Goal: Task Accomplishment & Management: Complete application form

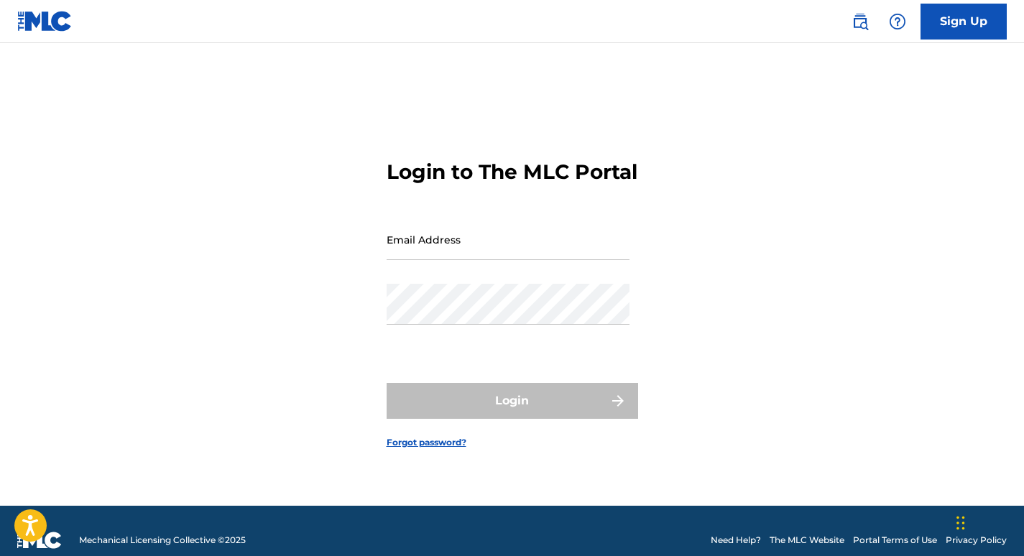
type input "[PERSON_NAME][EMAIL_ADDRESS][DOMAIN_NAME]"
click at [513, 417] on div "Login" at bounding box center [511, 401] width 251 height 36
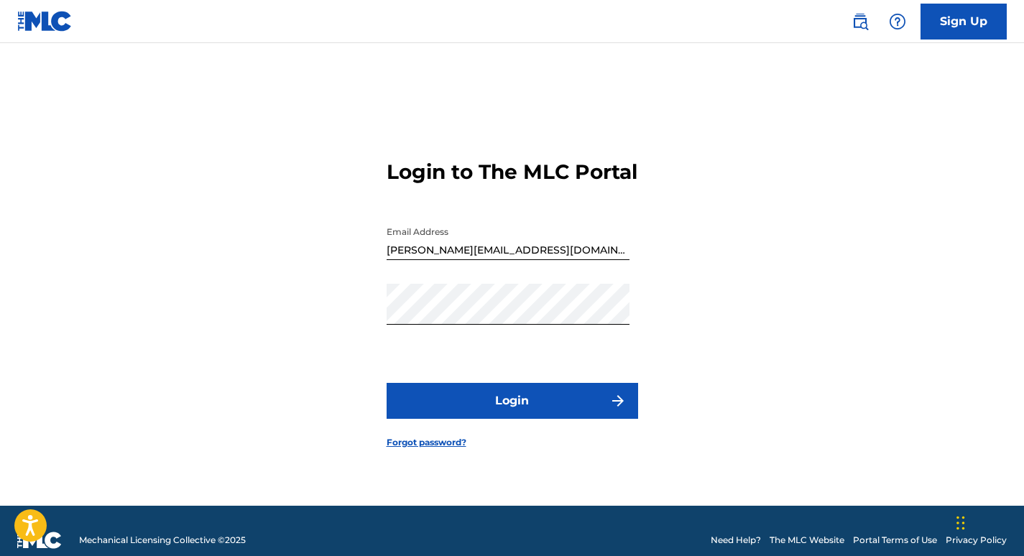
click at [491, 419] on button "Login" at bounding box center [511, 401] width 251 height 36
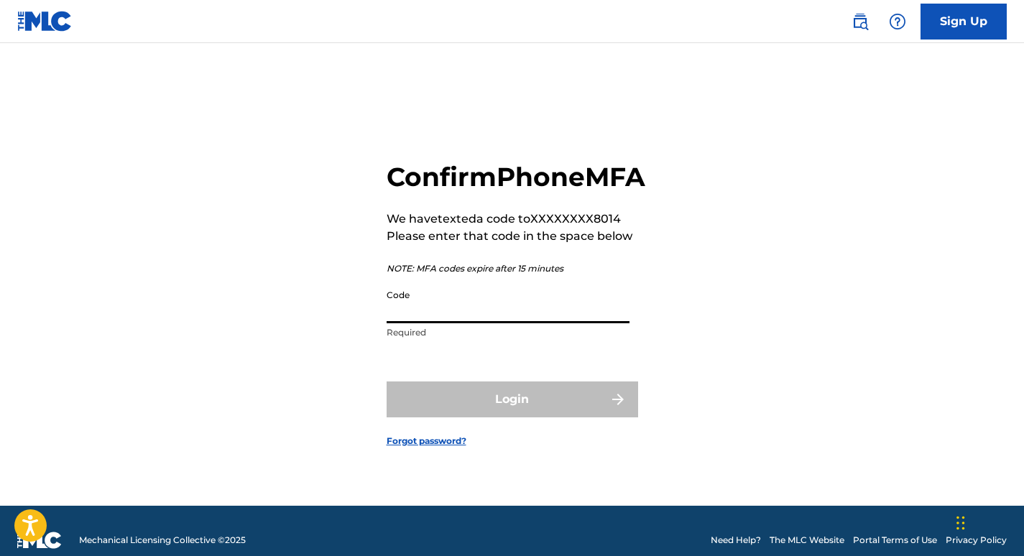
click at [433, 323] on input "Code" at bounding box center [507, 302] width 243 height 41
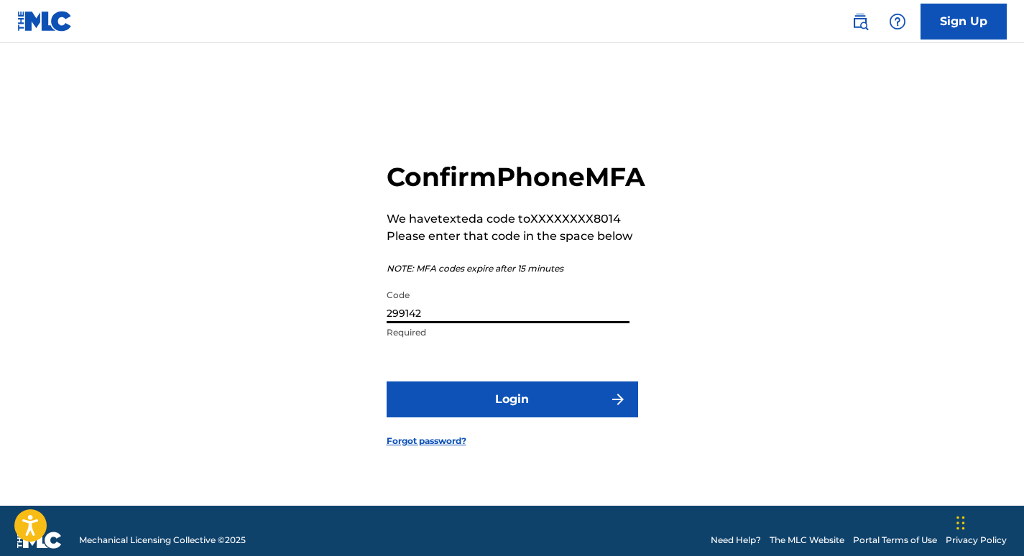
type input "299142"
click at [502, 414] on button "Login" at bounding box center [511, 399] width 251 height 36
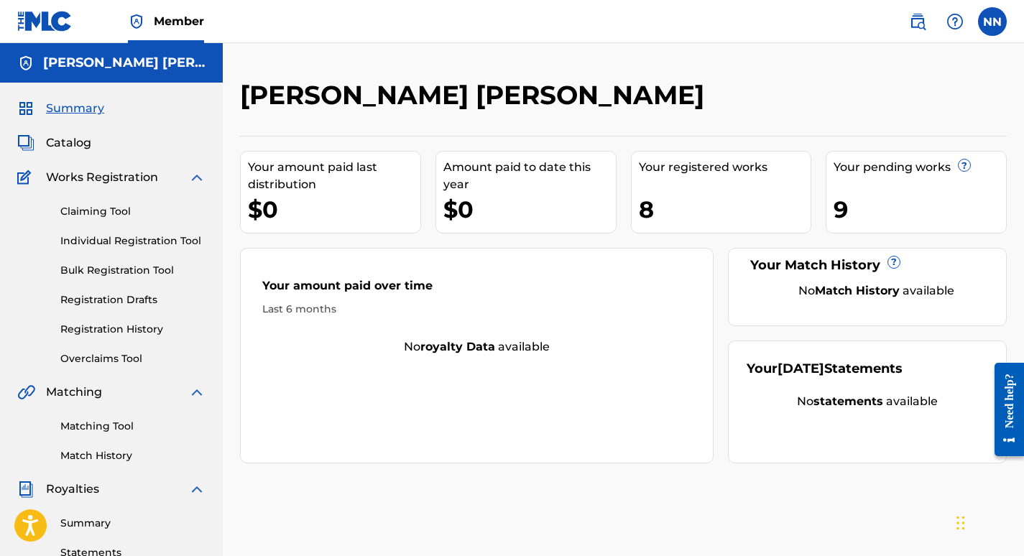
click at [140, 244] on link "Individual Registration Tool" at bounding box center [132, 240] width 145 height 15
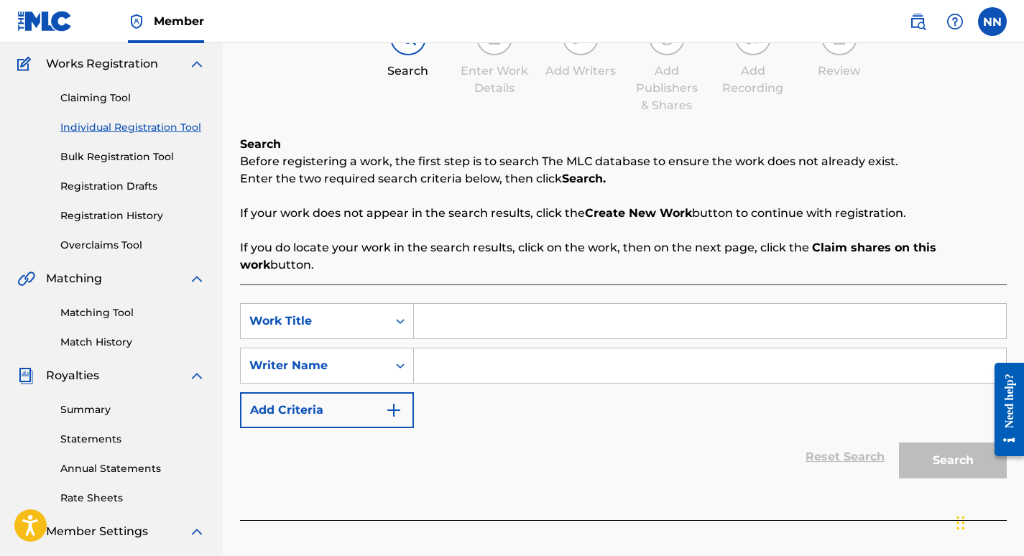
scroll to position [124, 0]
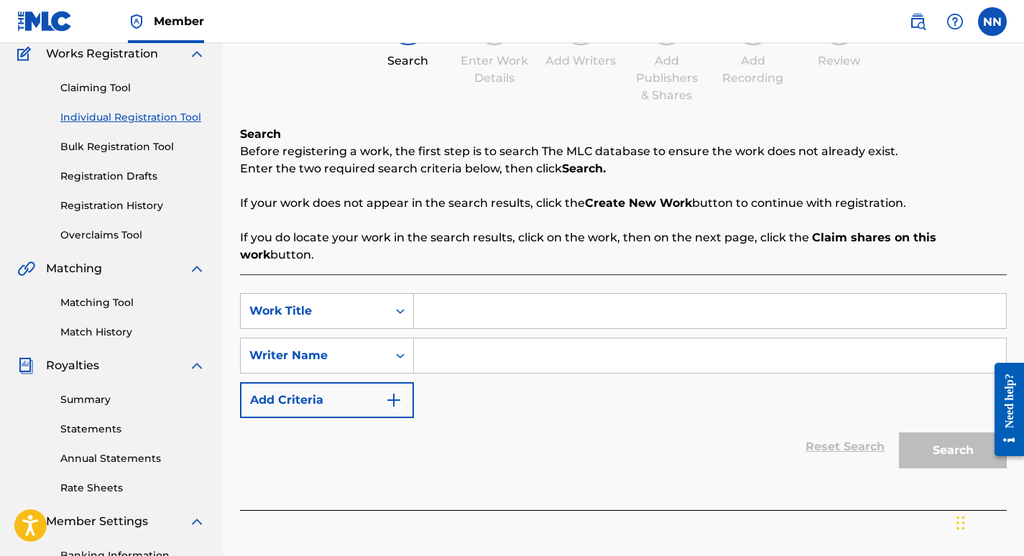
click at [620, 312] on input "Search Form" at bounding box center [710, 311] width 592 height 34
type input "behind that badge"
click at [528, 356] on input "Search Form" at bounding box center [710, 355] width 592 height 34
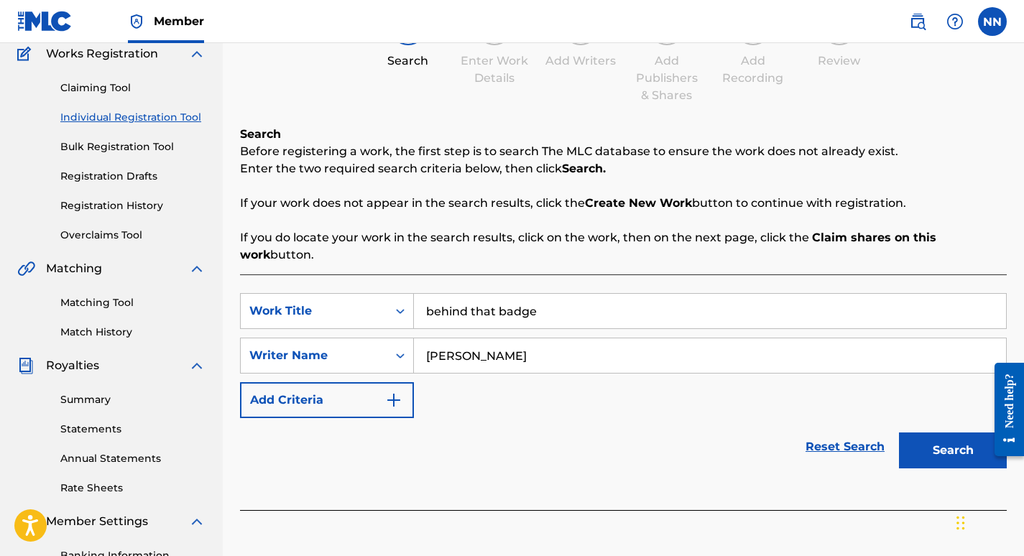
type input "[PERSON_NAME]"
click at [925, 450] on button "Search" at bounding box center [953, 450] width 108 height 36
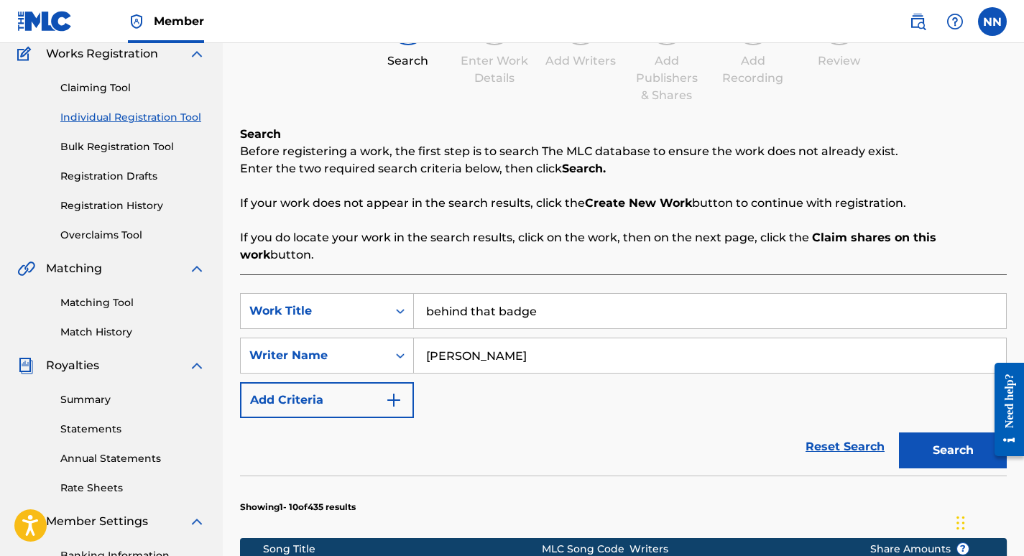
drag, startPoint x: 1023, startPoint y: 195, endPoint x: 1031, endPoint y: 247, distance: 53.0
click at [1023, 247] on html "Accessibility Screen-Reader Guide, Feedback, and Issue Reporting | New window M…" at bounding box center [512, 154] width 1024 height 556
drag, startPoint x: 1028, startPoint y: 247, endPoint x: 911, endPoint y: 73, distance: 210.2
click at [911, 73] on div "Search Enter Work Details Add Writers Add Publishers & Shares Add Recording Rev…" at bounding box center [623, 56] width 766 height 95
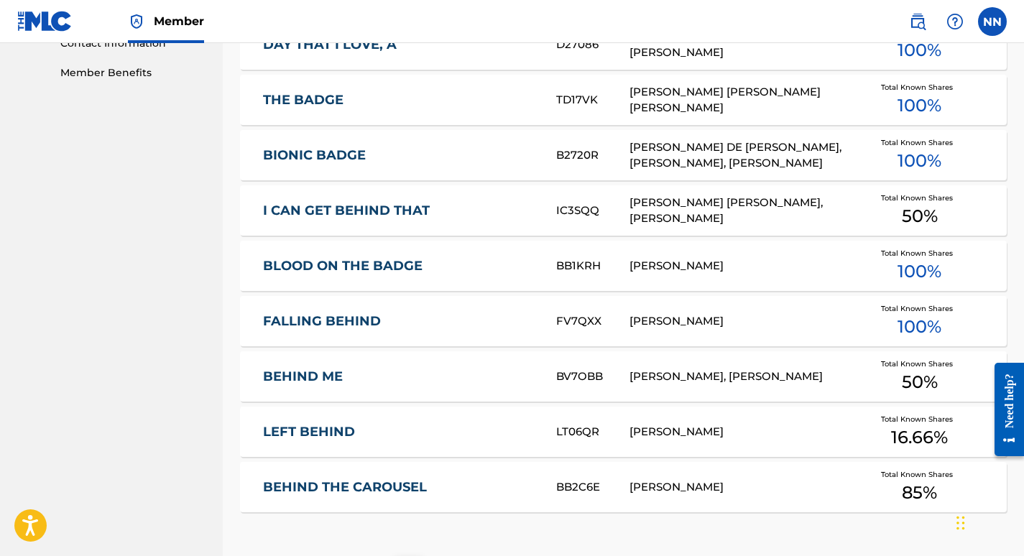
scroll to position [932, 0]
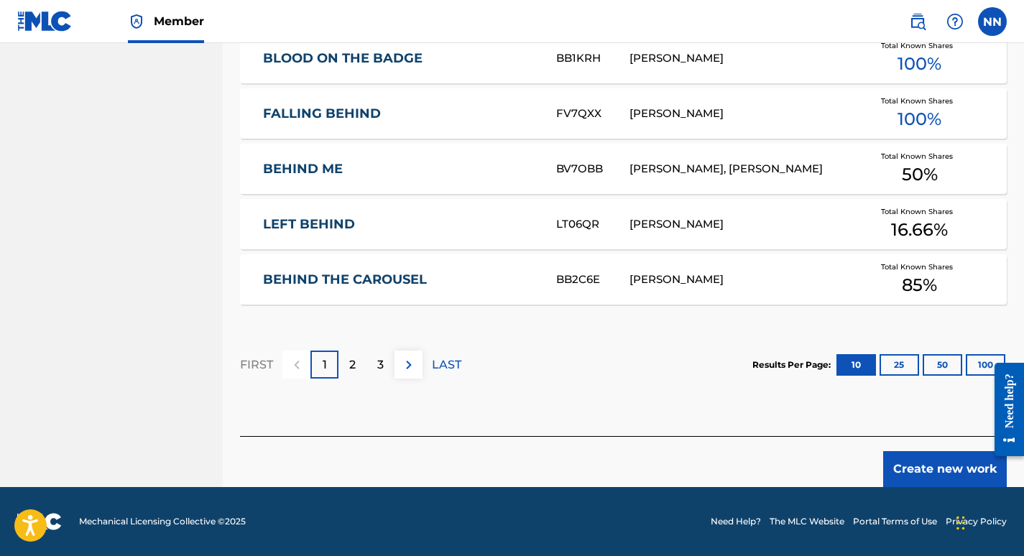
click at [956, 468] on button "Create new work" at bounding box center [945, 469] width 124 height 36
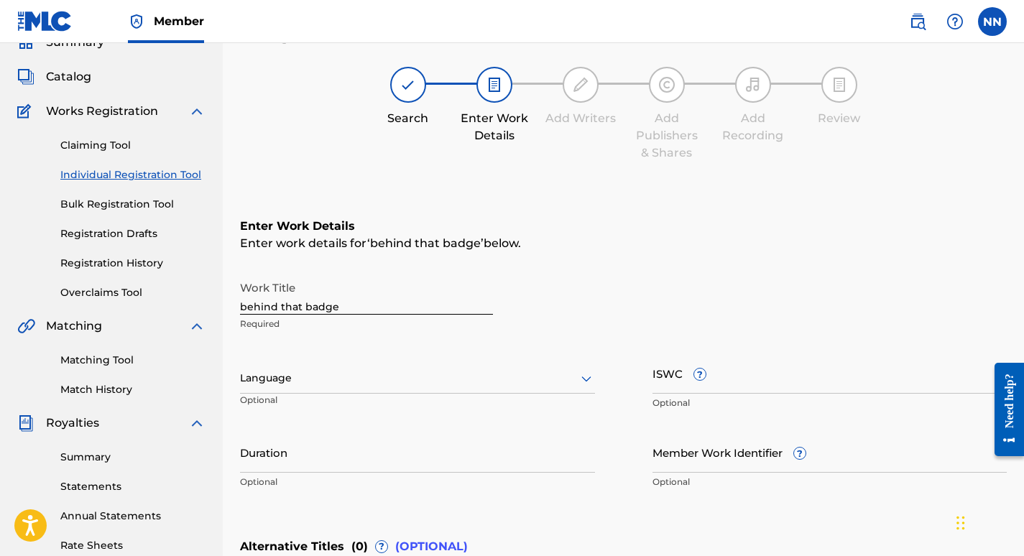
scroll to position [64, 0]
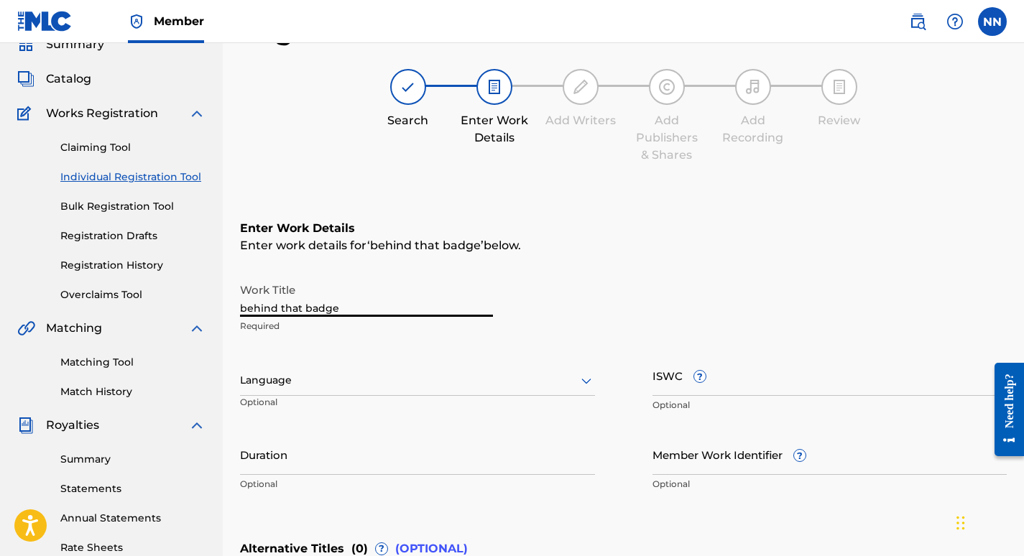
click at [384, 305] on input "behind that badge" at bounding box center [366, 296] width 253 height 41
type input "b"
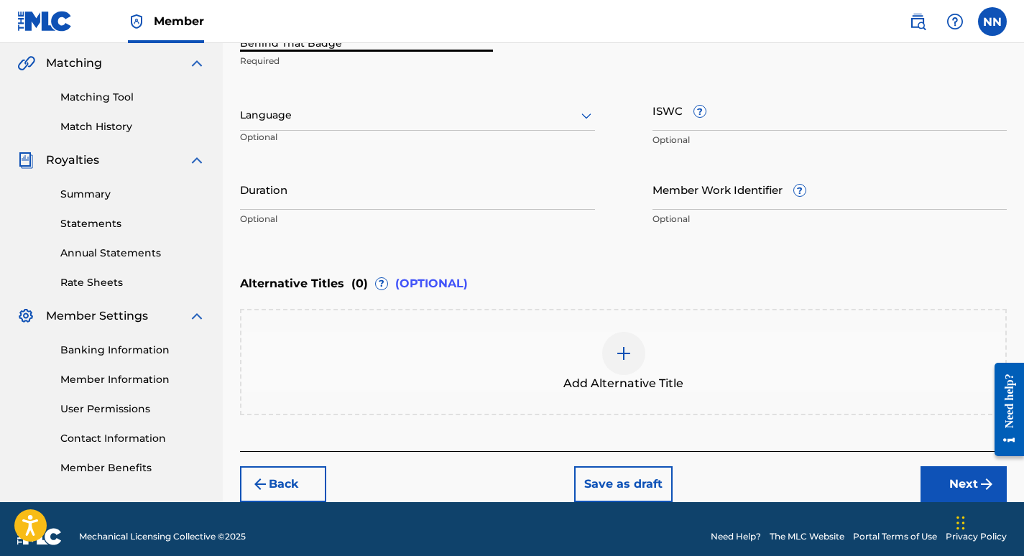
scroll to position [343, 0]
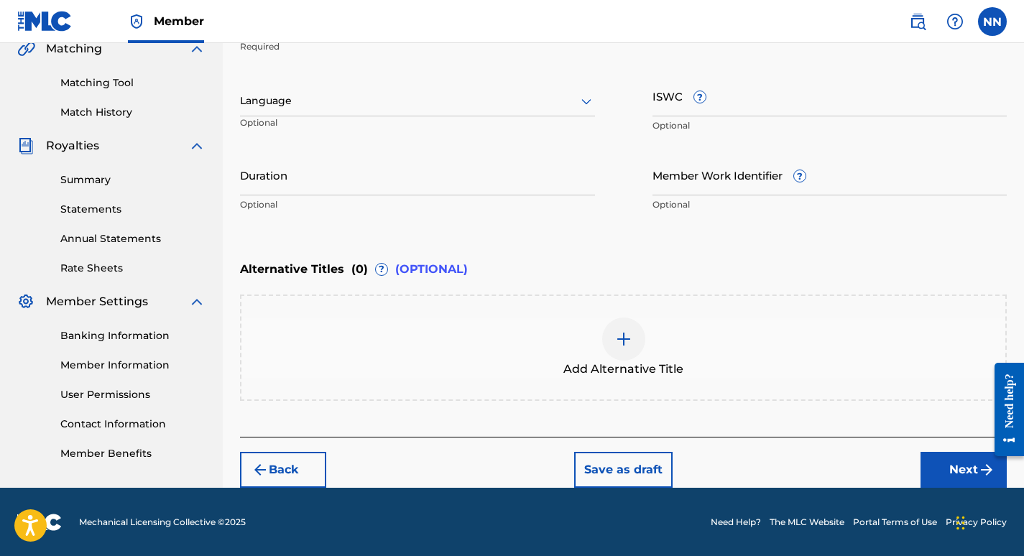
type input "Behind That Badge"
click at [952, 473] on button "Next" at bounding box center [963, 470] width 86 height 36
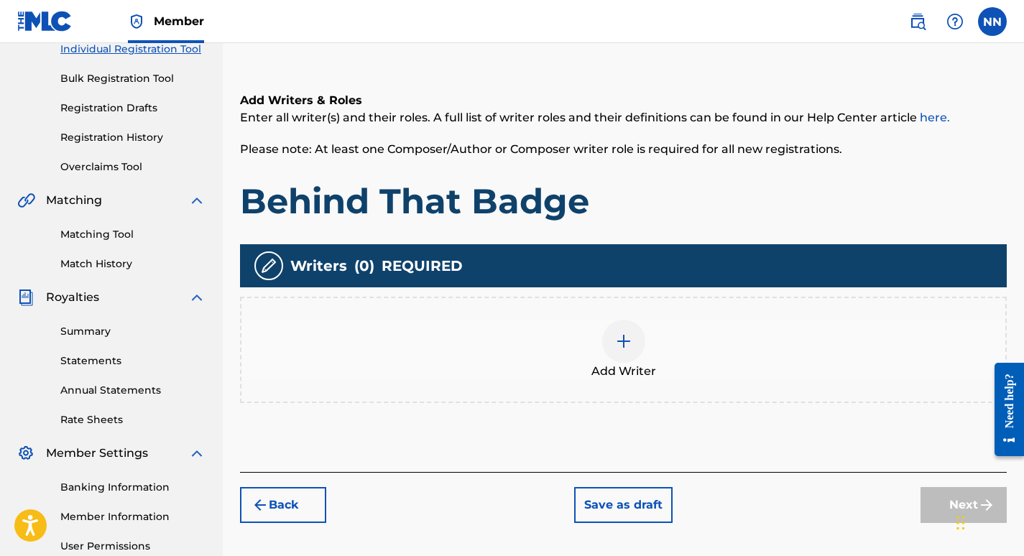
scroll to position [193, 0]
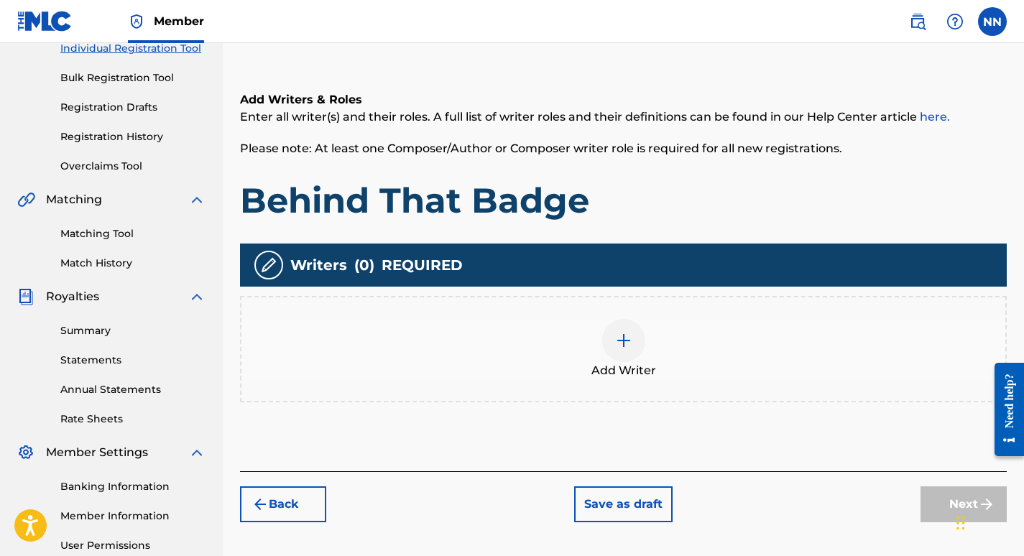
click at [623, 342] on img at bounding box center [623, 340] width 17 height 17
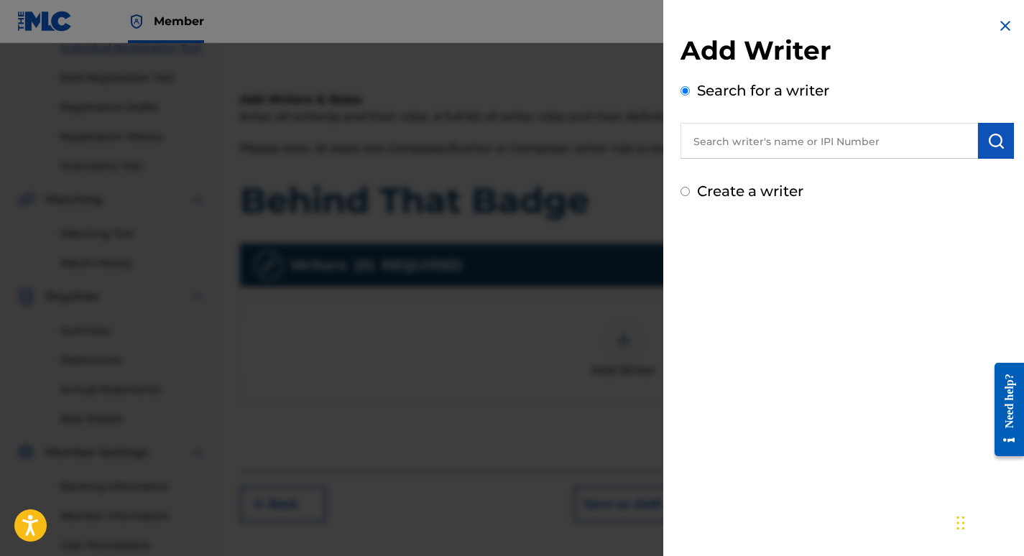
click at [736, 140] on input "text" at bounding box center [828, 141] width 297 height 36
paste input "1206772856"
type input "01206772856"
click at [987, 139] on img "submit" at bounding box center [995, 140] width 17 height 17
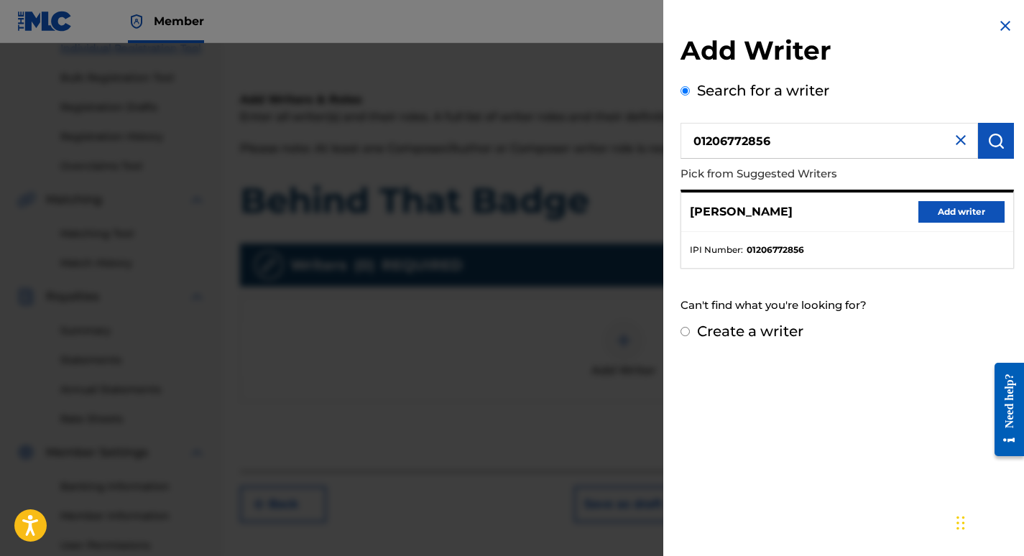
click at [955, 211] on button "Add writer" at bounding box center [961, 212] width 86 height 22
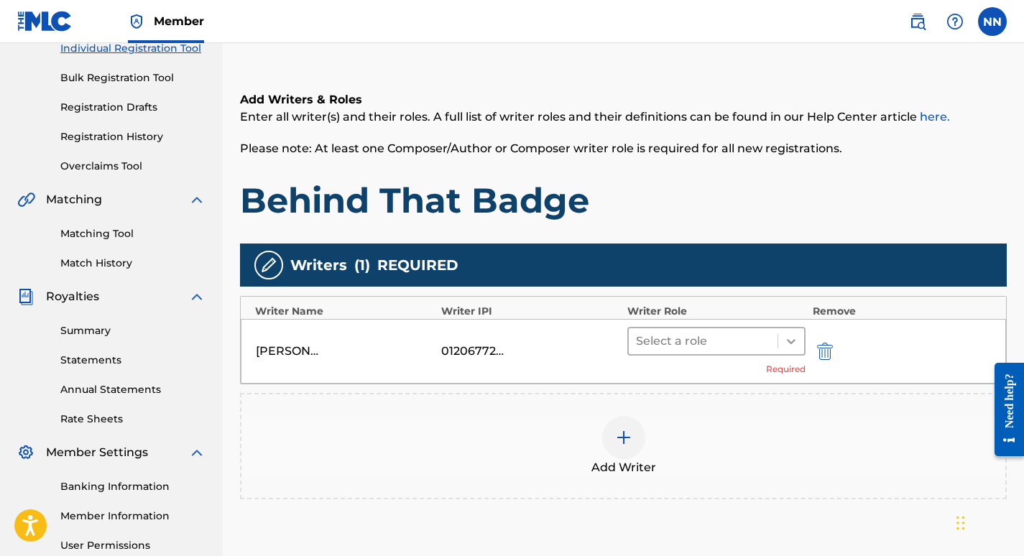
click at [795, 339] on icon at bounding box center [791, 341] width 14 height 14
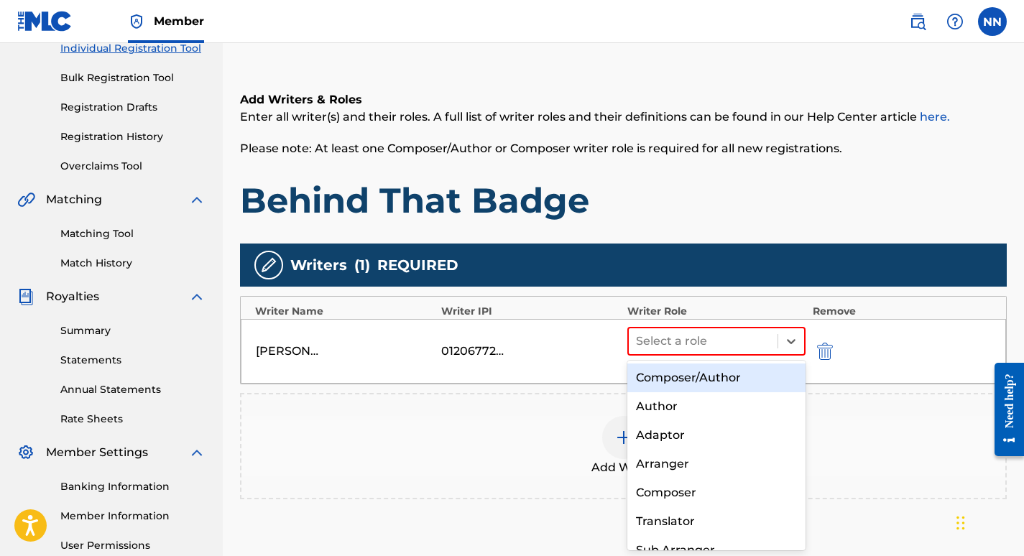
click at [726, 375] on div "Composer/Author" at bounding box center [716, 377] width 178 height 29
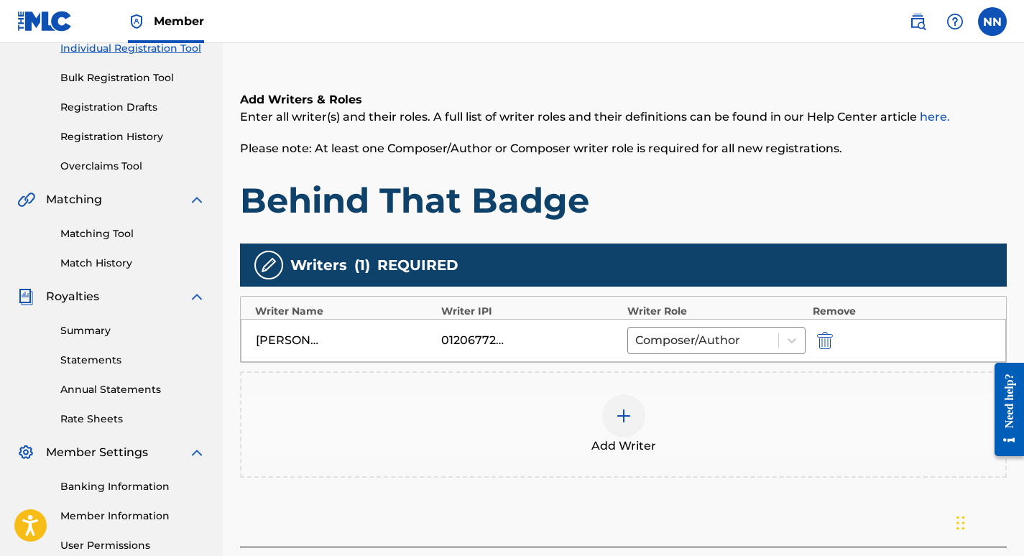
click at [624, 419] on img at bounding box center [623, 415] width 17 height 17
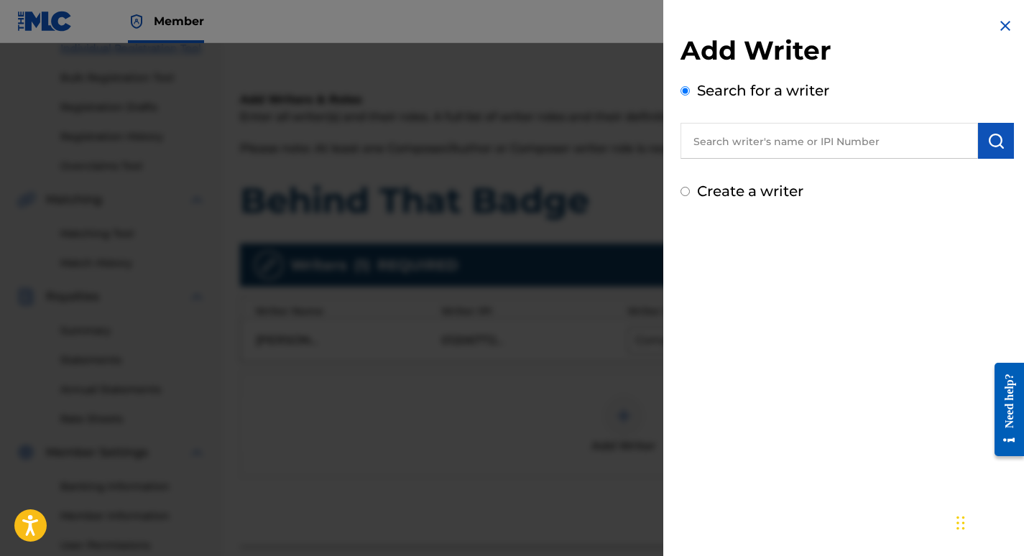
click at [748, 139] on input "text" at bounding box center [828, 141] width 297 height 36
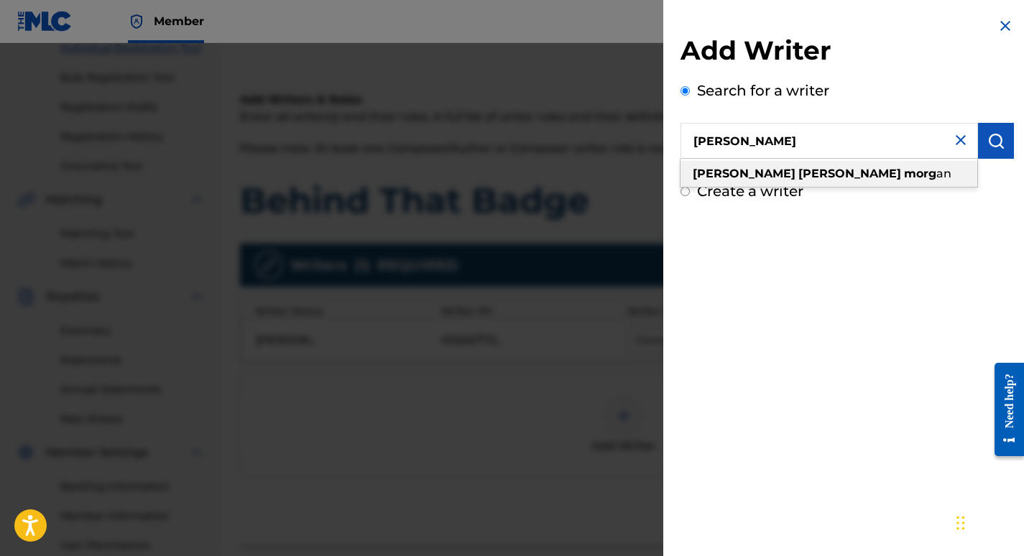
click at [798, 175] on strong "douglas" at bounding box center [849, 174] width 103 height 14
type input "justin douglas morgan"
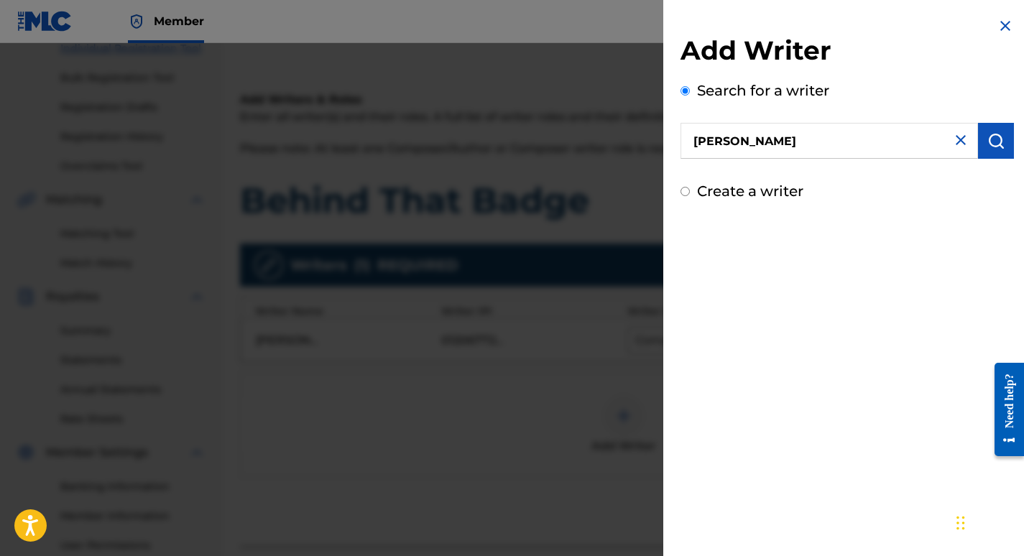
click at [987, 138] on img "submit" at bounding box center [995, 140] width 17 height 17
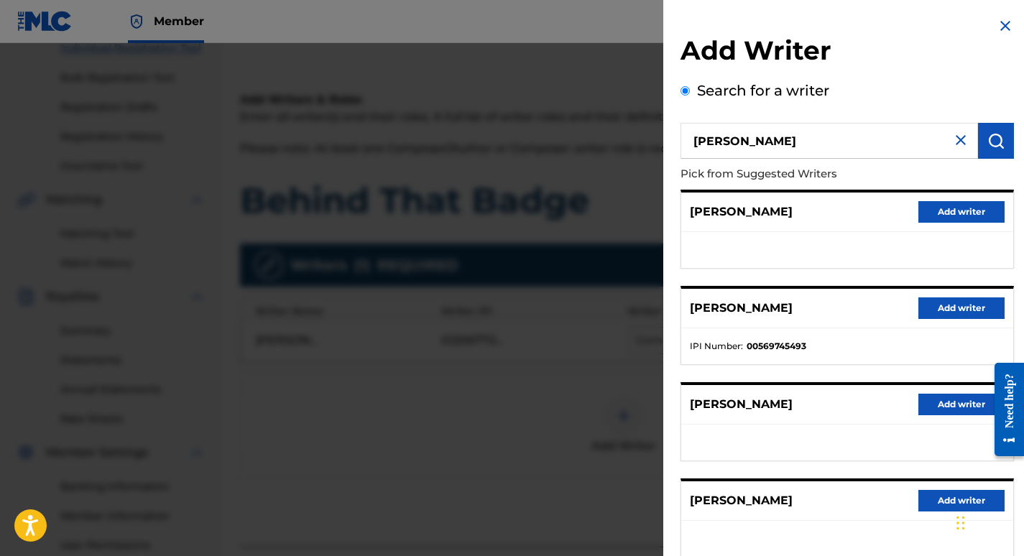
click at [941, 312] on button "Add writer" at bounding box center [961, 308] width 86 height 22
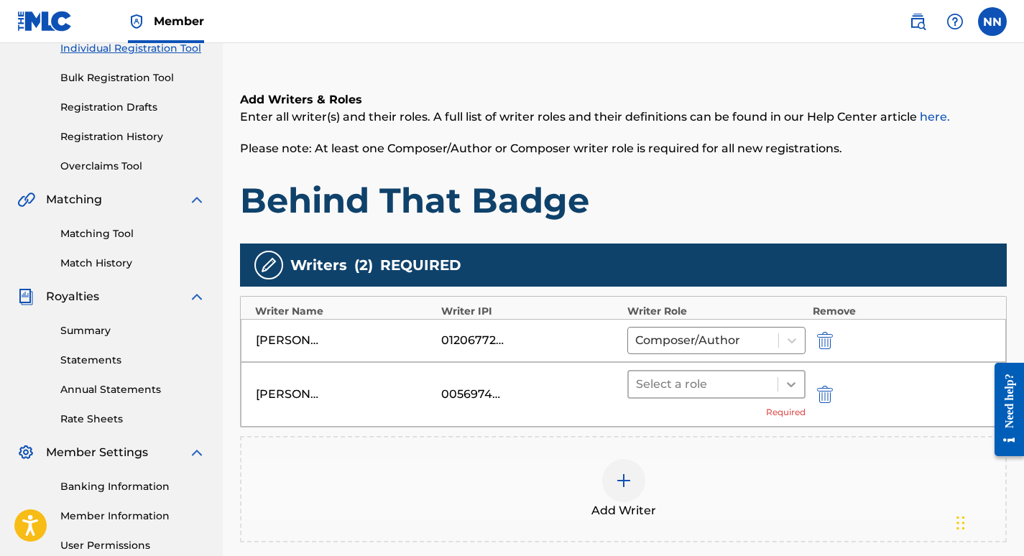
click at [792, 379] on icon at bounding box center [791, 384] width 14 height 14
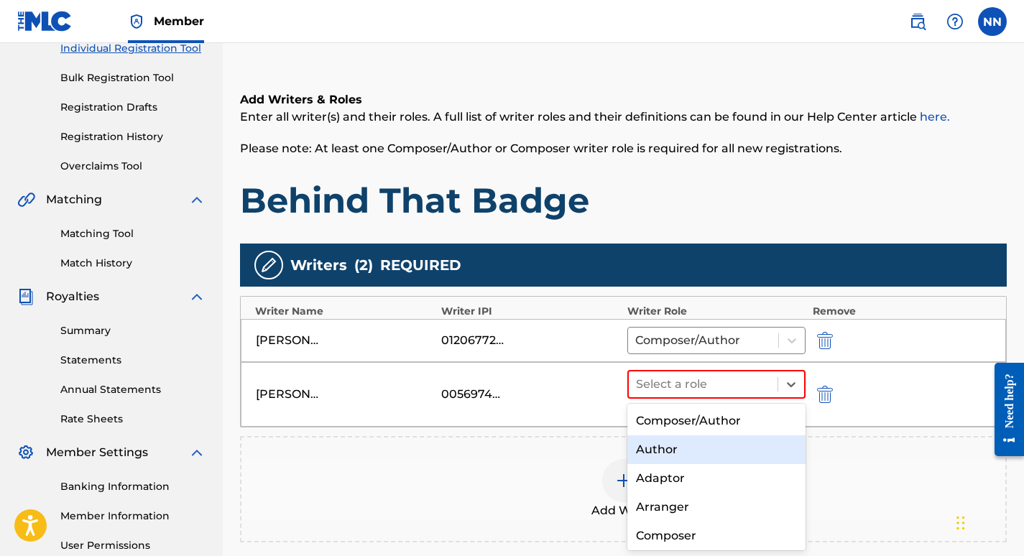
click at [672, 447] on div "Author" at bounding box center [716, 449] width 178 height 29
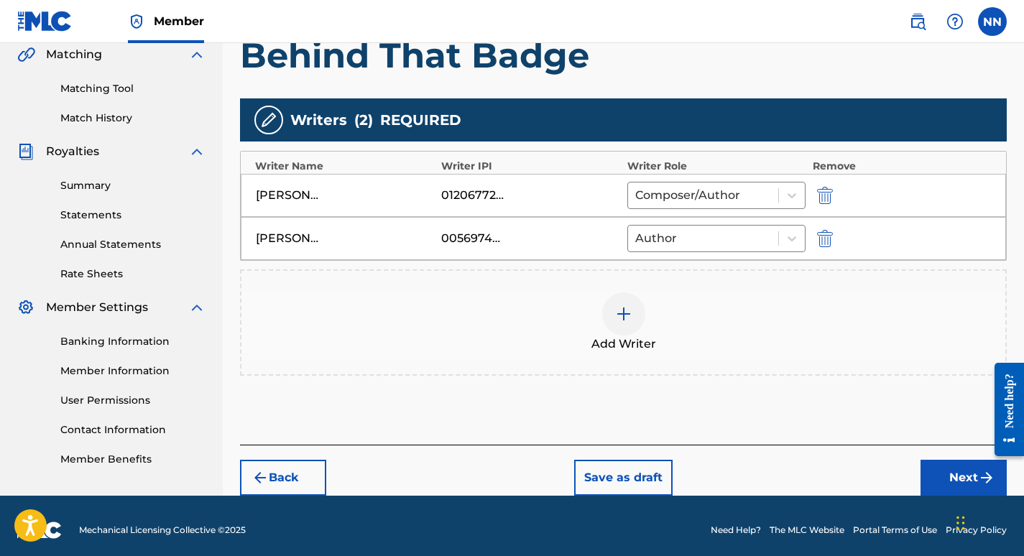
scroll to position [346, 0]
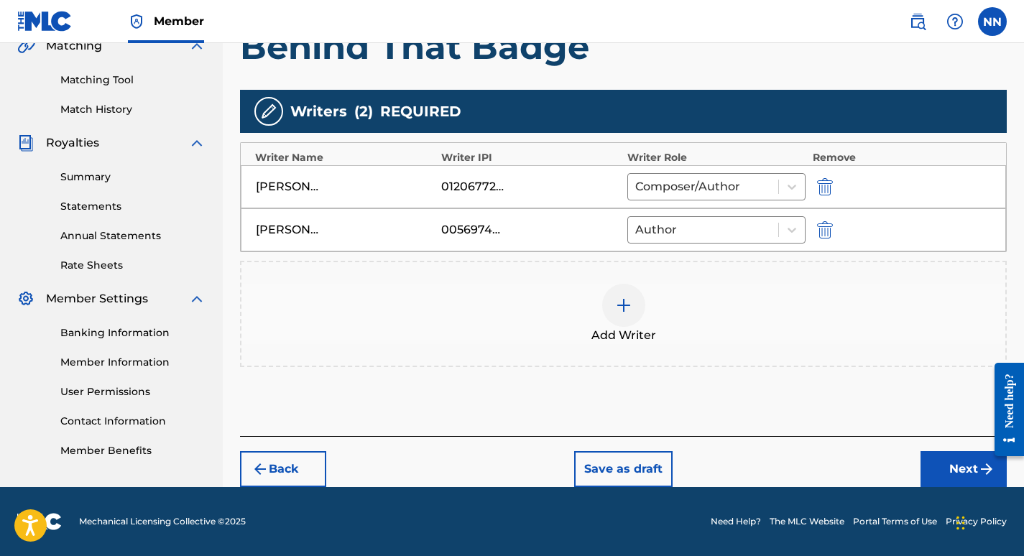
click at [966, 468] on button "Next" at bounding box center [963, 469] width 86 height 36
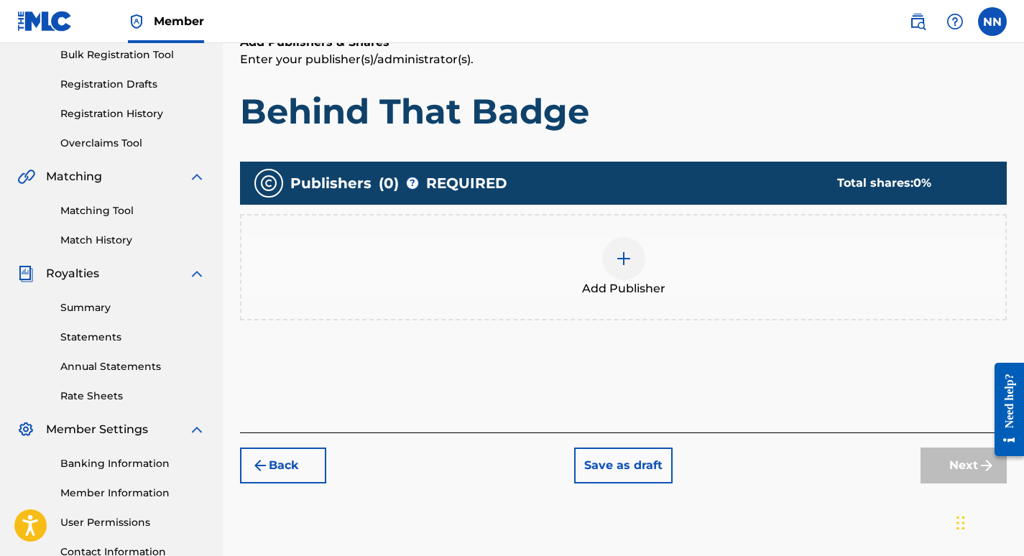
scroll to position [218, 0]
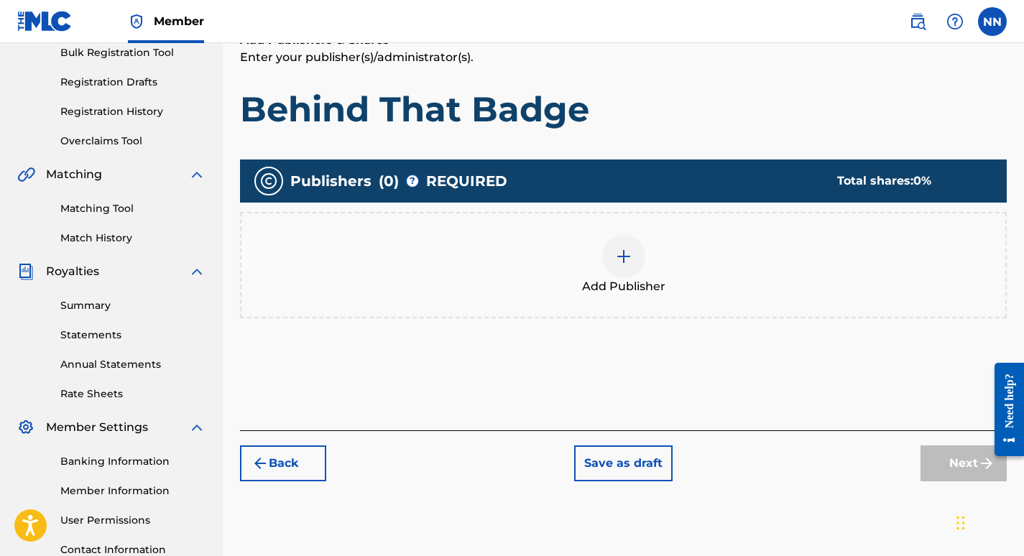
click at [630, 256] on img at bounding box center [623, 256] width 17 height 17
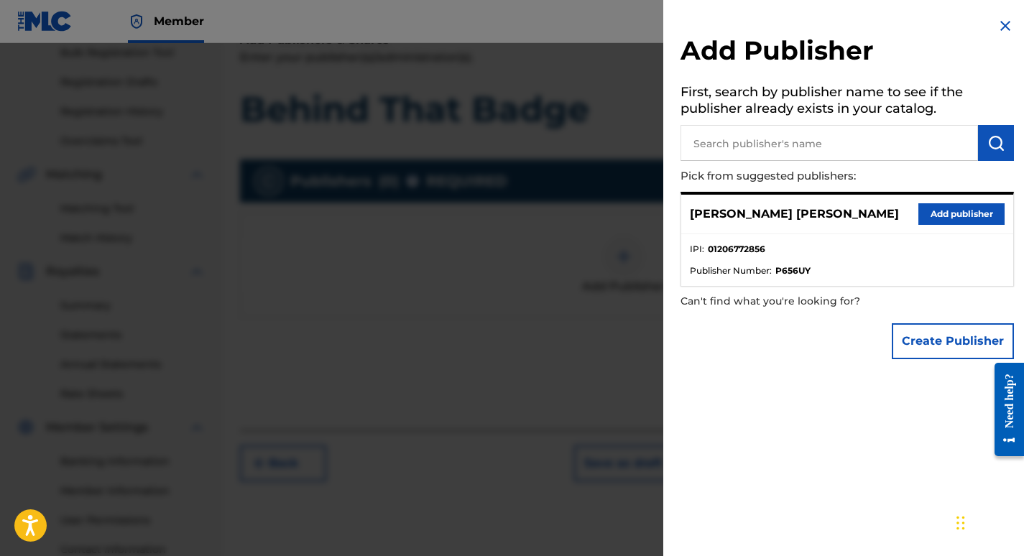
click at [935, 215] on button "Add publisher" at bounding box center [961, 214] width 86 height 22
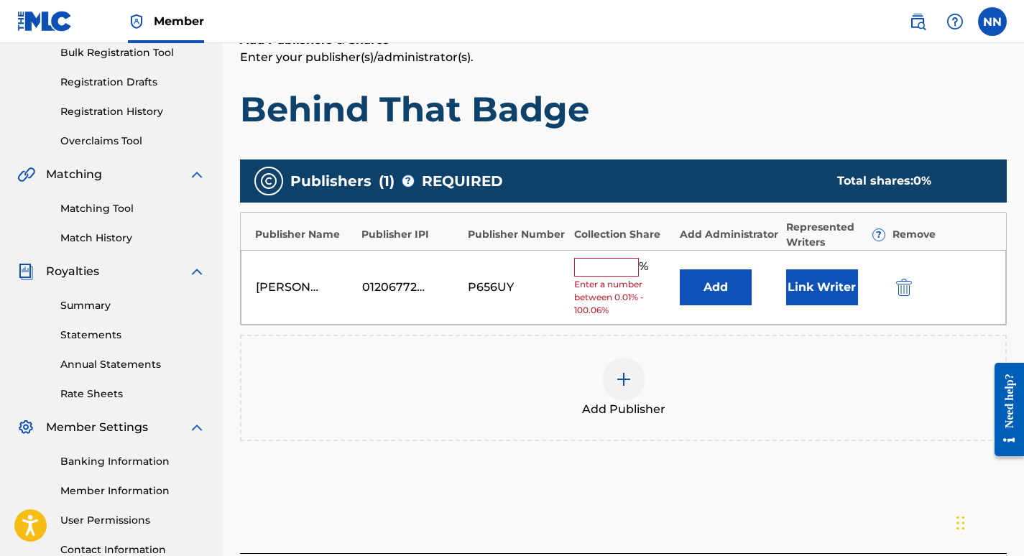
click at [627, 264] on input "text" at bounding box center [606, 267] width 65 height 19
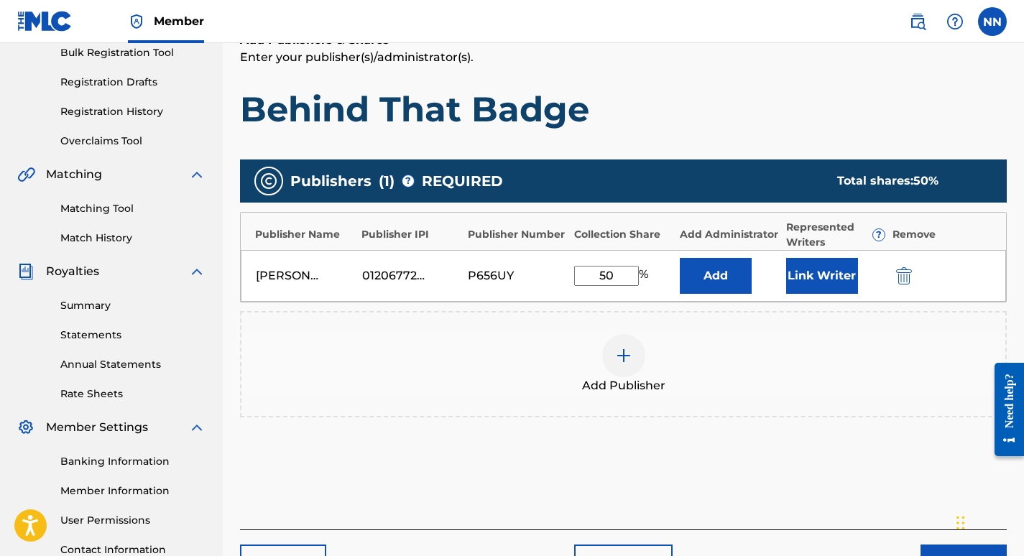
type input "50"
click at [847, 275] on button "Link Writer" at bounding box center [822, 276] width 72 height 36
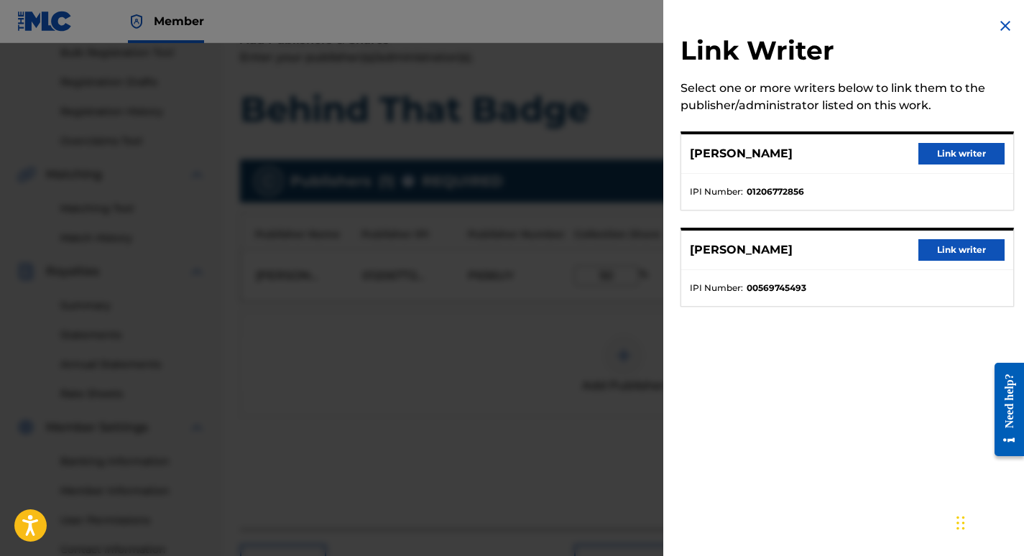
click at [950, 152] on button "Link writer" at bounding box center [961, 154] width 86 height 22
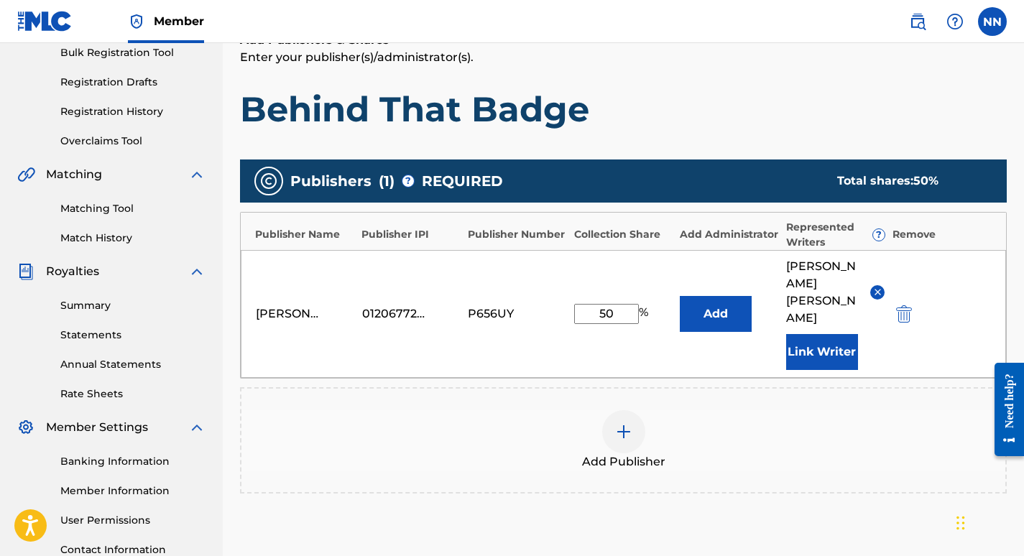
click at [835, 334] on button "Link Writer" at bounding box center [822, 352] width 72 height 36
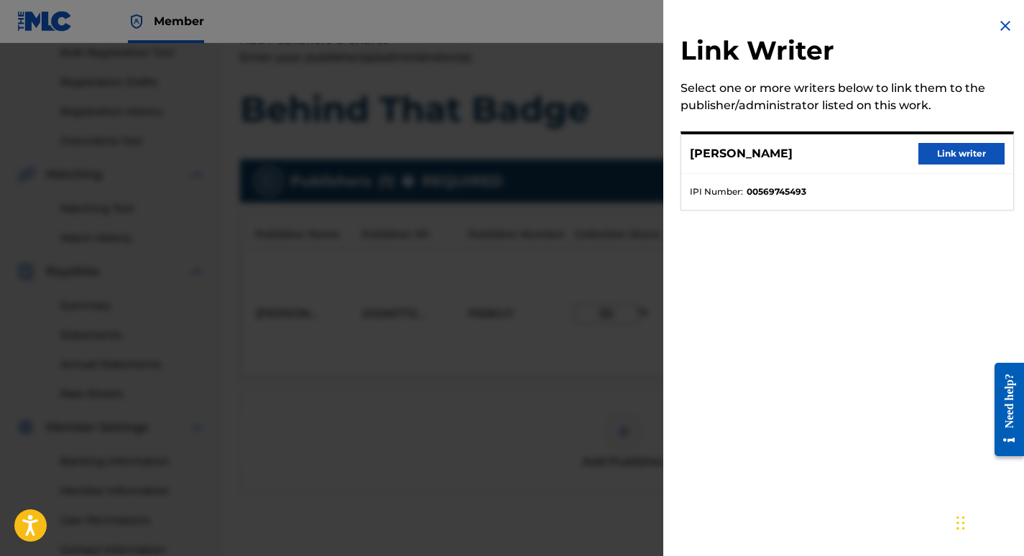
click at [970, 154] on button "Link writer" at bounding box center [961, 154] width 86 height 22
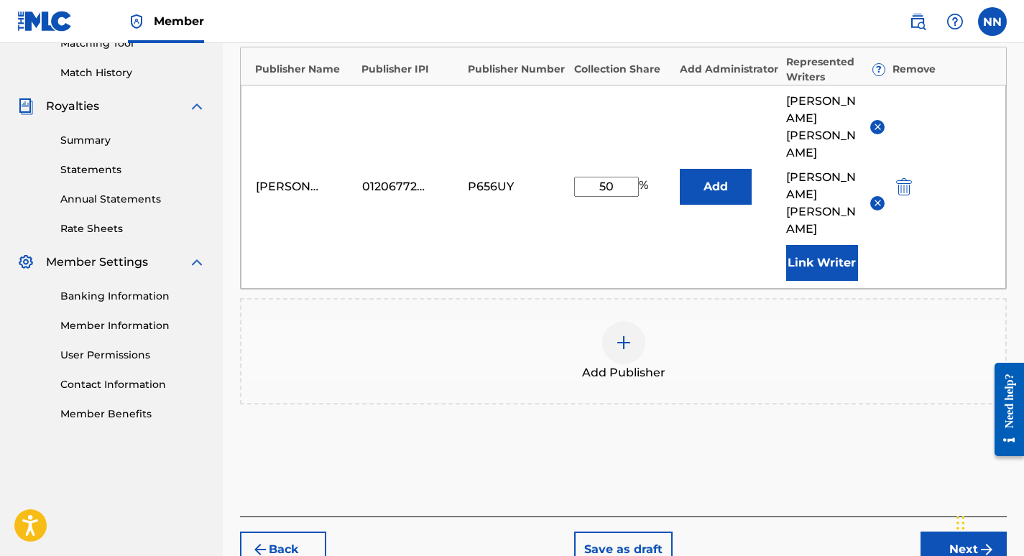
scroll to position [412, 0]
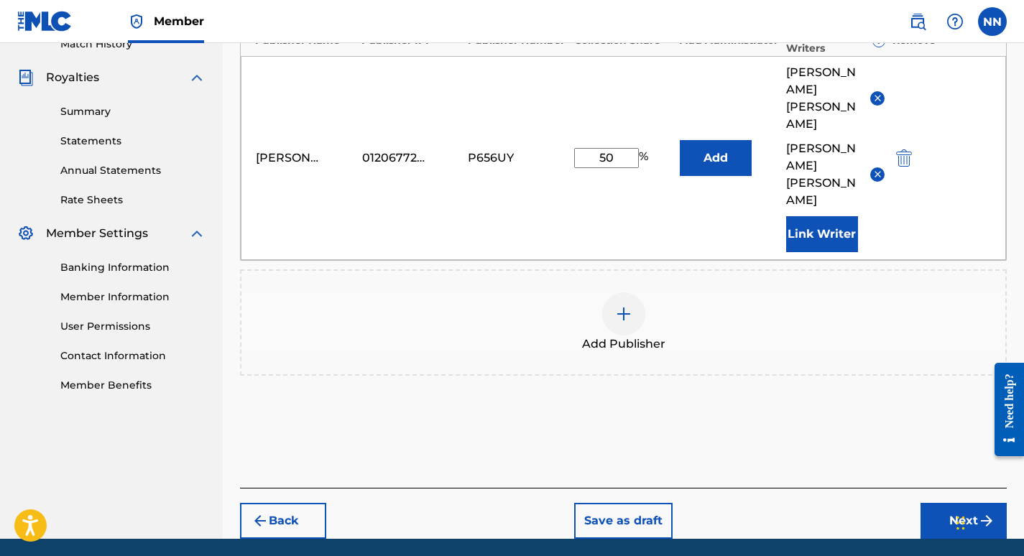
click at [630, 503] on button "Save as draft" at bounding box center [623, 521] width 98 height 36
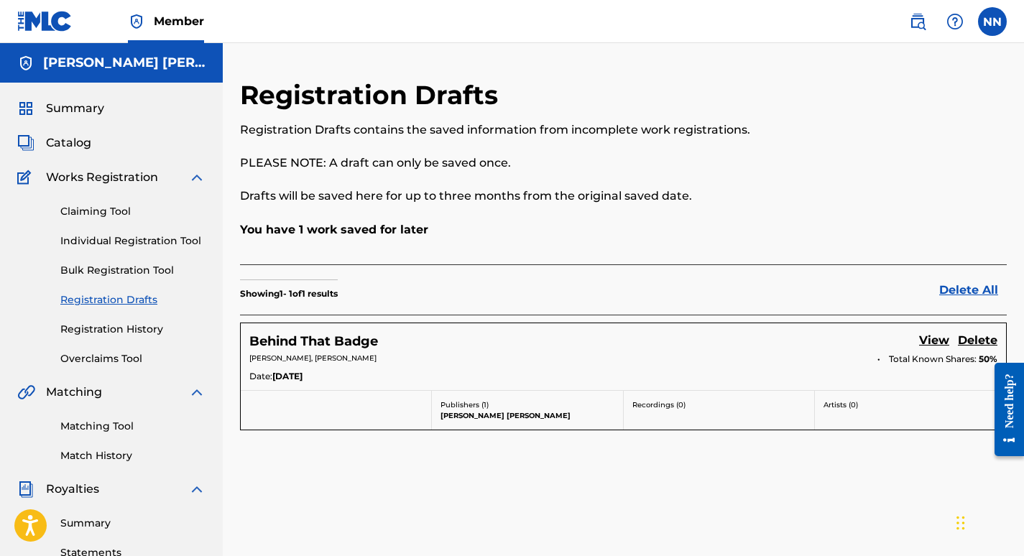
click at [73, 147] on span "Catalog" at bounding box center [68, 142] width 45 height 17
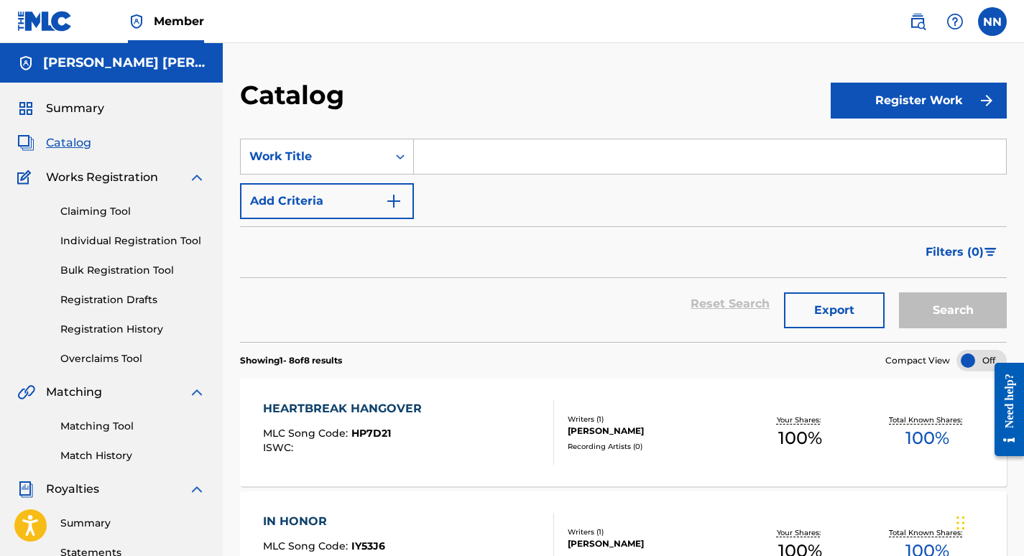
click at [124, 241] on link "Individual Registration Tool" at bounding box center [132, 240] width 145 height 15
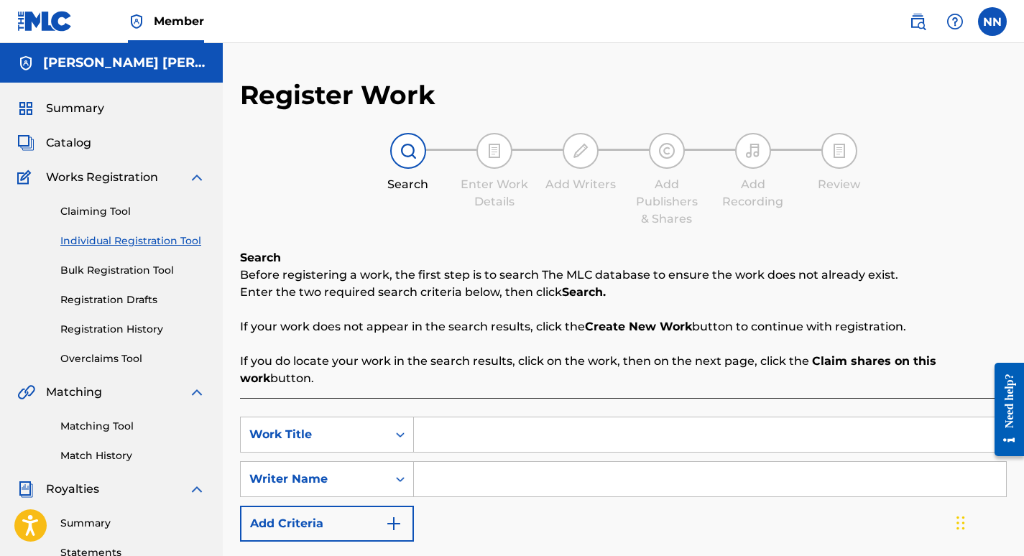
click at [486, 440] on input "Search Form" at bounding box center [710, 434] width 592 height 34
type input "one cast at a time"
click at [488, 476] on input "Search Form" at bounding box center [710, 479] width 592 height 34
type input "nelson"
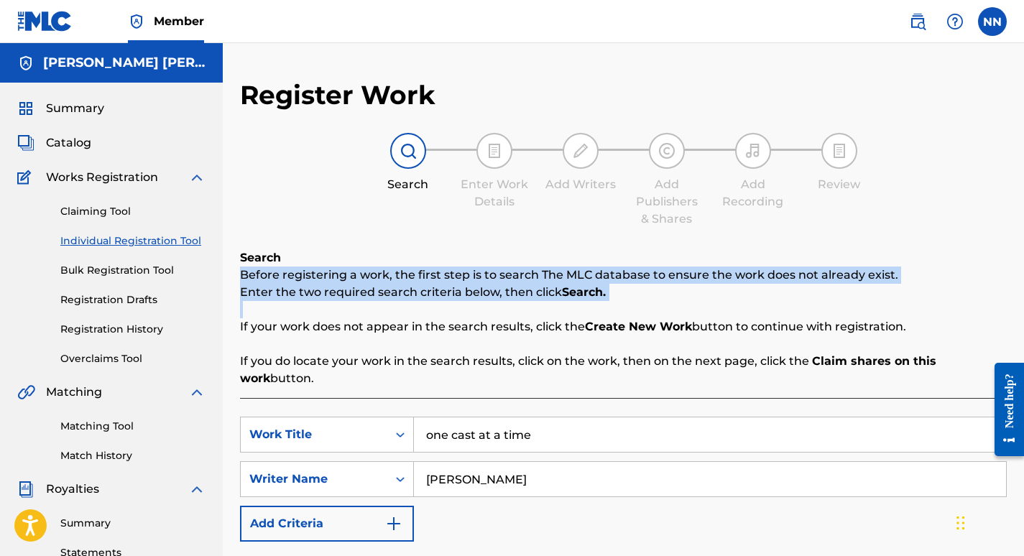
drag, startPoint x: 1023, startPoint y: 265, endPoint x: 1031, endPoint y: 345, distance: 80.1
click at [1023, 345] on html "Accessibility Screen-Reader Guide, Feedback, and Issue Reporting | New window M…" at bounding box center [512, 278] width 1024 height 556
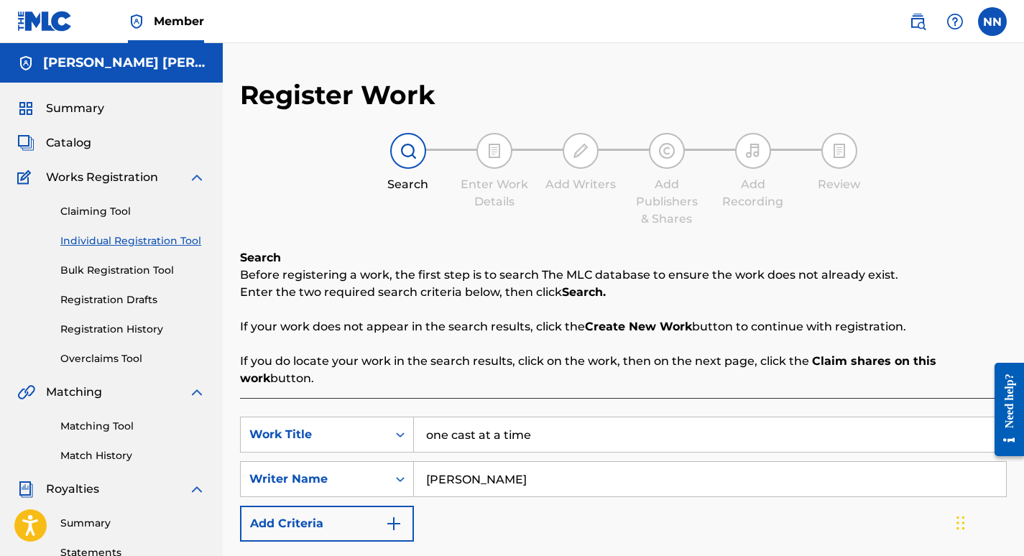
drag, startPoint x: 1028, startPoint y: 345, endPoint x: 956, endPoint y: 172, distance: 187.4
click at [956, 172] on div "Search Enter Work Details Add Writers Add Publishers & Shares Add Recording Rev…" at bounding box center [623, 180] width 766 height 95
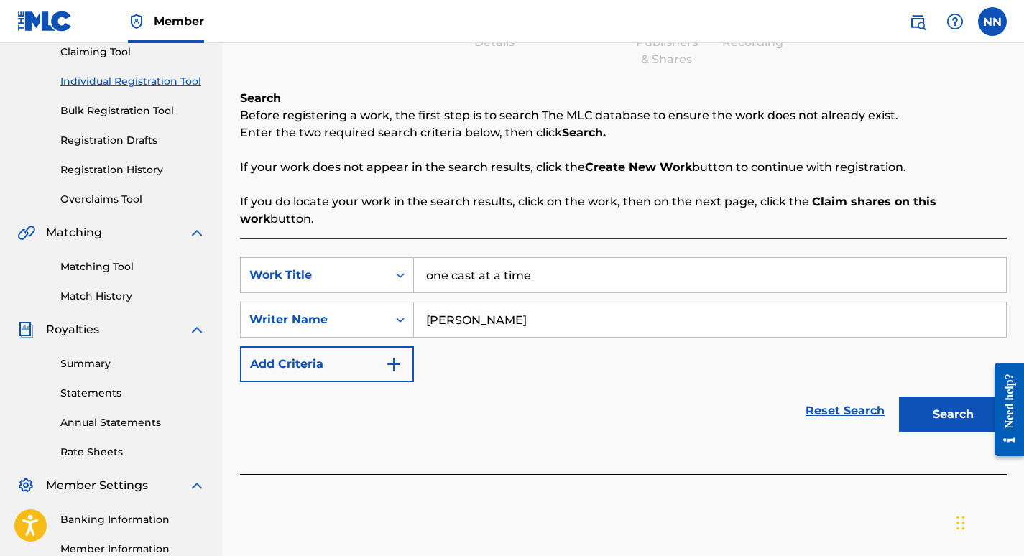
scroll to position [177, 0]
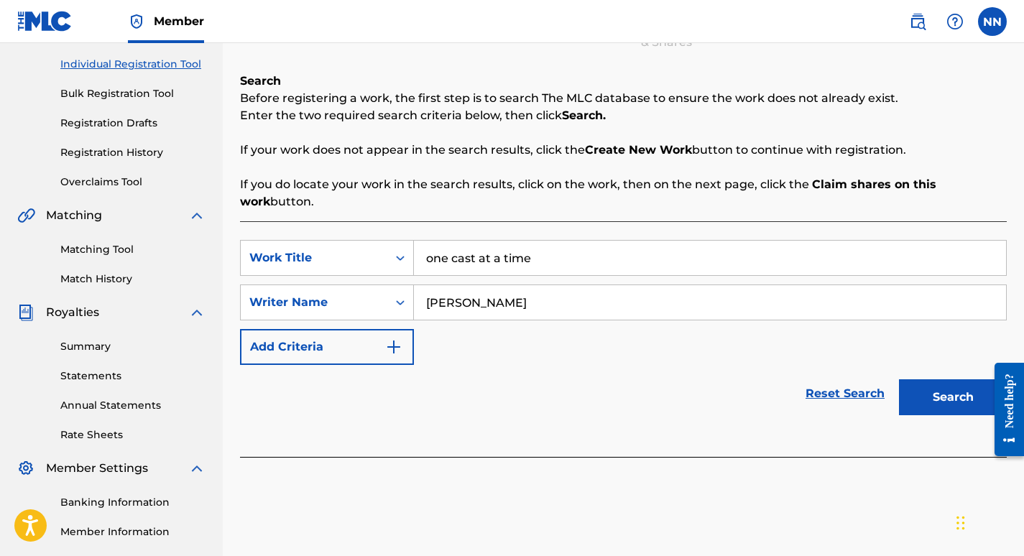
click at [950, 400] on button "Search" at bounding box center [953, 397] width 108 height 36
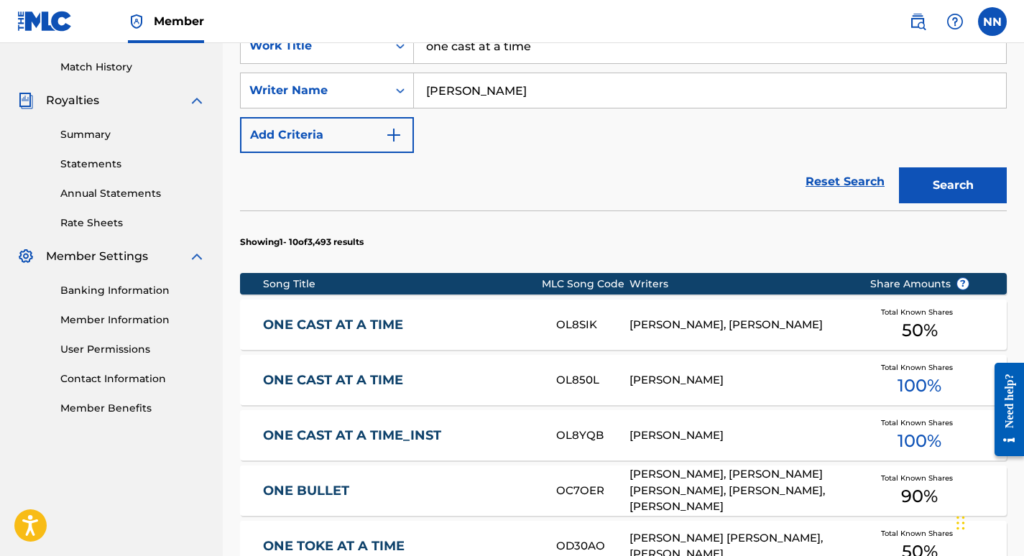
scroll to position [391, 0]
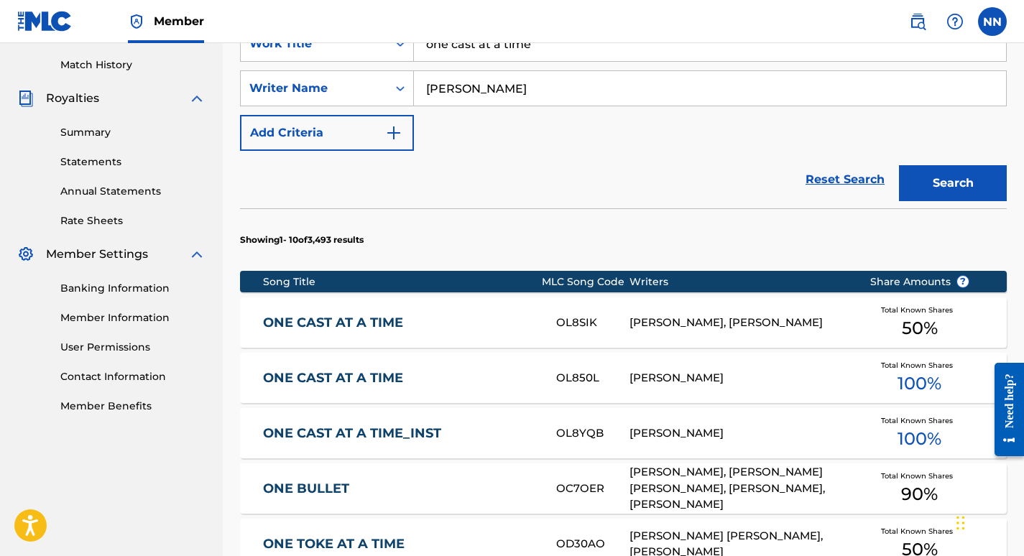
click at [722, 318] on div "CHRIS NELSON, JUSTIN DOUGLAS MORGAN" at bounding box center [738, 323] width 218 height 17
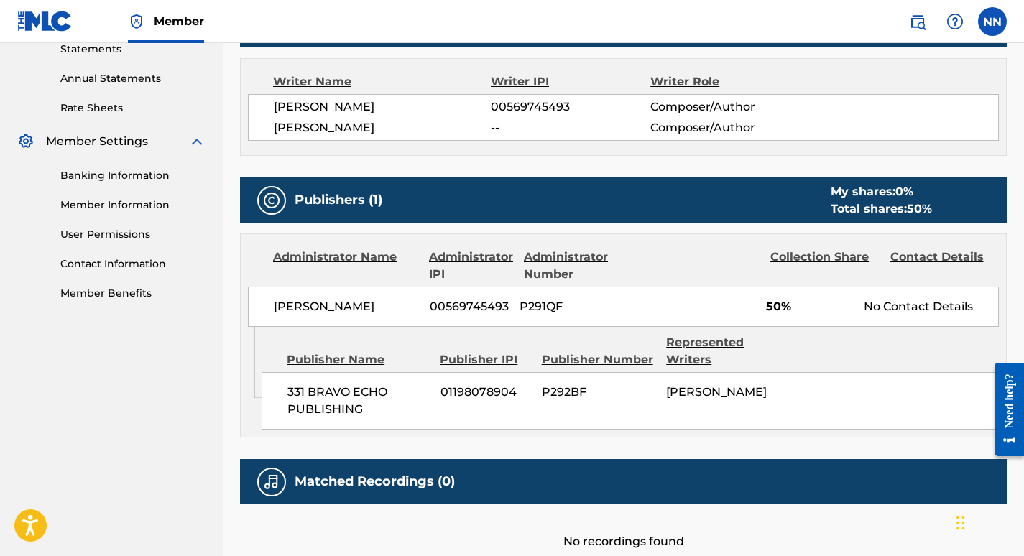
scroll to position [511, 0]
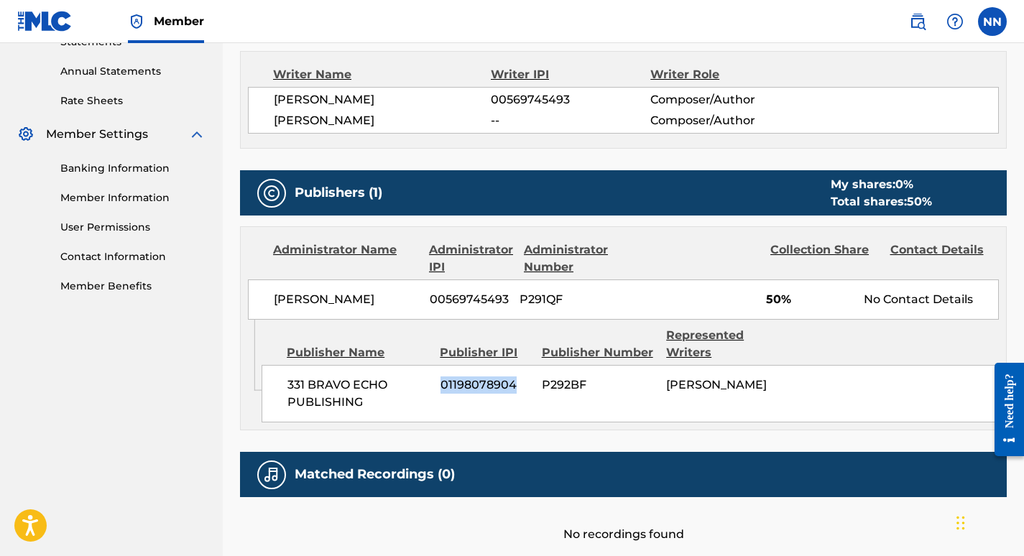
drag, startPoint x: 440, startPoint y: 384, endPoint x: 515, endPoint y: 381, distance: 74.8
click at [515, 381] on span "01198078904" at bounding box center [485, 384] width 91 height 17
copy span "01198078904"
drag, startPoint x: 542, startPoint y: 384, endPoint x: 591, endPoint y: 386, distance: 48.9
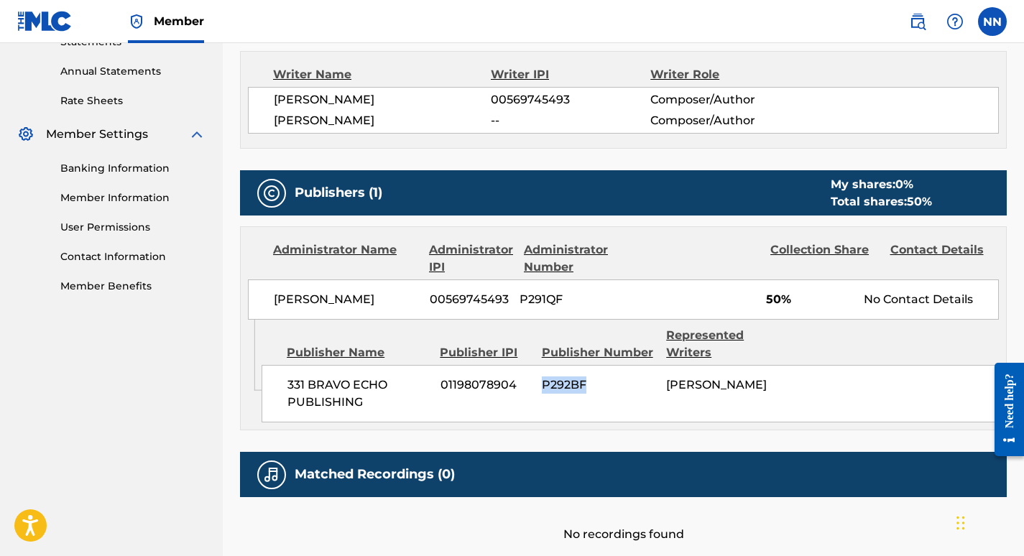
click at [591, 386] on span "P292BF" at bounding box center [598, 384] width 113 height 17
copy span "P292BF"
drag, startPoint x: 430, startPoint y: 293, endPoint x: 570, endPoint y: 298, distance: 140.2
click at [570, 298] on div "JUSTIN MORGAN 00569745493 P291QF 50% No Contact Details" at bounding box center [623, 299] width 751 height 40
copy div "00569745493 P291QF"
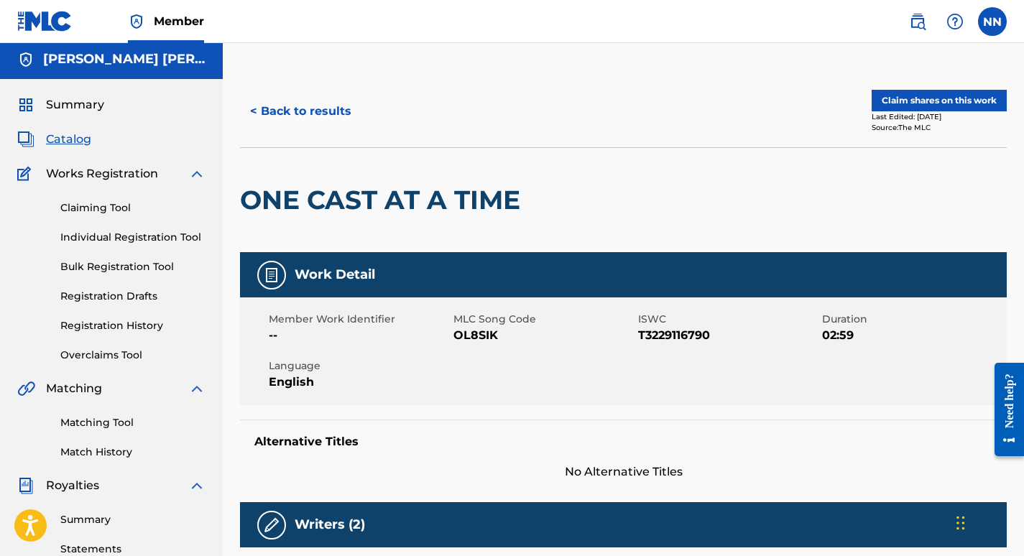
scroll to position [0, 0]
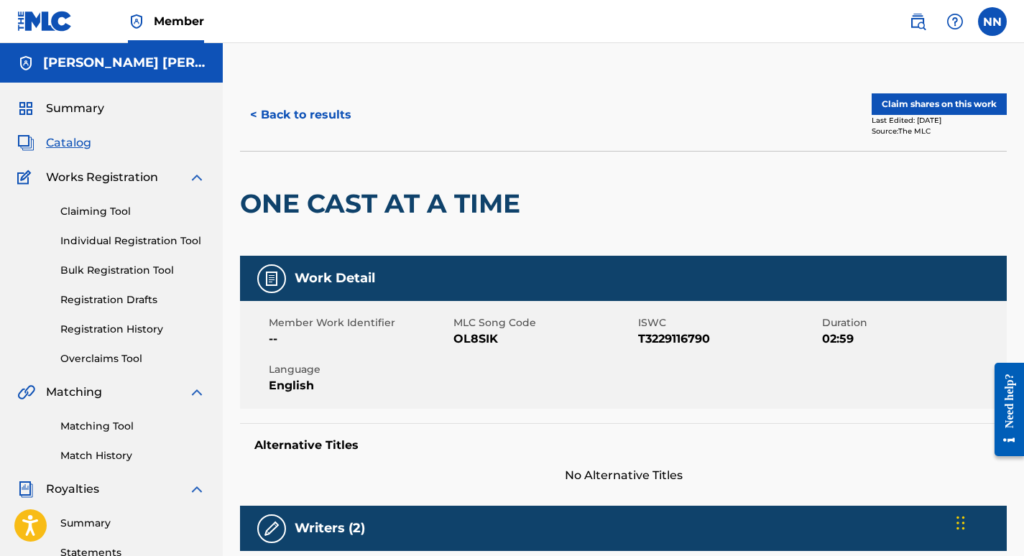
drag, startPoint x: 1023, startPoint y: 162, endPoint x: 1031, endPoint y: 252, distance: 90.9
click at [1023, 252] on html "Accessibility Screen-Reader Guide, Feedback, and Issue Reporting | New window M…" at bounding box center [512, 278] width 1024 height 556
click at [922, 105] on button "Claim shares on this work" at bounding box center [938, 104] width 135 height 22
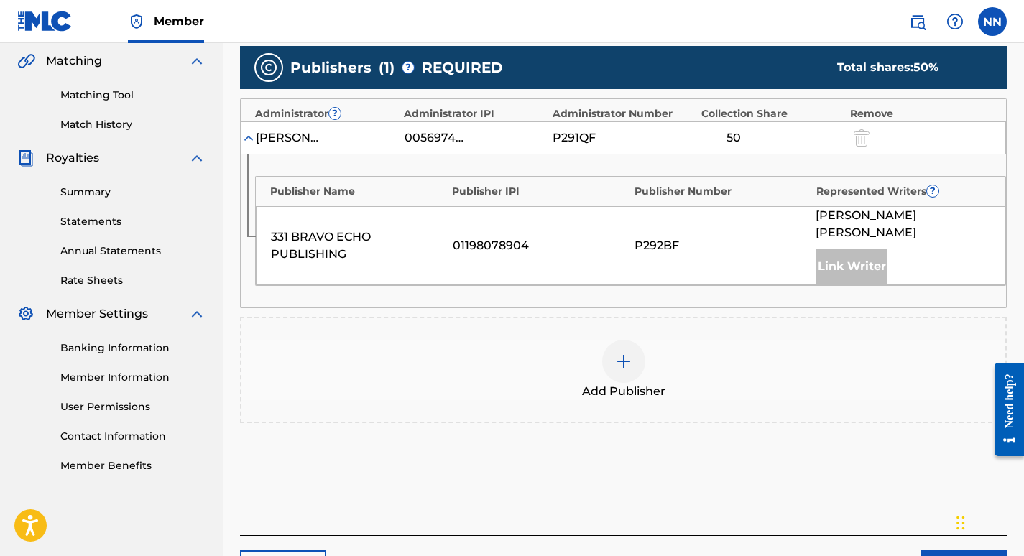
scroll to position [333, 0]
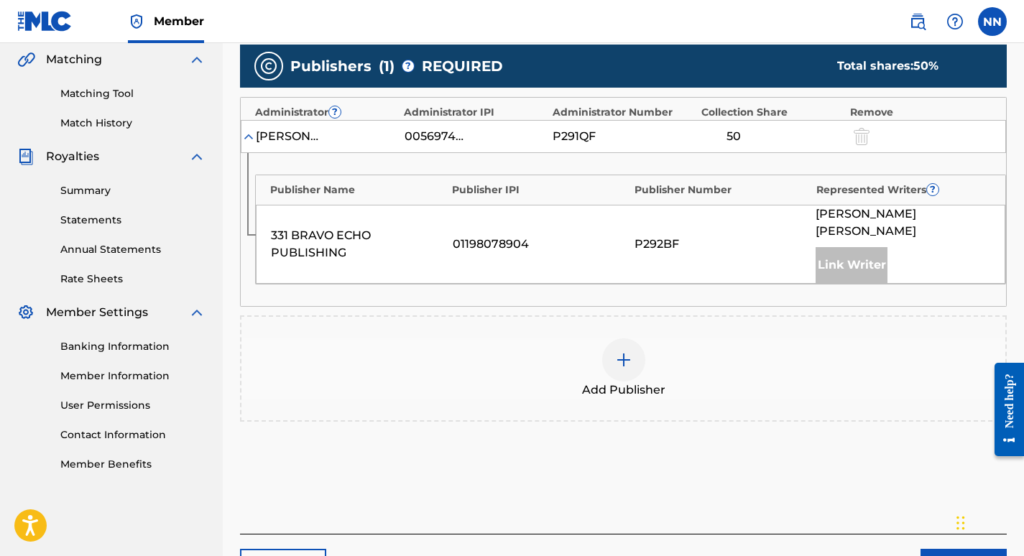
click at [625, 351] on img at bounding box center [623, 359] width 17 height 17
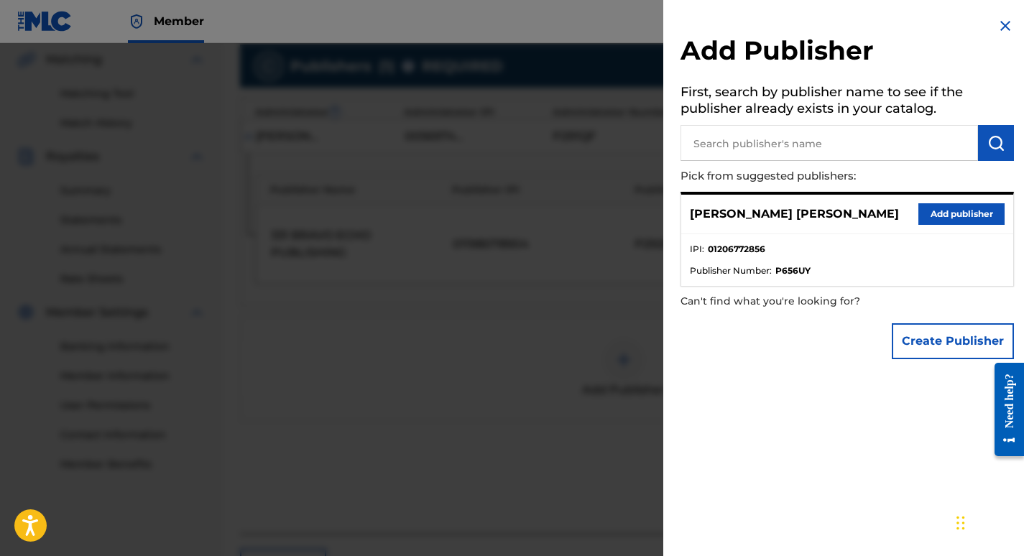
click at [935, 215] on button "Add publisher" at bounding box center [961, 214] width 86 height 22
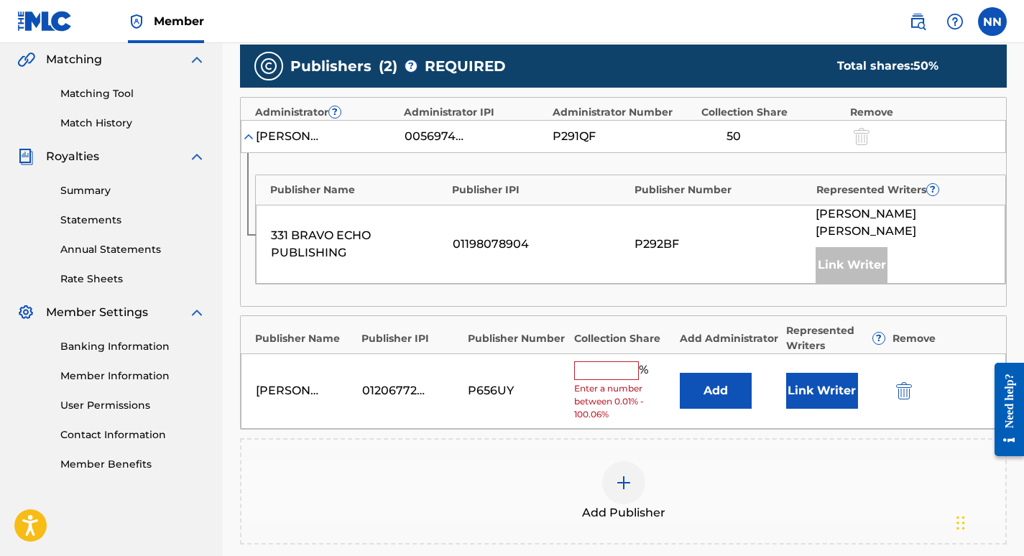
click at [606, 361] on input "text" at bounding box center [606, 370] width 65 height 19
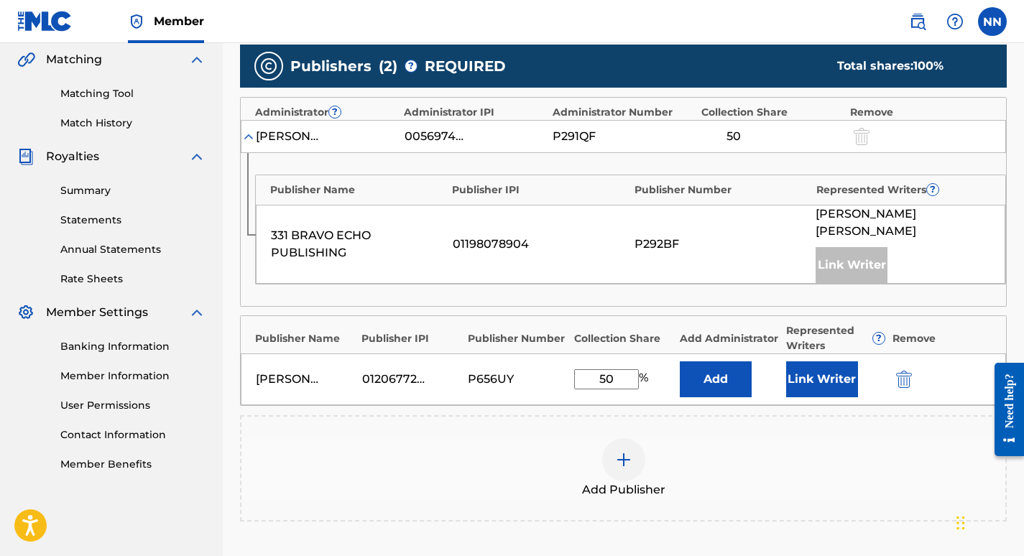
type input "50"
click at [820, 369] on button "Link Writer" at bounding box center [822, 379] width 72 height 36
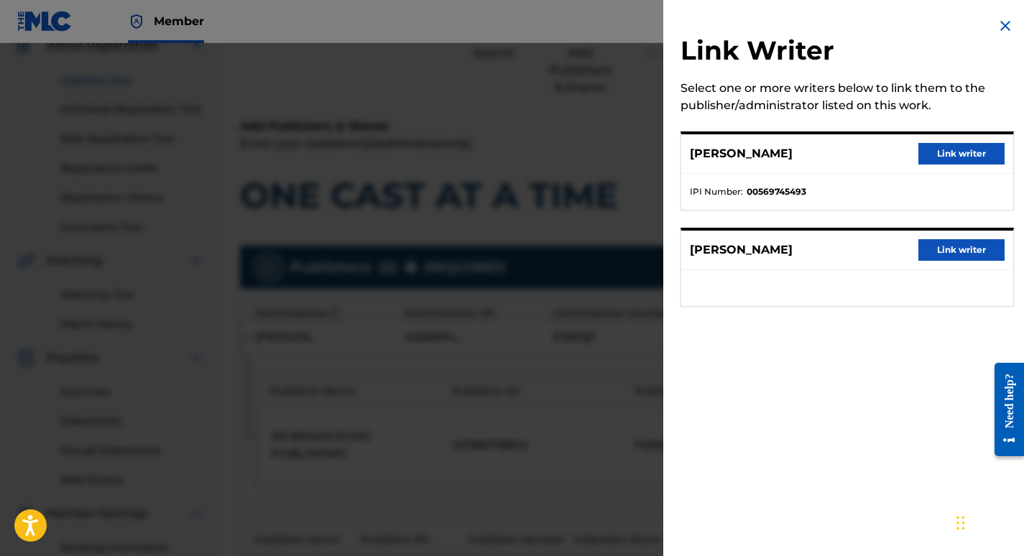
scroll to position [46, 0]
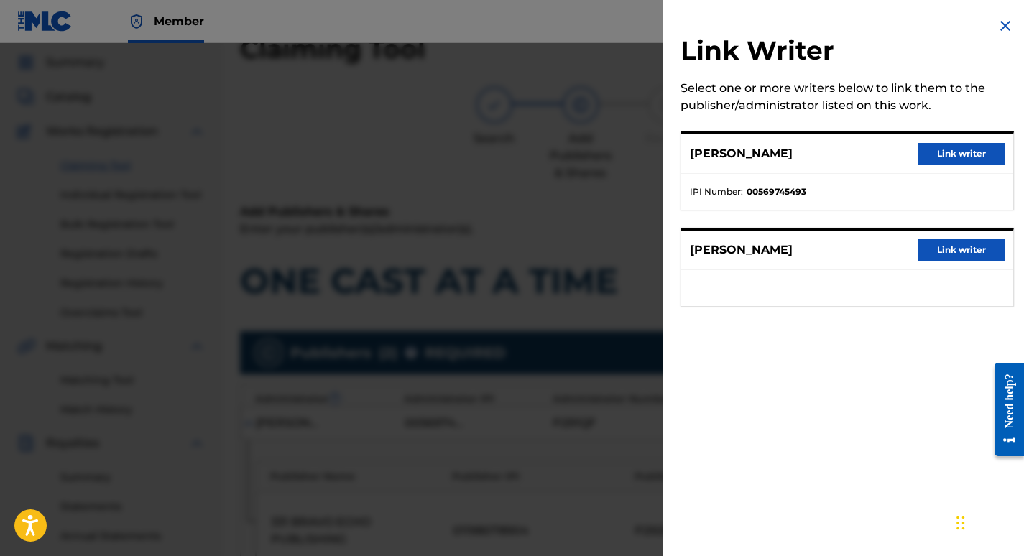
click at [999, 24] on img at bounding box center [1004, 25] width 17 height 17
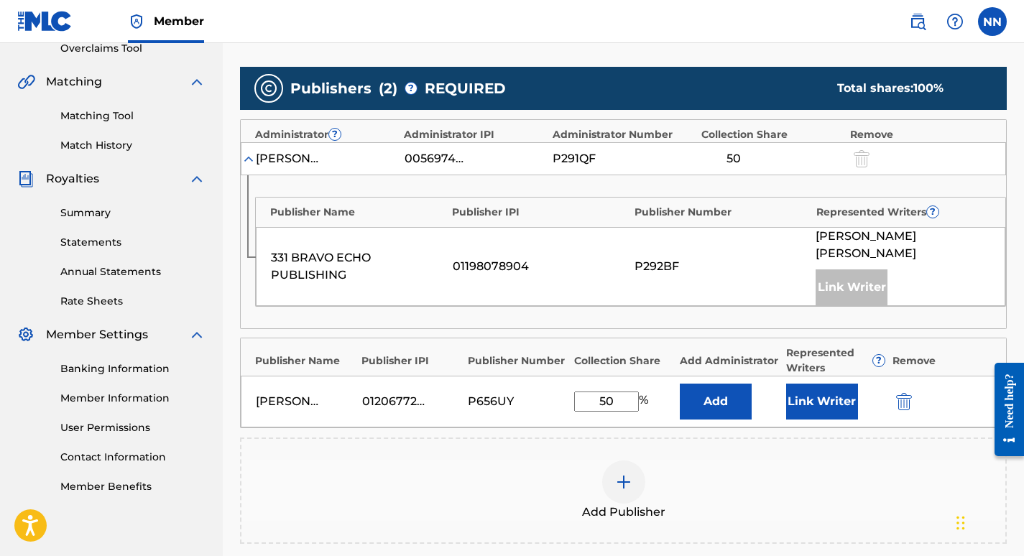
scroll to position [321, 0]
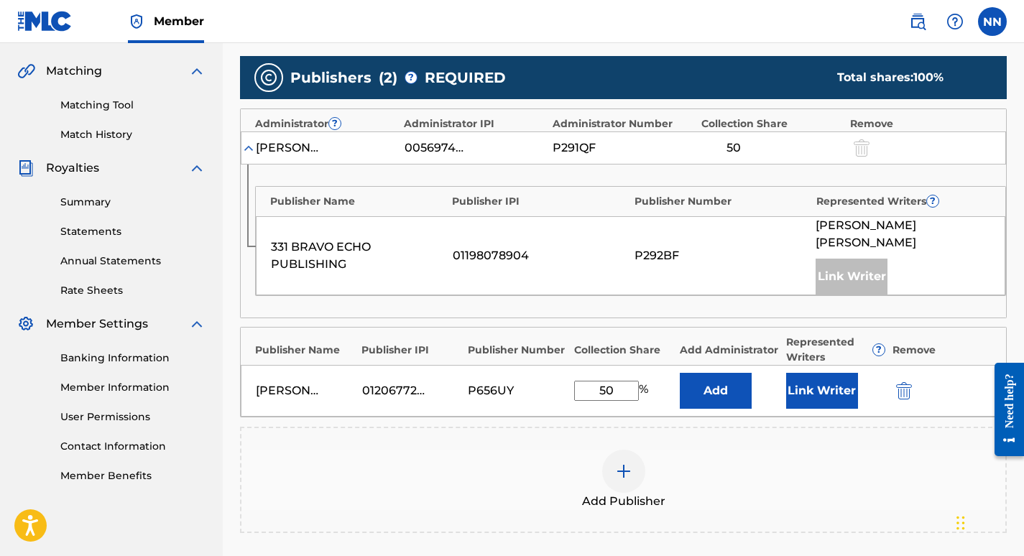
click at [836, 373] on button "Link Writer" at bounding box center [822, 391] width 72 height 36
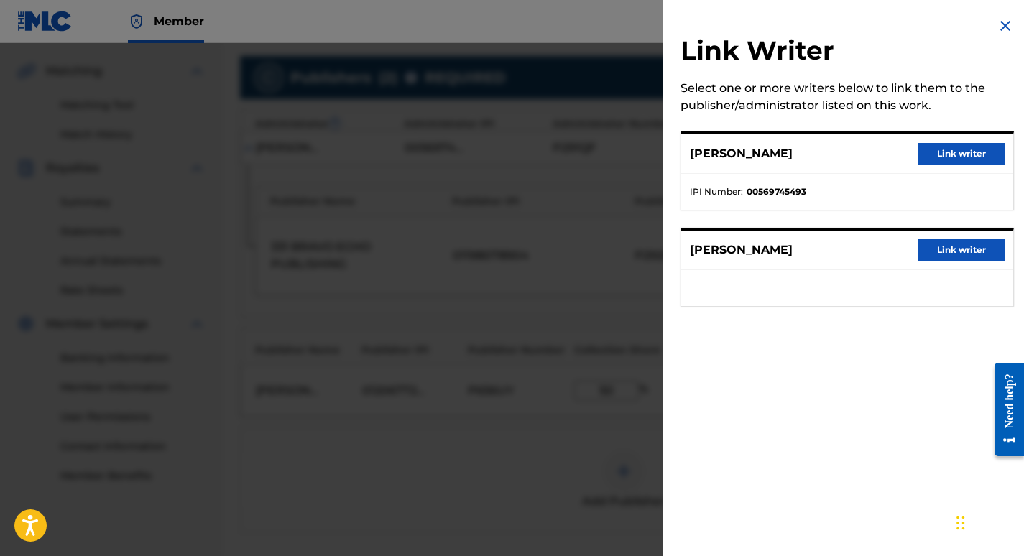
click at [939, 246] on button "Link writer" at bounding box center [961, 250] width 86 height 22
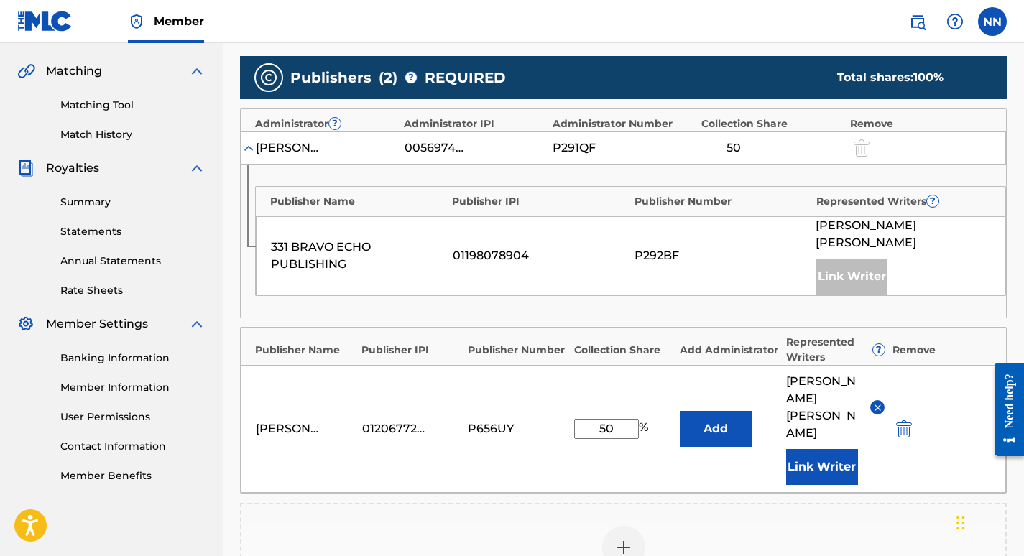
click at [710, 411] on button "Add" at bounding box center [716, 429] width 72 height 36
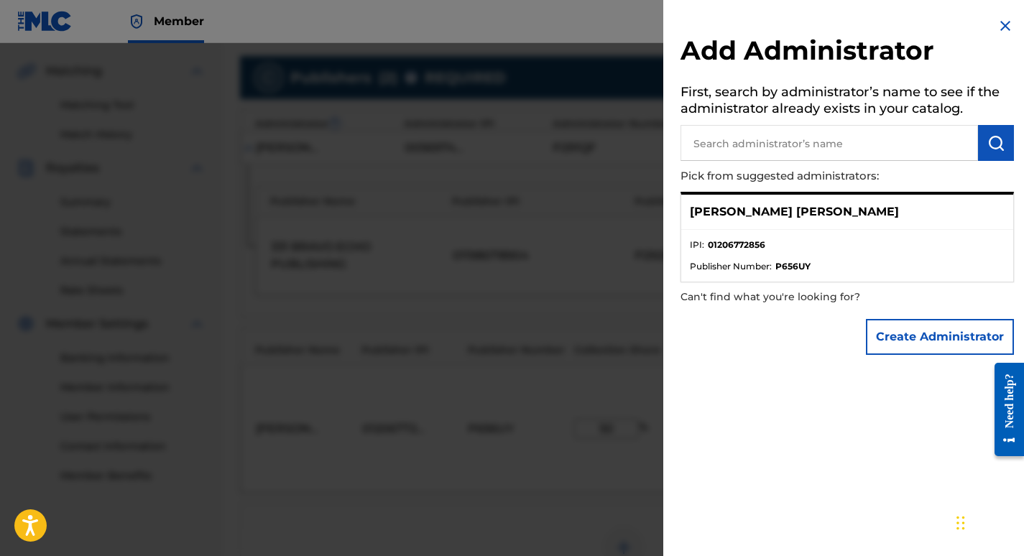
click at [780, 236] on ul "IPI : 01206772856 Publisher Number : P656UY" at bounding box center [847, 256] width 332 height 52
click at [782, 231] on ul "IPI : 01206772856 Publisher Number : P656UY" at bounding box center [847, 256] width 332 height 52
click at [929, 339] on button "Create Administrator" at bounding box center [940, 337] width 148 height 36
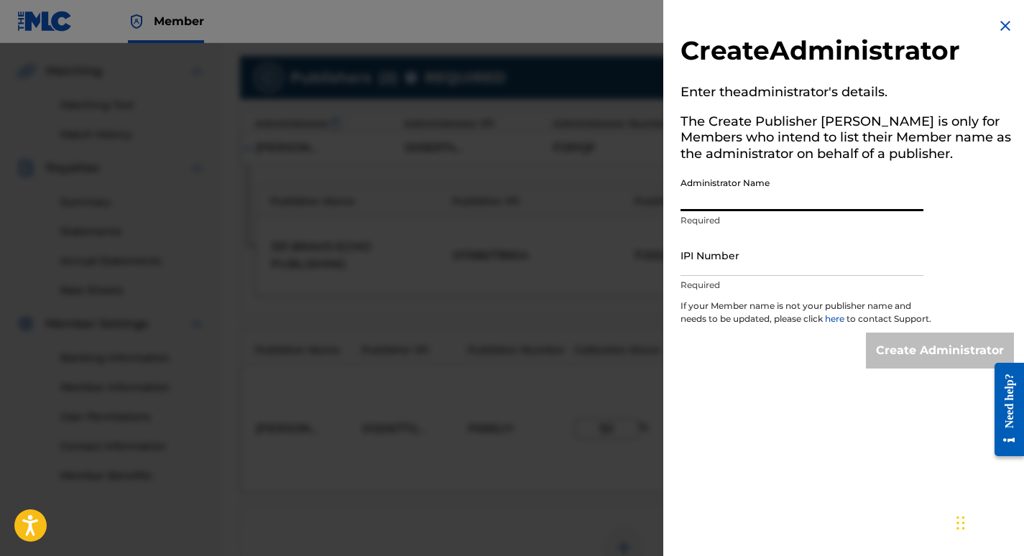
click at [759, 197] on input "Administrator Name" at bounding box center [801, 190] width 243 height 41
type input "[PERSON_NAME] [PERSON_NAME]"
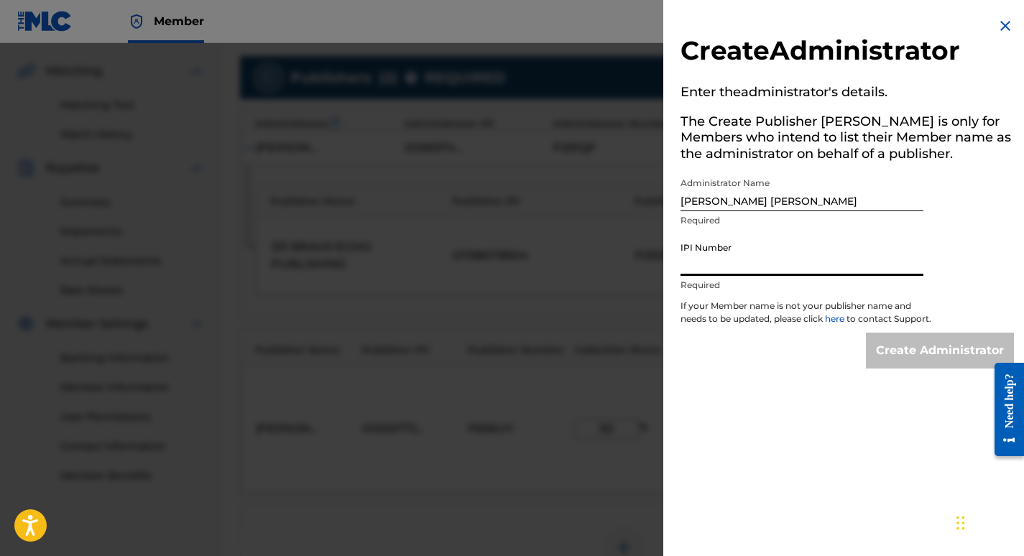
click at [782, 264] on input "IPI Number" at bounding box center [801, 255] width 243 height 41
paste input "00569745493 P291QF"
click at [961, 226] on div "Create Administrator Enter the administrator 's details. The Create Publisher b…" at bounding box center [847, 193] width 368 height 386
click at [812, 261] on input "000569745493 P291QF" at bounding box center [801, 255] width 243 height 41
type input "0"
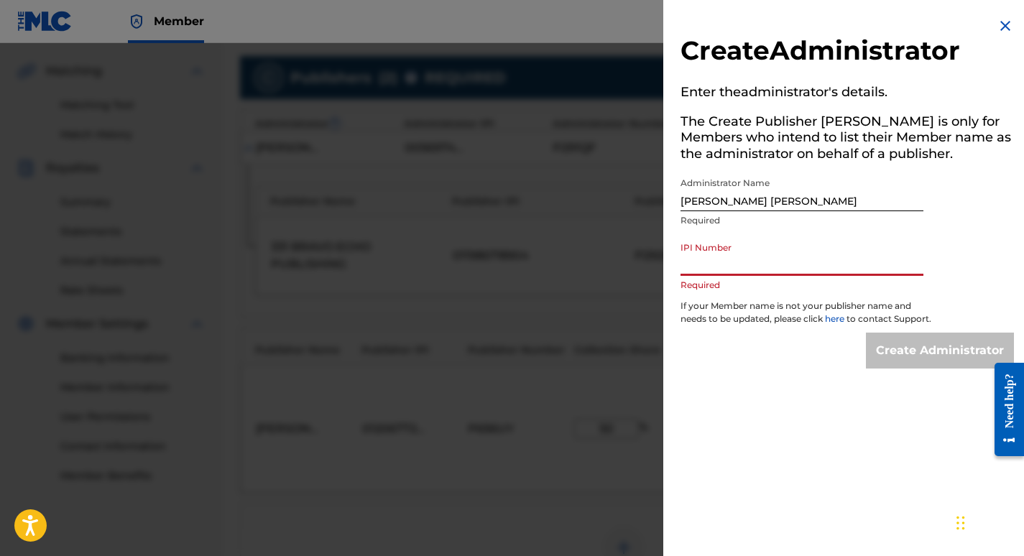
type input "0"
click at [771, 264] on input "IPI Number" at bounding box center [801, 255] width 243 height 41
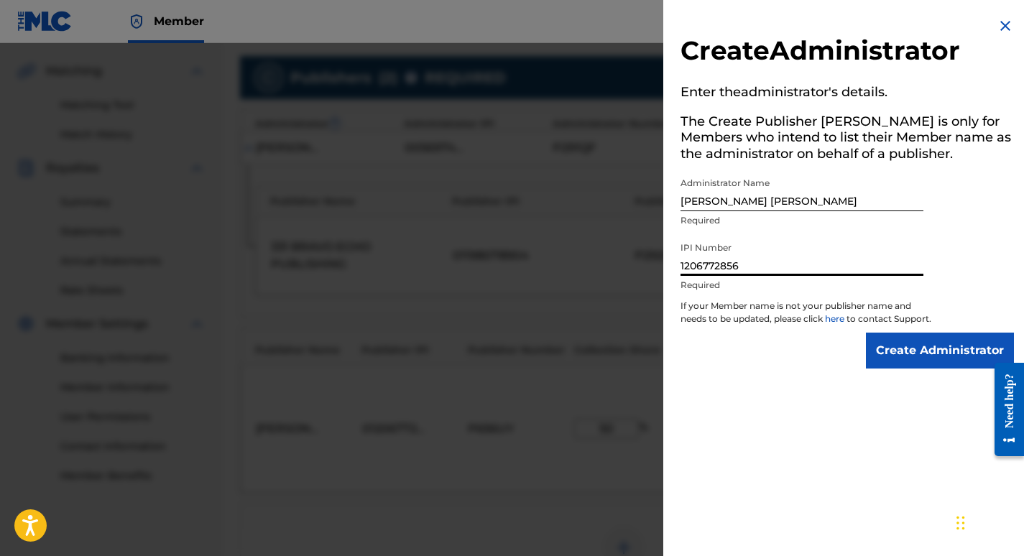
click at [682, 269] on input "1206772856" at bounding box center [801, 255] width 243 height 41
type input "01206772856"
click at [891, 358] on input "Create Administrator" at bounding box center [940, 351] width 148 height 36
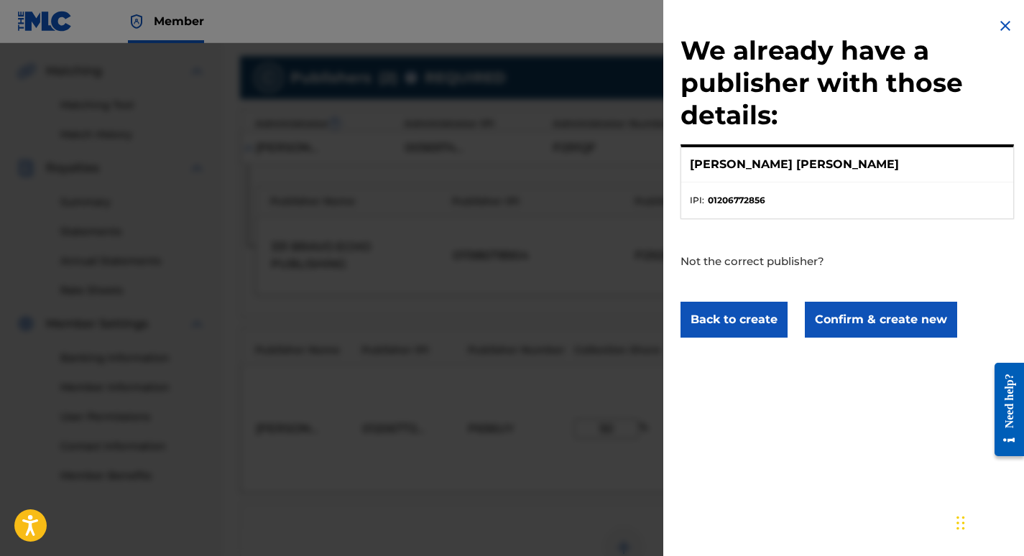
click at [751, 328] on button "Back to create" at bounding box center [733, 320] width 107 height 36
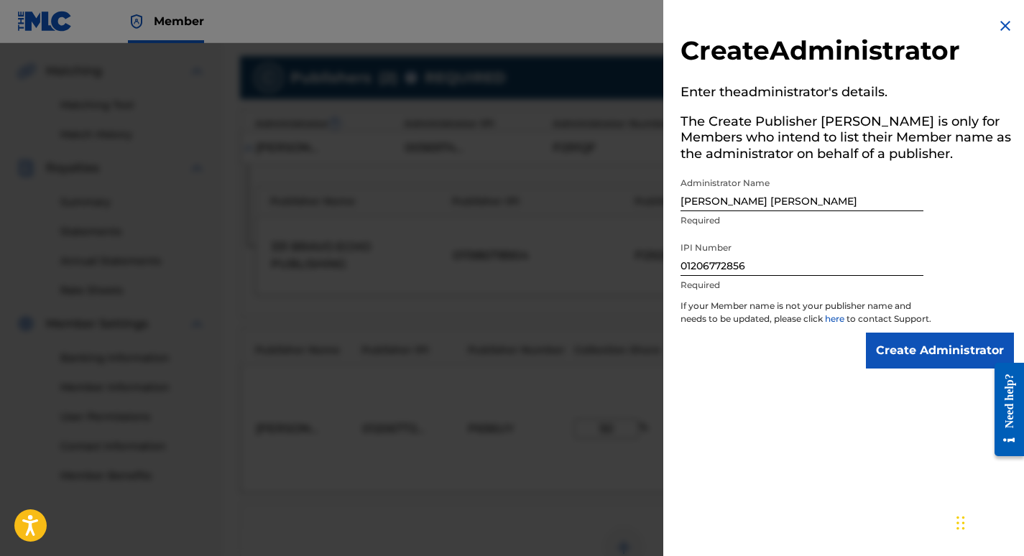
click at [937, 361] on input "Create Administrator" at bounding box center [940, 351] width 148 height 36
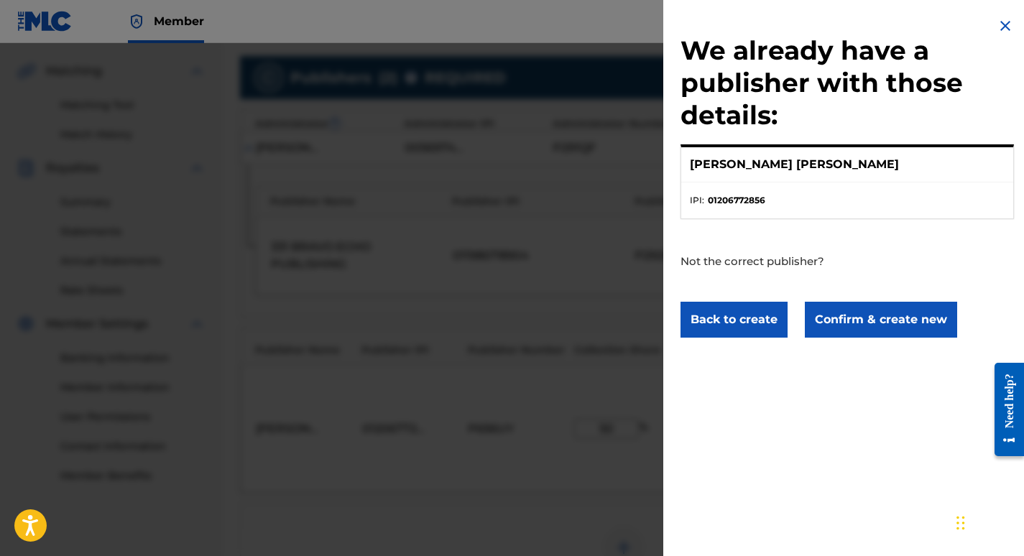
click at [881, 325] on button "Confirm & create new" at bounding box center [881, 320] width 152 height 36
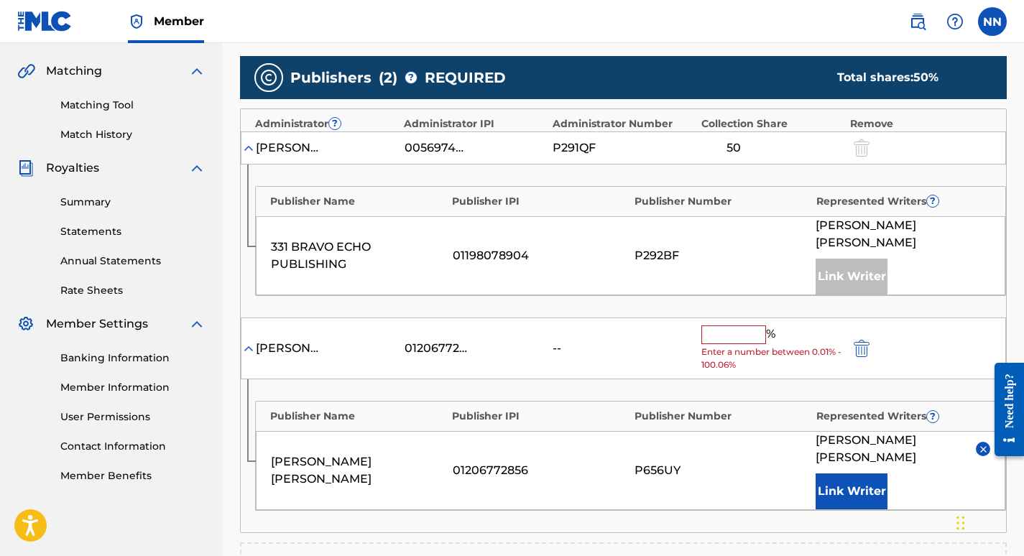
click at [727, 325] on input "text" at bounding box center [733, 334] width 65 height 19
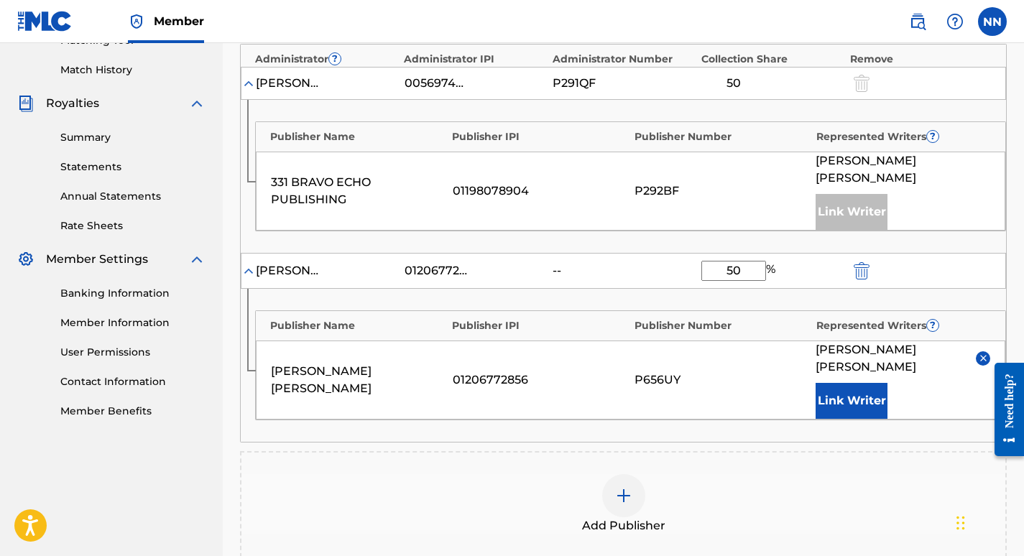
scroll to position [389, 0]
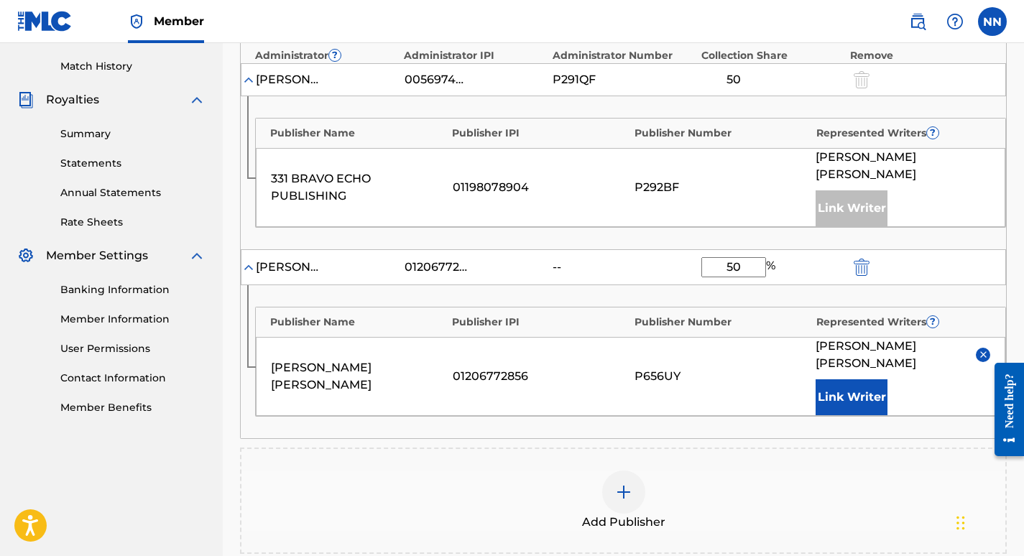
type input "50"
click at [866, 379] on button "Link Writer" at bounding box center [851, 397] width 72 height 36
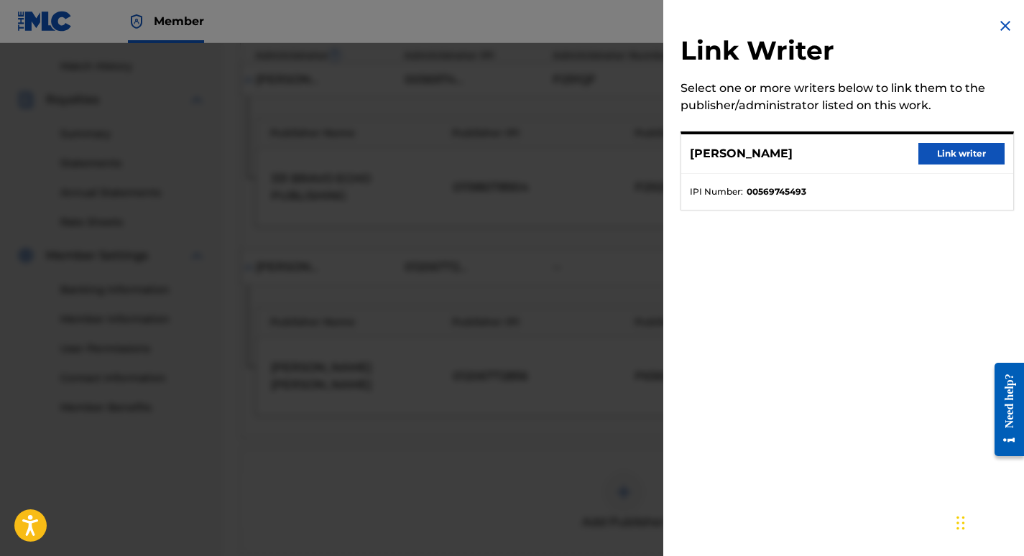
click at [1004, 21] on img at bounding box center [1004, 25] width 17 height 17
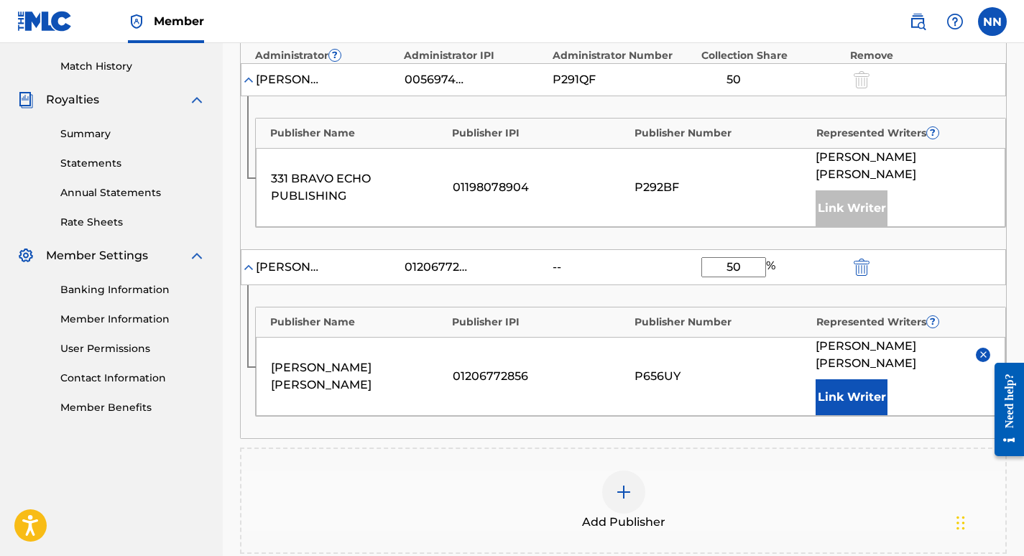
click at [907, 338] on div "CHRIS NELSON" at bounding box center [902, 355] width 175 height 34
click at [983, 349] on img at bounding box center [983, 354] width 11 height 11
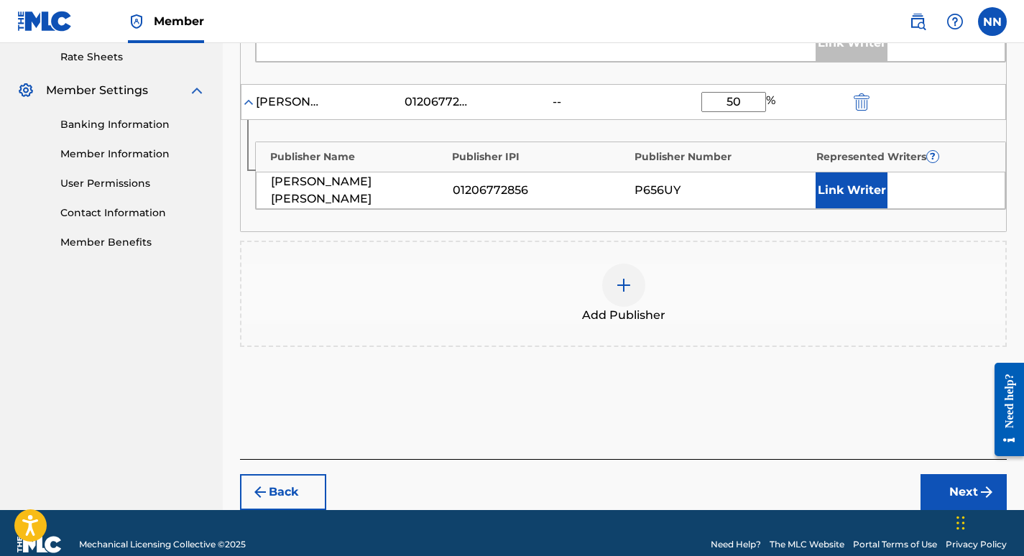
scroll to position [560, 0]
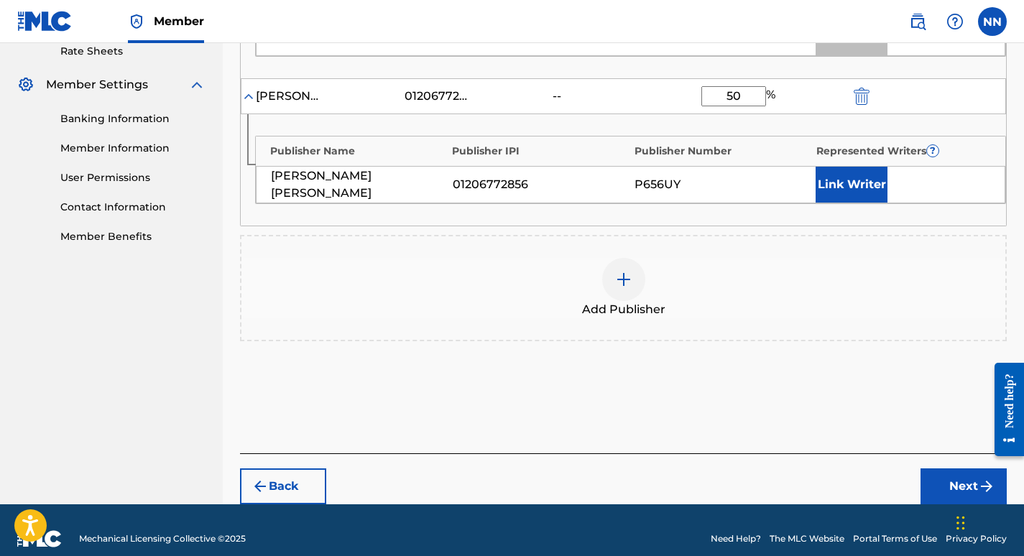
click at [965, 469] on button "Next" at bounding box center [963, 486] width 86 height 36
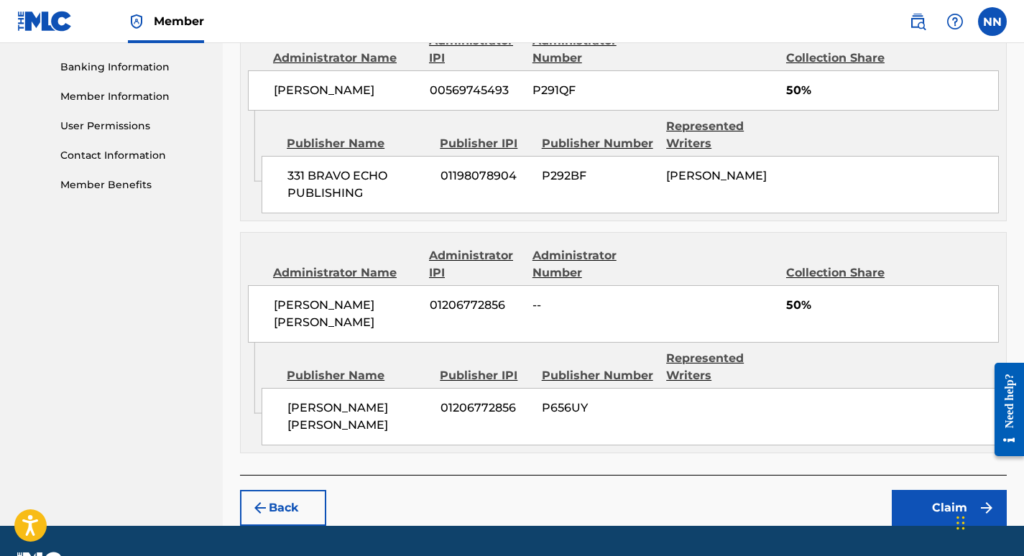
scroll to position [613, 0]
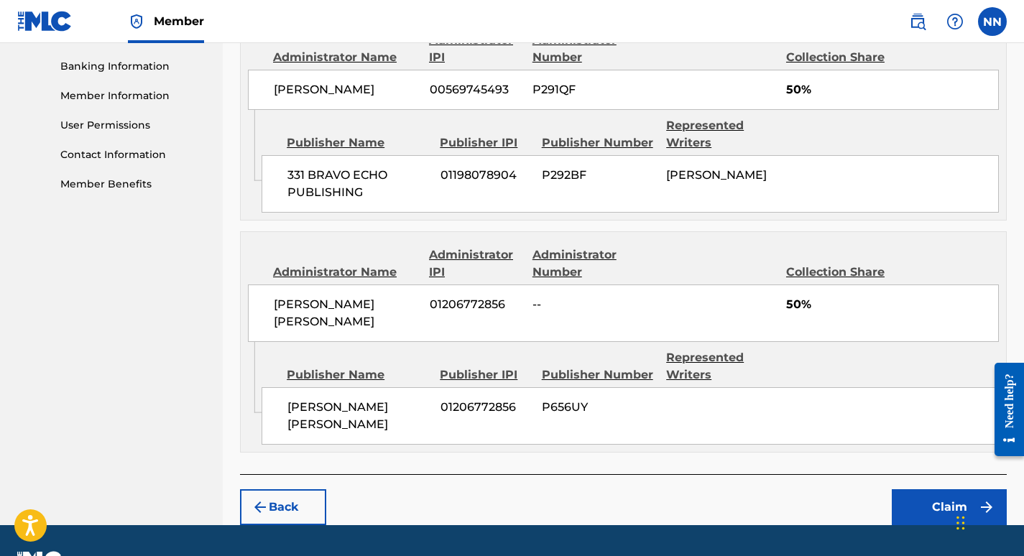
click at [947, 489] on button "Claim" at bounding box center [948, 507] width 115 height 36
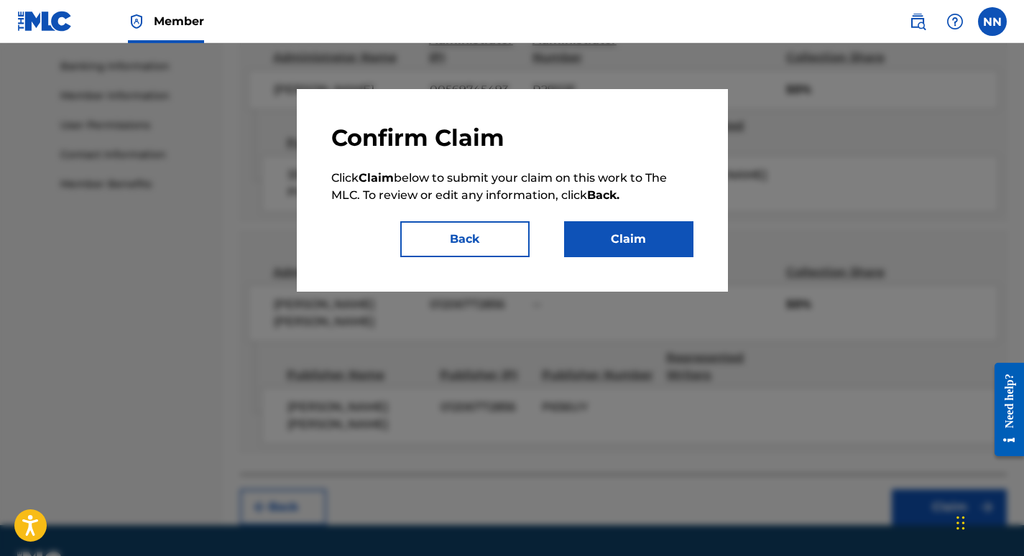
click at [639, 241] on button "Claim" at bounding box center [628, 239] width 129 height 36
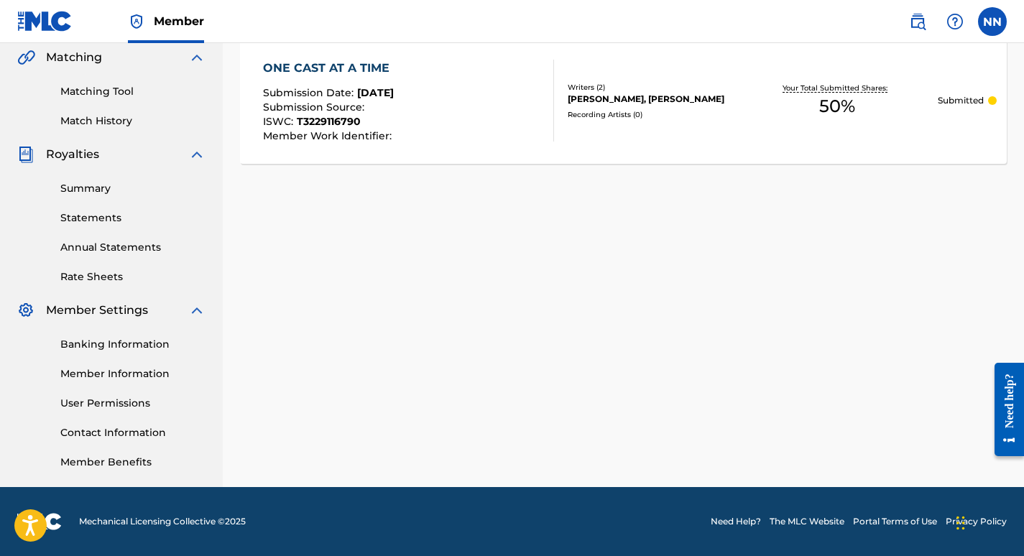
scroll to position [0, 0]
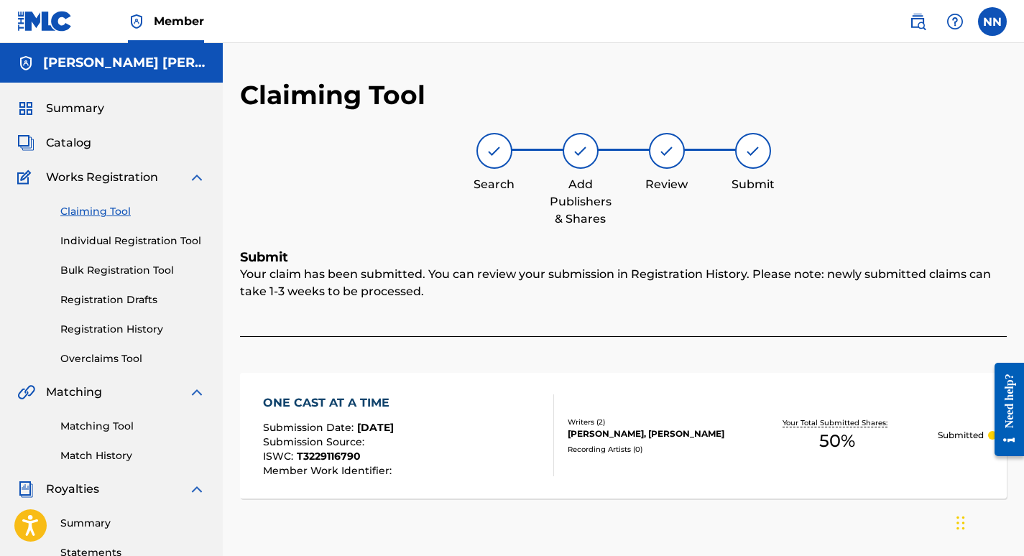
click at [79, 144] on span "Catalog" at bounding box center [68, 142] width 45 height 17
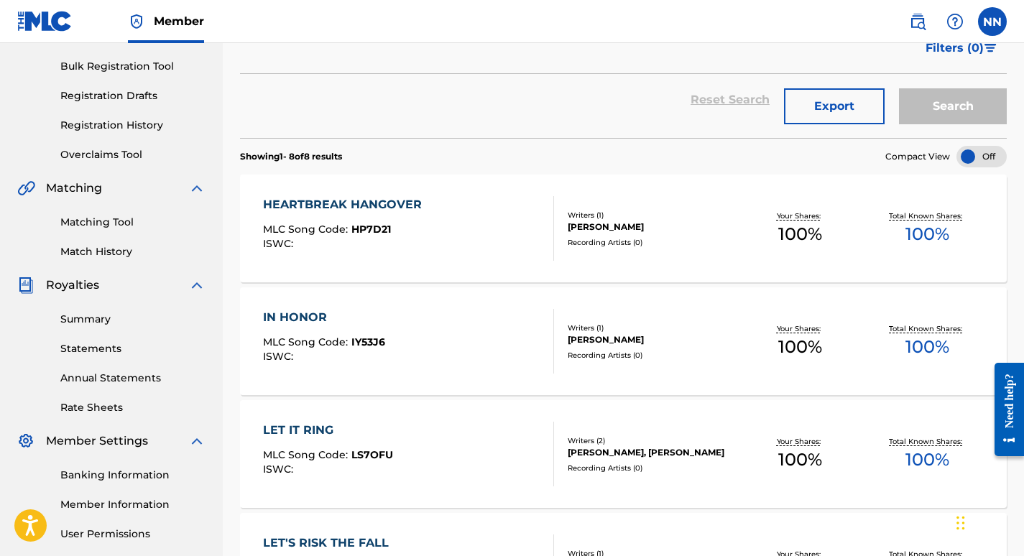
scroll to position [231, 0]
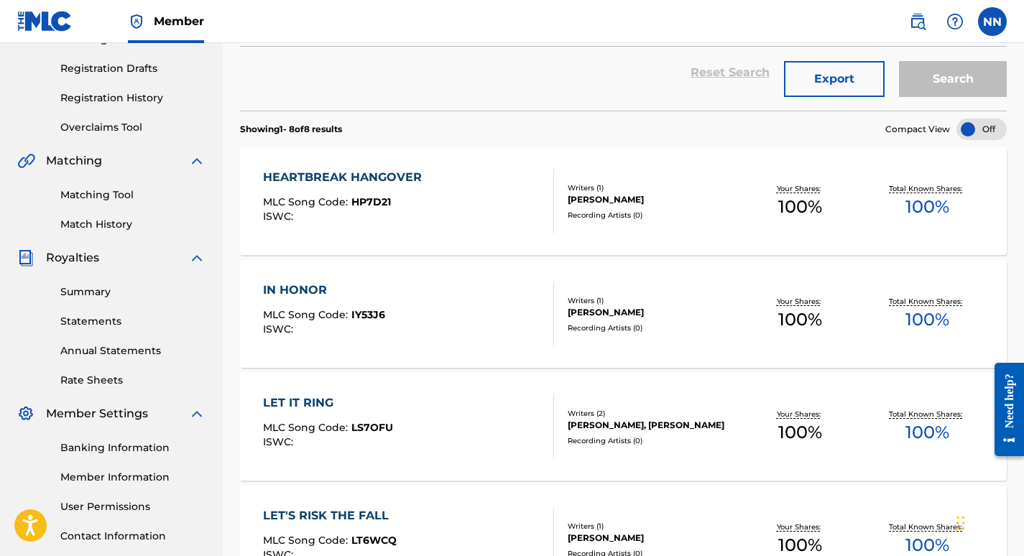
click at [508, 200] on div "HEARTBREAK HANGOVER MLC Song Code : HP7D21 ISWC :" at bounding box center [408, 201] width 291 height 65
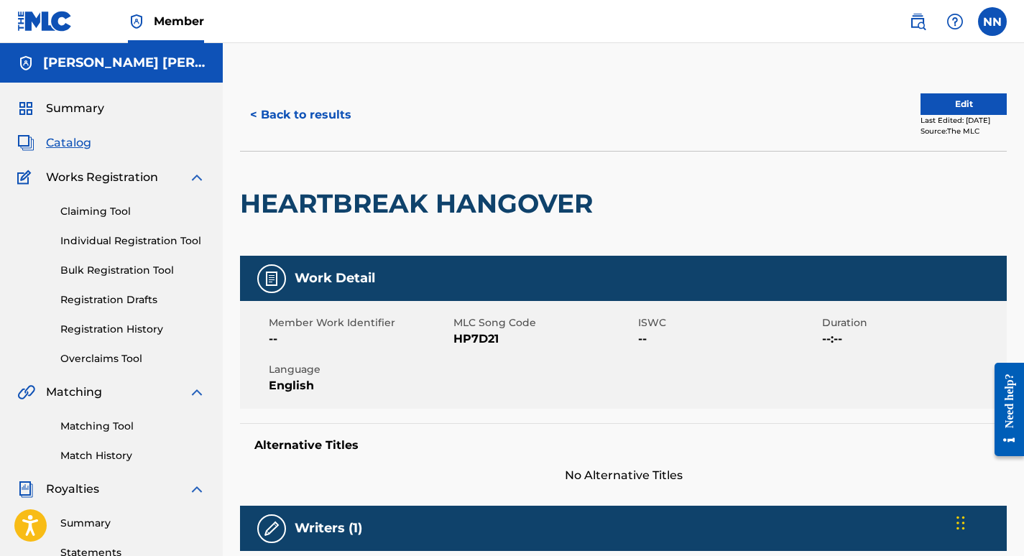
click at [956, 101] on button "Edit" at bounding box center [963, 104] width 86 height 22
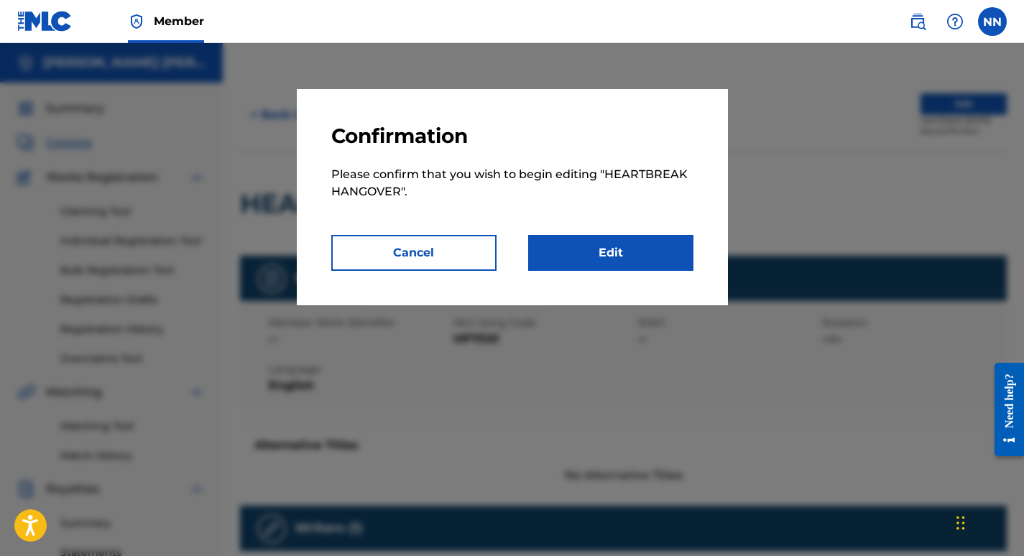
click at [636, 249] on link "Edit" at bounding box center [610, 253] width 165 height 36
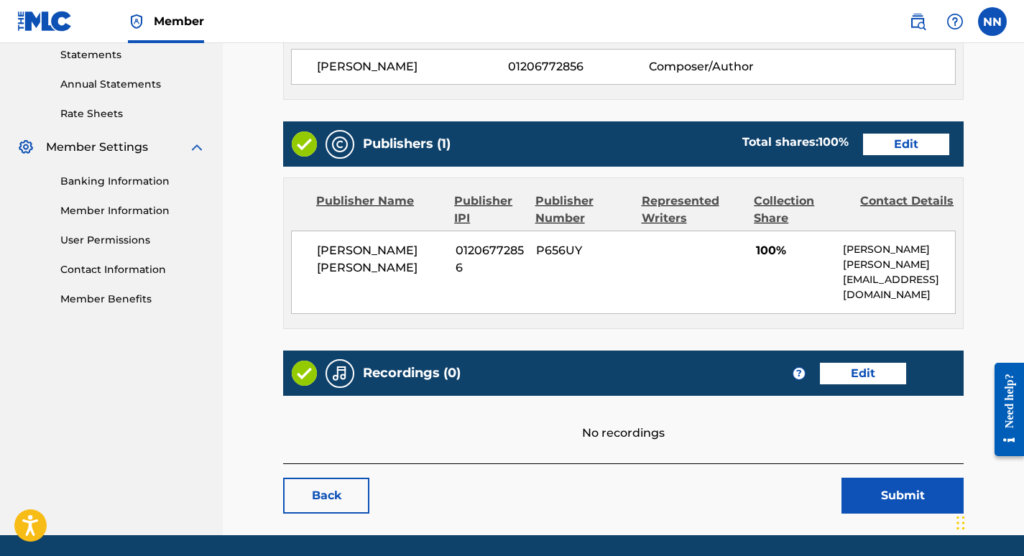
scroll to position [530, 0]
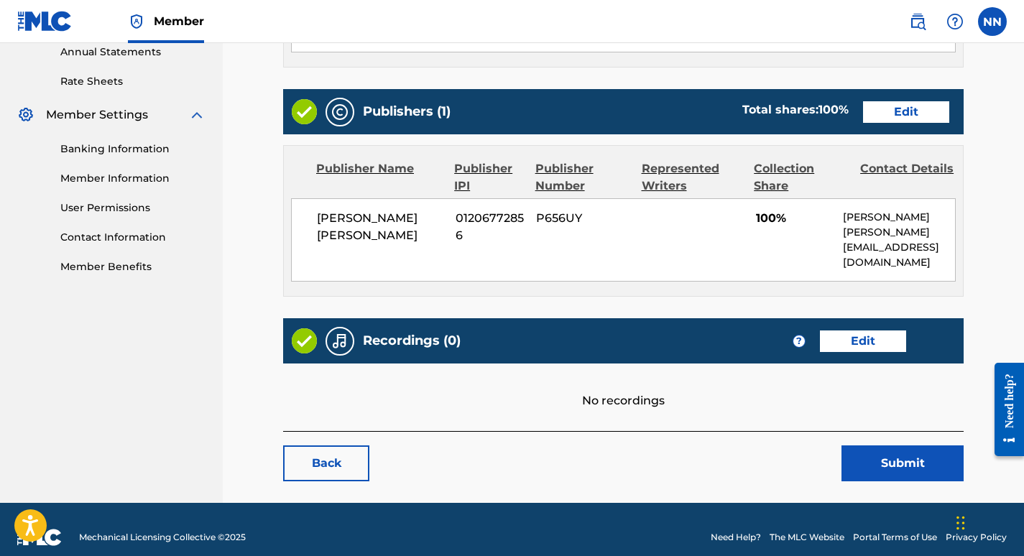
click at [902, 111] on link "Edit" at bounding box center [906, 112] width 86 height 22
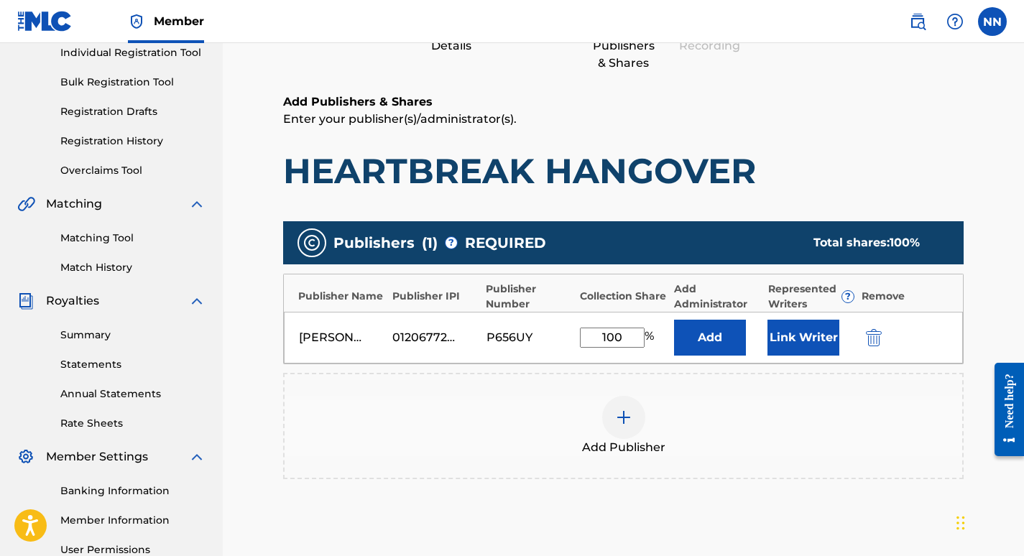
scroll to position [190, 0]
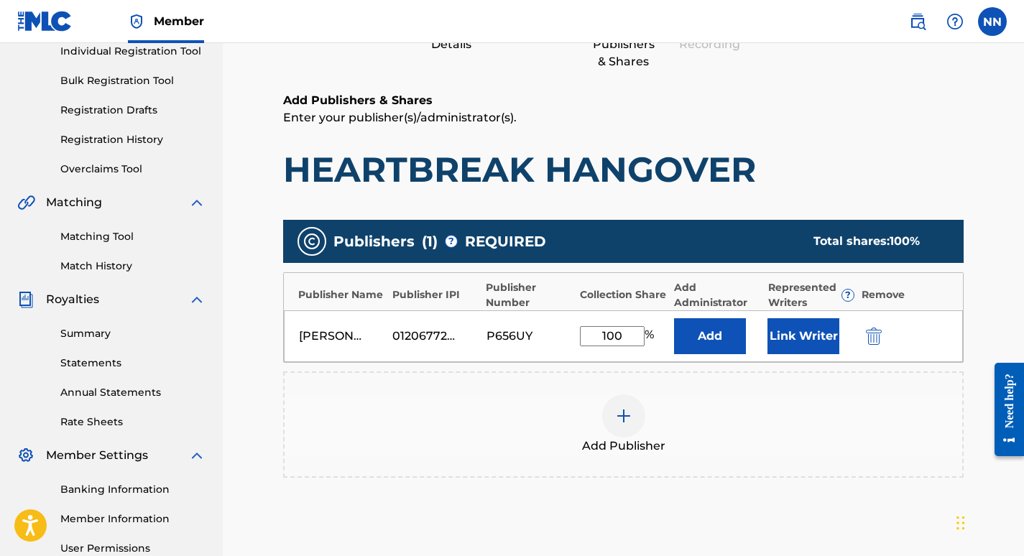
click at [805, 332] on button "Link Writer" at bounding box center [803, 336] width 72 height 36
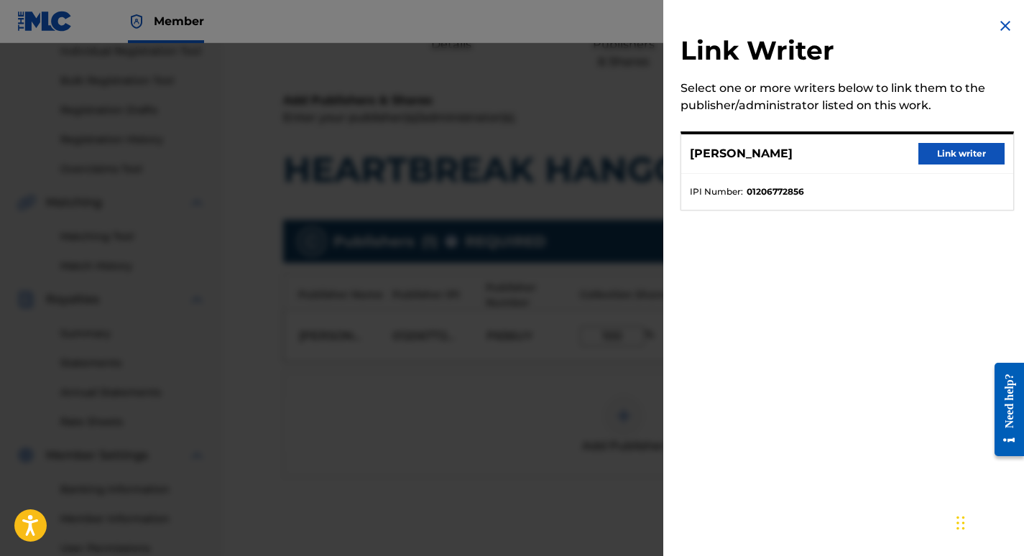
click at [958, 150] on button "Link writer" at bounding box center [961, 154] width 86 height 22
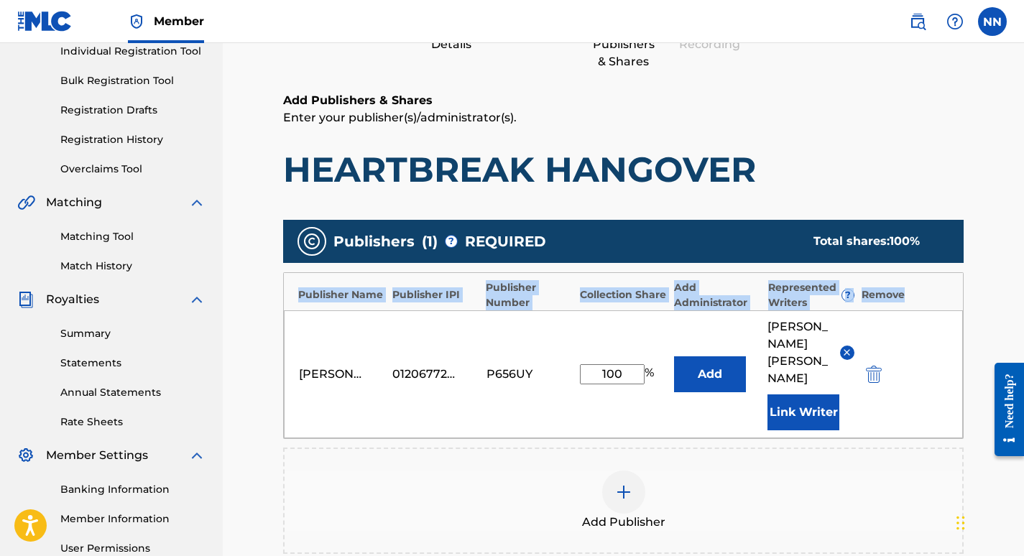
drag, startPoint x: 1023, startPoint y: 262, endPoint x: 1026, endPoint y: 277, distance: 15.4
click at [1023, 277] on html "Accessibility Screen-Reader Guide, Feedback, and Issue Reporting | New window M…" at bounding box center [512, 88] width 1024 height 556
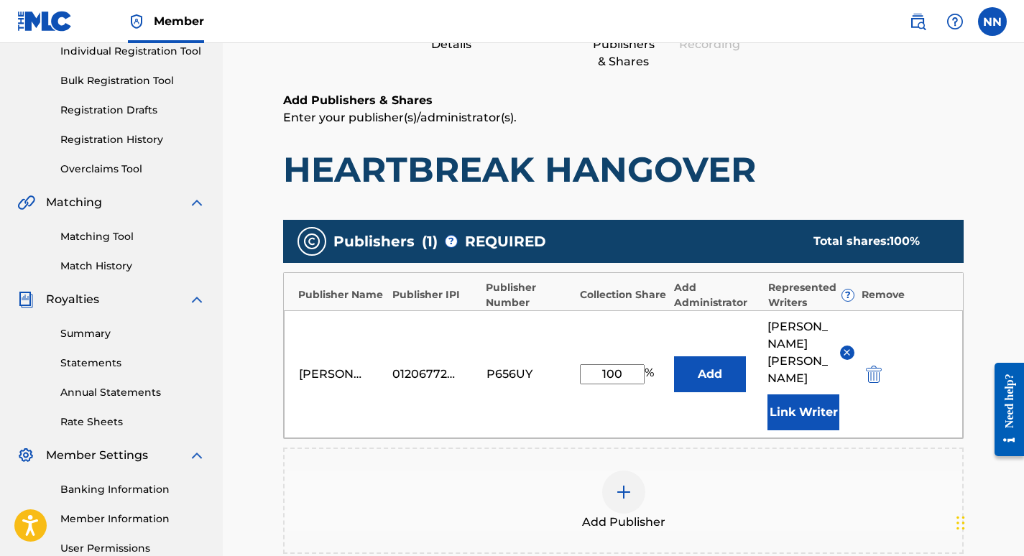
drag, startPoint x: 1026, startPoint y: 277, endPoint x: 972, endPoint y: 139, distance: 148.1
click at [972, 139] on main "Catalog Enter Work Details Add Writers Add Publishers & Shares Add Recording Re…" at bounding box center [623, 313] width 766 height 848
click at [713, 359] on button "Add" at bounding box center [710, 374] width 72 height 36
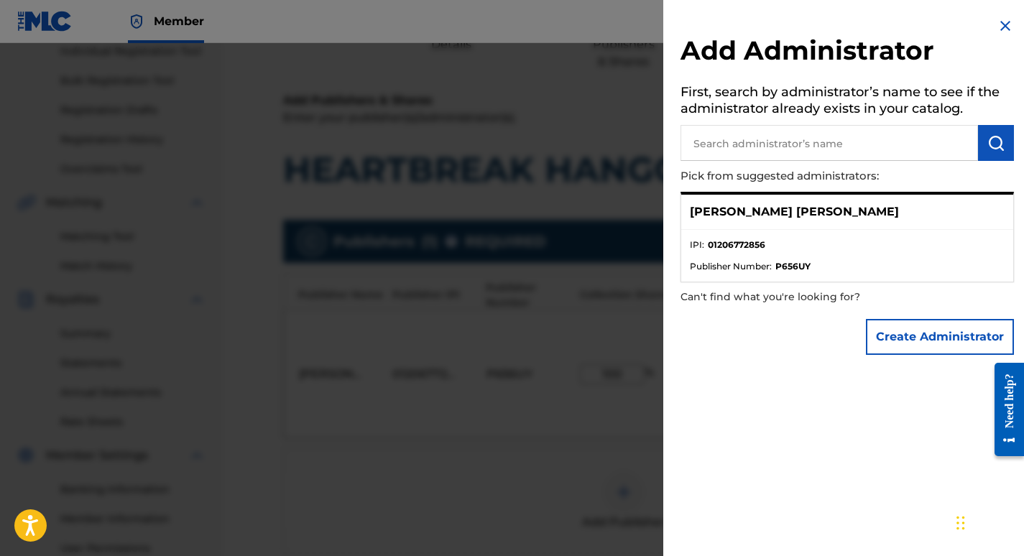
click at [803, 220] on div "[PERSON_NAME] [PERSON_NAME]" at bounding box center [847, 212] width 332 height 35
click at [790, 244] on li "IPI : 01206772856" at bounding box center [847, 249] width 315 height 22
click at [777, 223] on div "[PERSON_NAME] [PERSON_NAME]" at bounding box center [847, 212] width 332 height 35
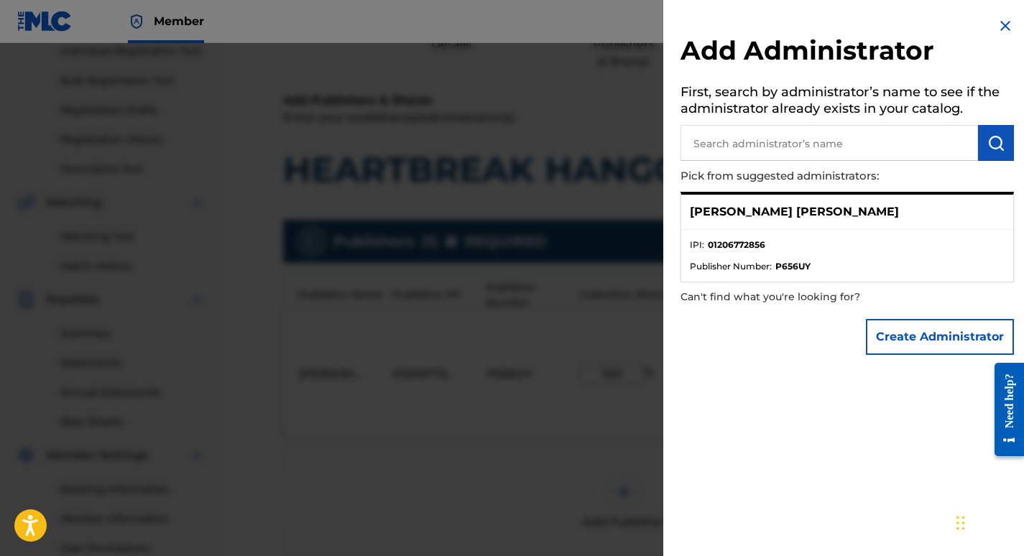
drag, startPoint x: 777, startPoint y: 223, endPoint x: 752, endPoint y: 249, distance: 35.6
click at [752, 249] on strong "01206772856" at bounding box center [736, 244] width 57 height 13
click at [795, 149] on input "text" at bounding box center [828, 143] width 297 height 36
drag, startPoint x: 692, startPoint y: 210, endPoint x: 817, endPoint y: 216, distance: 125.2
click at [817, 216] on p "[PERSON_NAME] [PERSON_NAME]" at bounding box center [794, 211] width 209 height 17
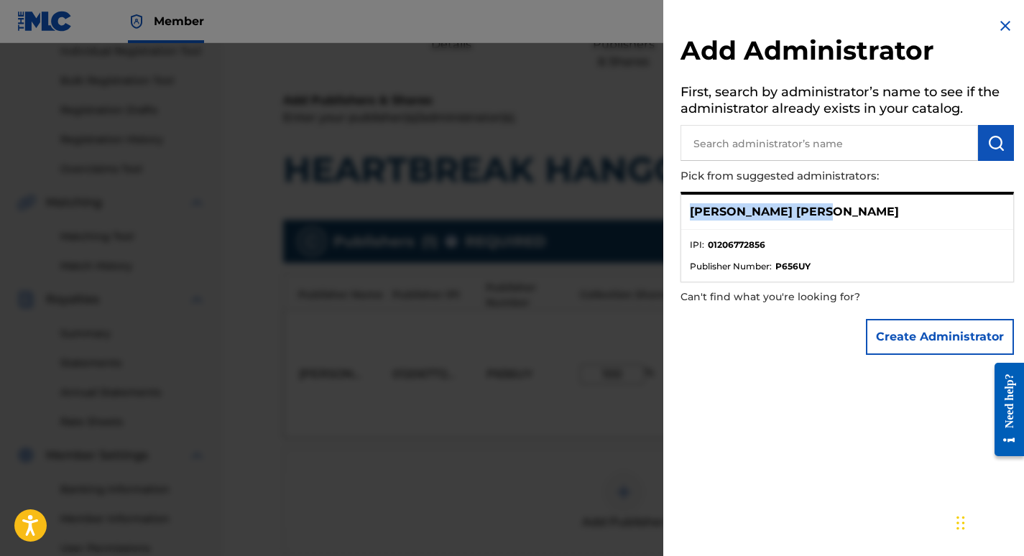
copy p "[PERSON_NAME] [PERSON_NAME]"
click at [764, 144] on input "text" at bounding box center [828, 143] width 297 height 36
paste input "[PERSON_NAME] [PERSON_NAME]"
type input "[PERSON_NAME] [PERSON_NAME]"
click at [987, 141] on img "submit" at bounding box center [995, 142] width 17 height 17
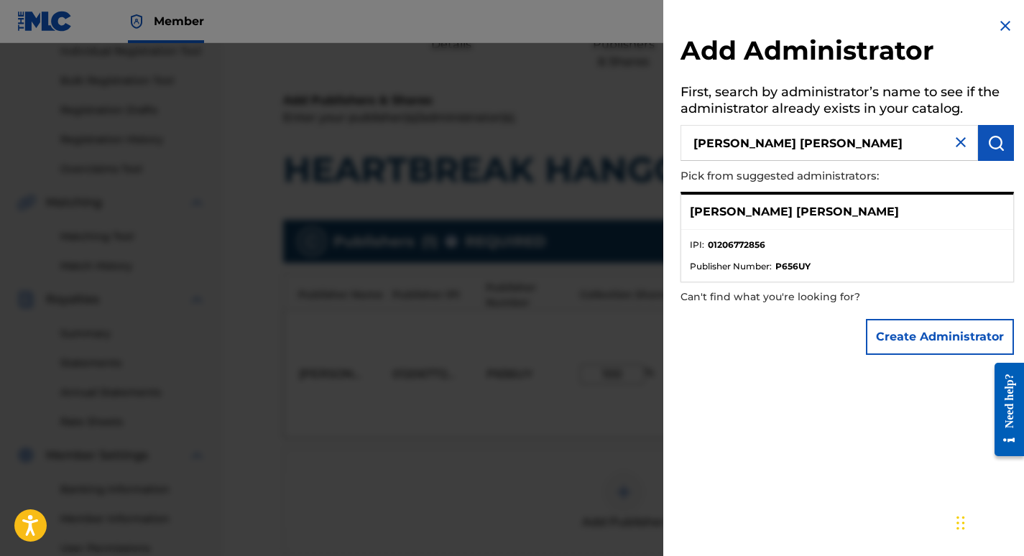
click at [968, 337] on button "Create Administrator" at bounding box center [940, 337] width 148 height 36
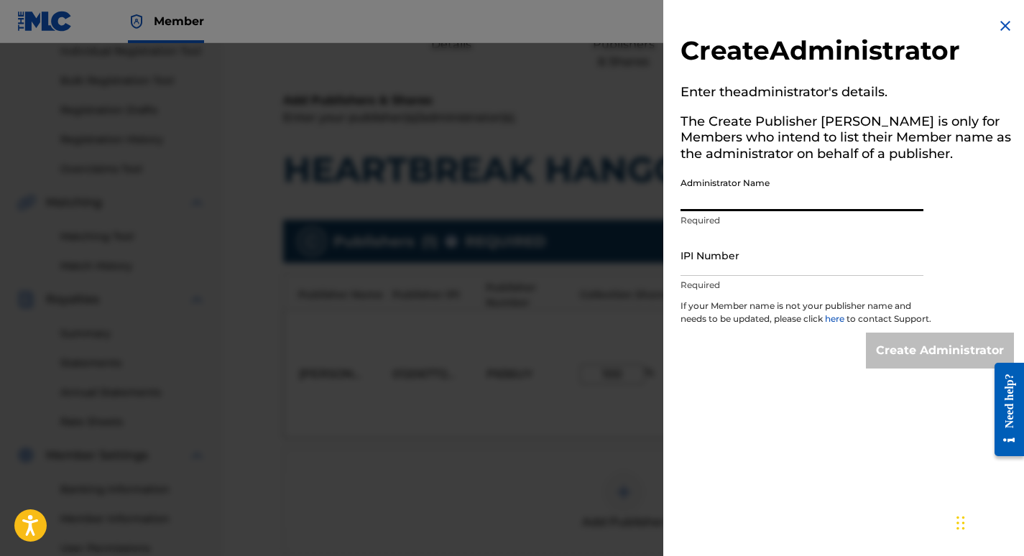
click at [812, 197] on input "Administrator Name" at bounding box center [801, 190] width 243 height 41
type input "[PERSON_NAME] [PERSON_NAME]"
type input "01206772856"
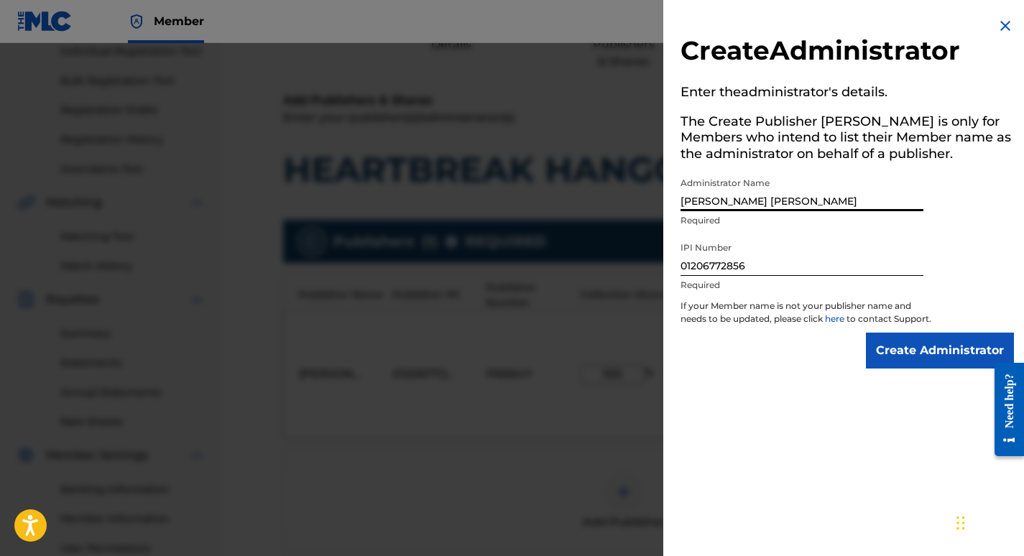
click at [909, 367] on input "Create Administrator" at bounding box center [940, 351] width 148 height 36
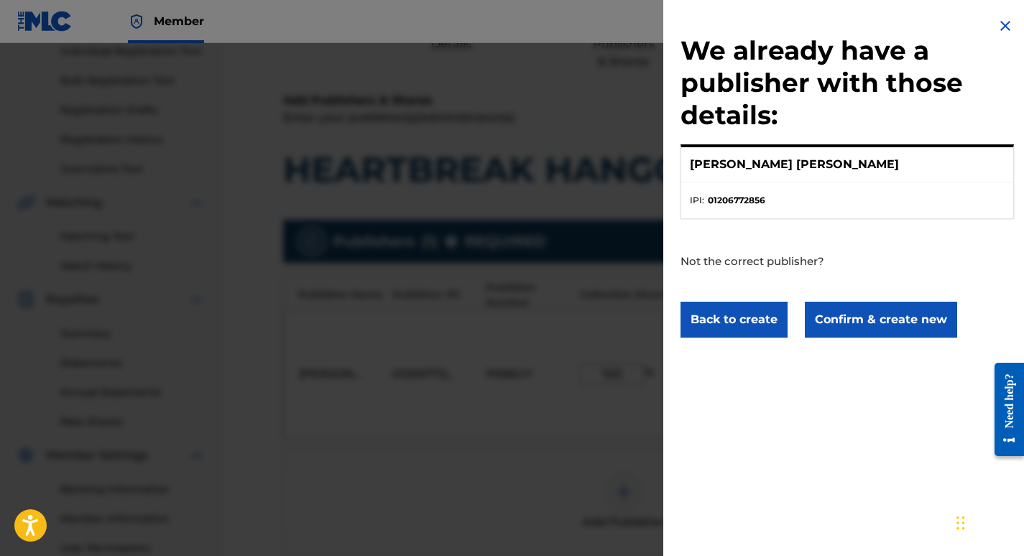
click at [875, 305] on button "Confirm & create new" at bounding box center [881, 320] width 152 height 36
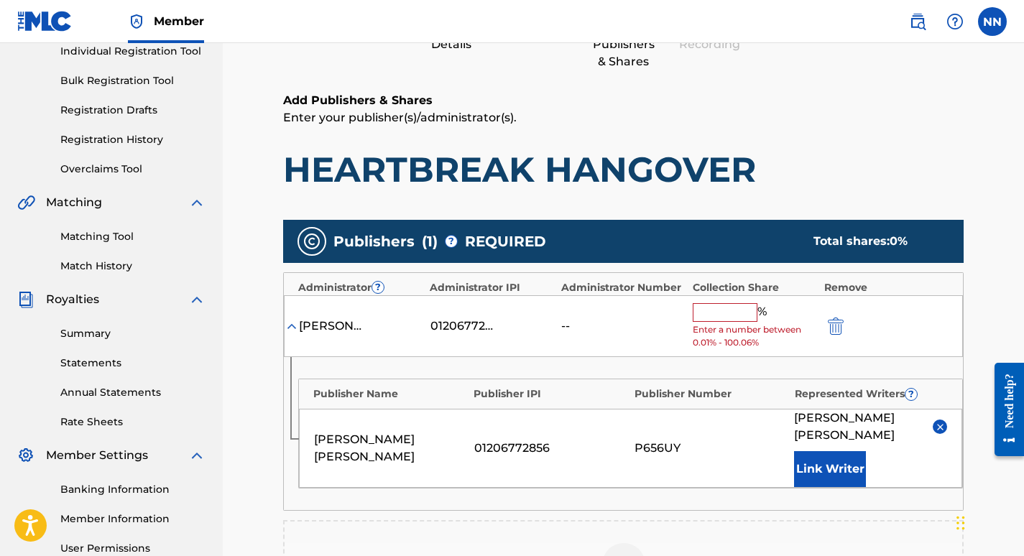
click at [739, 317] on input "text" at bounding box center [724, 312] width 65 height 19
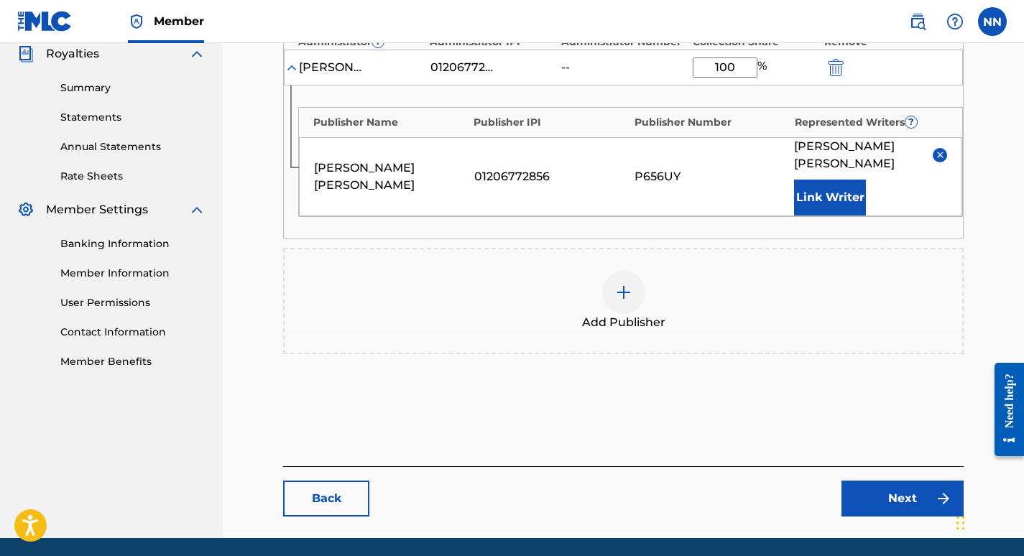
scroll to position [455, 0]
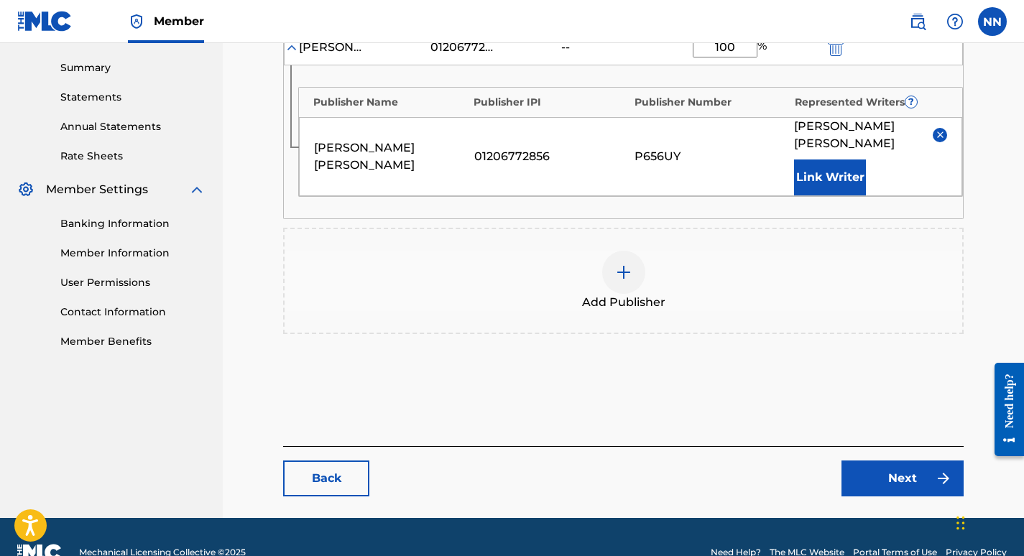
type input "100"
click at [891, 463] on link "Next" at bounding box center [902, 478] width 122 height 36
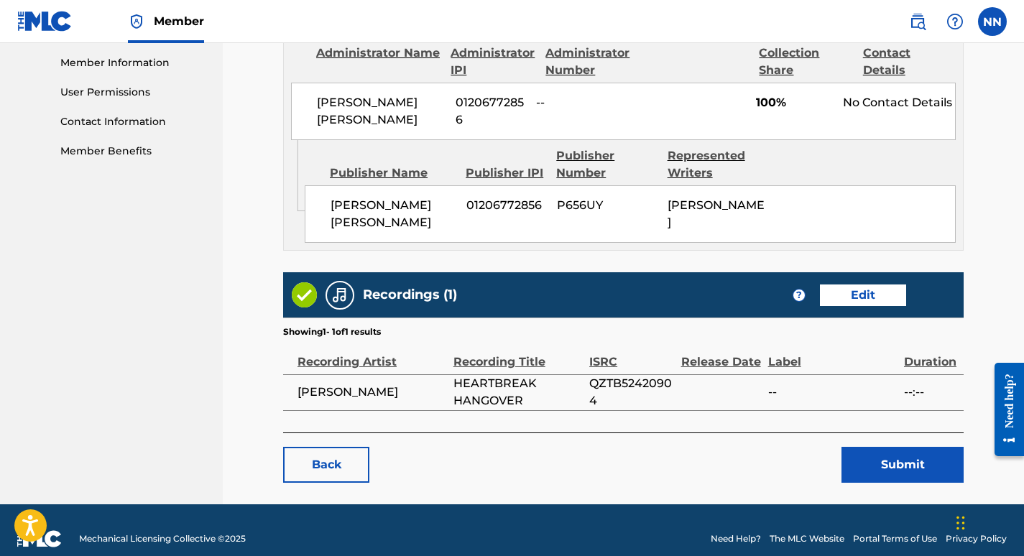
scroll to position [661, 0]
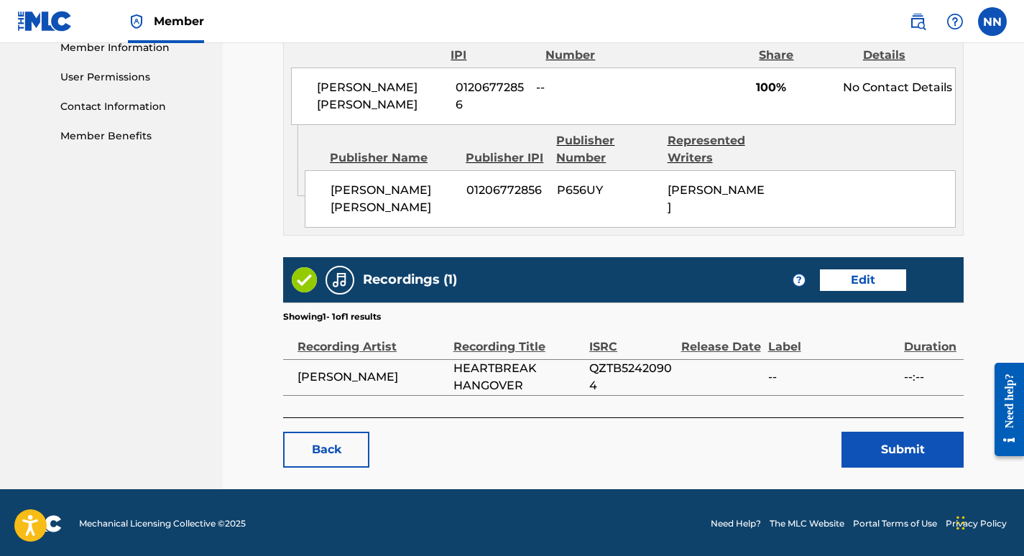
click at [888, 450] on button "Submit" at bounding box center [902, 450] width 122 height 36
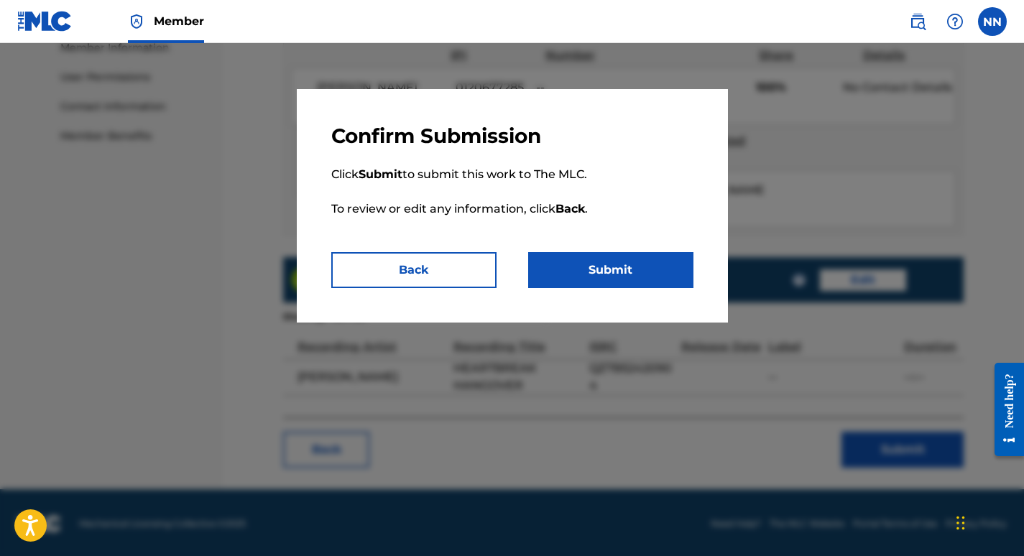
click at [624, 268] on button "Submit" at bounding box center [610, 270] width 165 height 36
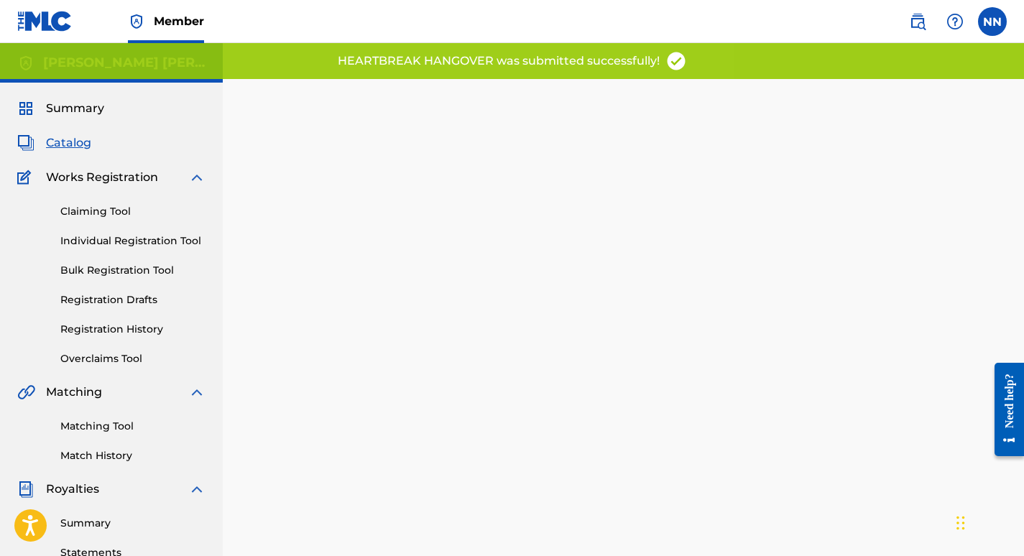
drag, startPoint x: 1023, startPoint y: 283, endPoint x: 1028, endPoint y: 390, distance: 107.1
click at [1023, 390] on html "Accessibility Screen-Reader Guide, Feedback, and Issue Reporting | New window M…" at bounding box center [512, 278] width 1024 height 556
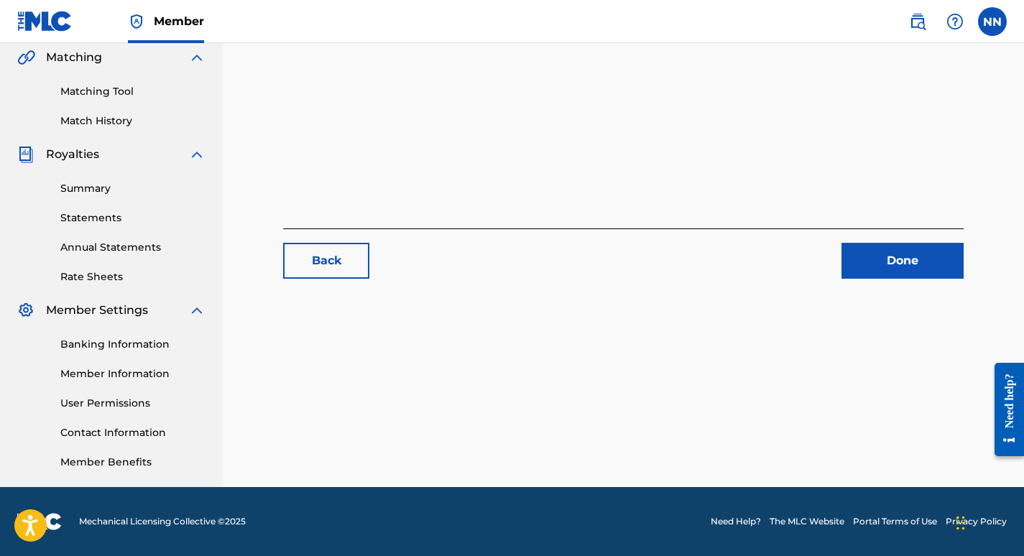
click at [914, 259] on link "Done" at bounding box center [902, 261] width 122 height 36
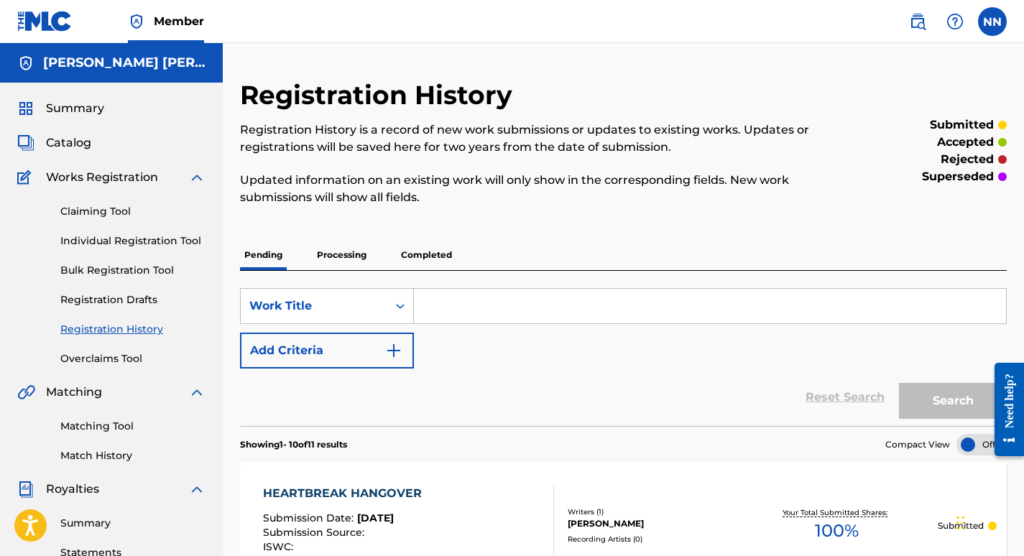
click at [53, 144] on span "Catalog" at bounding box center [68, 142] width 45 height 17
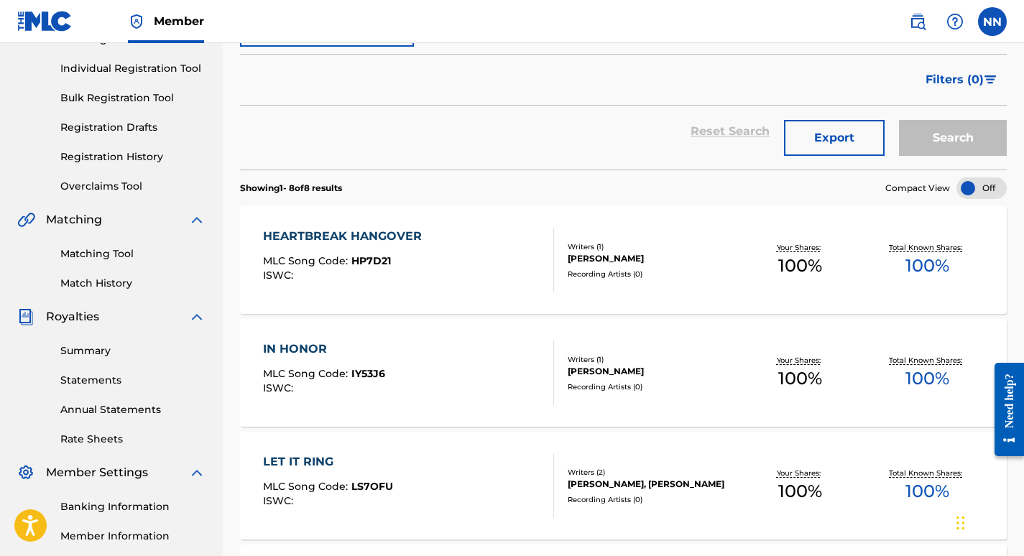
scroll to position [173, 0]
click at [322, 363] on div "IN HONOR MLC Song Code : IY53J6 ISWC :" at bounding box center [324, 372] width 122 height 65
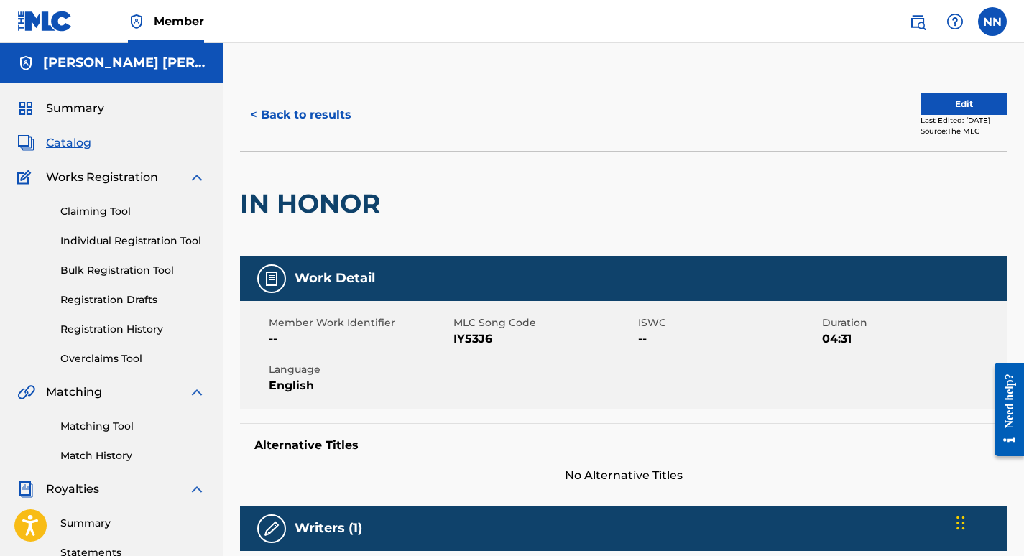
click at [952, 116] on div "Last Edited: August 31, 2025" at bounding box center [963, 120] width 86 height 11
click at [949, 100] on button "Edit" at bounding box center [963, 104] width 86 height 22
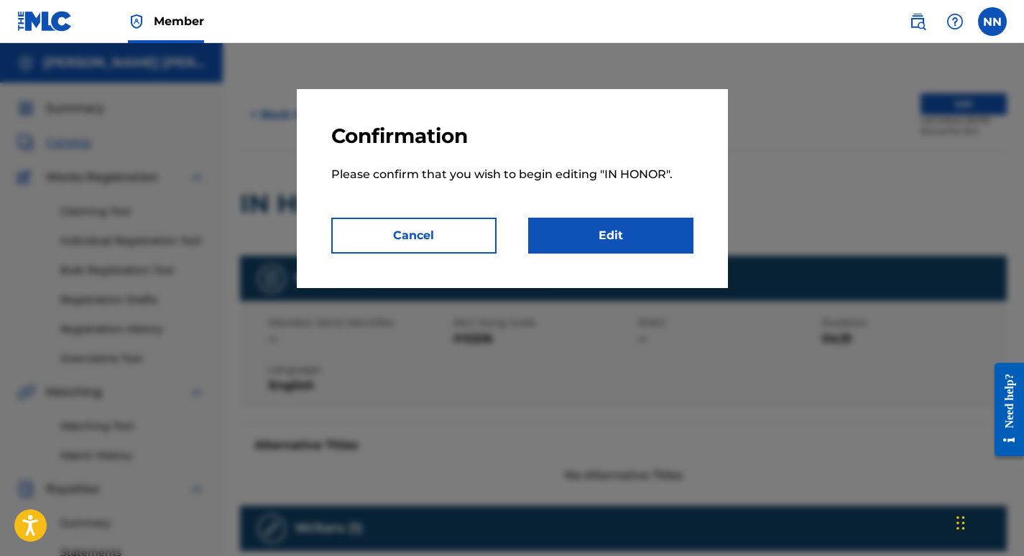
click at [633, 238] on link "Edit" at bounding box center [610, 236] width 165 height 36
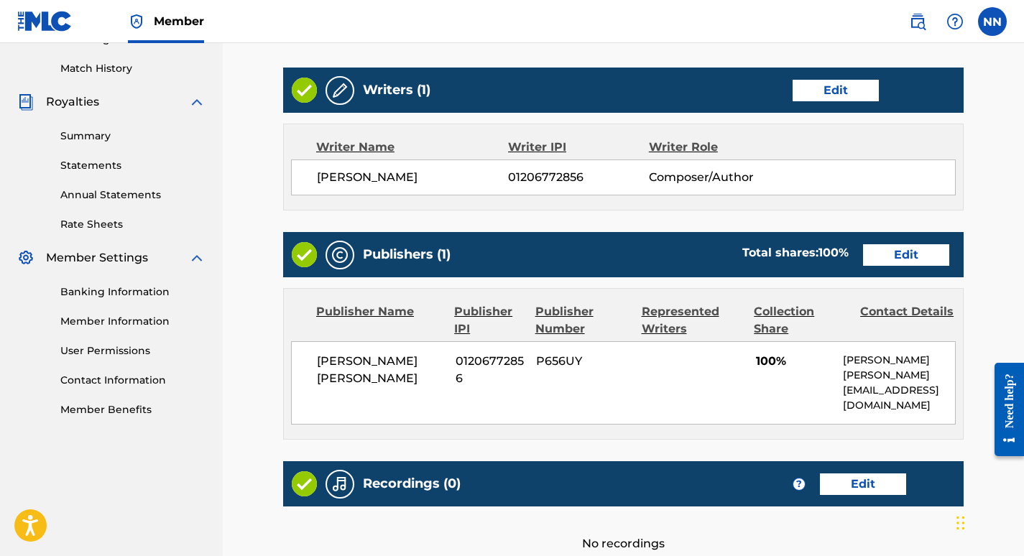
scroll to position [389, 0]
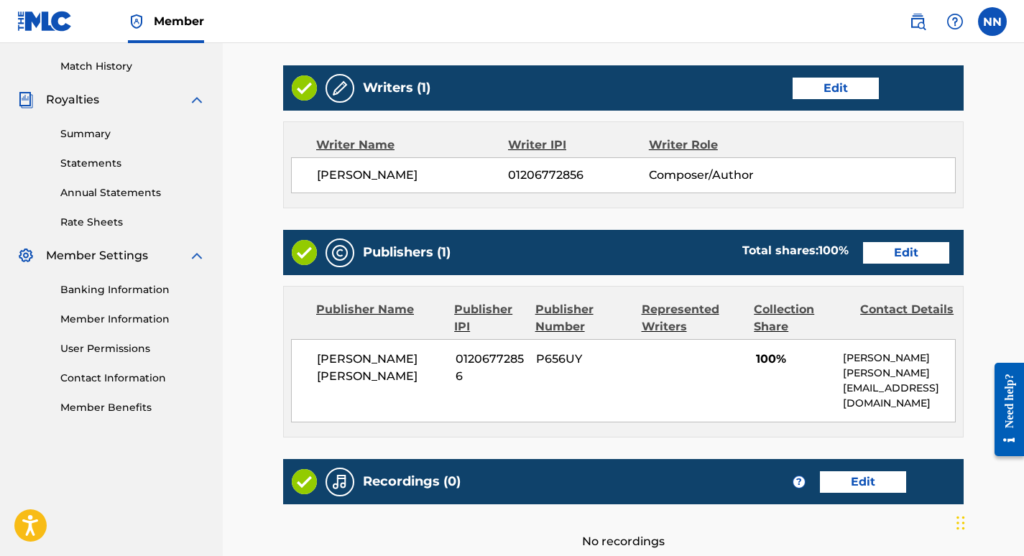
click at [922, 251] on link "Edit" at bounding box center [906, 253] width 86 height 22
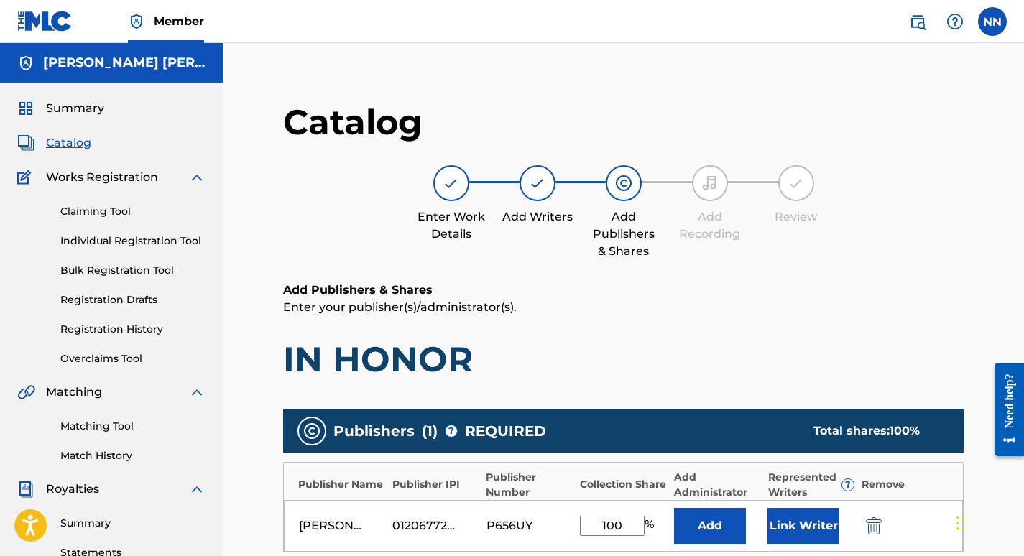
click at [794, 532] on button "Link Writer" at bounding box center [803, 526] width 72 height 36
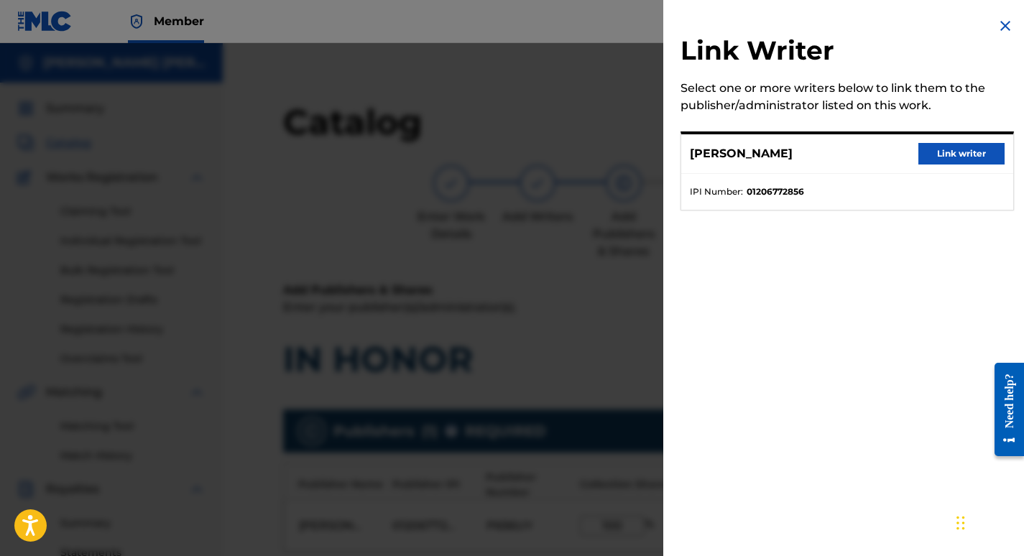
click at [943, 149] on button "Link writer" at bounding box center [961, 154] width 86 height 22
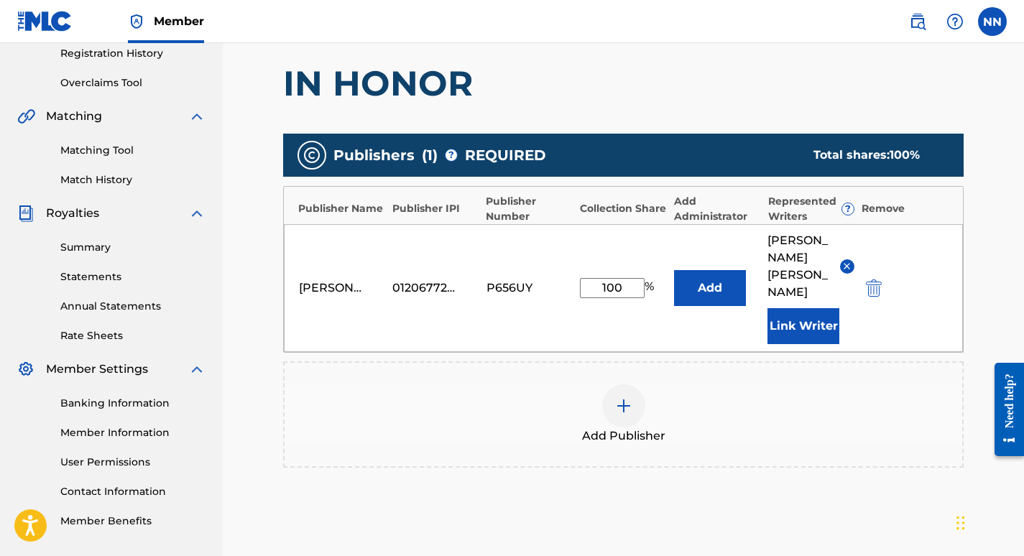
scroll to position [277, 0]
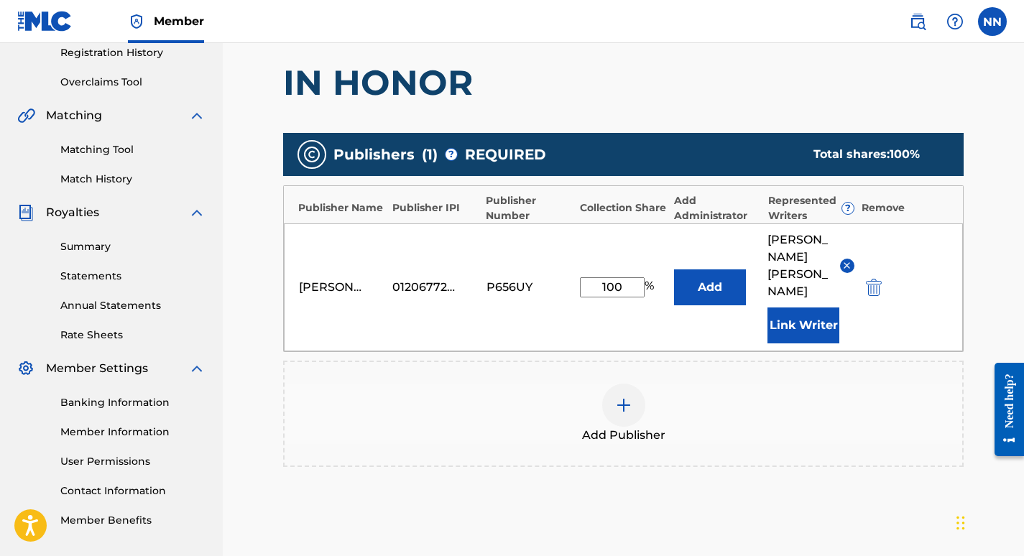
click at [718, 269] on button "Add" at bounding box center [710, 287] width 72 height 36
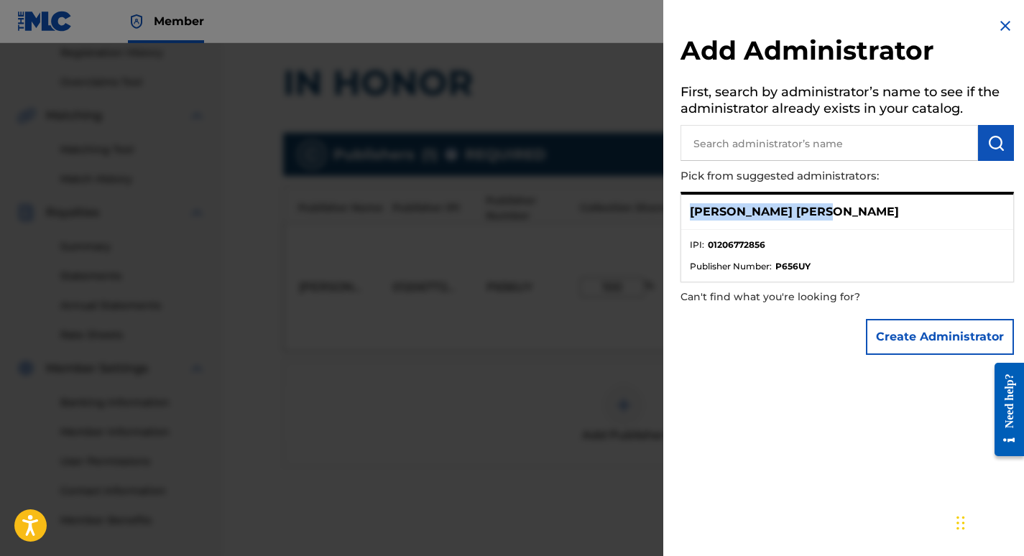
drag, startPoint x: 690, startPoint y: 213, endPoint x: 823, endPoint y: 204, distance: 133.2
click at [823, 204] on div "[PERSON_NAME] [PERSON_NAME]" at bounding box center [847, 212] width 332 height 35
copy p "[PERSON_NAME] [PERSON_NAME]"
click at [771, 142] on input "text" at bounding box center [828, 143] width 297 height 36
paste input "[PERSON_NAME] [PERSON_NAME]"
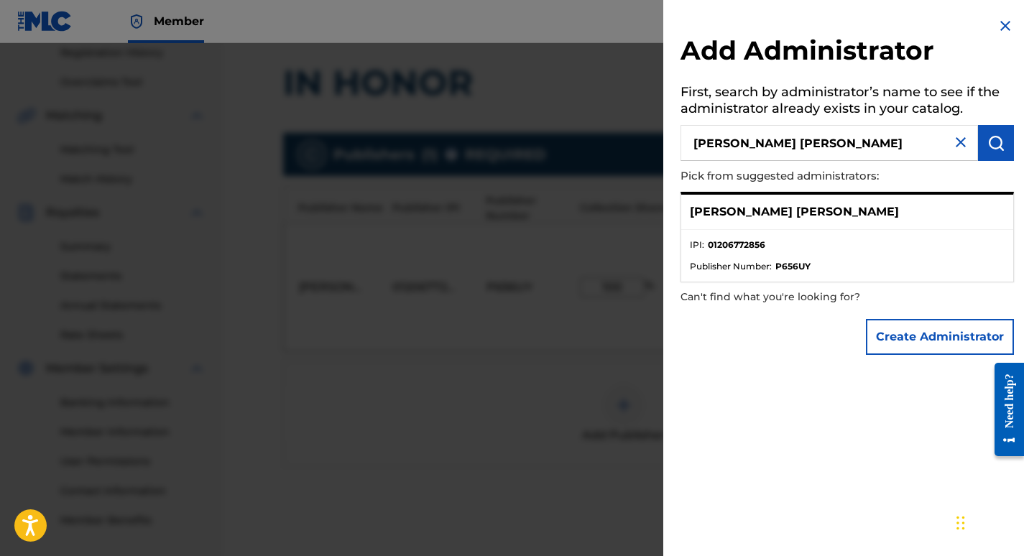
type input "[PERSON_NAME] [PERSON_NAME]"
click at [988, 139] on img "submit" at bounding box center [995, 142] width 17 height 17
click at [848, 244] on li "IPI : 01206772856" at bounding box center [847, 249] width 315 height 22
click at [924, 338] on button "Create Administrator" at bounding box center [940, 337] width 148 height 36
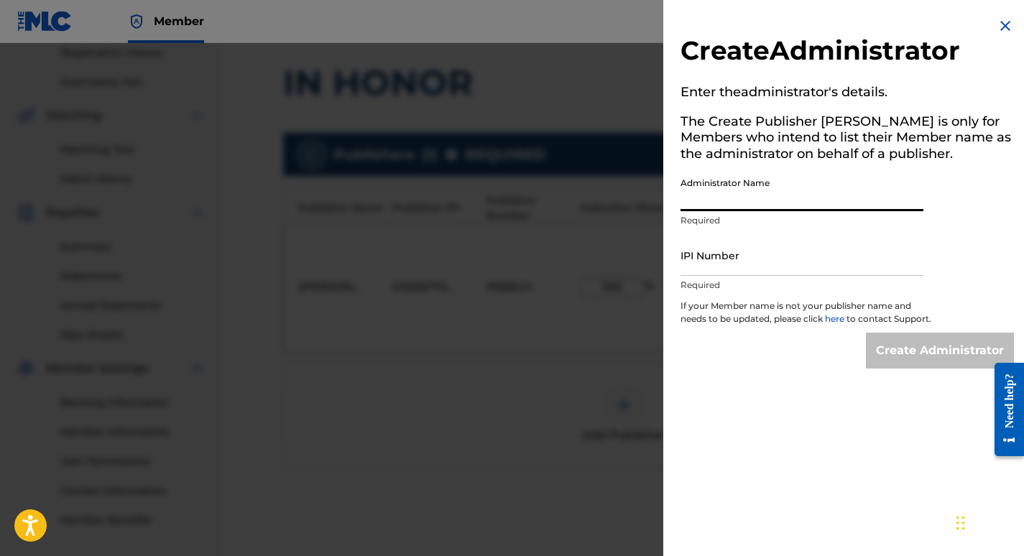
click at [807, 194] on input "Administrator Name" at bounding box center [801, 190] width 243 height 41
type input "[PERSON_NAME] [PERSON_NAME]"
type input "01206772856"
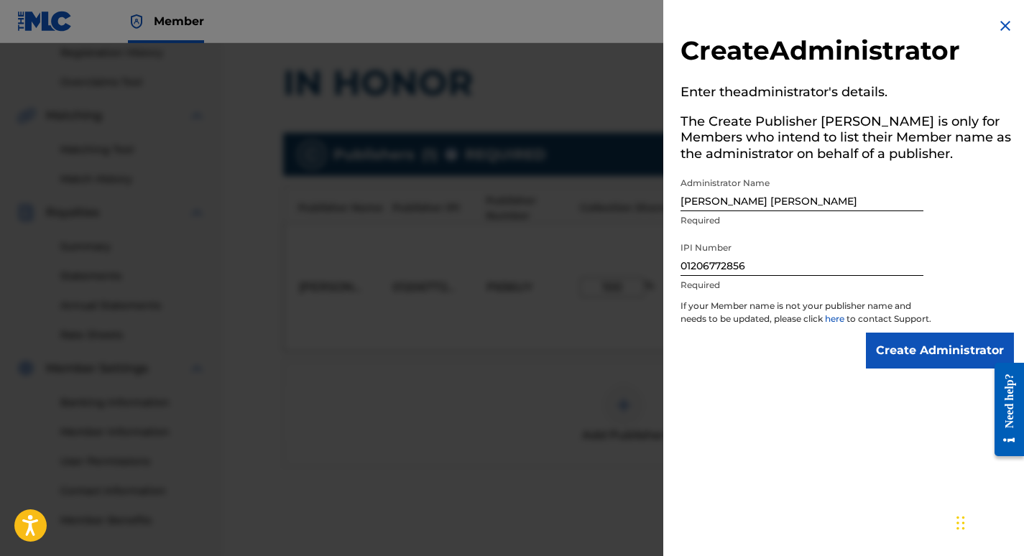
click at [909, 366] on input "Create Administrator" at bounding box center [940, 351] width 148 height 36
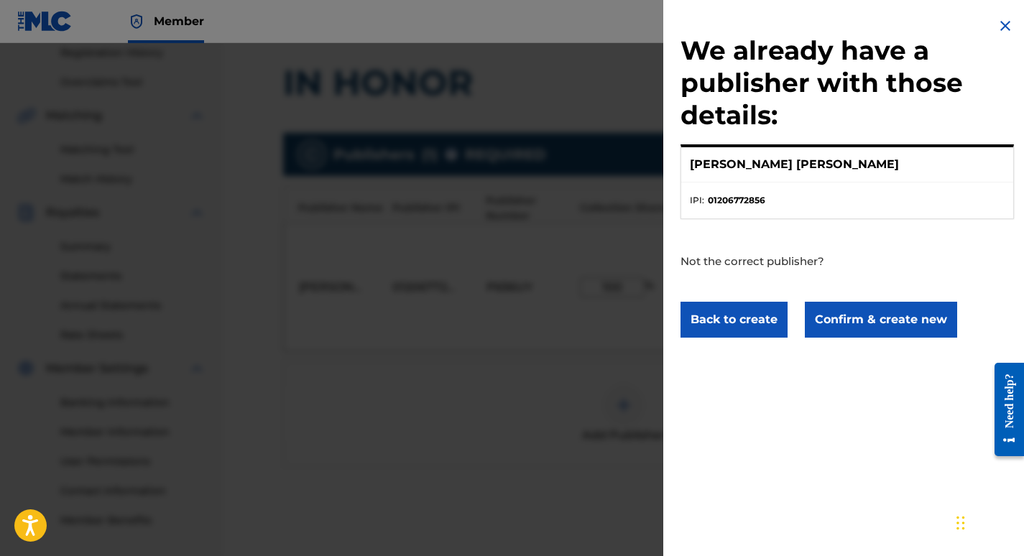
click at [904, 309] on button "Confirm & create new" at bounding box center [881, 320] width 152 height 36
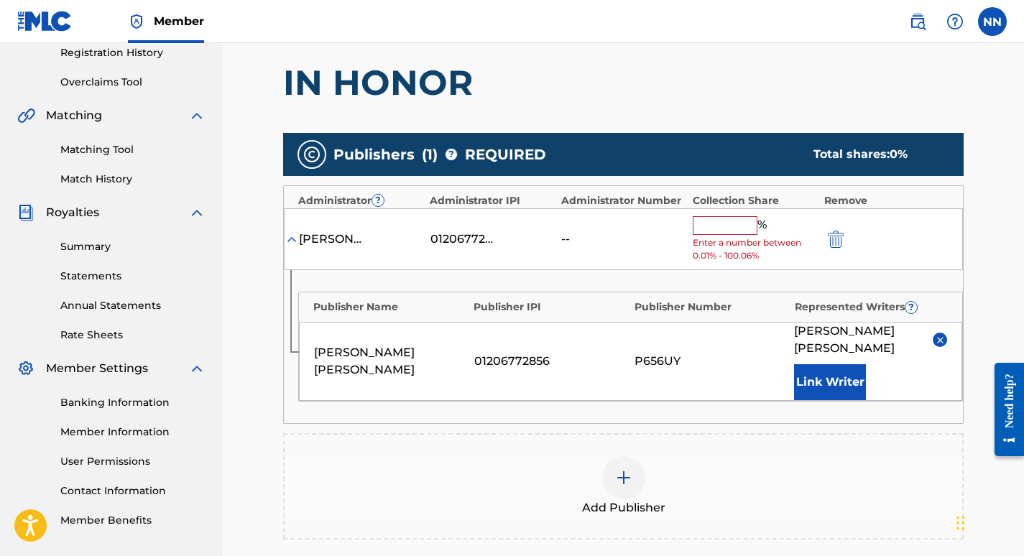
click at [739, 233] on input "text" at bounding box center [724, 225] width 65 height 19
click at [724, 217] on input "text" at bounding box center [724, 225] width 65 height 19
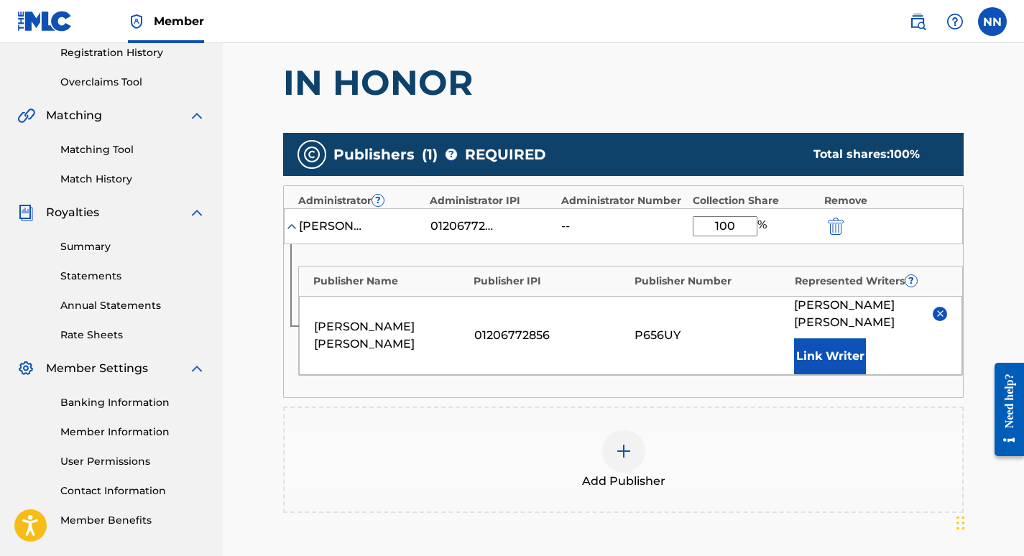
type input "100"
click at [779, 97] on h1 "IN HONOR" at bounding box center [623, 82] width 680 height 43
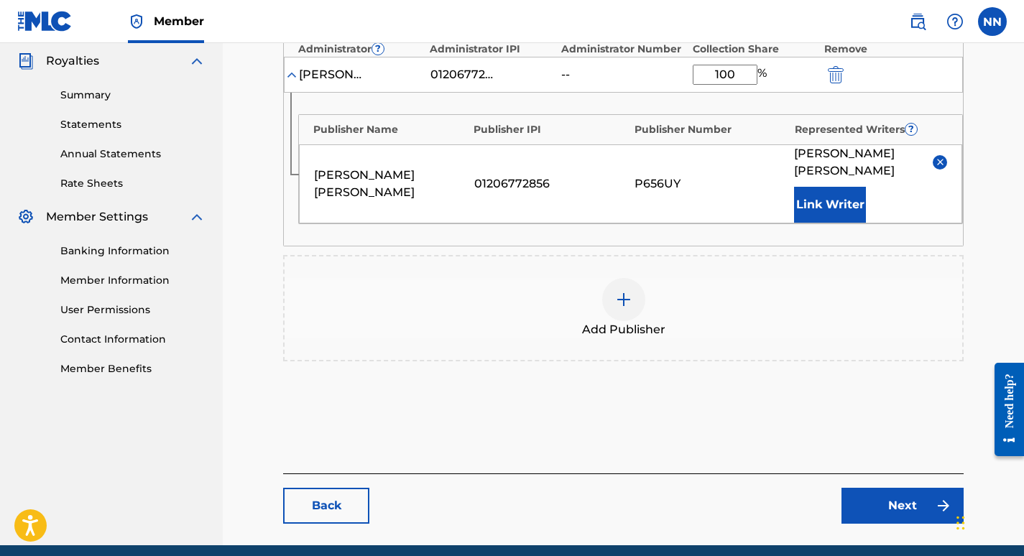
scroll to position [431, 0]
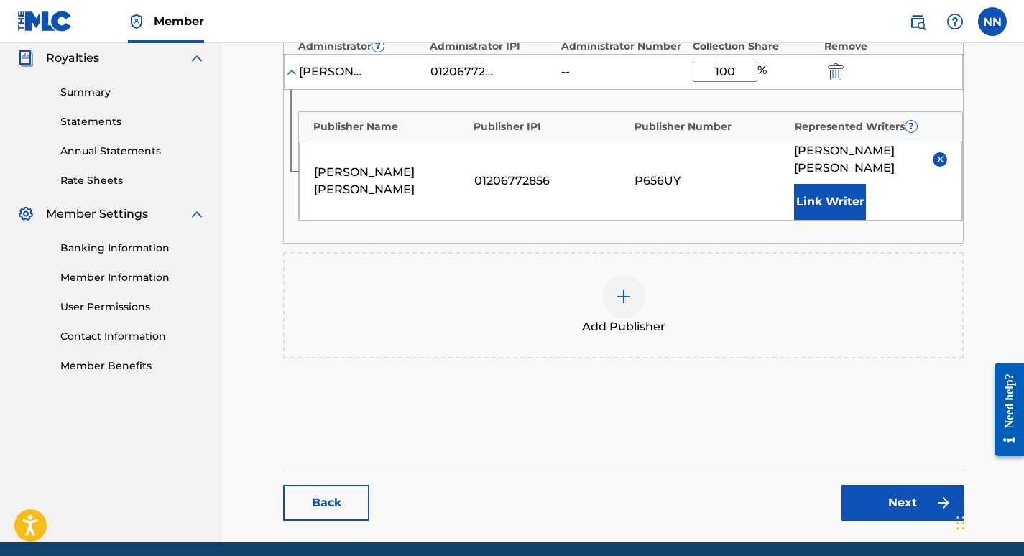
click at [896, 488] on link "Next" at bounding box center [902, 503] width 122 height 36
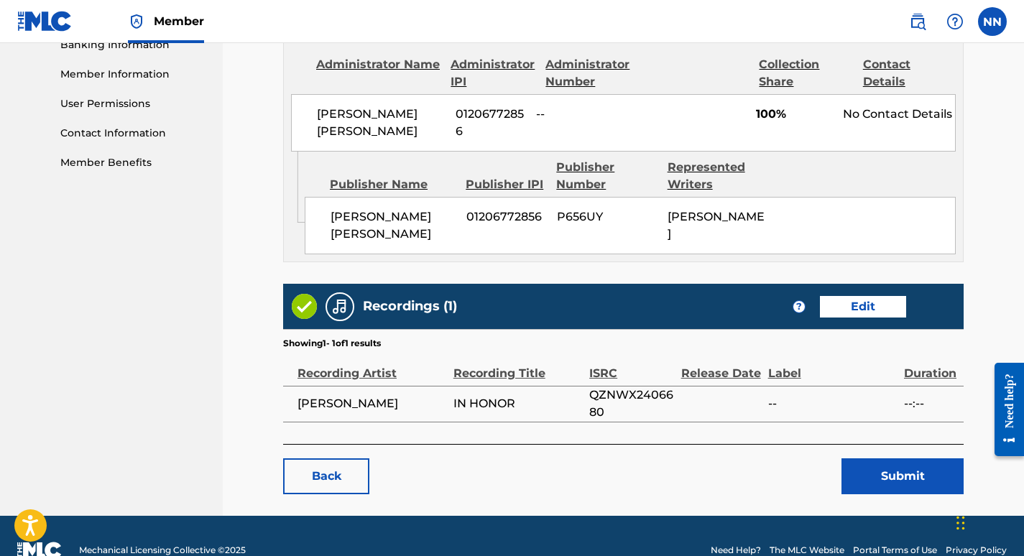
scroll to position [661, 0]
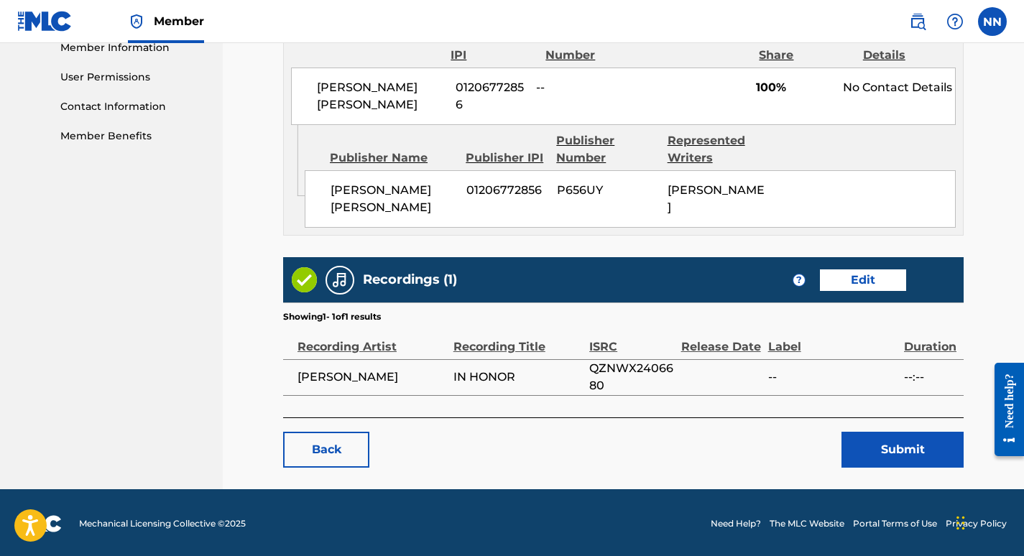
click at [904, 458] on button "Submit" at bounding box center [902, 450] width 122 height 36
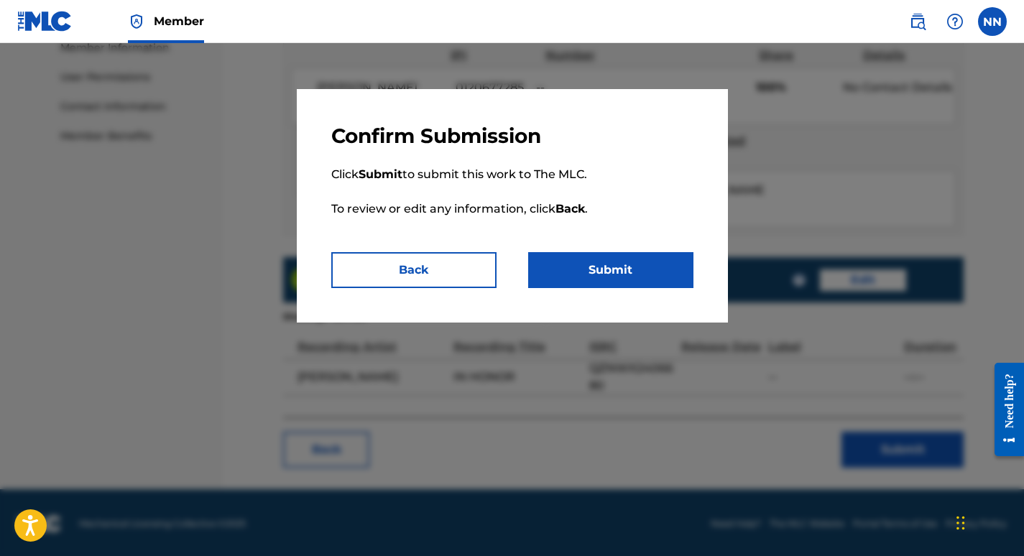
click at [613, 269] on button "Submit" at bounding box center [610, 270] width 165 height 36
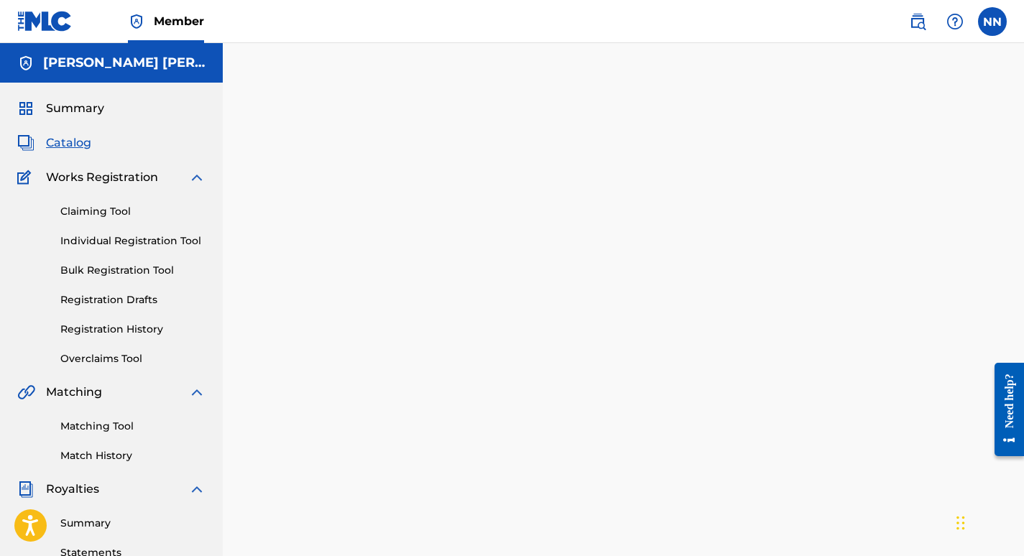
click at [67, 149] on span "Catalog" at bounding box center [68, 142] width 45 height 17
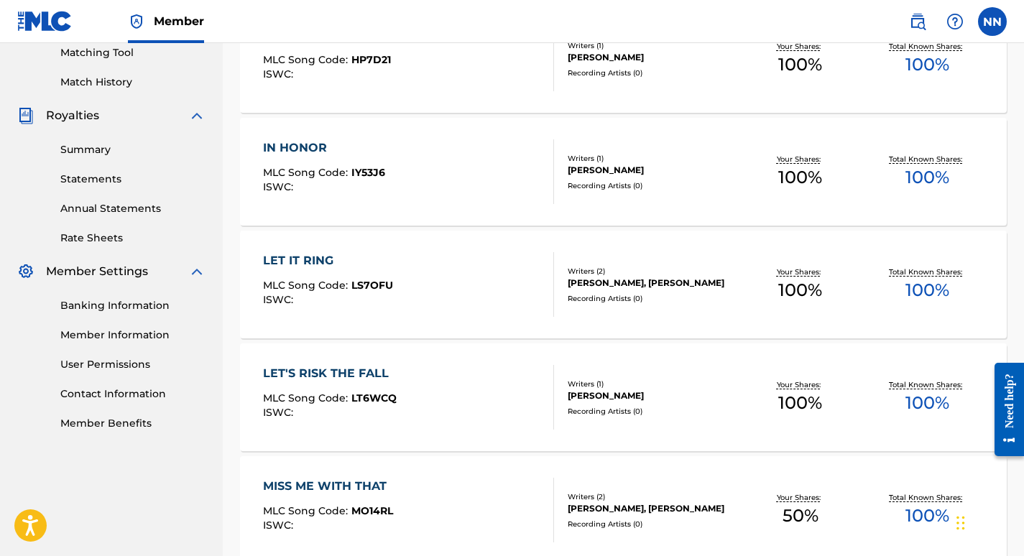
scroll to position [375, 0]
click at [605, 275] on div "[PERSON_NAME], [PERSON_NAME]" at bounding box center [651, 281] width 168 height 13
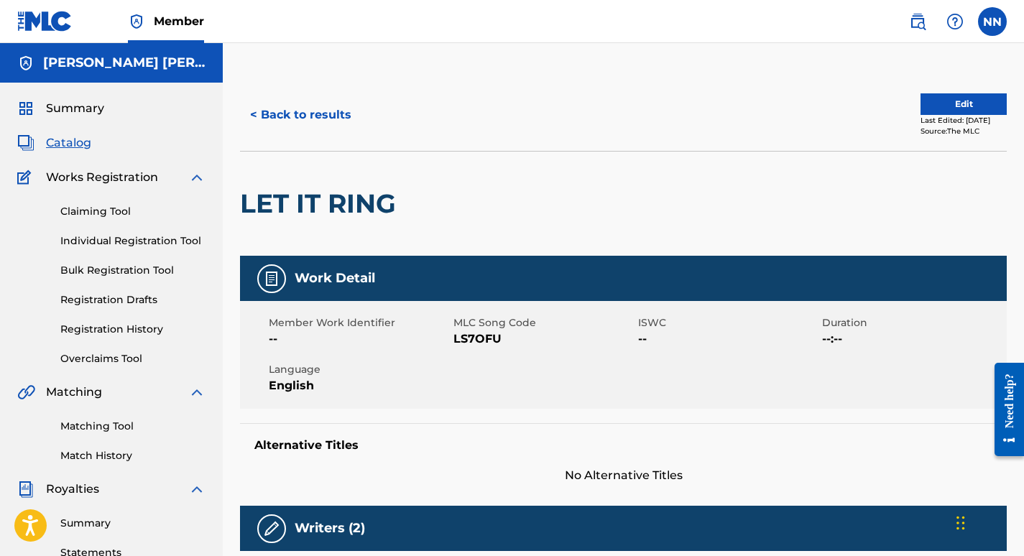
click at [937, 99] on button "Edit" at bounding box center [963, 104] width 86 height 22
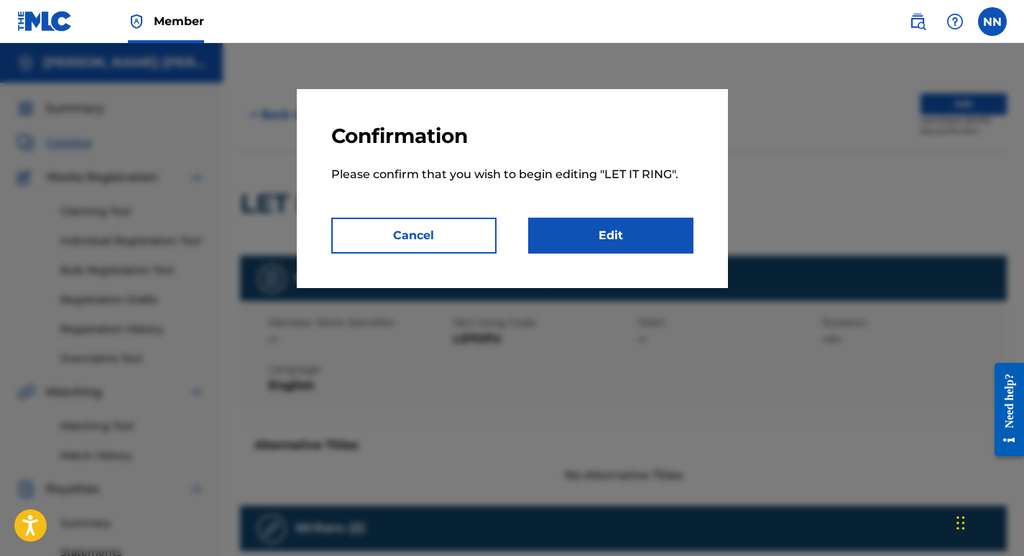
click at [618, 229] on link "Edit" at bounding box center [610, 236] width 165 height 36
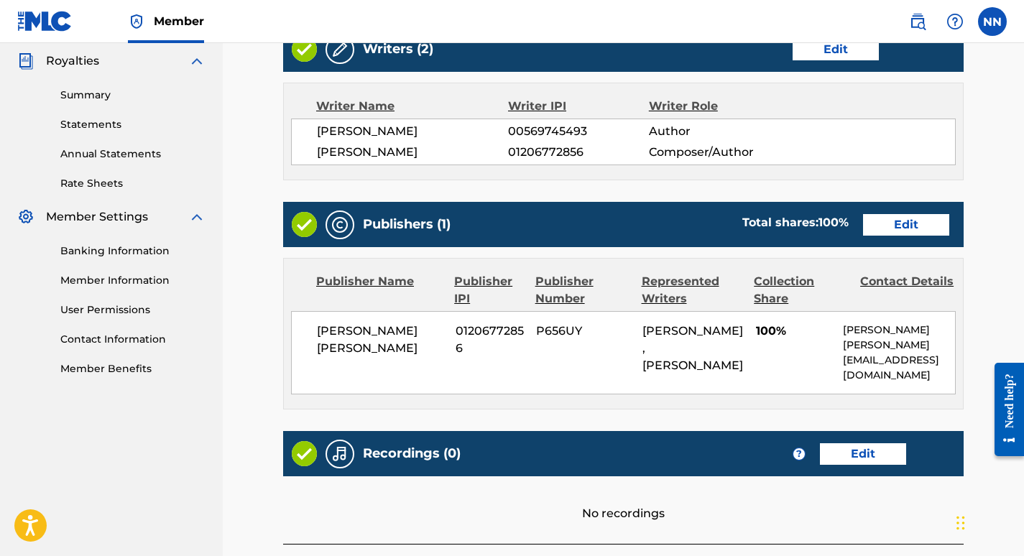
scroll to position [430, 0]
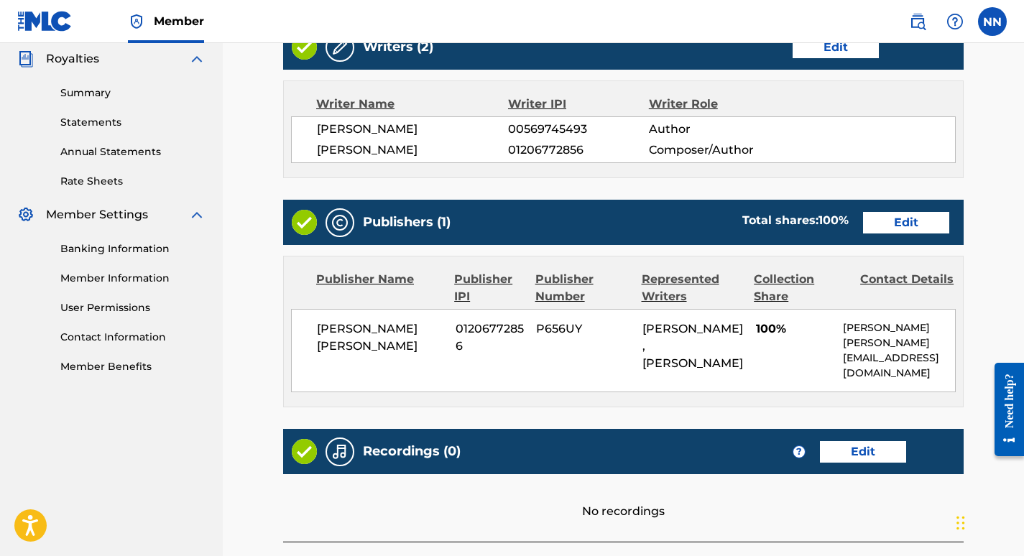
click at [913, 220] on link "Edit" at bounding box center [906, 223] width 86 height 22
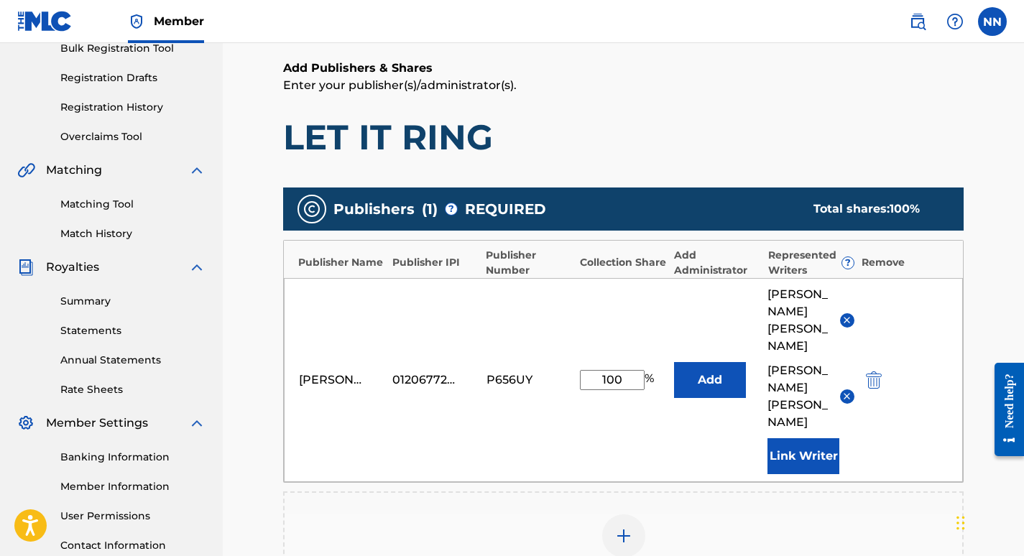
scroll to position [254, 0]
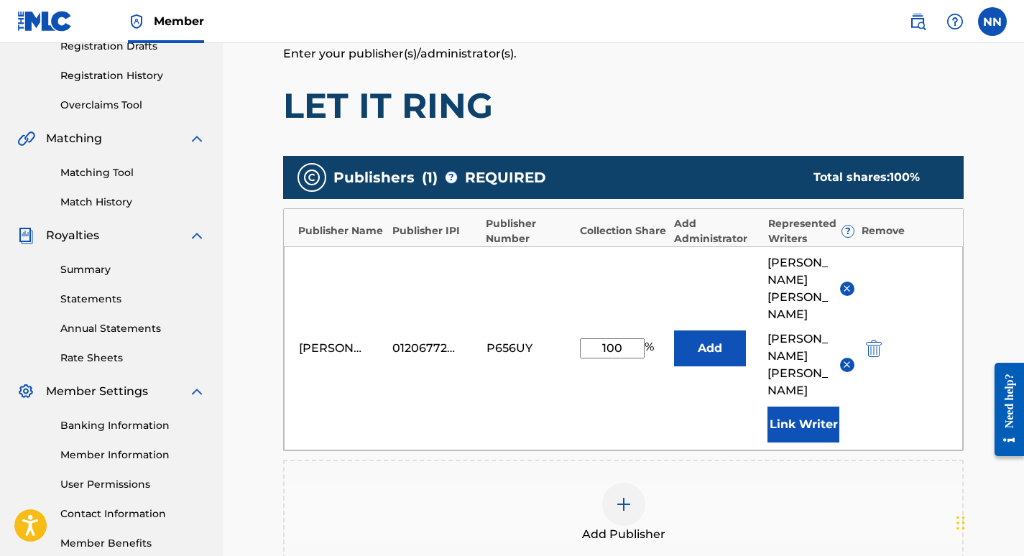
click at [631, 338] on input "100" at bounding box center [612, 348] width 65 height 20
type input "1"
click at [609, 338] on input "1" at bounding box center [612, 348] width 65 height 20
type input "50"
click at [713, 330] on button "Add" at bounding box center [710, 348] width 72 height 36
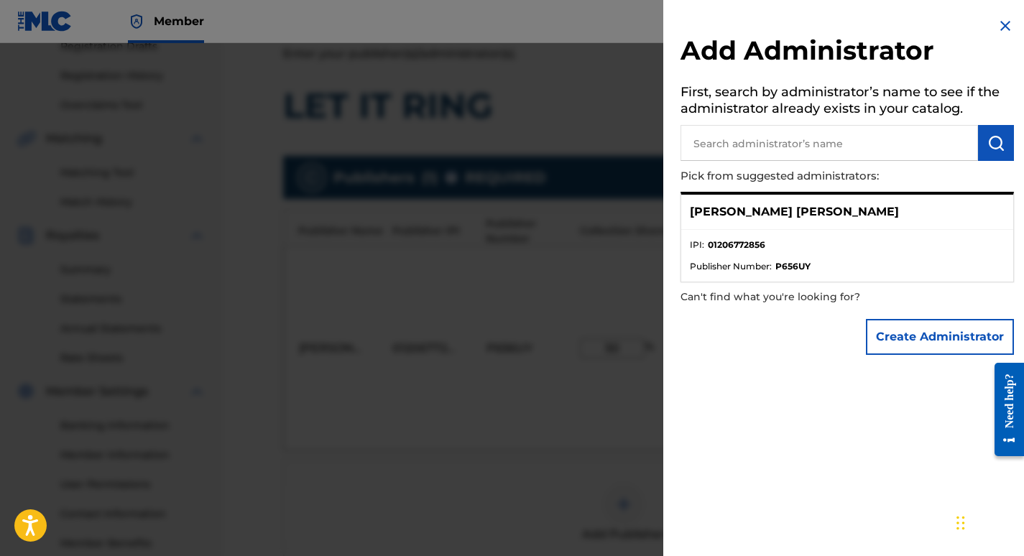
click at [761, 147] on input "text" at bounding box center [828, 143] width 297 height 36
drag, startPoint x: 691, startPoint y: 213, endPoint x: 820, endPoint y: 207, distance: 129.5
click at [820, 207] on div "[PERSON_NAME] [PERSON_NAME]" at bounding box center [847, 212] width 332 height 35
copy p "[PERSON_NAME] [PERSON_NAME]"
click at [736, 151] on input "text" at bounding box center [828, 143] width 297 height 36
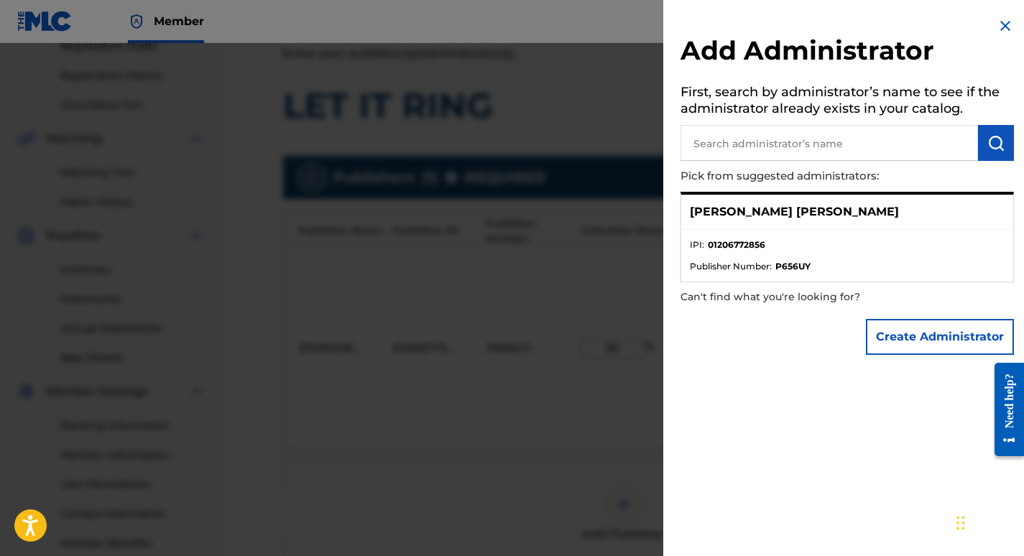
paste input "[PERSON_NAME] [PERSON_NAME]"
type input "[PERSON_NAME] [PERSON_NAME]"
click at [987, 151] on img "submit" at bounding box center [995, 142] width 17 height 17
click at [952, 335] on button "Create Administrator" at bounding box center [940, 337] width 148 height 36
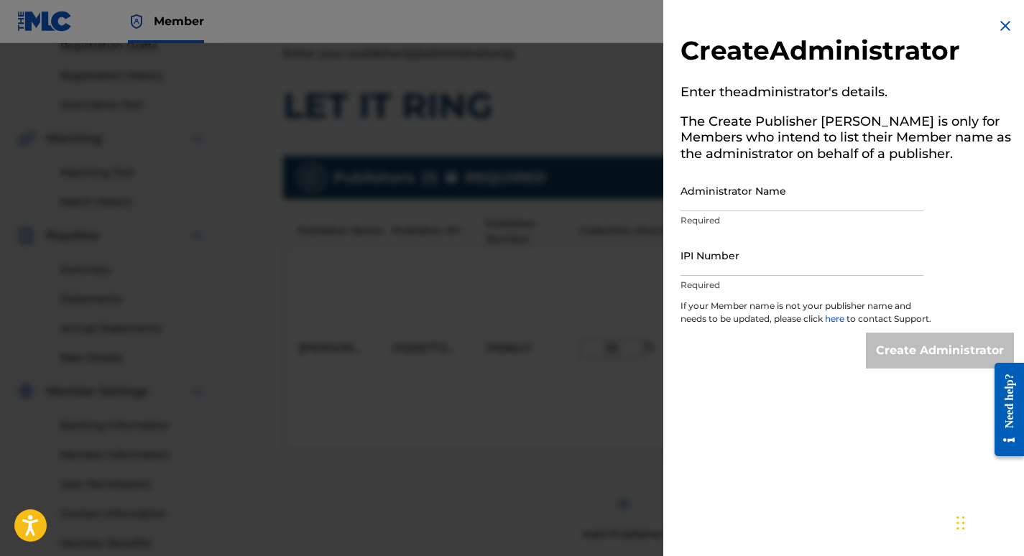
click at [774, 196] on input "Administrator Name" at bounding box center [801, 190] width 243 height 41
type input "[PERSON_NAME] [PERSON_NAME]"
type input "01206772856"
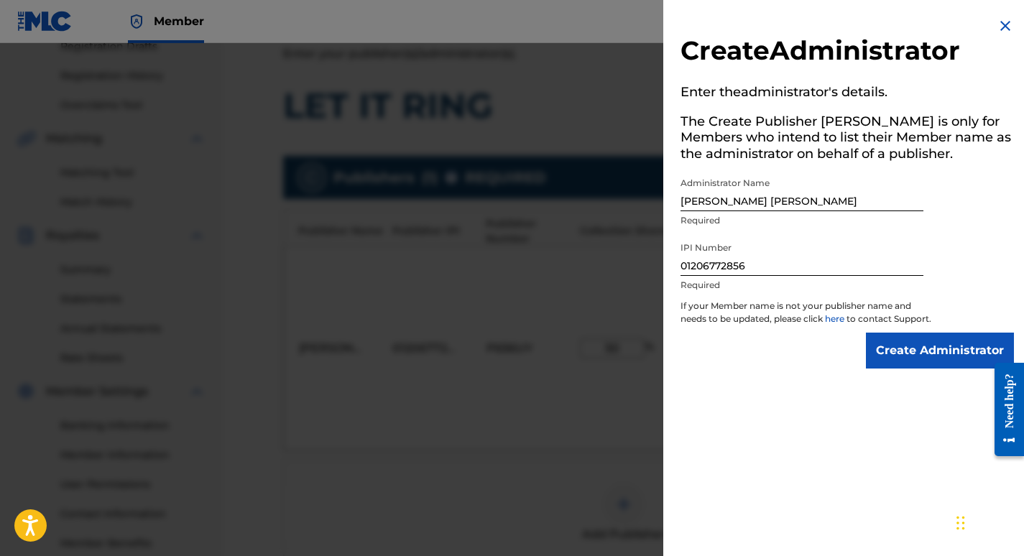
click at [906, 367] on input "Create Administrator" at bounding box center [940, 351] width 148 height 36
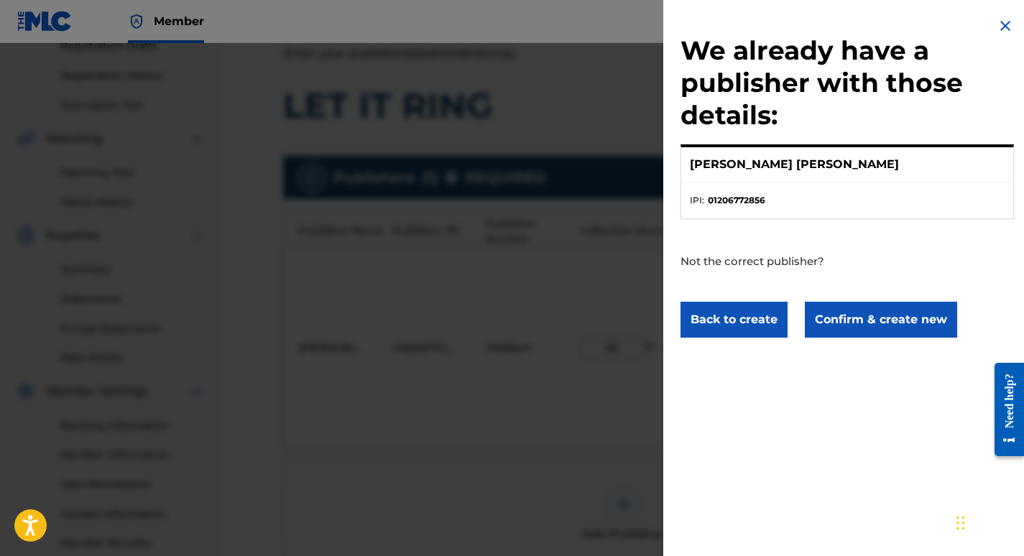
click at [879, 323] on button "Confirm & create new" at bounding box center [881, 320] width 152 height 36
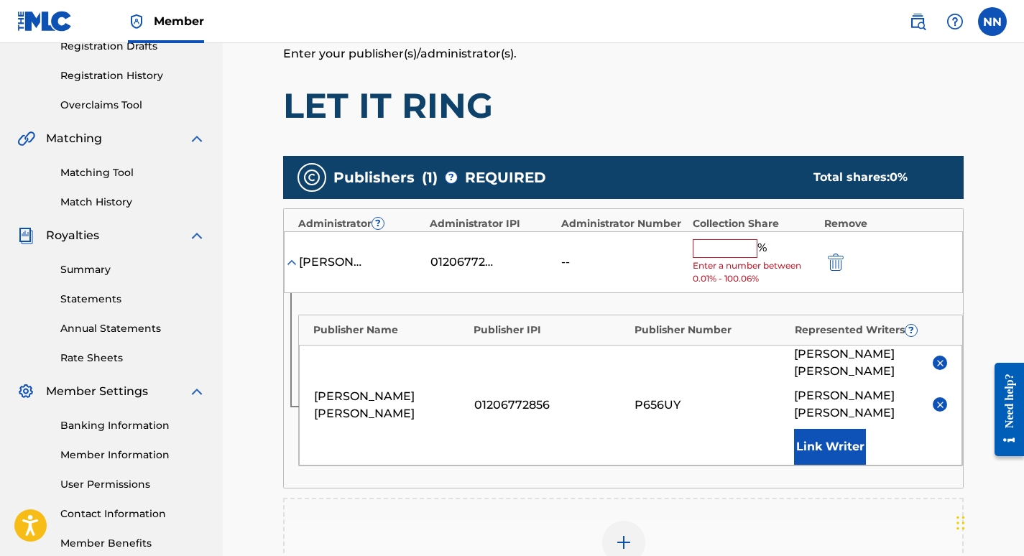
click at [722, 256] on input "text" at bounding box center [724, 248] width 65 height 19
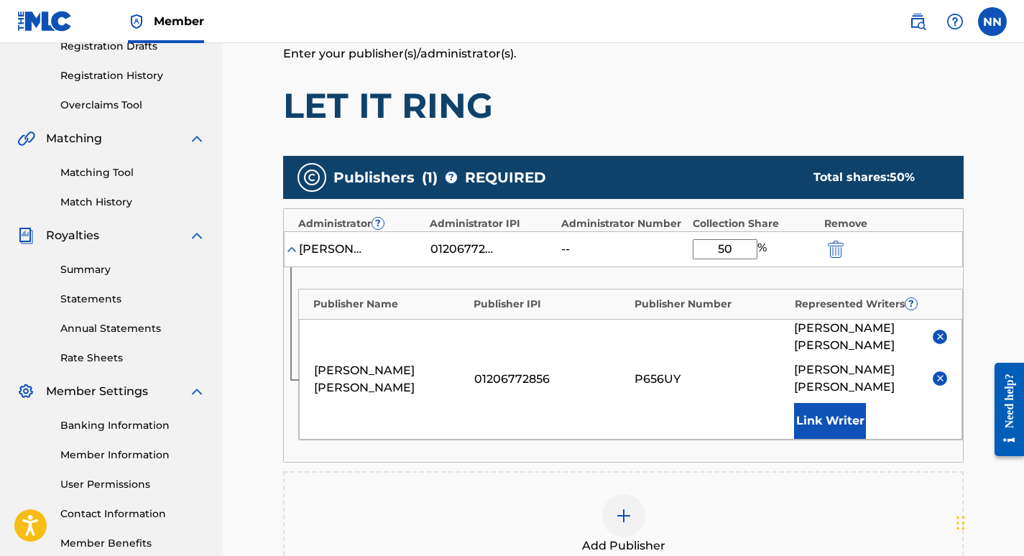
type input "50"
click at [994, 218] on main "Catalog Enter Work Details Add Writers Add Publishers & Shares Add Recording Re…" at bounding box center [623, 293] width 766 height 936
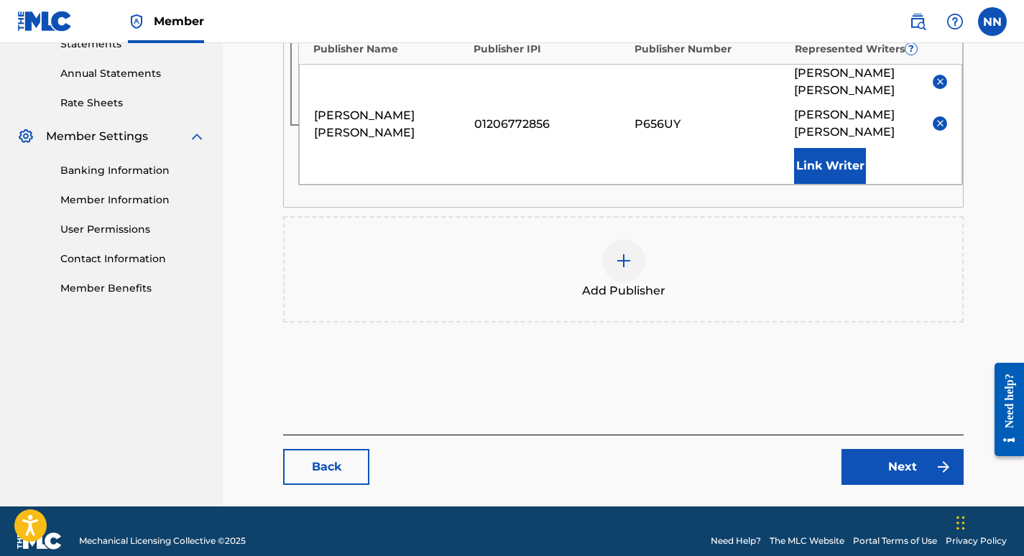
scroll to position [511, 0]
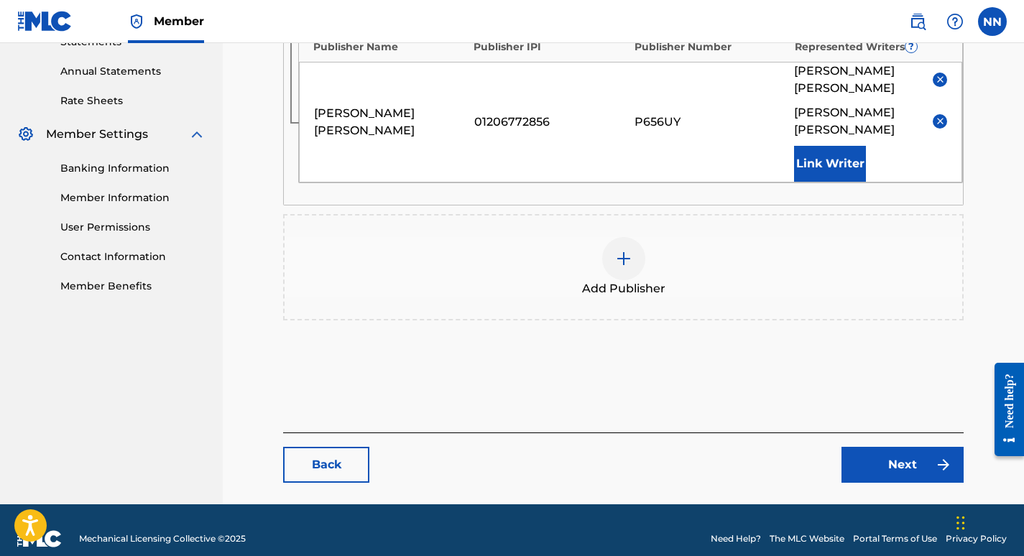
click at [914, 449] on link "Next" at bounding box center [902, 465] width 122 height 36
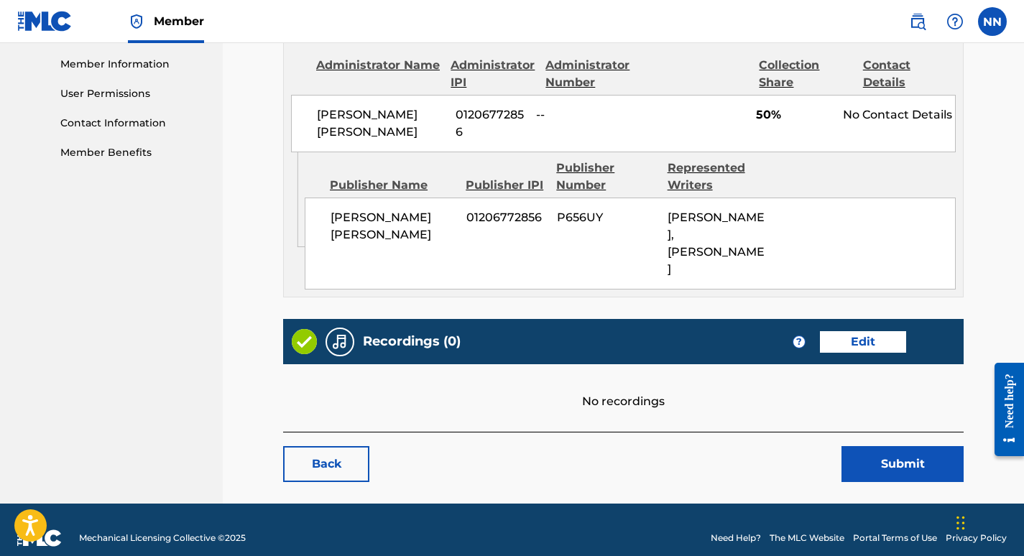
scroll to position [676, 0]
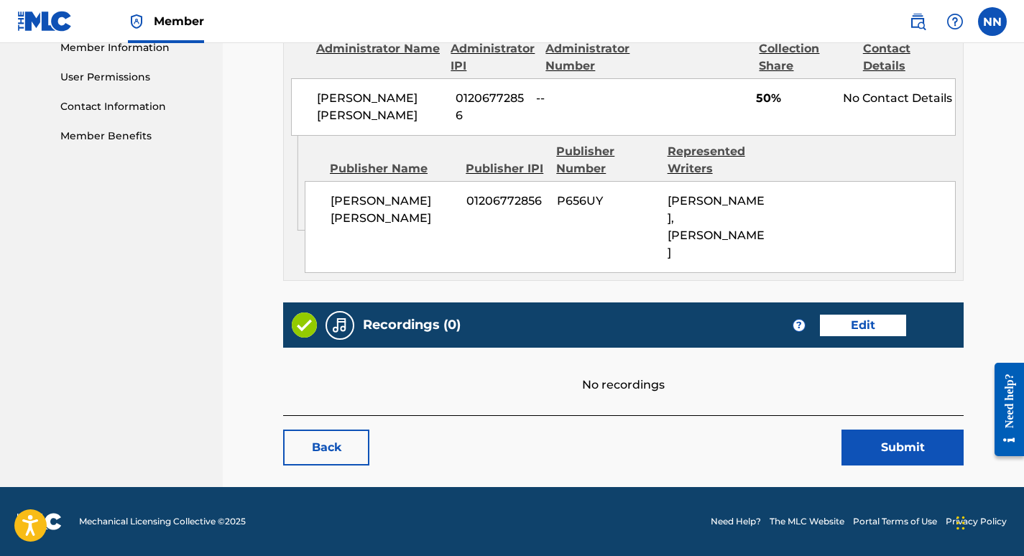
click at [901, 455] on button "Submit" at bounding box center [902, 448] width 122 height 36
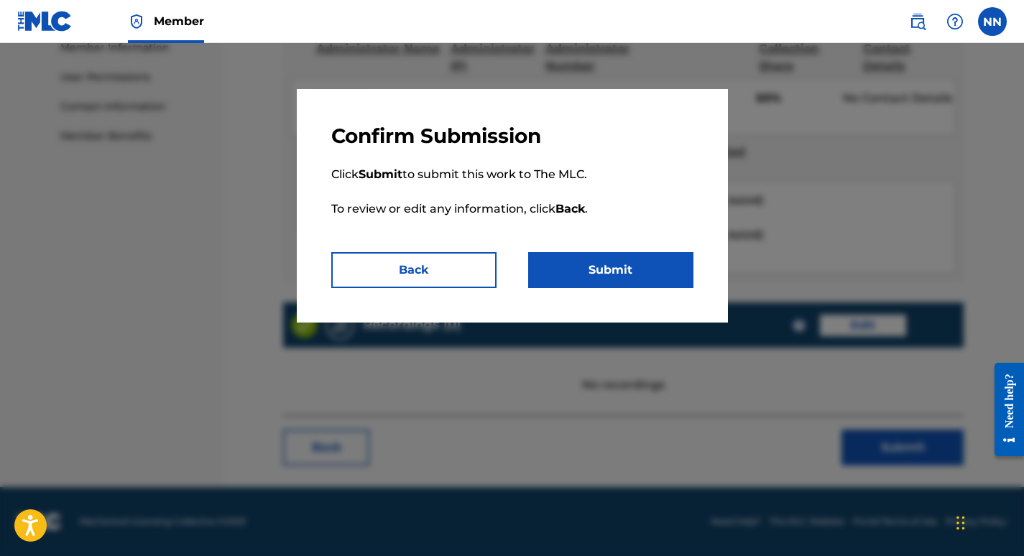
click at [612, 279] on button "Submit" at bounding box center [610, 270] width 165 height 36
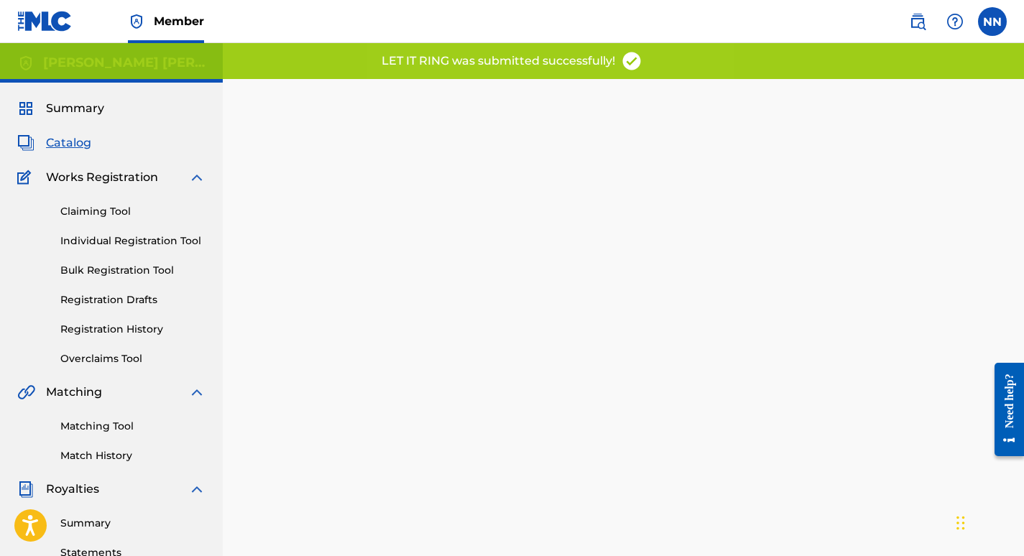
click at [64, 143] on span "Catalog" at bounding box center [68, 142] width 45 height 17
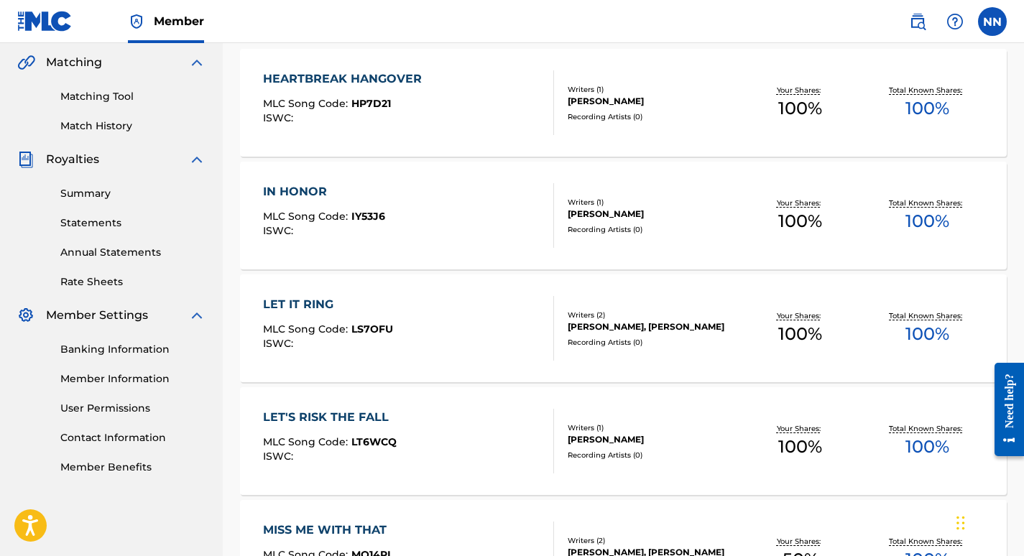
scroll to position [335, 0]
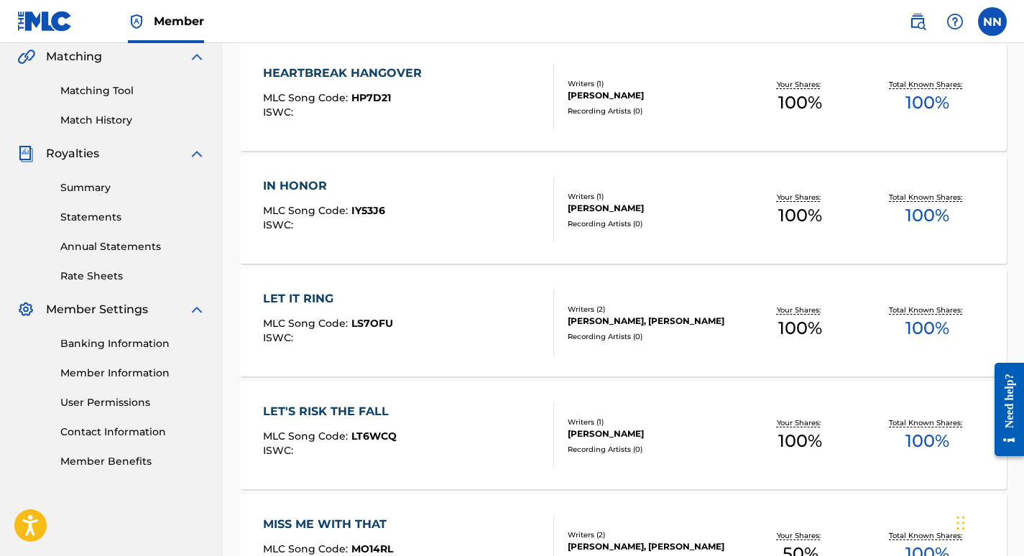
click at [604, 319] on div "[PERSON_NAME], [PERSON_NAME]" at bounding box center [651, 321] width 168 height 13
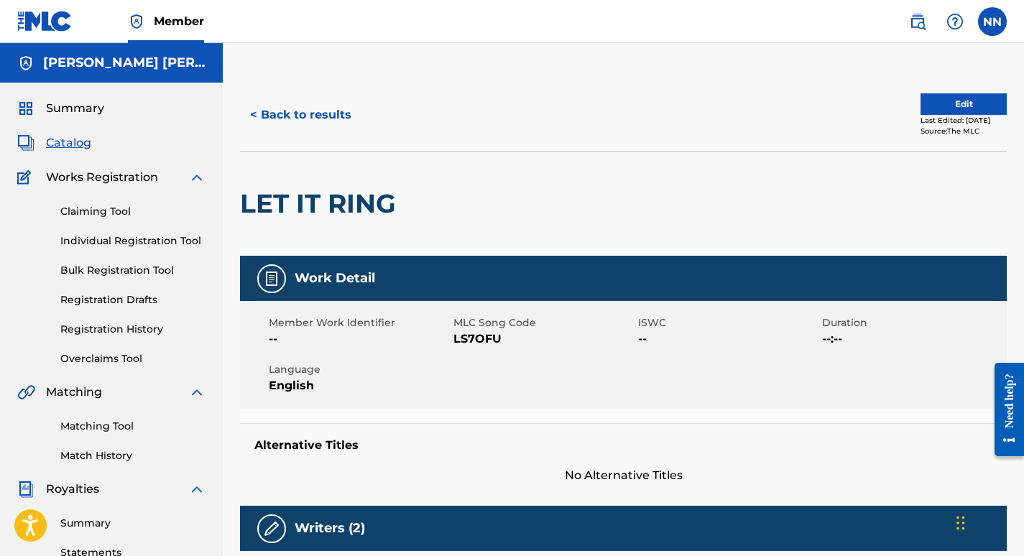
click at [927, 111] on button "Edit" at bounding box center [963, 104] width 86 height 22
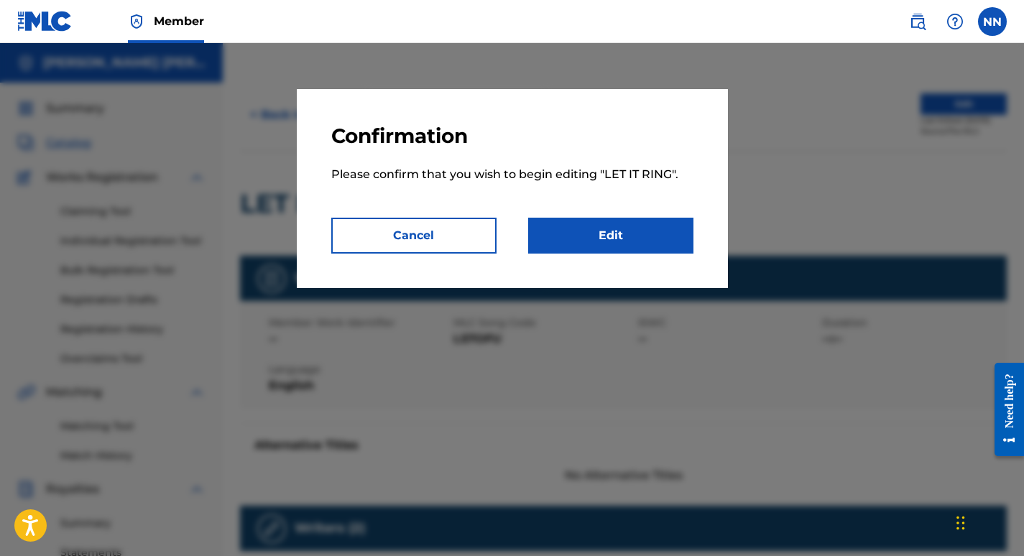
click at [615, 241] on link "Edit" at bounding box center [610, 236] width 165 height 36
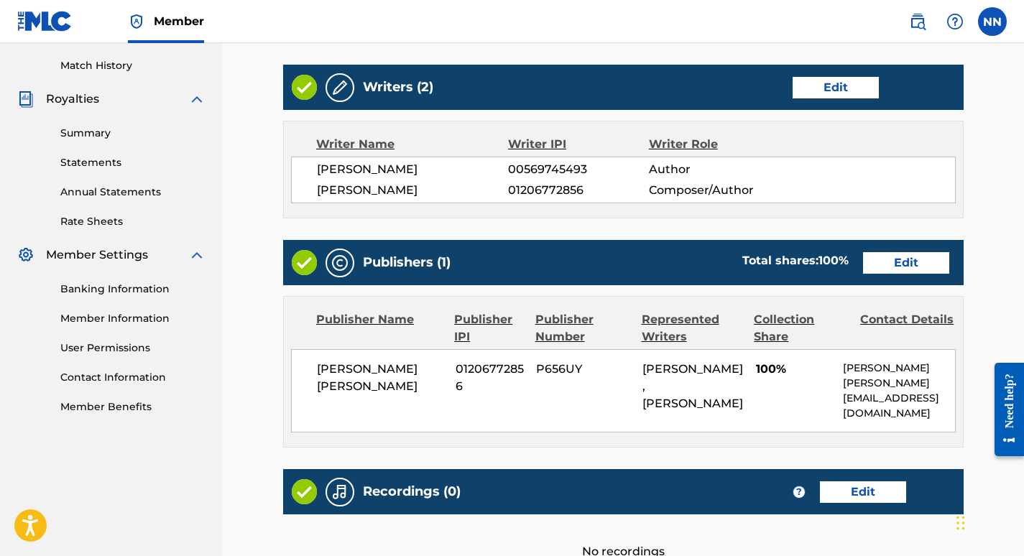
scroll to position [394, 0]
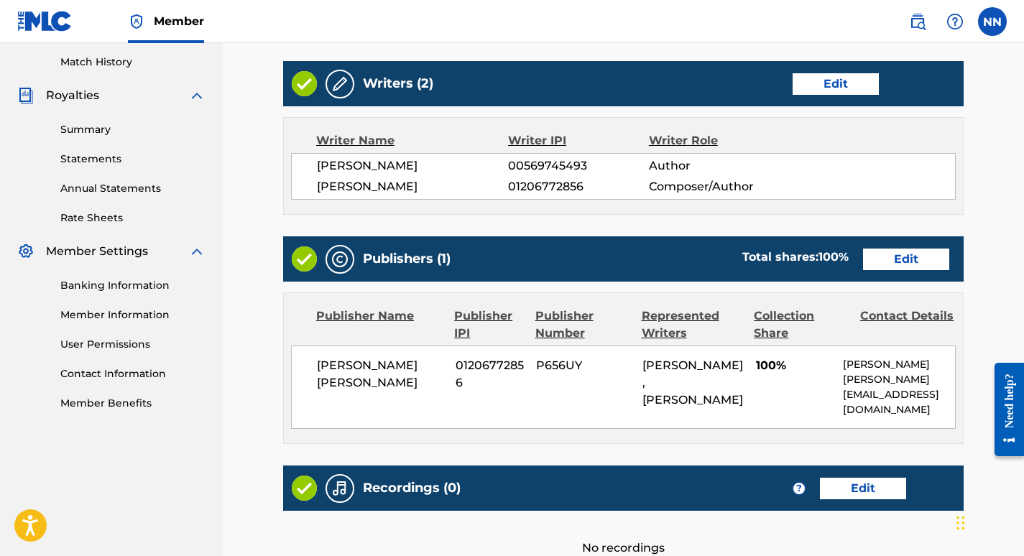
click at [891, 256] on link "Edit" at bounding box center [906, 260] width 86 height 22
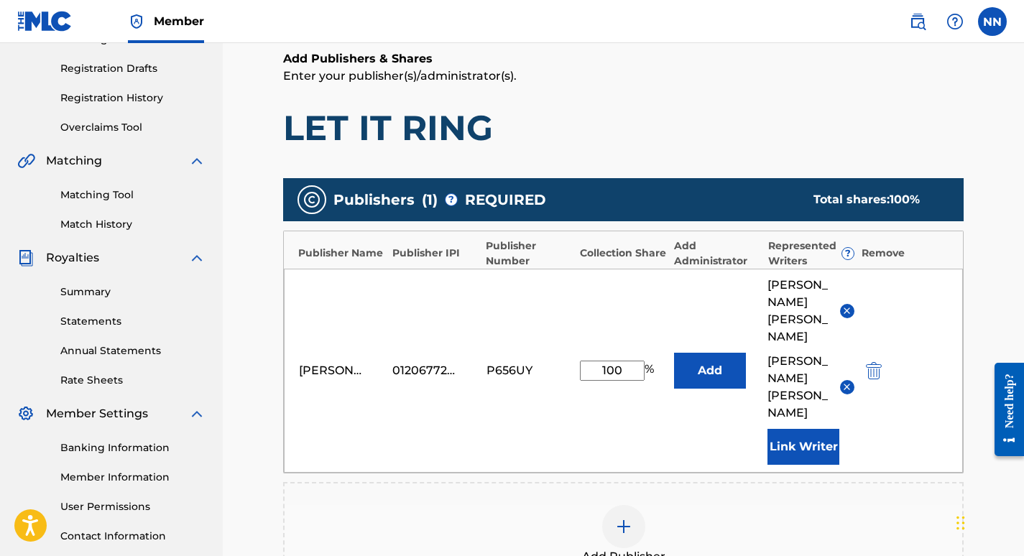
scroll to position [237, 0]
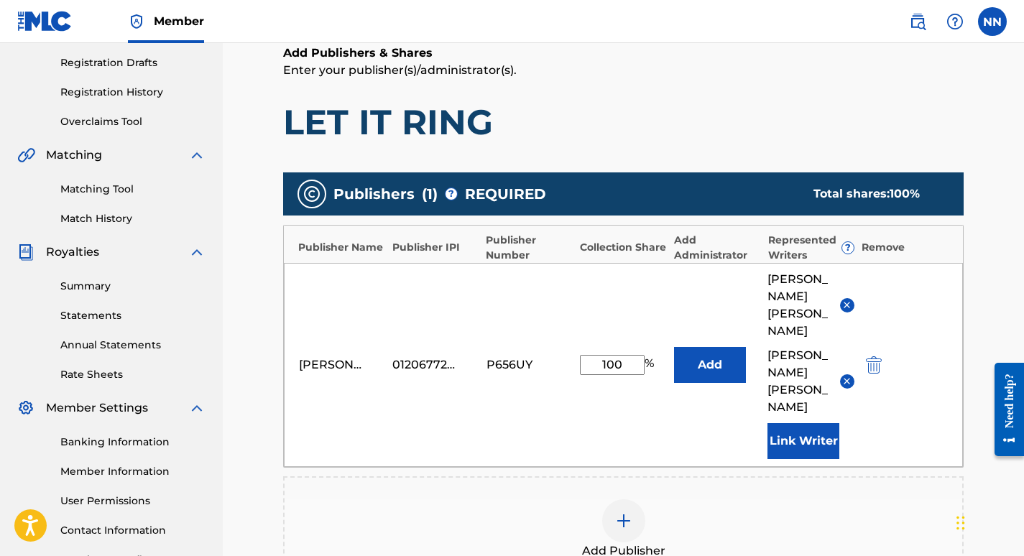
click at [634, 355] on input "100" at bounding box center [612, 365] width 65 height 20
type input "1"
click at [609, 355] on input "1" at bounding box center [612, 365] width 65 height 20
type input "50"
click at [621, 297] on div "Norman Chris Nelson 01206772856 P656UY 50 % Add JUSTIN DOUGLAS MORGAN NORMAN NE…" at bounding box center [623, 365] width 679 height 204
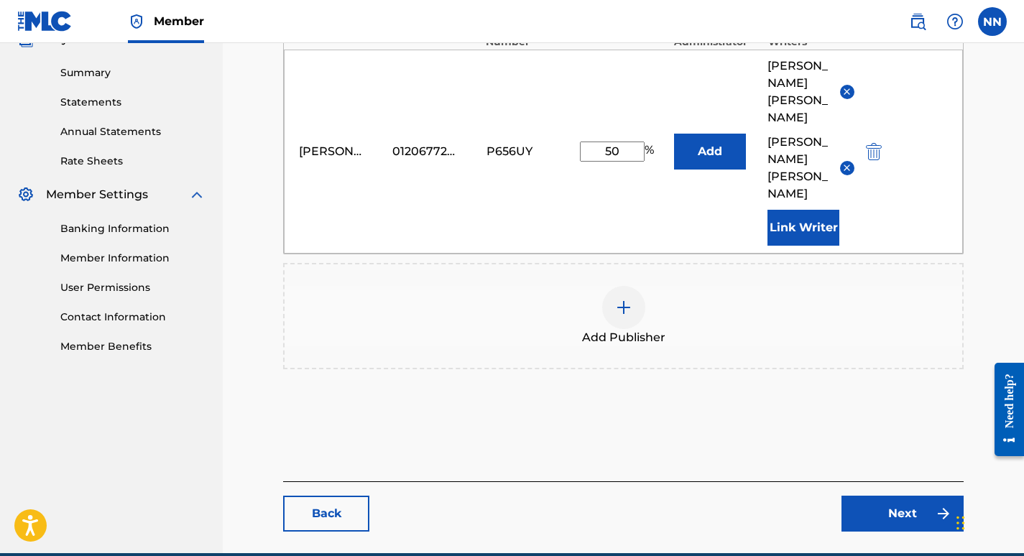
scroll to position [453, 0]
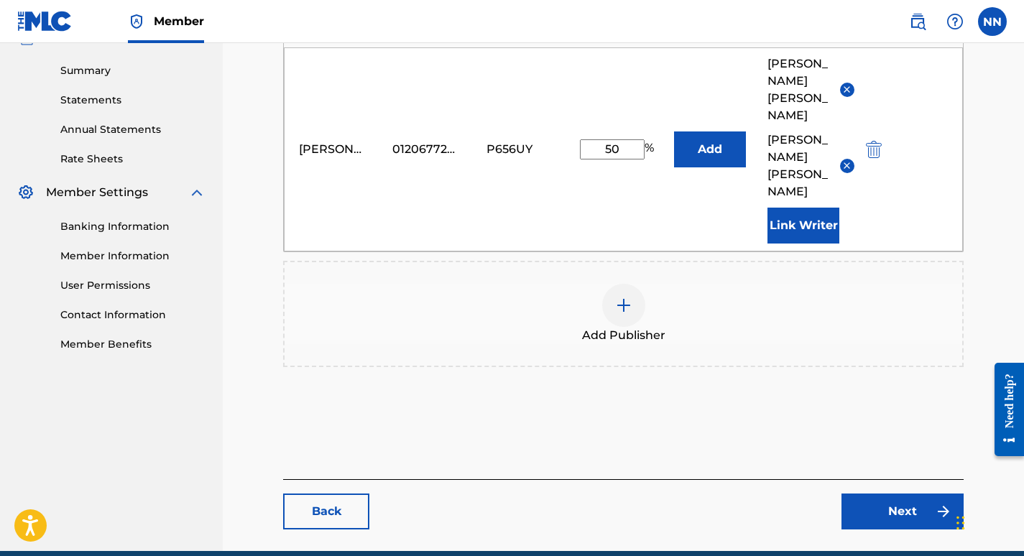
click at [919, 493] on link "Next" at bounding box center [902, 511] width 122 height 36
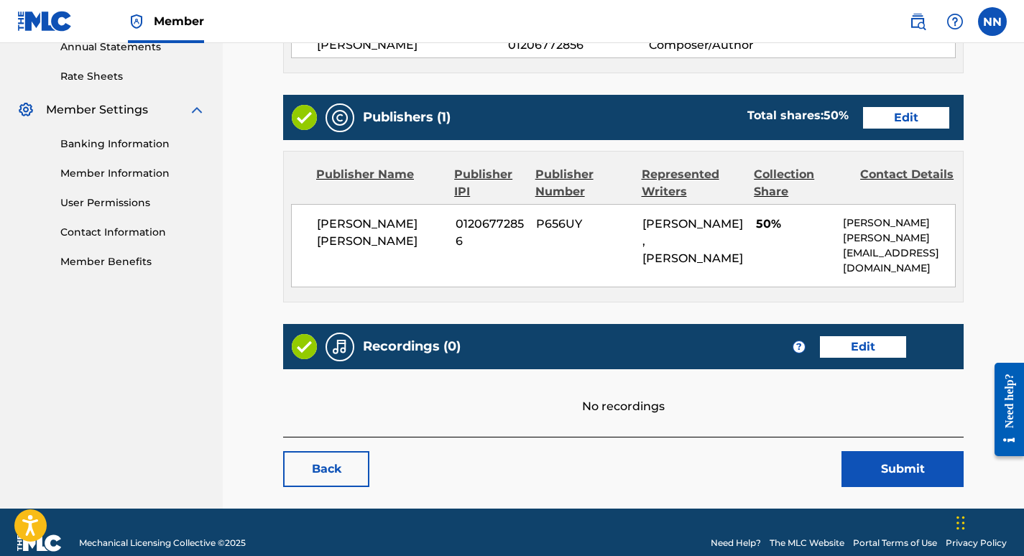
scroll to position [581, 0]
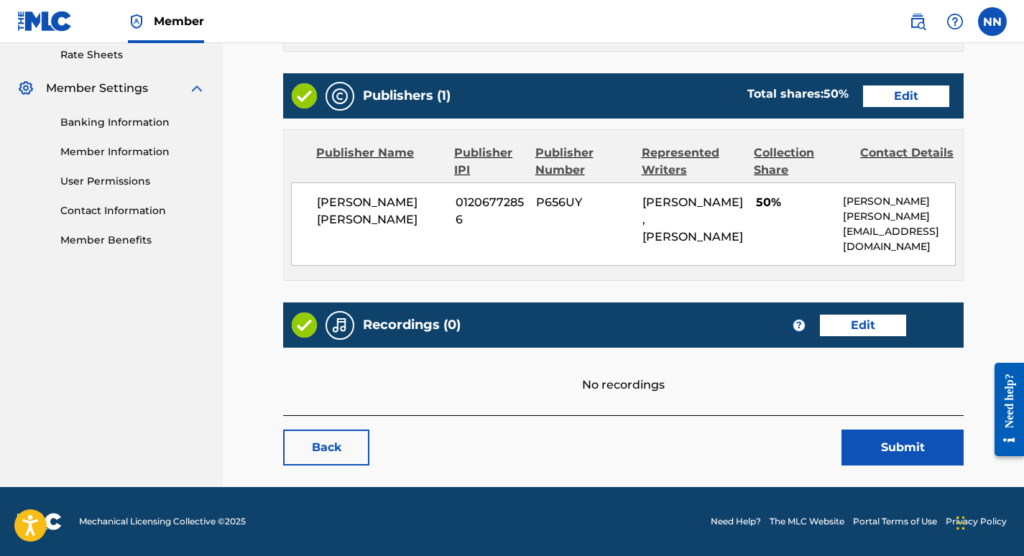
click at [909, 452] on button "Submit" at bounding box center [902, 448] width 122 height 36
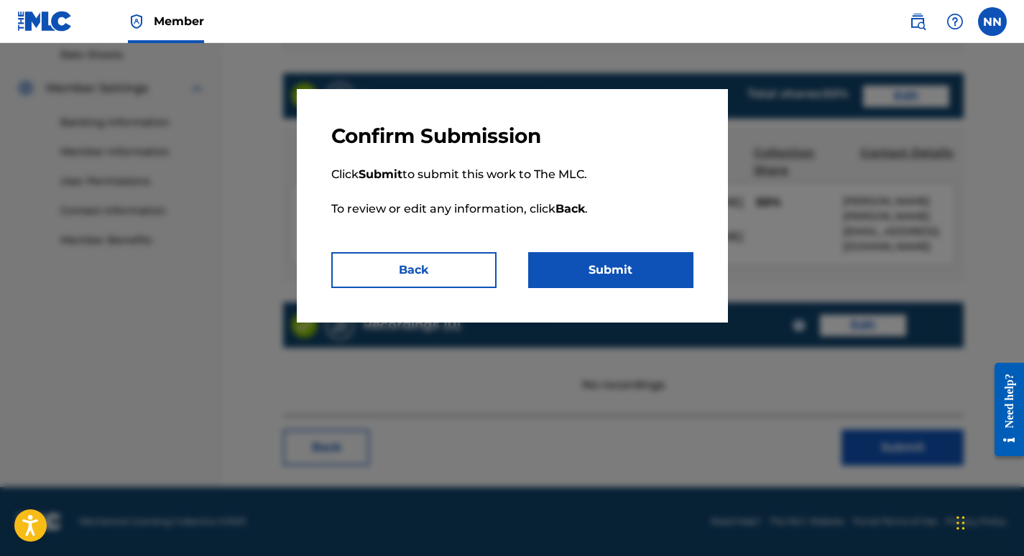
click at [606, 265] on button "Submit" at bounding box center [610, 270] width 165 height 36
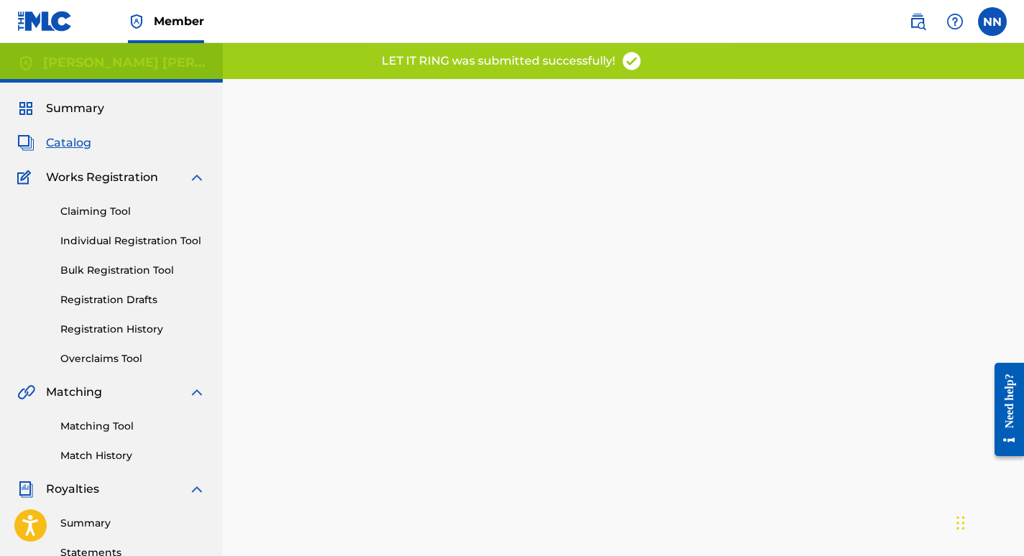
click at [64, 143] on span "Catalog" at bounding box center [68, 142] width 45 height 17
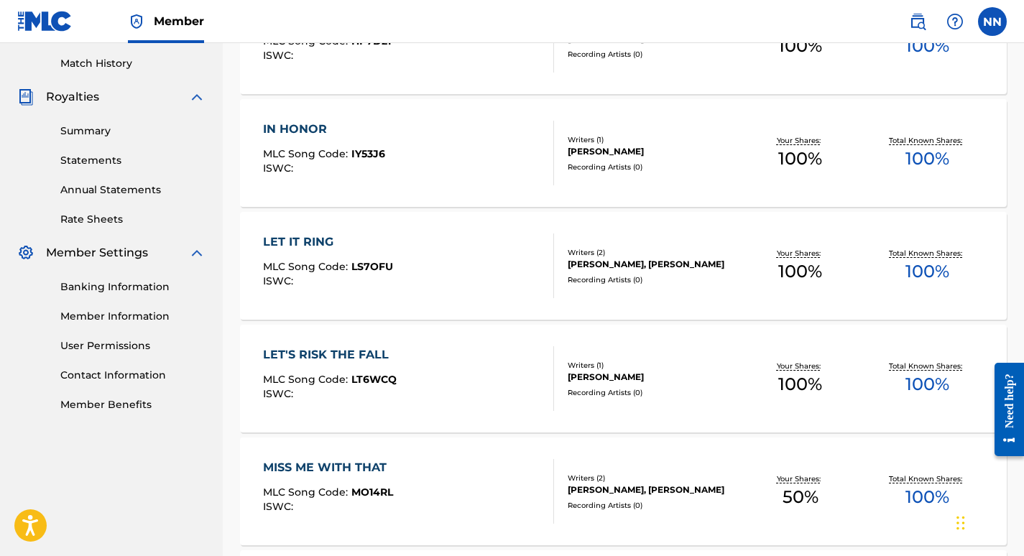
scroll to position [406, 0]
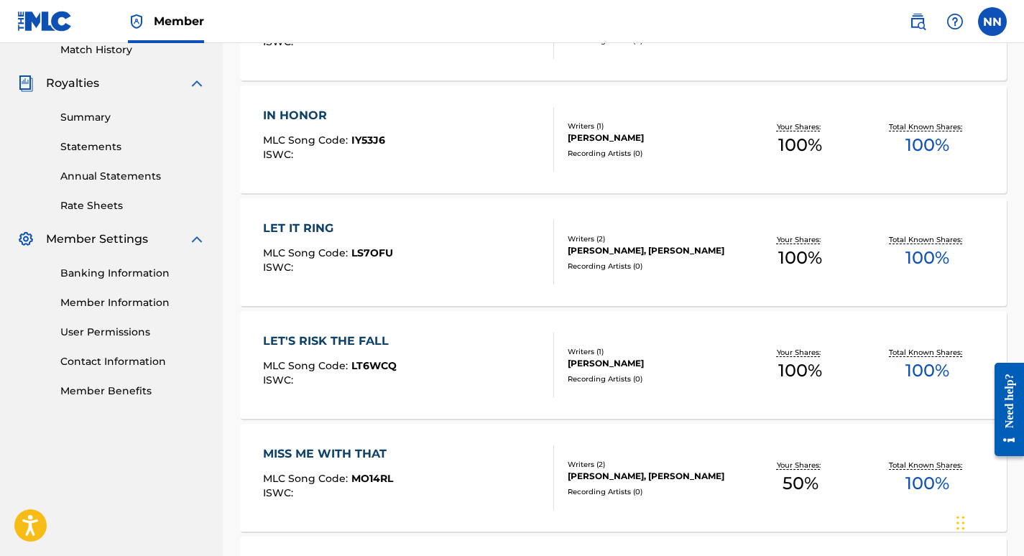
click at [685, 253] on div "[PERSON_NAME], [PERSON_NAME]" at bounding box center [651, 250] width 168 height 13
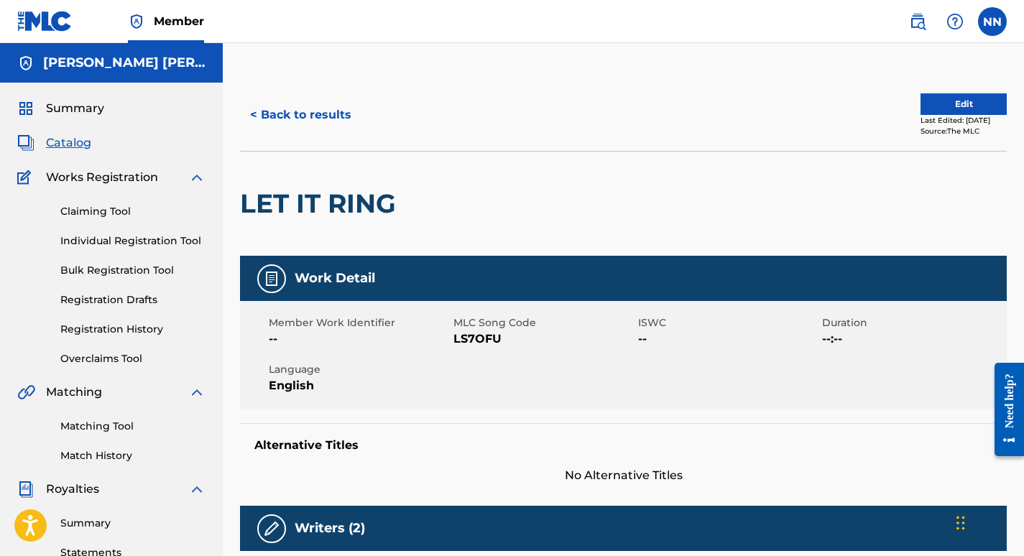
click at [925, 98] on button "Edit" at bounding box center [963, 104] width 86 height 22
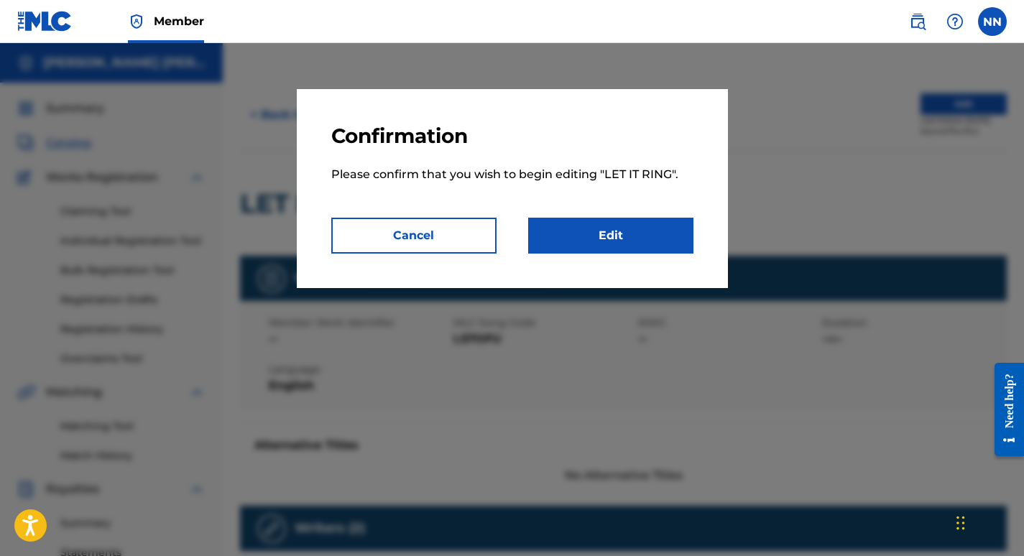
click at [615, 231] on link "Edit" at bounding box center [610, 236] width 165 height 36
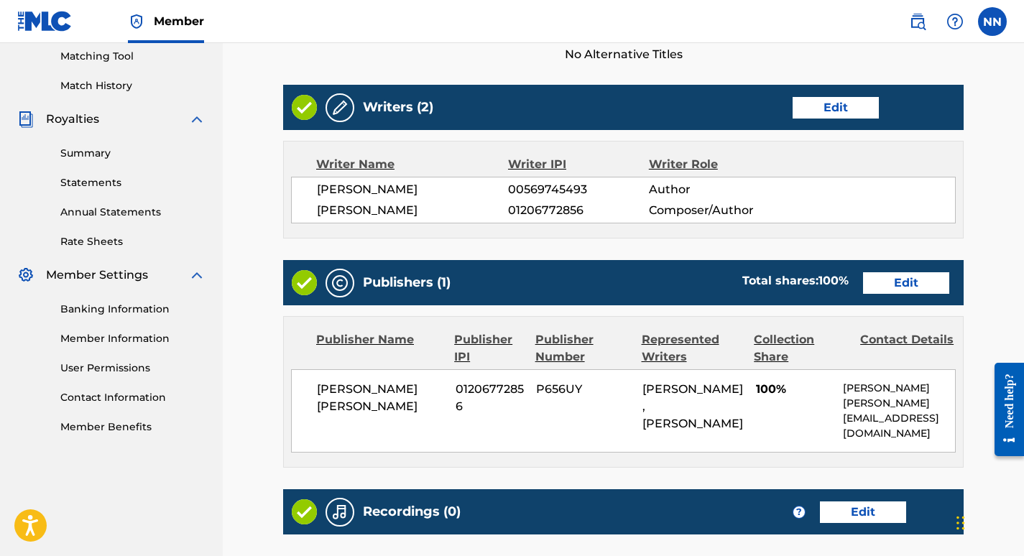
scroll to position [393, 0]
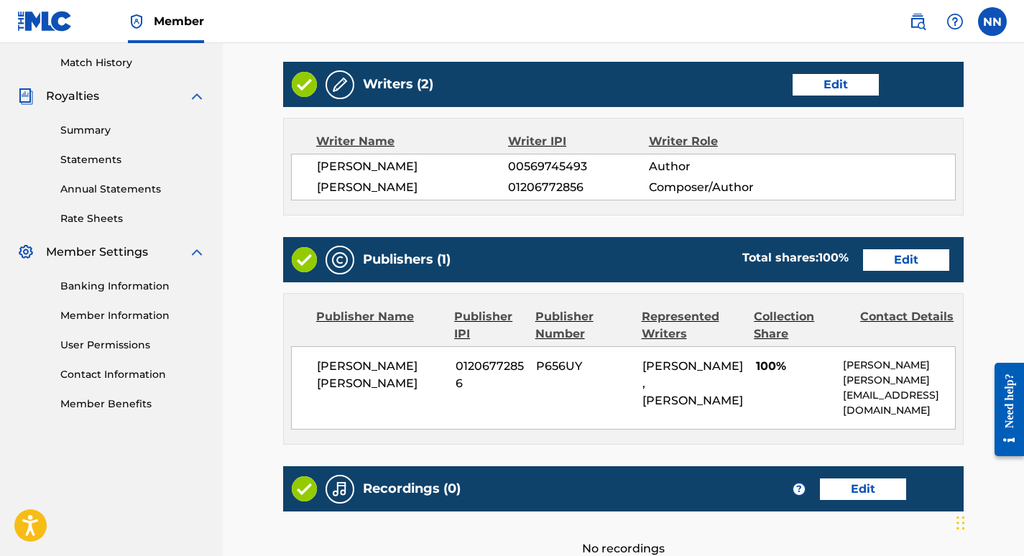
click at [908, 259] on link "Edit" at bounding box center [906, 260] width 86 height 22
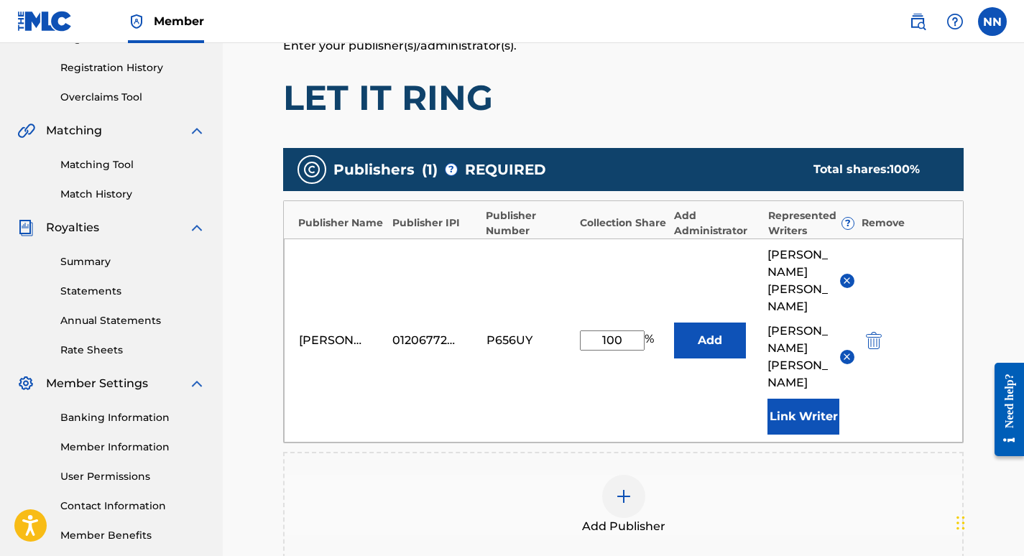
scroll to position [328, 0]
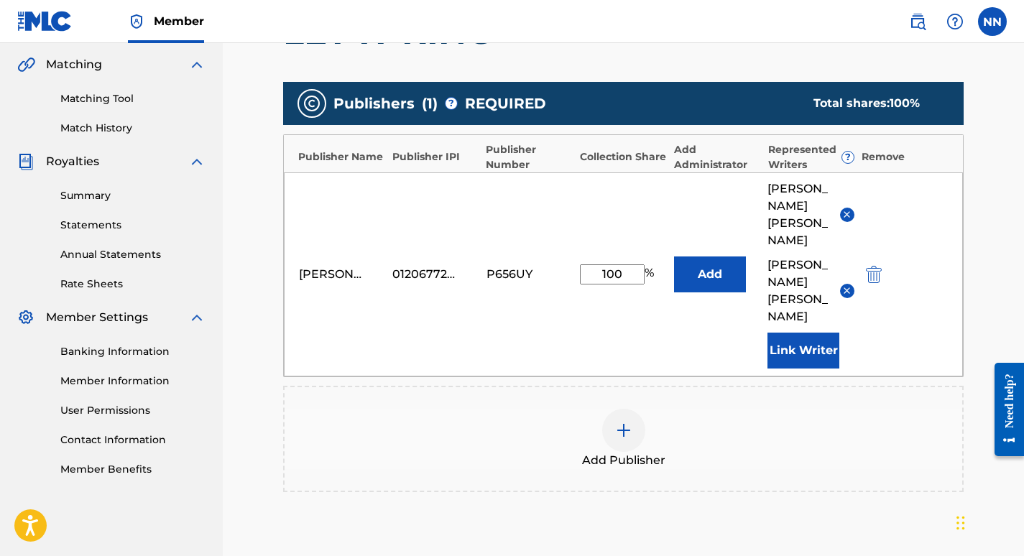
click at [710, 256] on button "Add" at bounding box center [710, 274] width 72 height 36
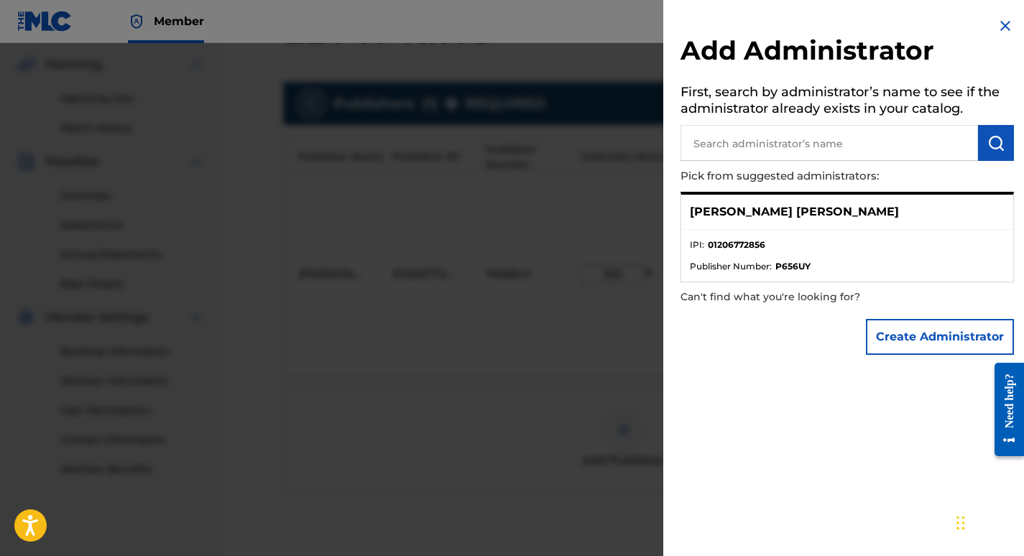
click at [999, 29] on img at bounding box center [1004, 25] width 17 height 17
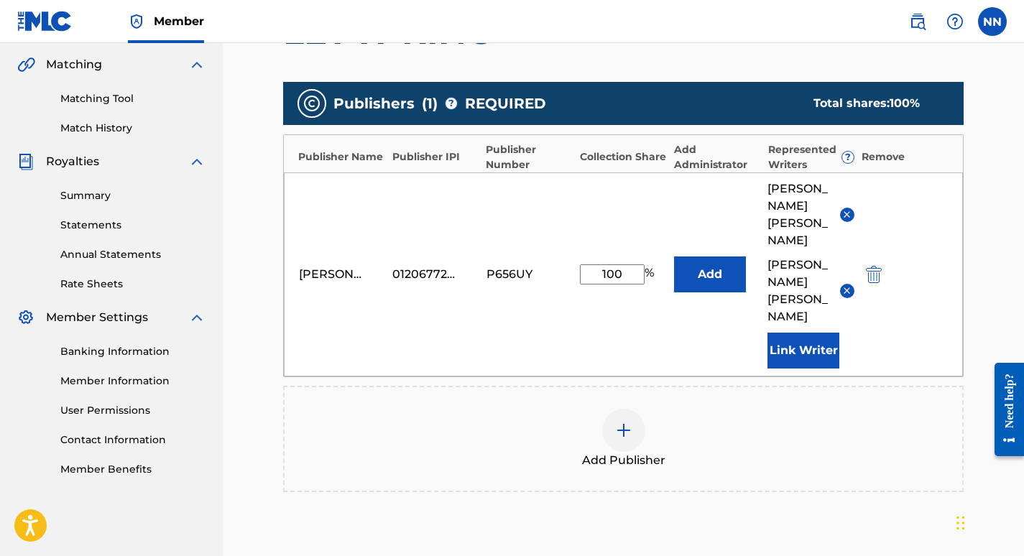
click at [632, 264] on input "100" at bounding box center [612, 274] width 65 height 20
type input "1"
type input "50"
click at [610, 205] on div "Norman Chris Nelson 01206772856 P656UY 50 % Add JUSTIN DOUGLAS MORGAN NORMAN NE…" at bounding box center [623, 274] width 679 height 204
click at [704, 256] on button "Add" at bounding box center [710, 274] width 72 height 36
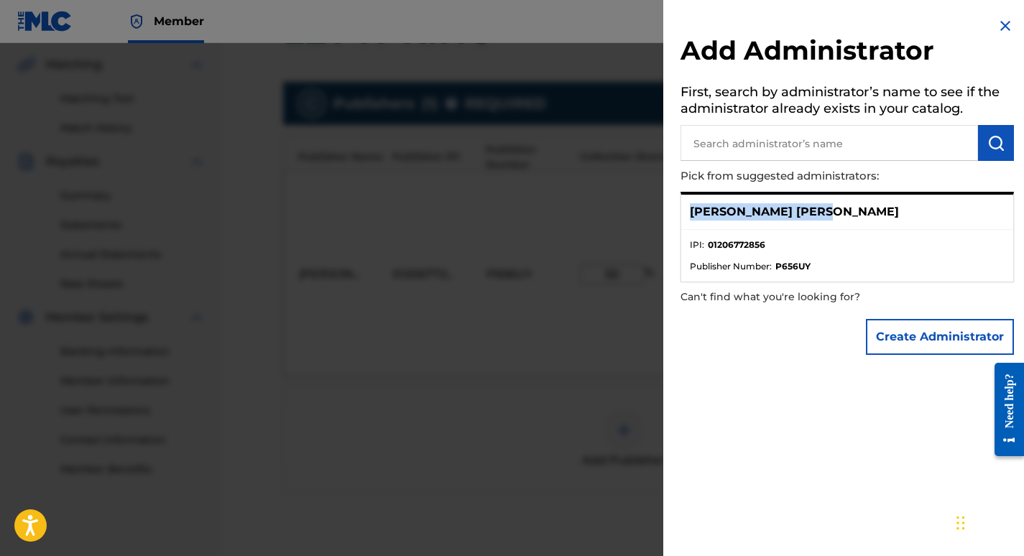
drag, startPoint x: 691, startPoint y: 212, endPoint x: 822, endPoint y: 203, distance: 131.7
click at [822, 203] on div "[PERSON_NAME] [PERSON_NAME]" at bounding box center [847, 212] width 332 height 35
copy p "[PERSON_NAME] [PERSON_NAME]"
click at [778, 144] on input "text" at bounding box center [828, 143] width 297 height 36
paste input "[PERSON_NAME] [PERSON_NAME]"
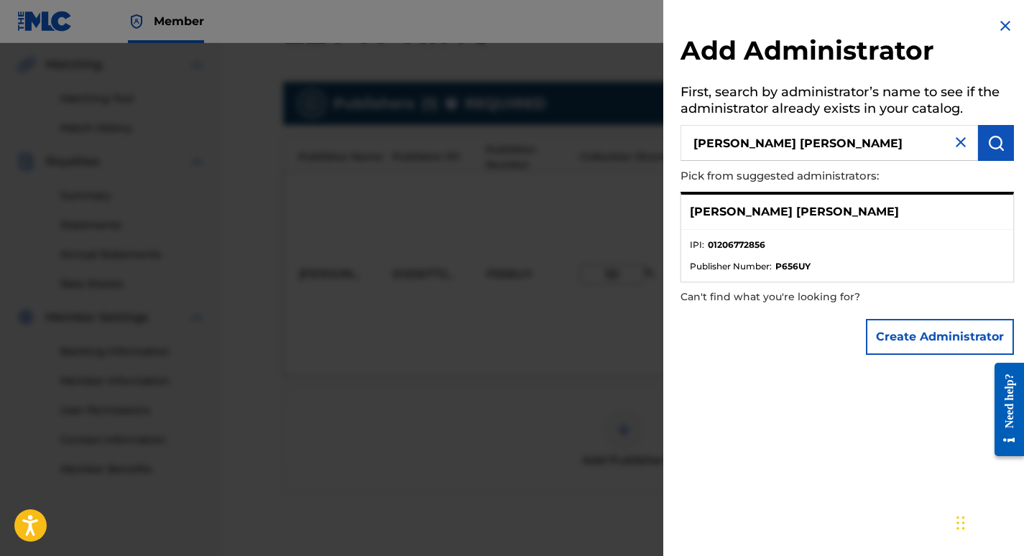
type input "[PERSON_NAME] [PERSON_NAME]"
click at [988, 136] on img "submit" at bounding box center [995, 142] width 17 height 17
click at [938, 330] on button "Create Administrator" at bounding box center [940, 337] width 148 height 36
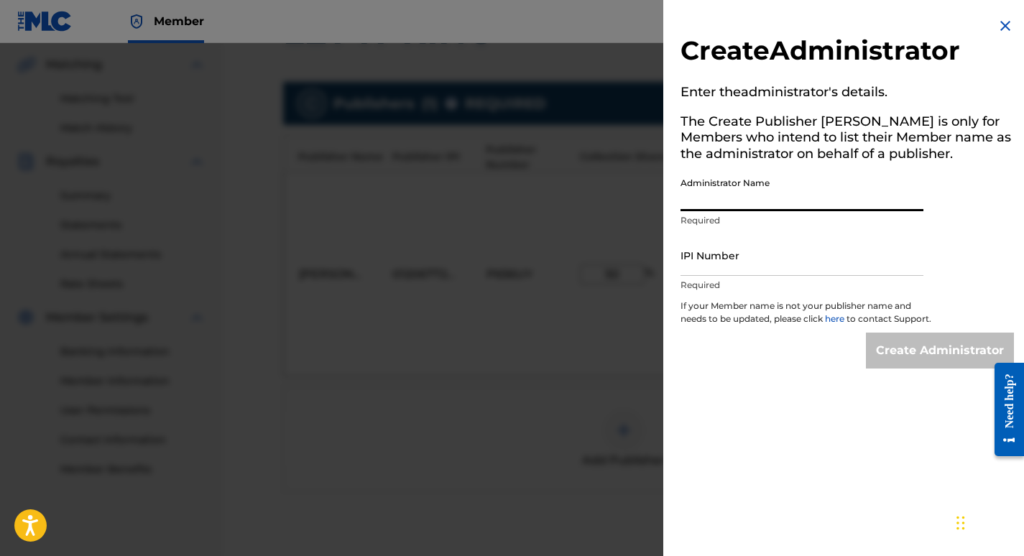
click at [761, 198] on input "Administrator Name" at bounding box center [801, 190] width 243 height 41
type input "[PERSON_NAME] [PERSON_NAME]"
type input "01206772856"
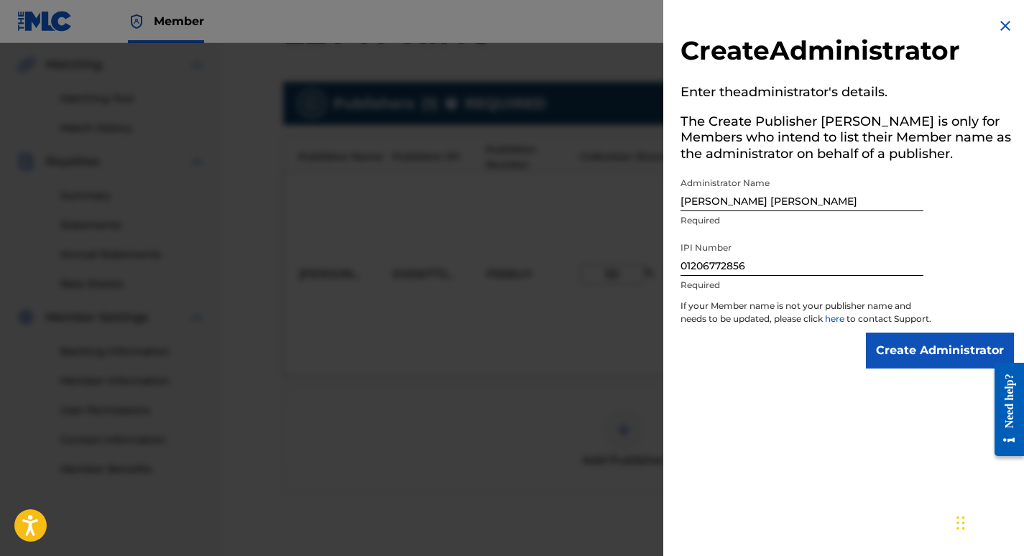
click at [908, 365] on input "Create Administrator" at bounding box center [940, 351] width 148 height 36
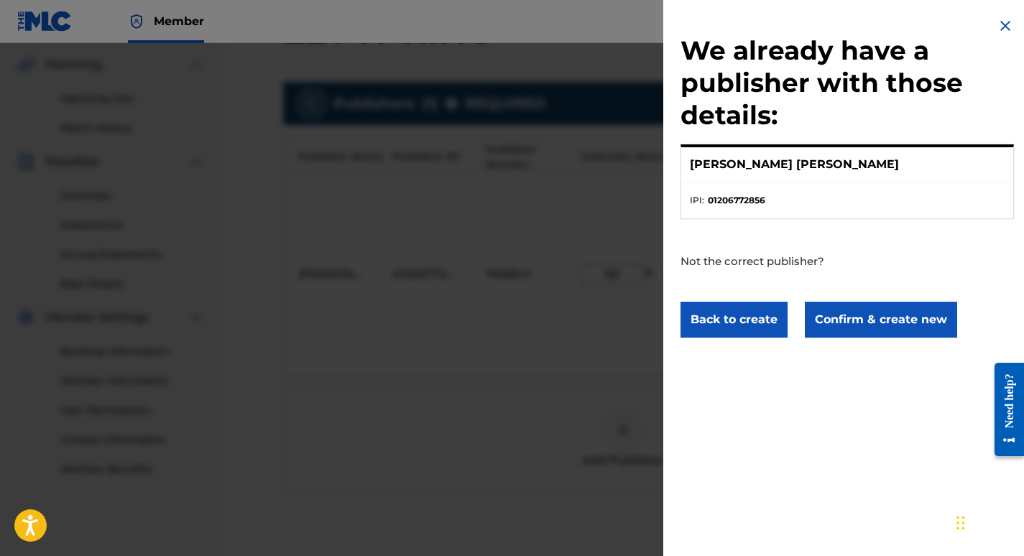
click at [879, 316] on button "Confirm & create new" at bounding box center [881, 320] width 152 height 36
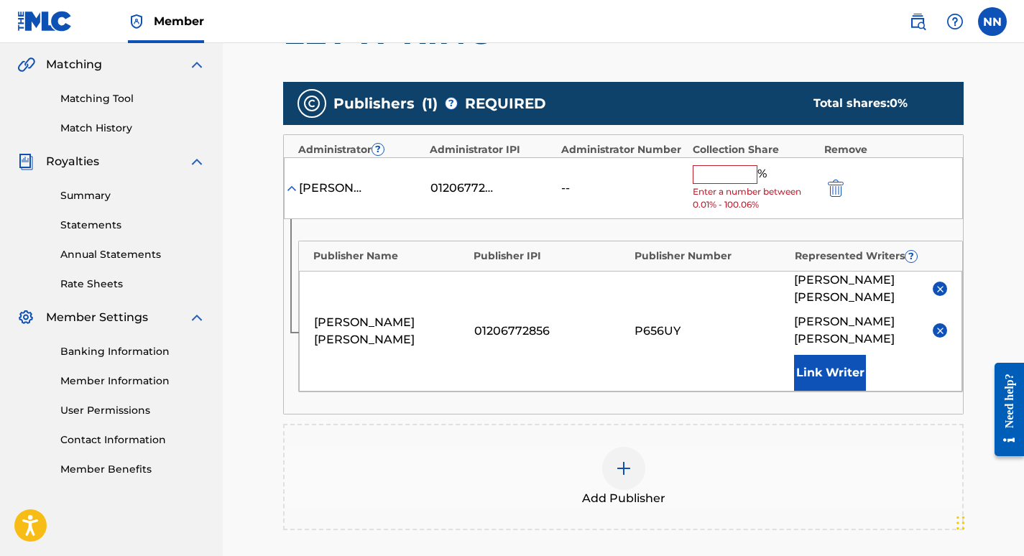
click at [735, 176] on input "text" at bounding box center [724, 174] width 65 height 19
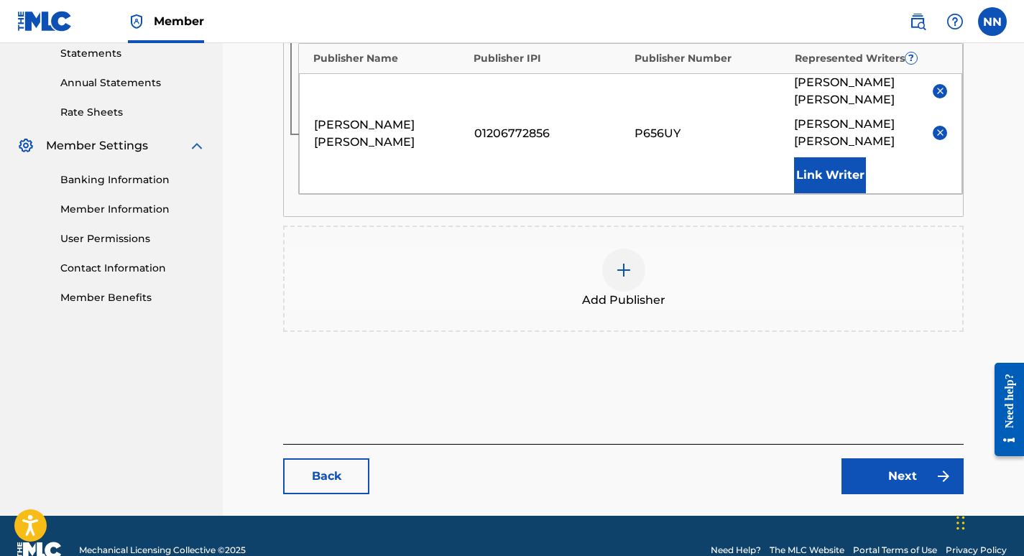
scroll to position [511, 0]
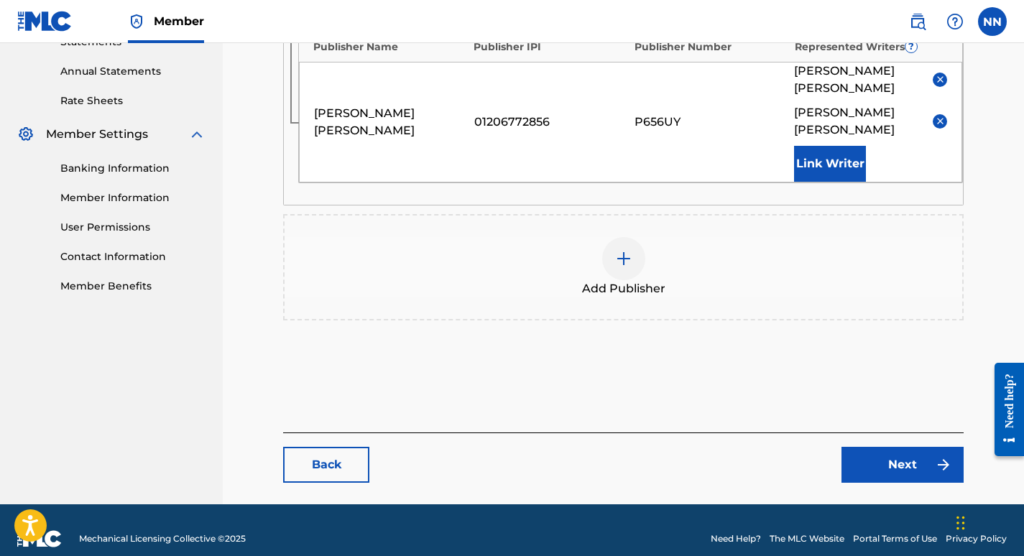
type input "50"
click at [918, 447] on link "Next" at bounding box center [902, 465] width 122 height 36
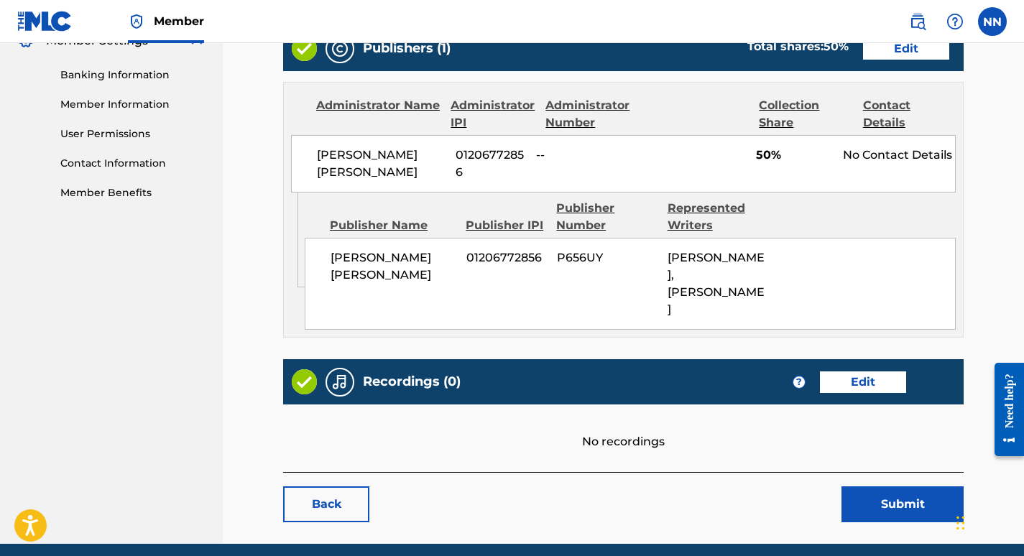
scroll to position [676, 0]
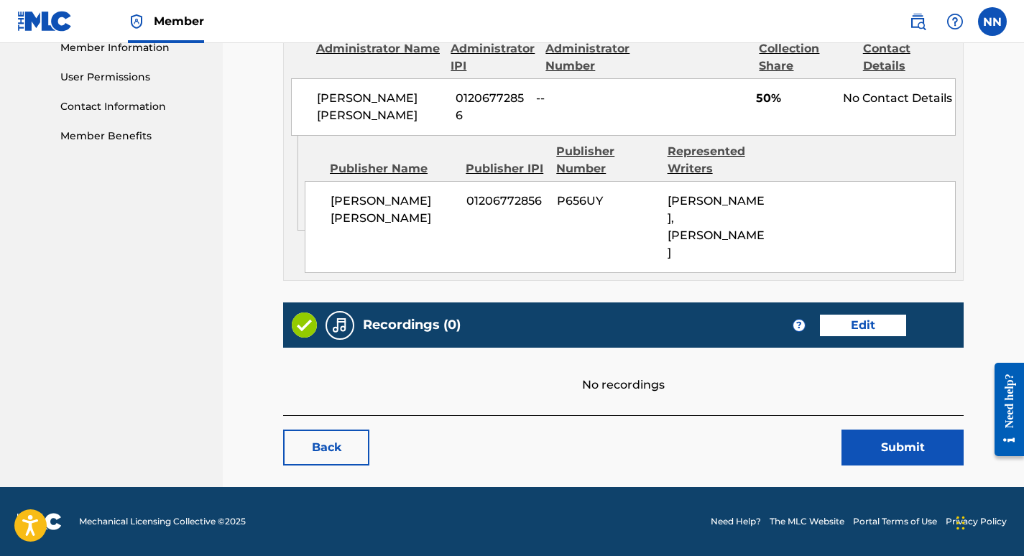
click at [901, 453] on button "Submit" at bounding box center [902, 448] width 122 height 36
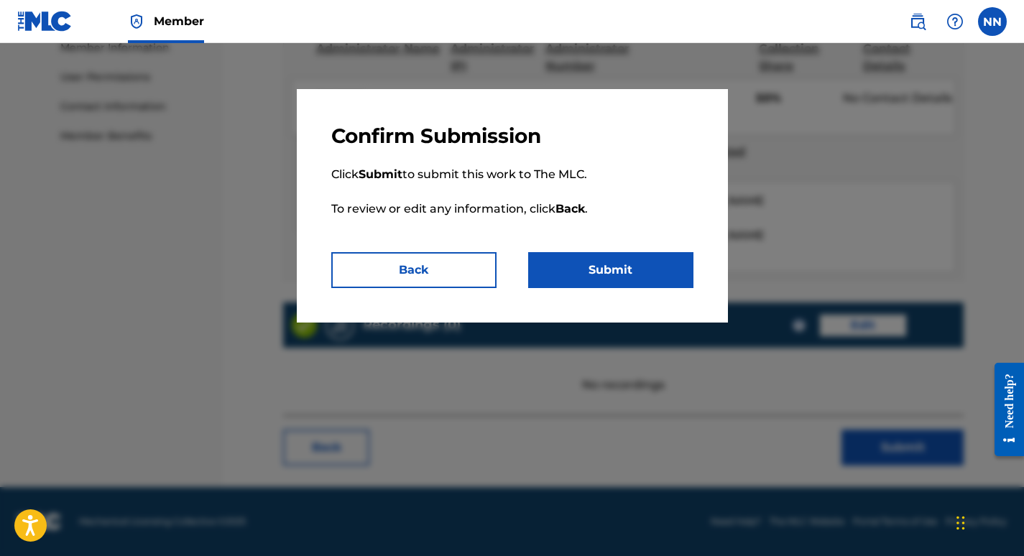
click at [602, 259] on button "Submit" at bounding box center [610, 270] width 165 height 36
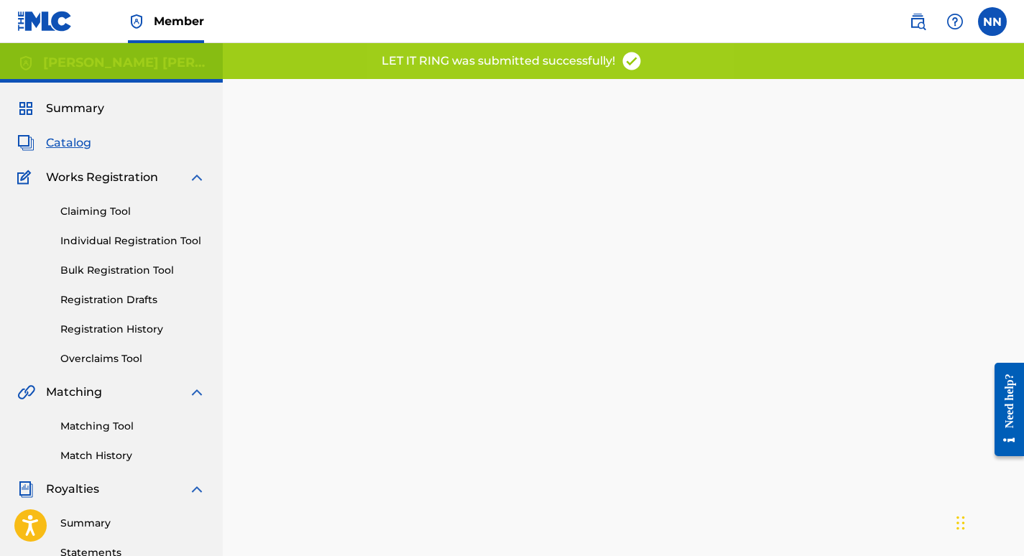
click at [72, 144] on span "Catalog" at bounding box center [68, 142] width 45 height 17
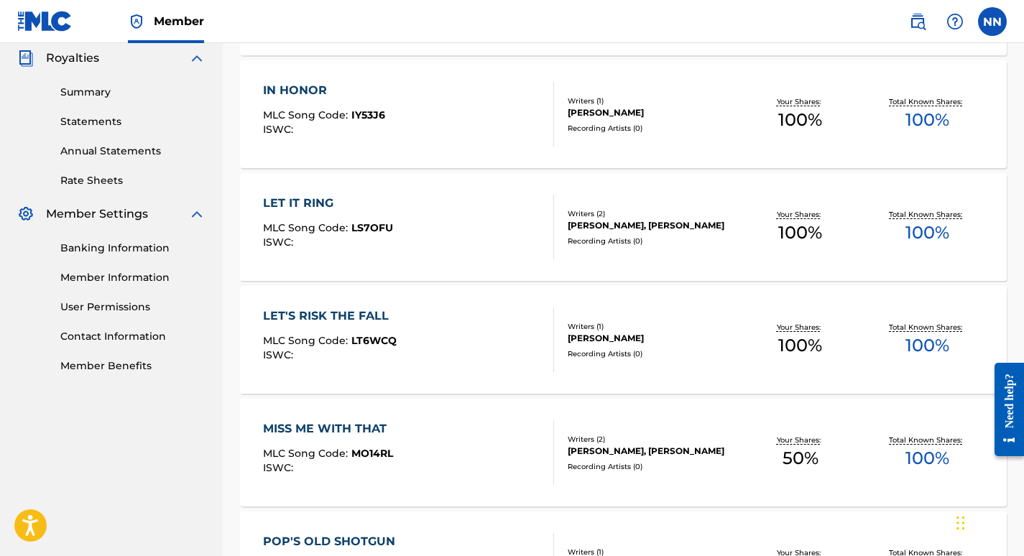
scroll to position [433, 0]
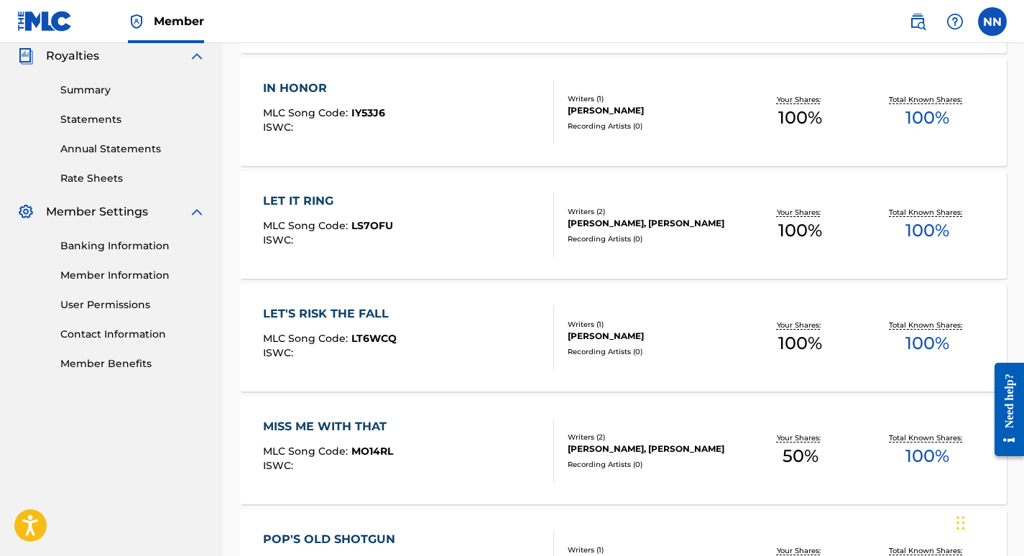
click at [363, 317] on div "LET'S RISK THE FALL" at bounding box center [330, 313] width 134 height 17
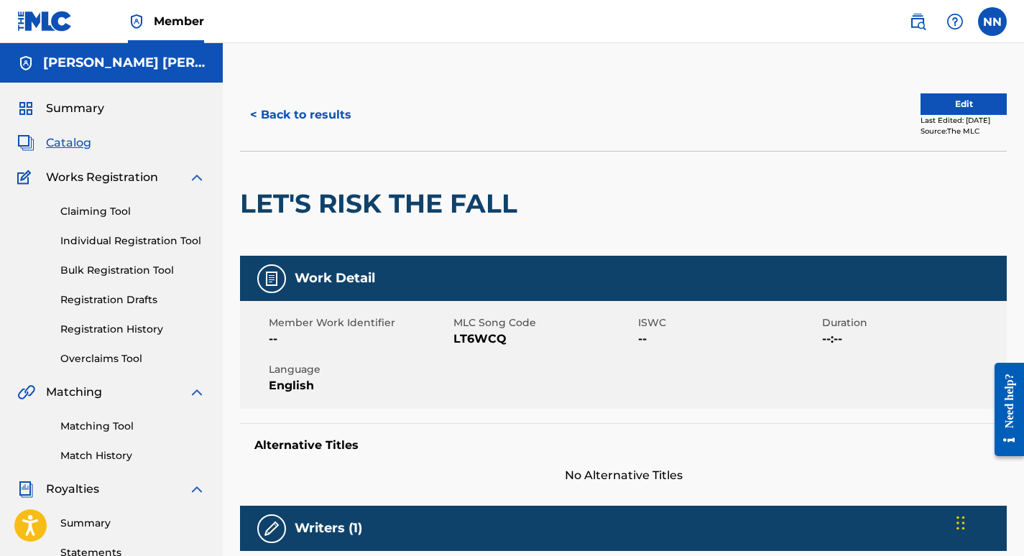
scroll to position [10, 0]
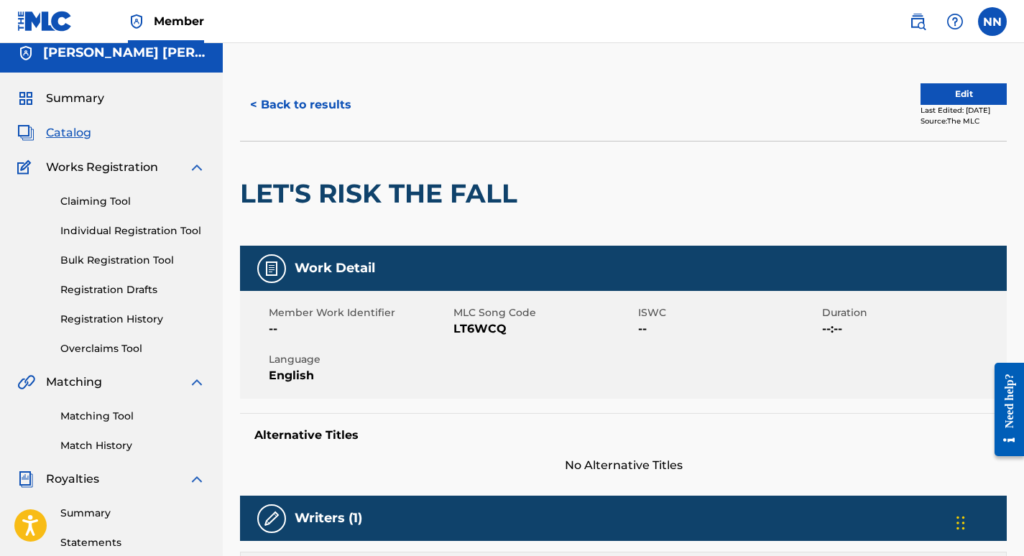
click at [957, 92] on button "Edit" at bounding box center [963, 94] width 86 height 22
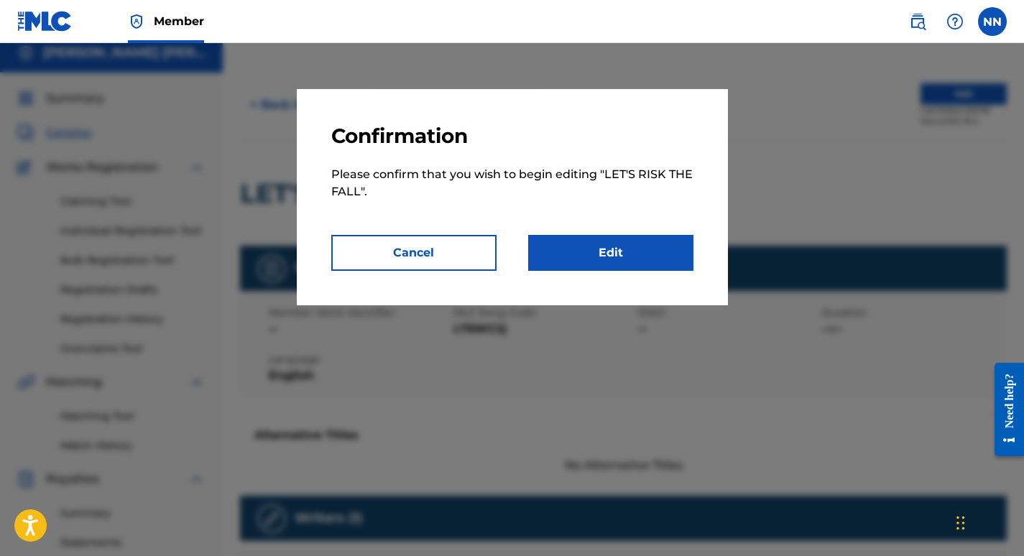
click at [631, 246] on link "Edit" at bounding box center [610, 253] width 165 height 36
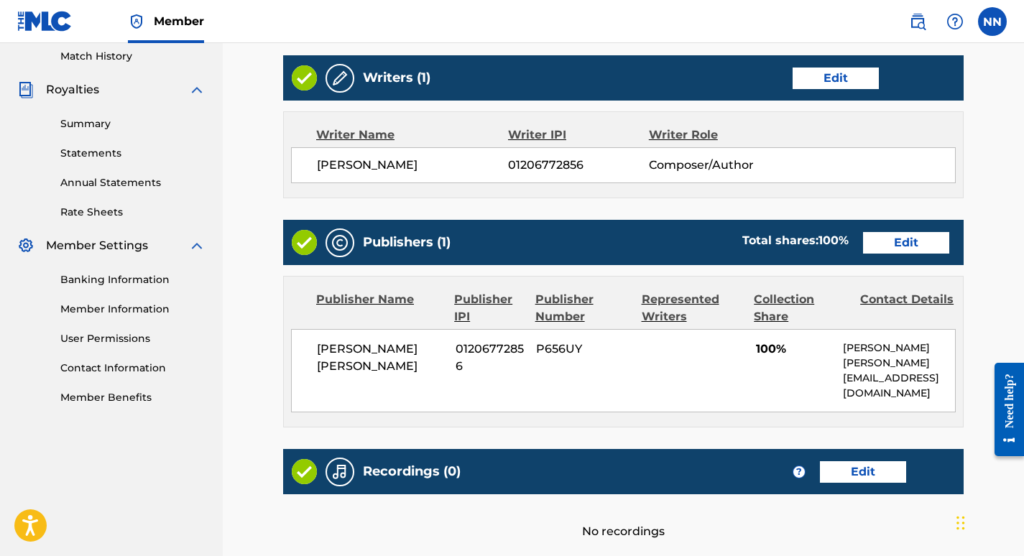
scroll to position [407, 0]
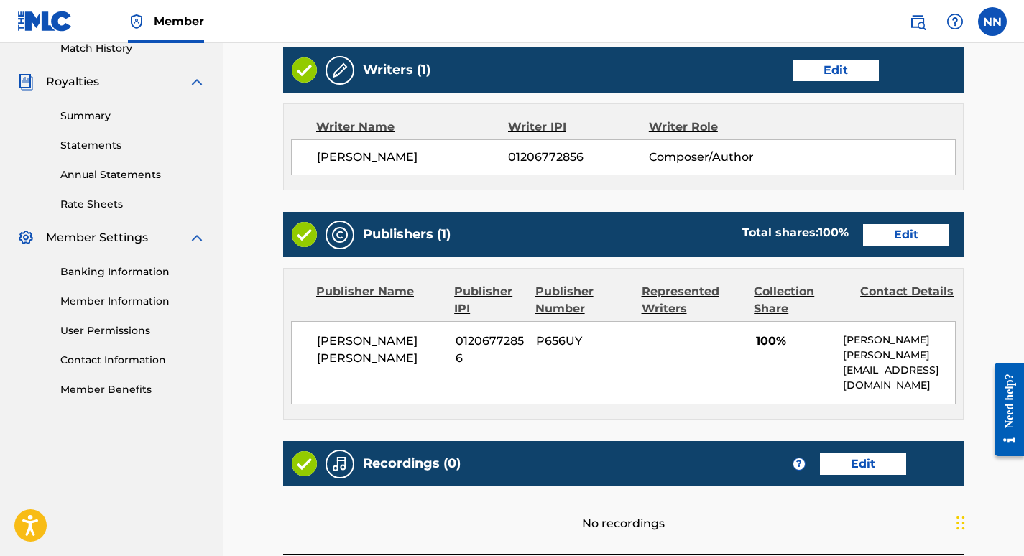
click at [932, 237] on link "Edit" at bounding box center [906, 235] width 86 height 22
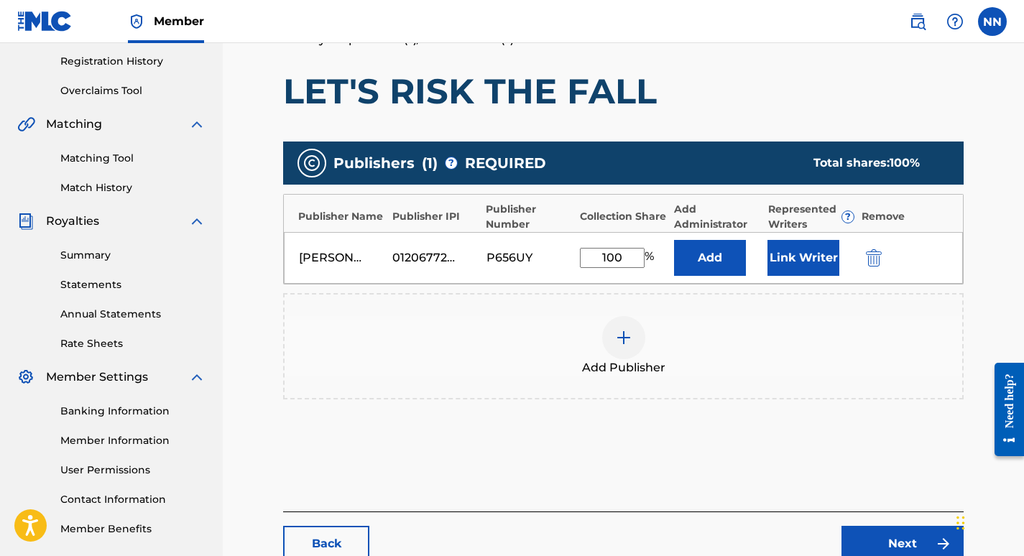
scroll to position [276, 0]
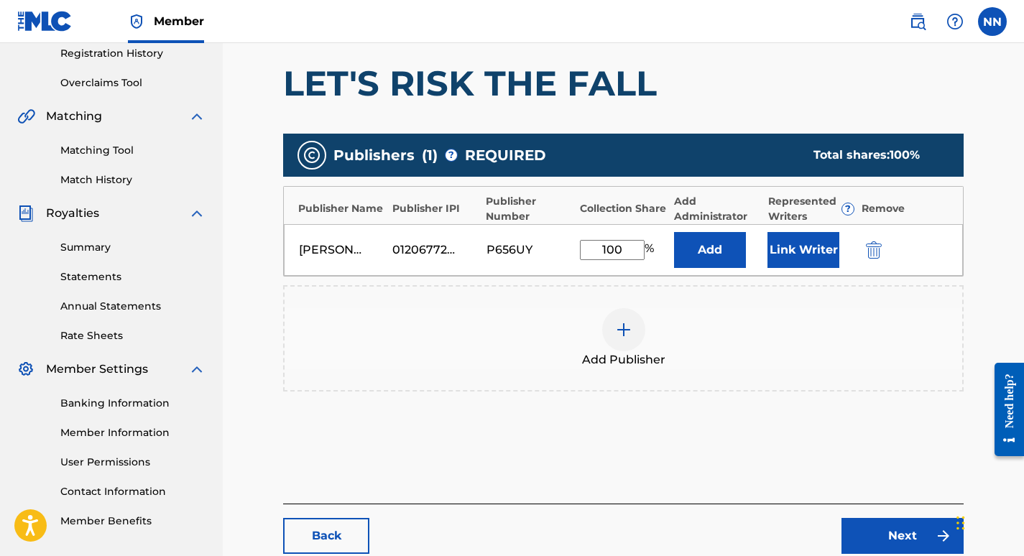
click at [806, 254] on button "Link Writer" at bounding box center [803, 250] width 72 height 36
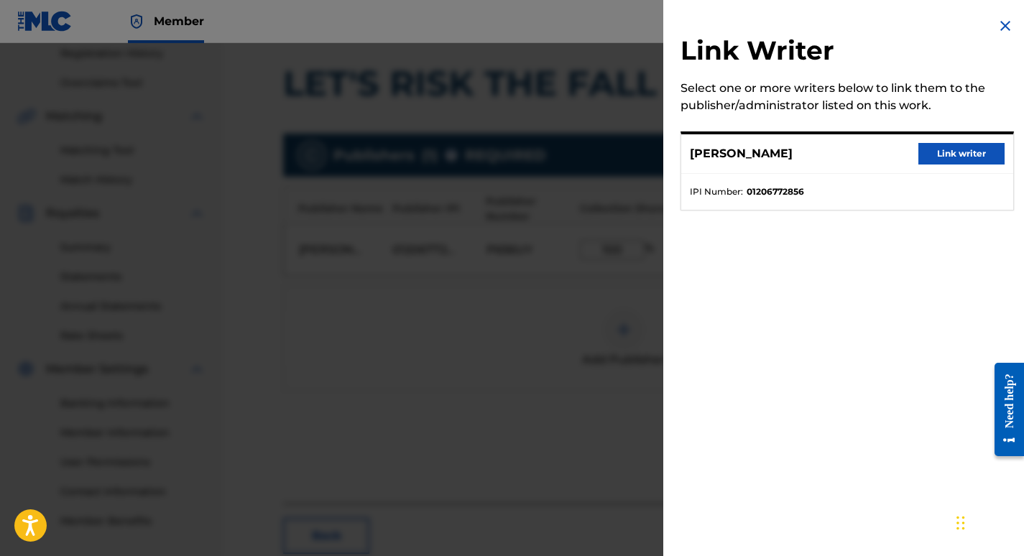
click at [956, 152] on button "Link writer" at bounding box center [961, 154] width 86 height 22
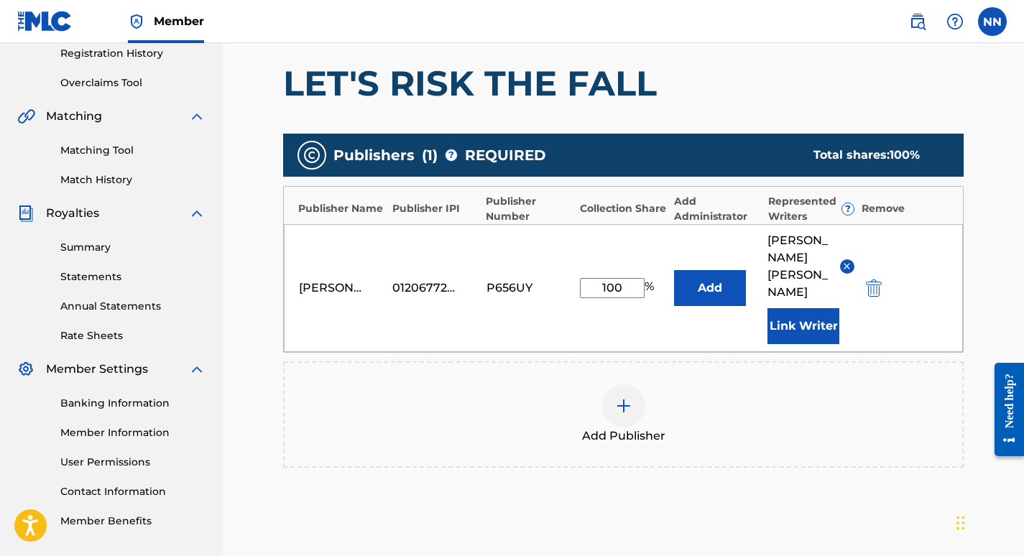
click at [720, 272] on button "Add" at bounding box center [710, 288] width 72 height 36
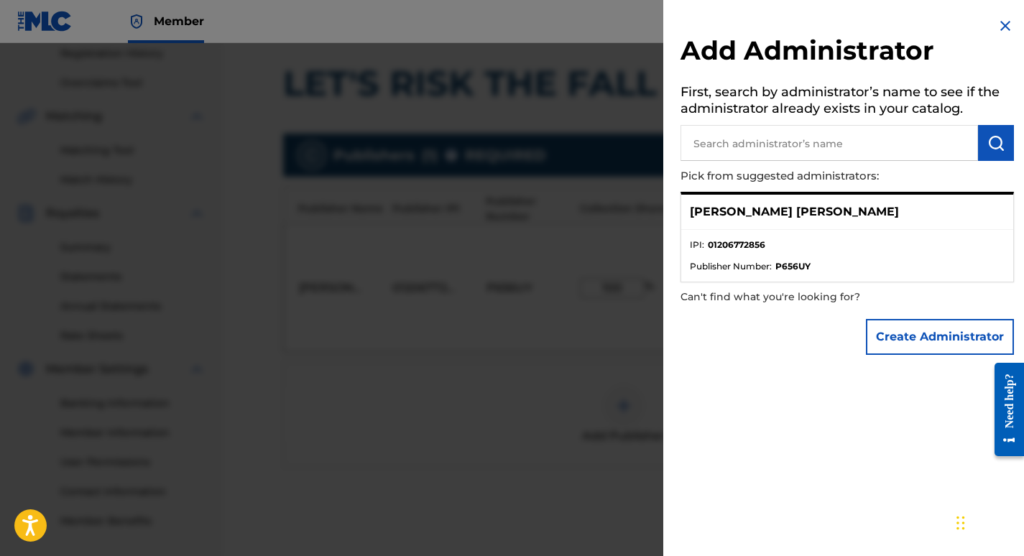
click at [755, 147] on input "text" at bounding box center [828, 143] width 297 height 36
drag, startPoint x: 690, startPoint y: 215, endPoint x: 823, endPoint y: 213, distance: 132.9
click at [823, 213] on div "[PERSON_NAME] [PERSON_NAME]" at bounding box center [847, 212] width 332 height 35
copy p "[PERSON_NAME] [PERSON_NAME]"
click at [757, 144] on input "text" at bounding box center [828, 143] width 297 height 36
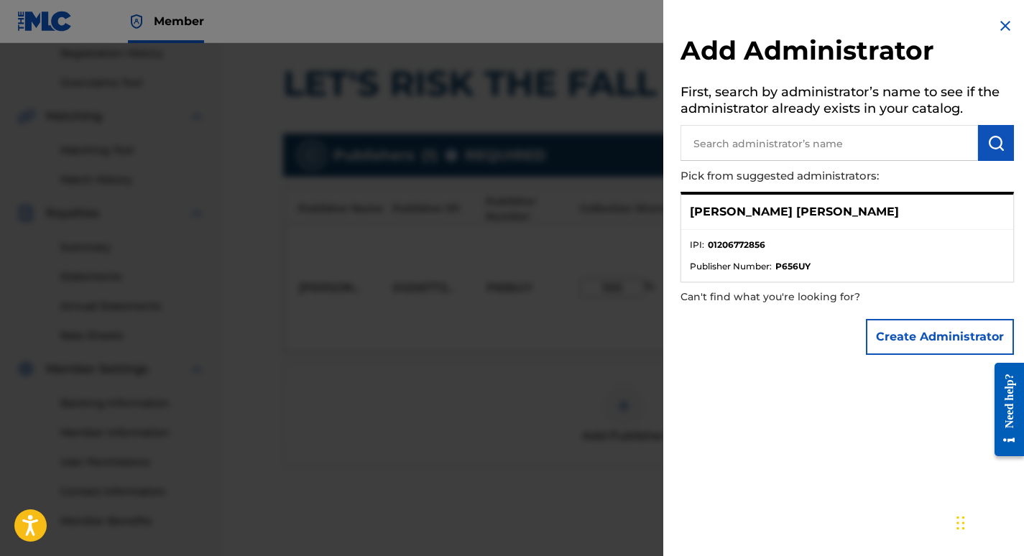
paste input "[PERSON_NAME] [PERSON_NAME]"
type input "[PERSON_NAME] [PERSON_NAME]"
click at [987, 141] on img "submit" at bounding box center [995, 142] width 17 height 17
click at [946, 330] on button "Create Administrator" at bounding box center [940, 337] width 148 height 36
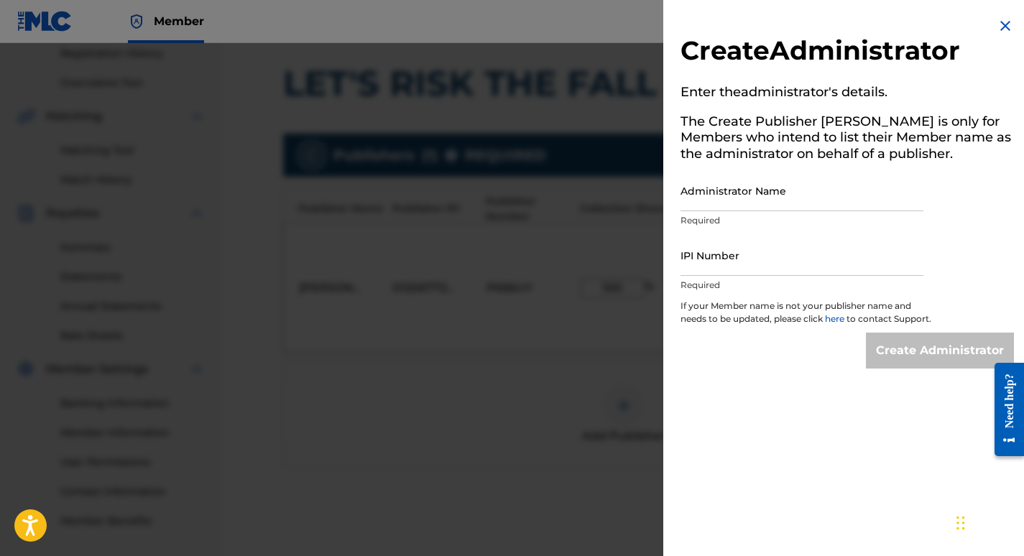
click at [809, 197] on input "Administrator Name" at bounding box center [801, 190] width 243 height 41
type input "[PERSON_NAME] [PERSON_NAME]"
type input "01206772856"
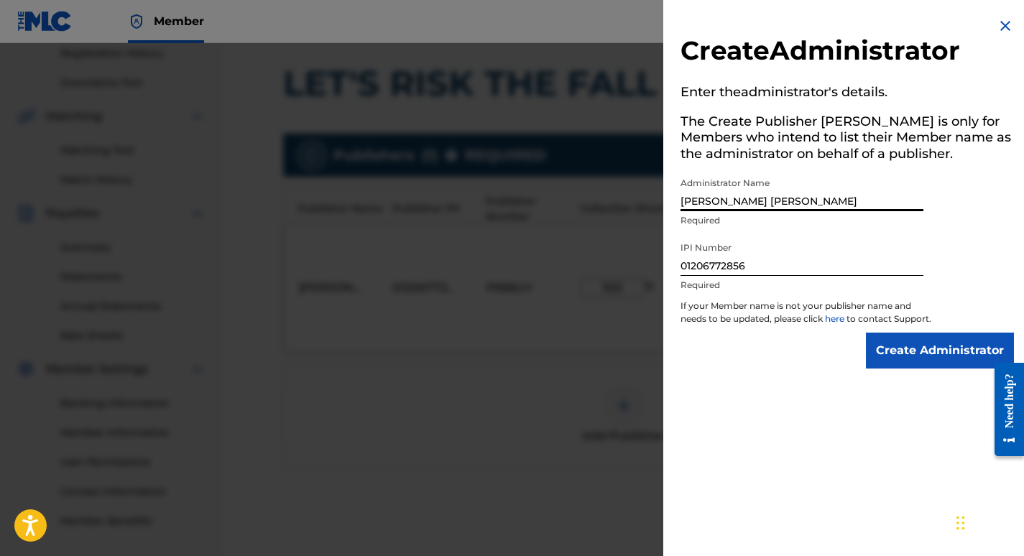
click at [917, 361] on input "Create Administrator" at bounding box center [940, 351] width 148 height 36
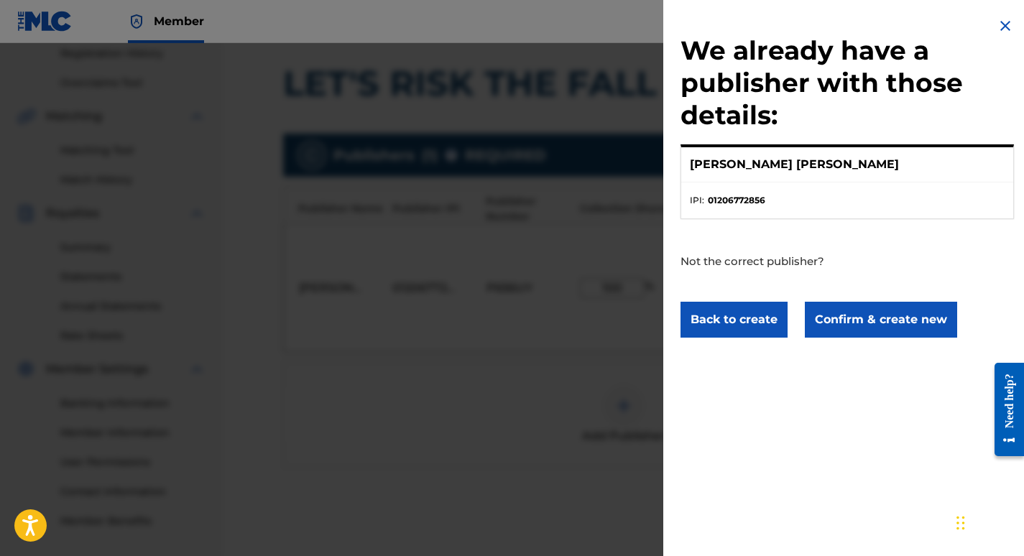
click at [886, 313] on button "Confirm & create new" at bounding box center [881, 320] width 152 height 36
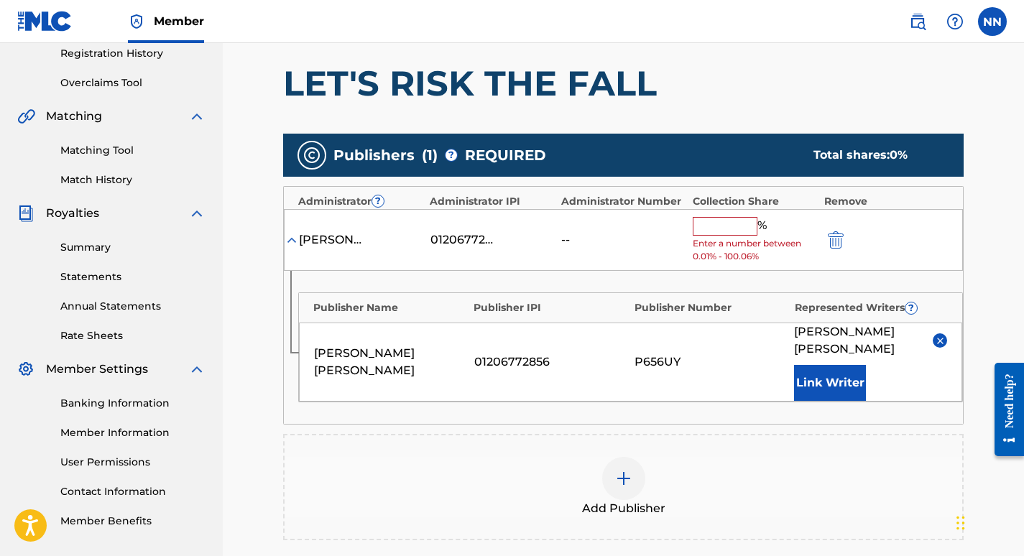
click at [720, 224] on input "text" at bounding box center [724, 226] width 65 height 19
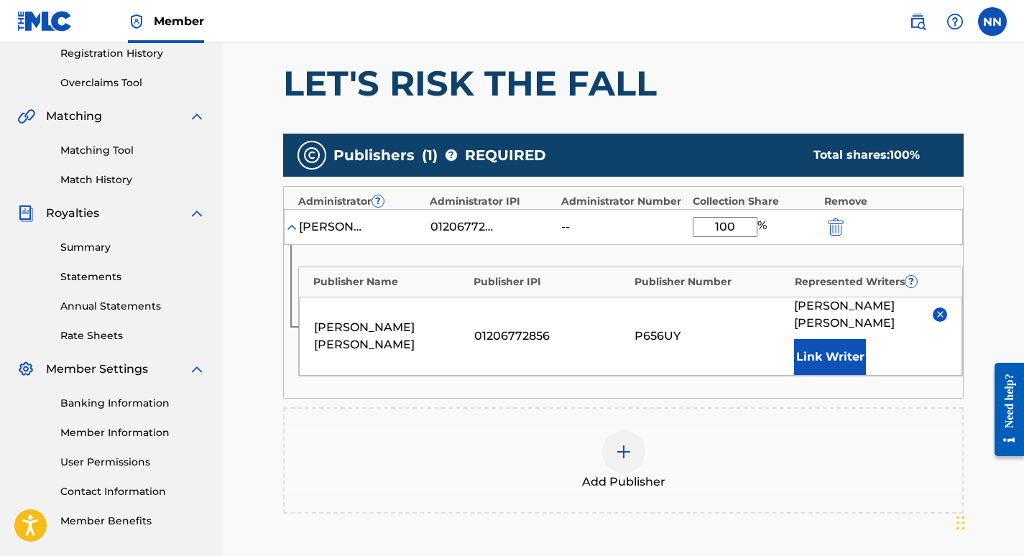
type input "100"
click at [842, 440] on div "Add Publisher" at bounding box center [622, 460] width 677 height 60
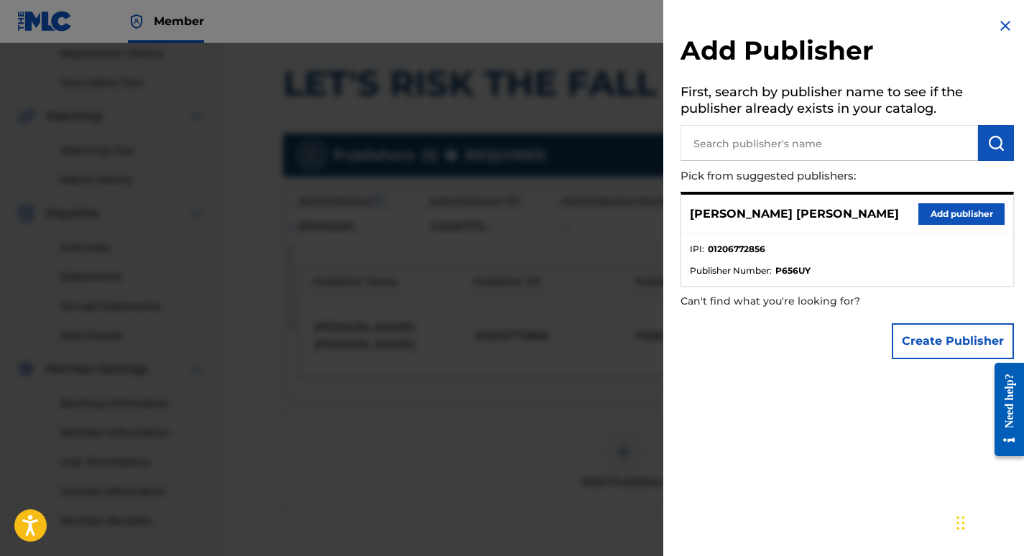
click at [998, 27] on img at bounding box center [1004, 25] width 17 height 17
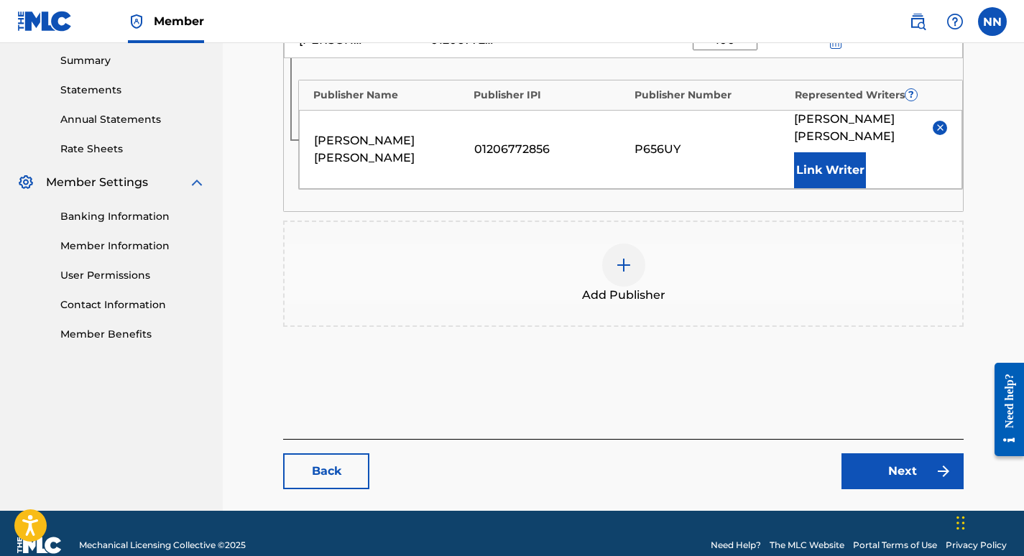
scroll to position [469, 0]
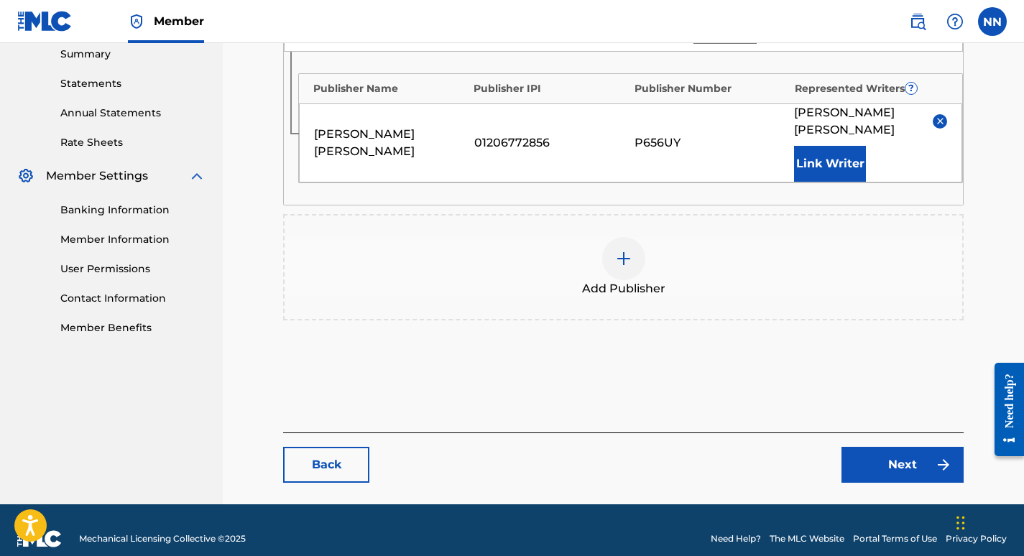
click at [908, 449] on link "Next" at bounding box center [902, 465] width 122 height 36
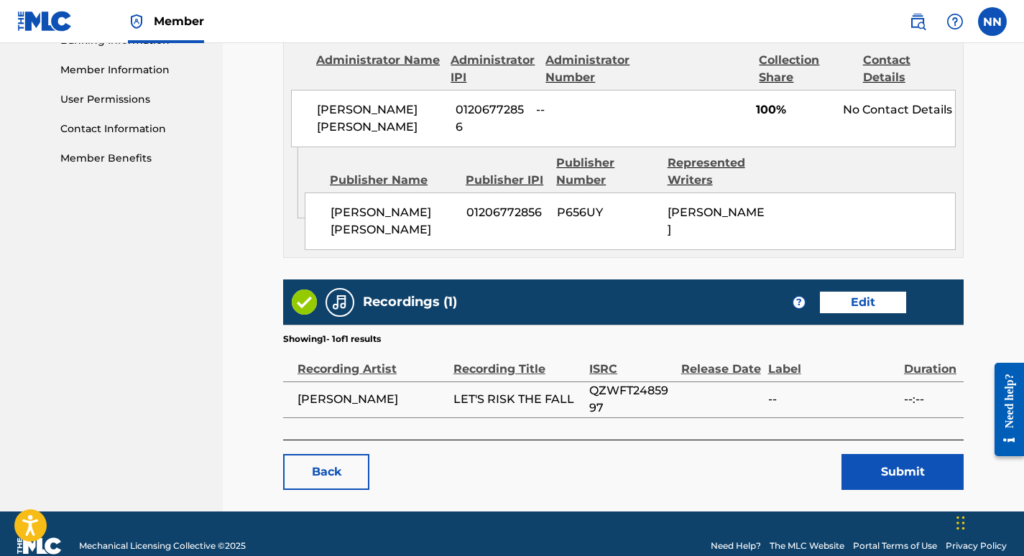
scroll to position [661, 0]
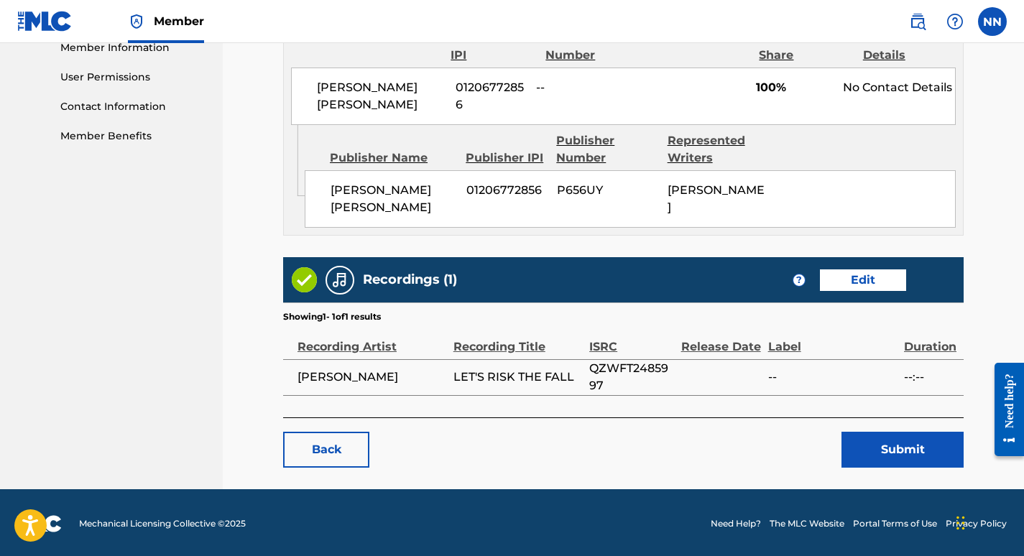
click at [895, 446] on button "Submit" at bounding box center [902, 450] width 122 height 36
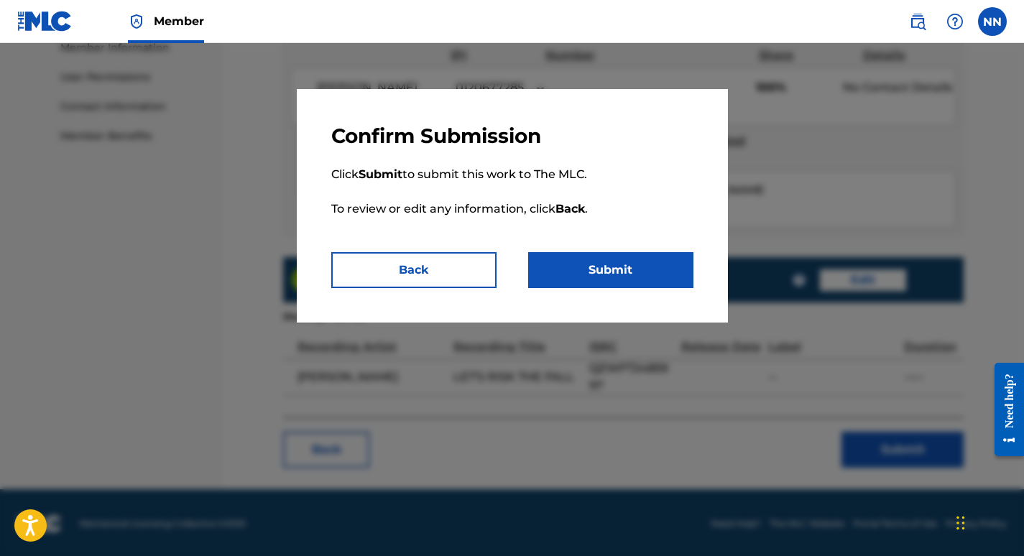
click at [580, 266] on button "Submit" at bounding box center [610, 270] width 165 height 36
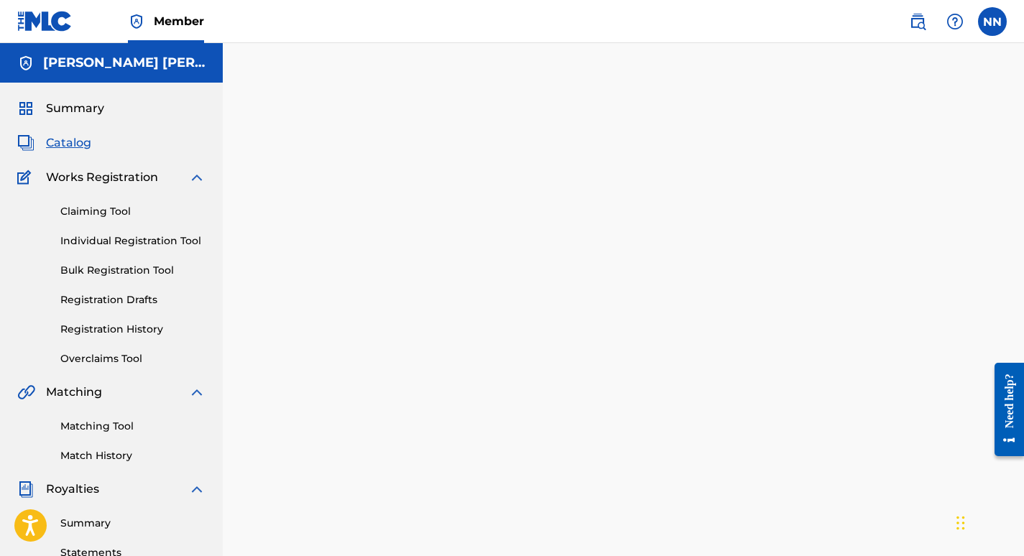
click at [67, 144] on span "Catalog" at bounding box center [68, 142] width 45 height 17
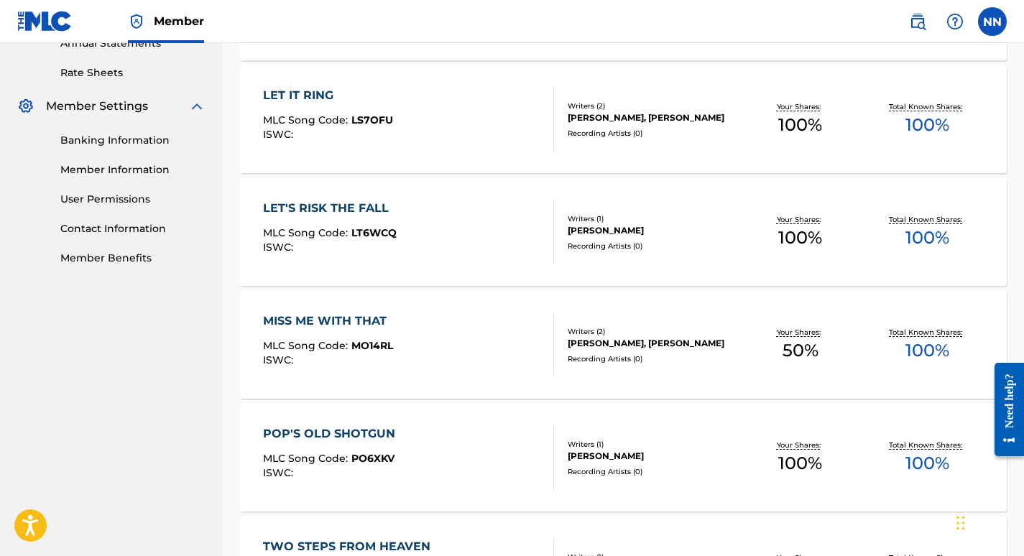
scroll to position [555, 0]
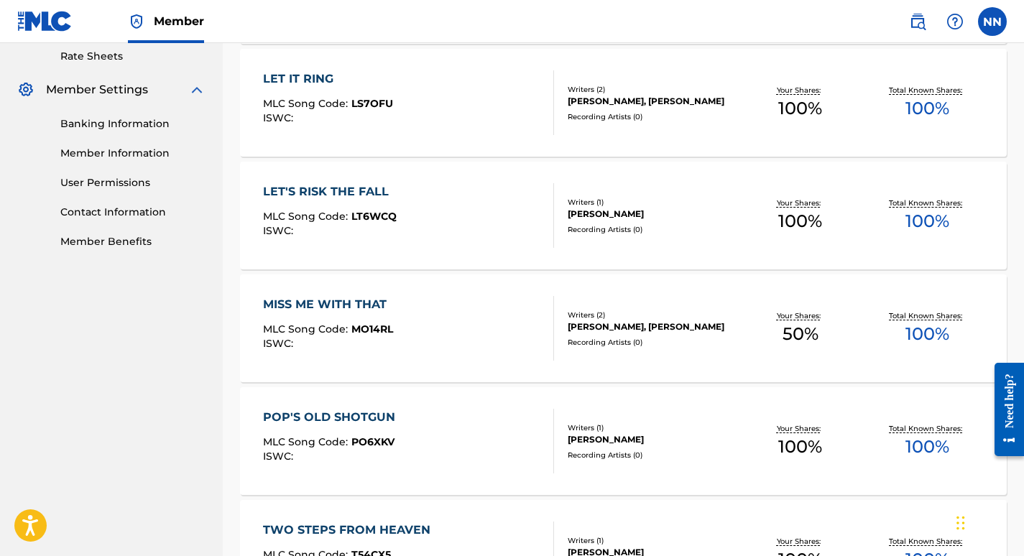
click at [371, 309] on div "MISS ME WITH THAT" at bounding box center [328, 304] width 131 height 17
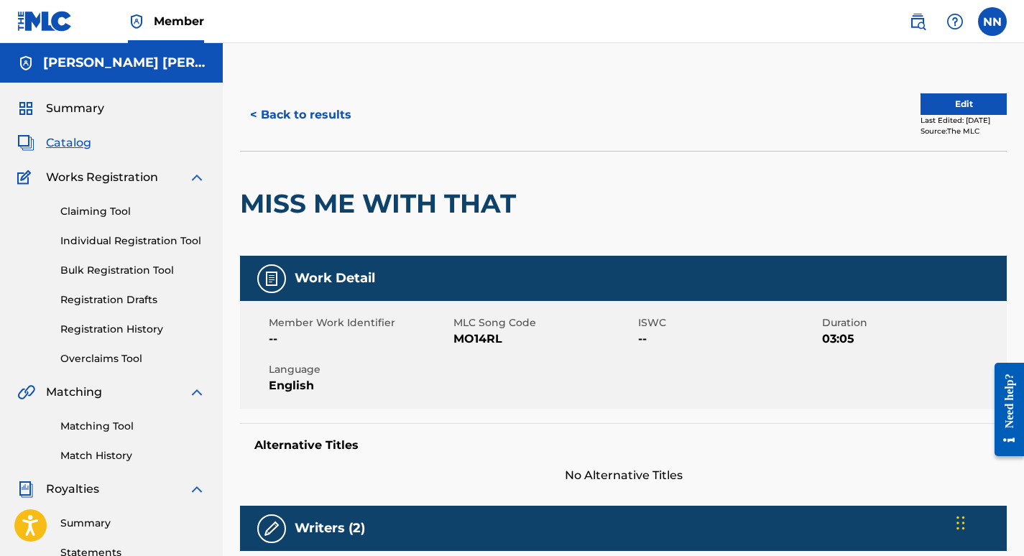
click at [924, 108] on button "Edit" at bounding box center [963, 104] width 86 height 22
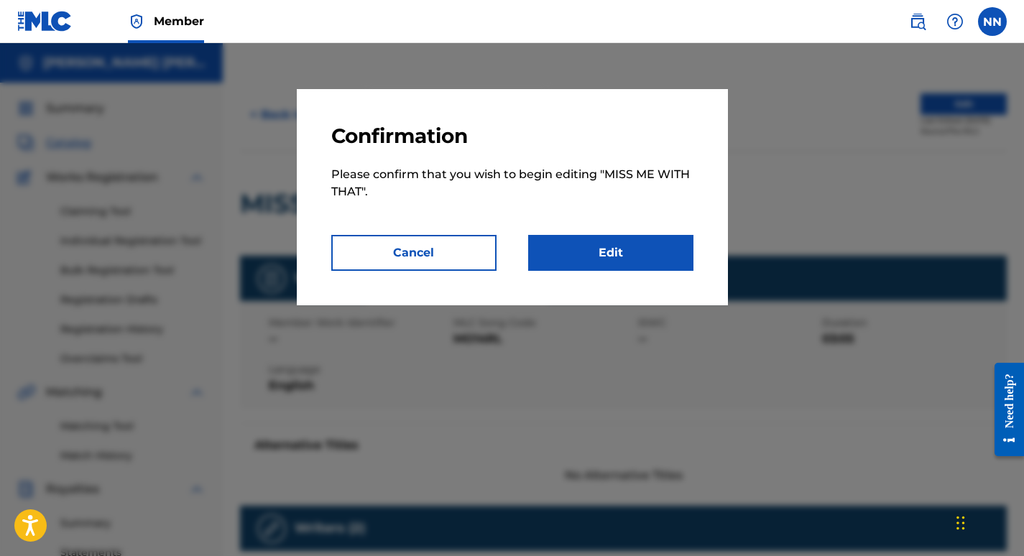
click at [630, 259] on link "Edit" at bounding box center [610, 253] width 165 height 36
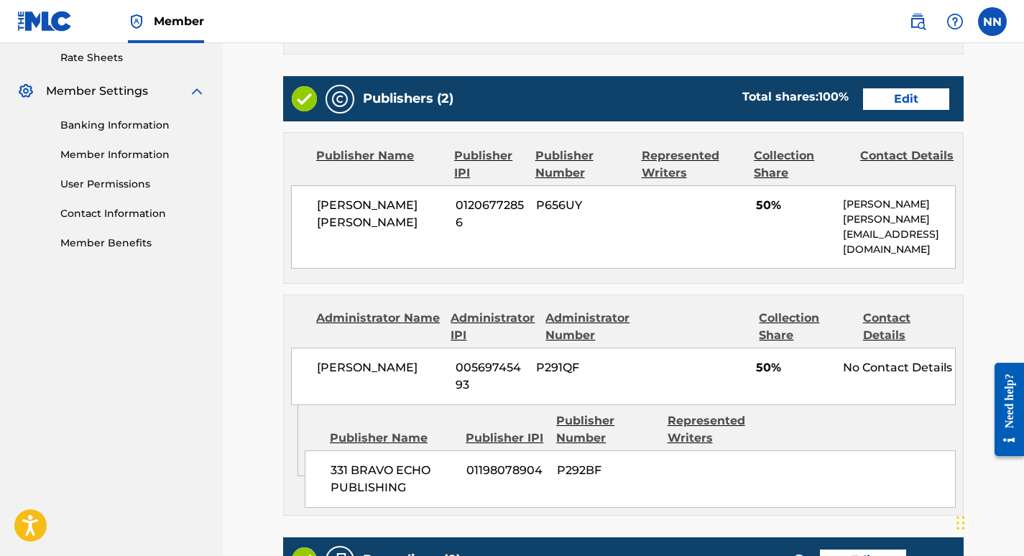
scroll to position [559, 0]
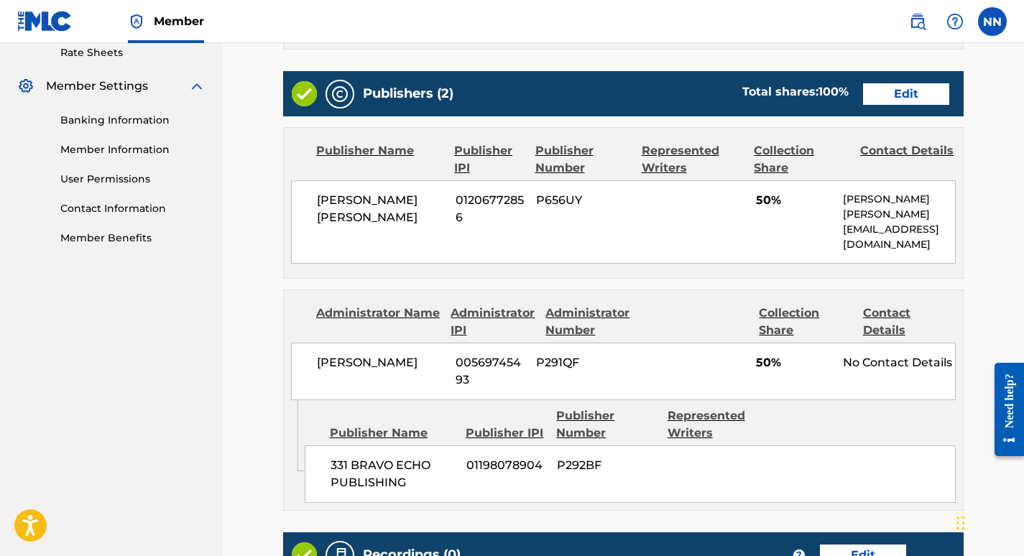
click at [911, 86] on link "Edit" at bounding box center [906, 94] width 86 height 22
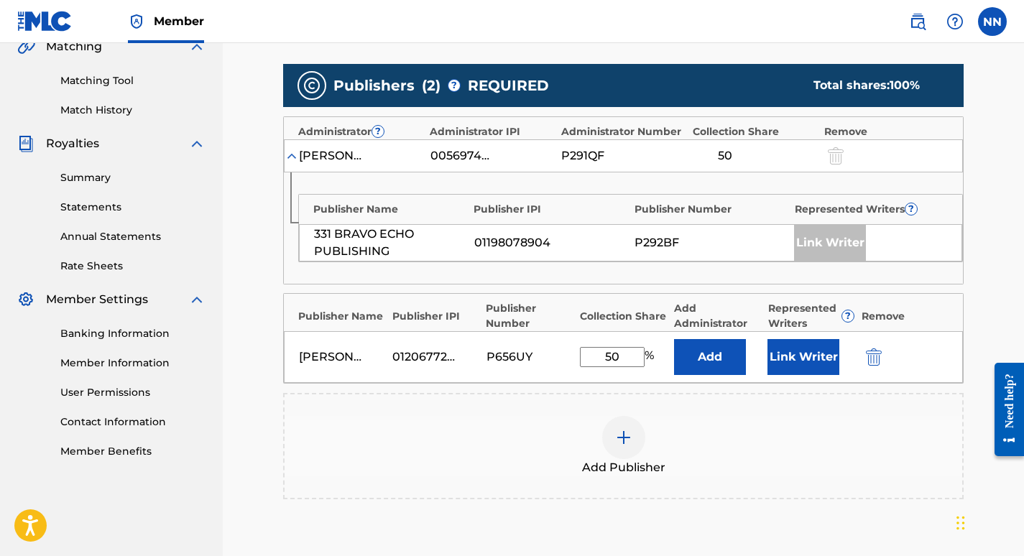
scroll to position [346, 0]
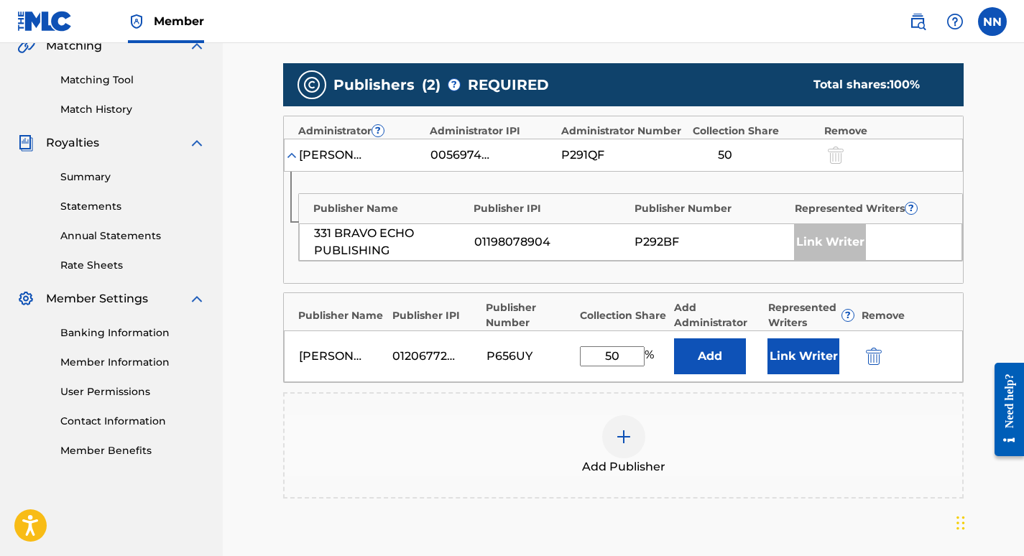
click at [810, 365] on button "Link Writer" at bounding box center [803, 356] width 72 height 36
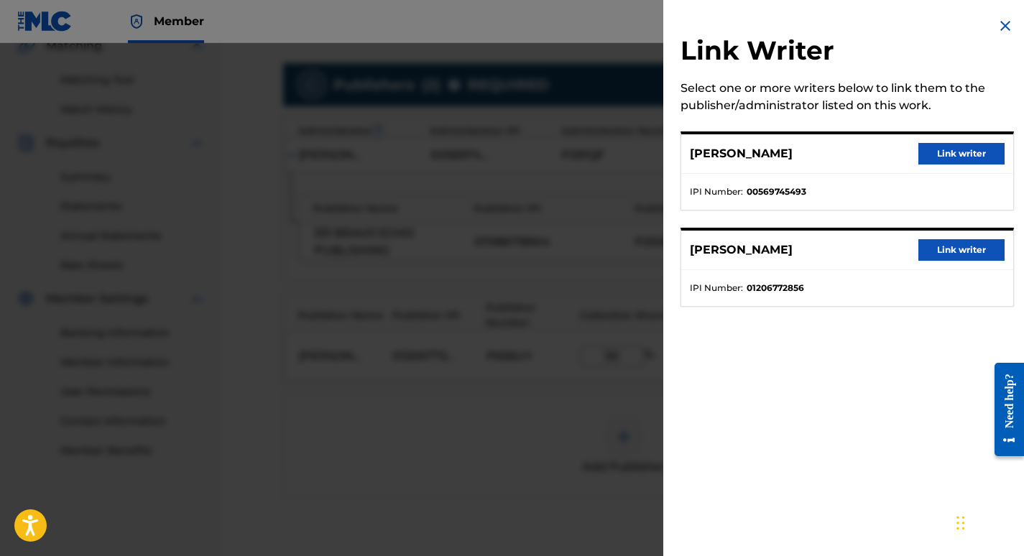
click at [950, 251] on button "Link writer" at bounding box center [961, 250] width 86 height 22
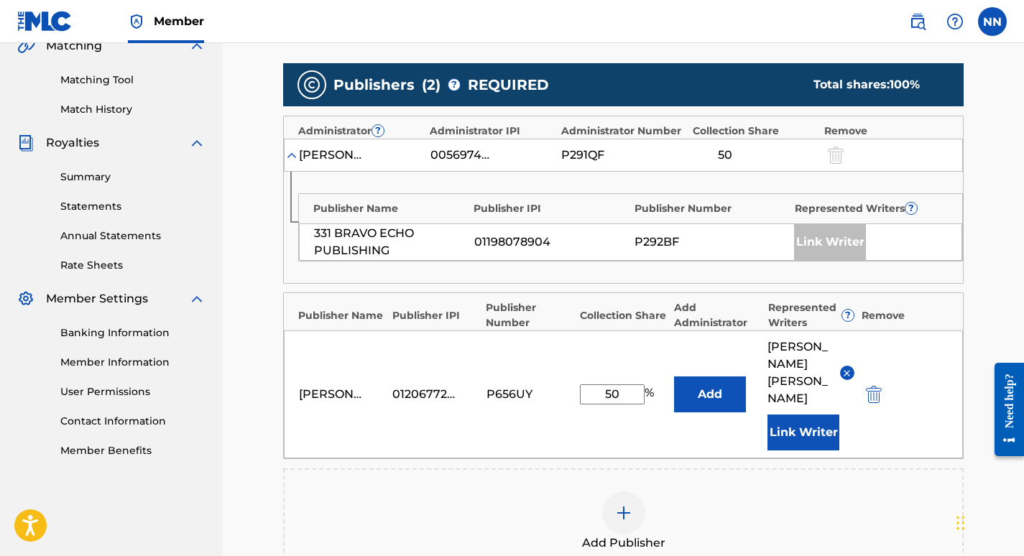
click at [728, 379] on button "Add" at bounding box center [710, 394] width 72 height 36
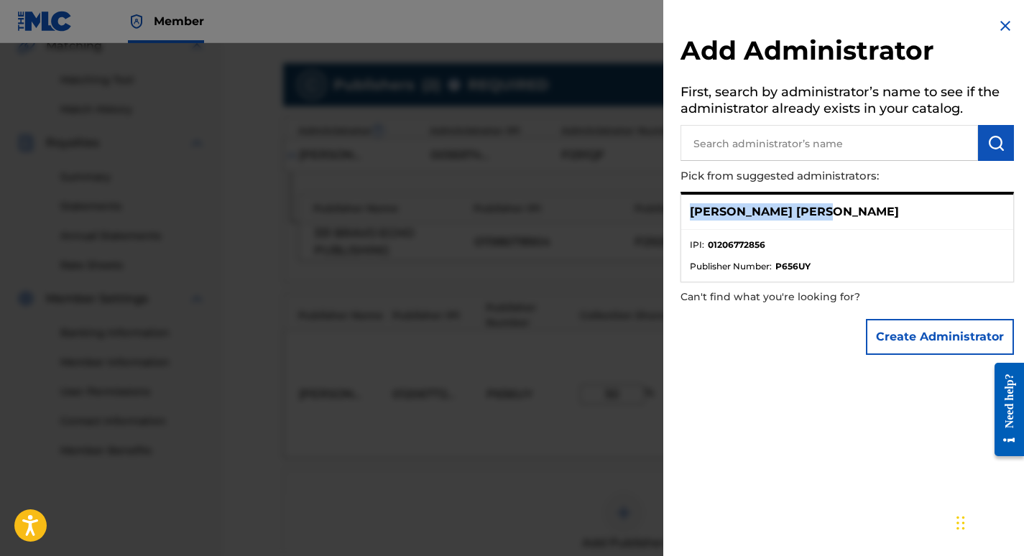
drag, startPoint x: 690, startPoint y: 215, endPoint x: 823, endPoint y: 203, distance: 133.4
click at [823, 203] on div "[PERSON_NAME] [PERSON_NAME]" at bounding box center [847, 212] width 332 height 35
copy p "[PERSON_NAME] [PERSON_NAME]"
click at [778, 137] on input "text" at bounding box center [828, 143] width 297 height 36
paste input "[PERSON_NAME] [PERSON_NAME]"
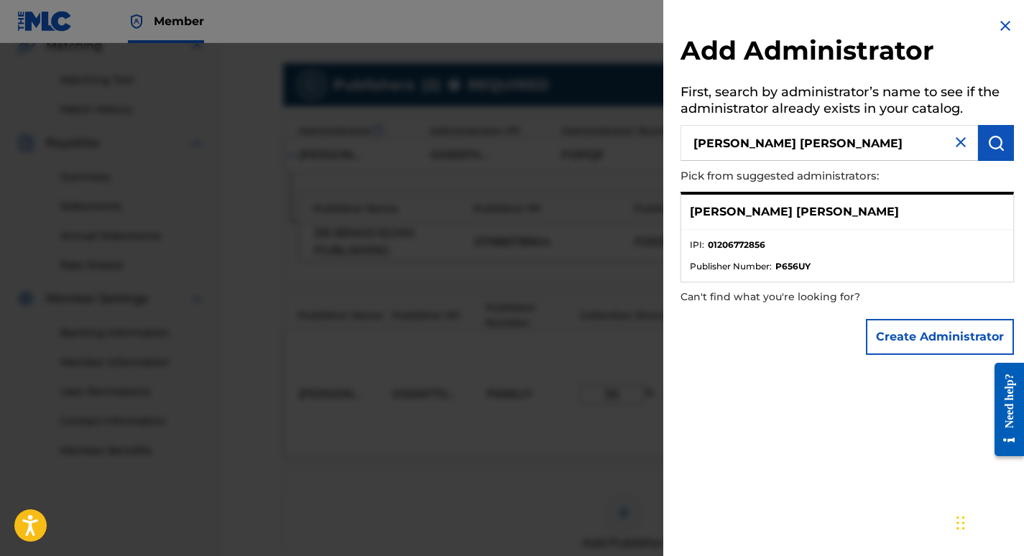
type input "[PERSON_NAME] [PERSON_NAME]"
click at [989, 147] on img "submit" at bounding box center [995, 142] width 17 height 17
click at [952, 336] on button "Create Administrator" at bounding box center [940, 337] width 148 height 36
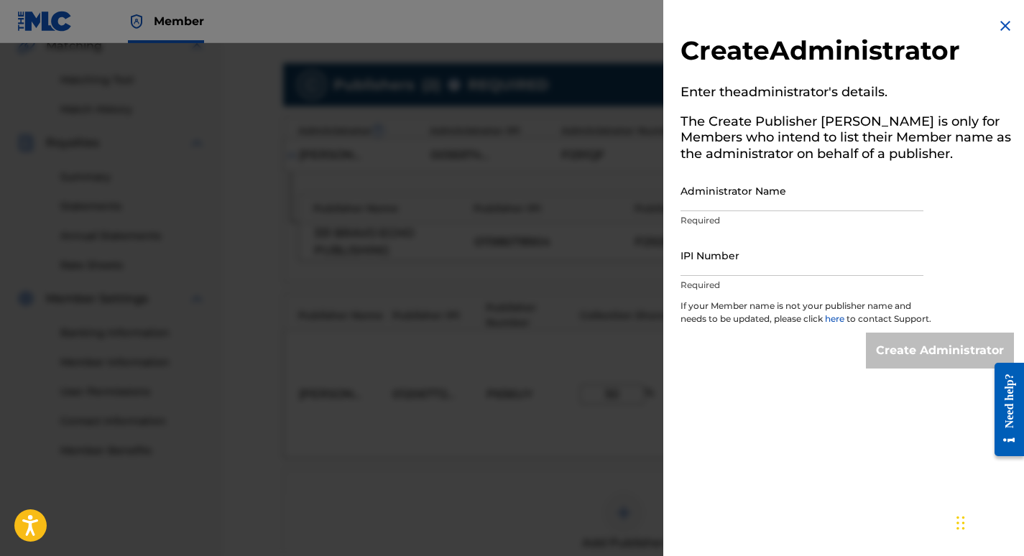
click at [783, 196] on input "Administrator Name" at bounding box center [801, 190] width 243 height 41
type input "[PERSON_NAME] [PERSON_NAME]"
type input "01206772856"
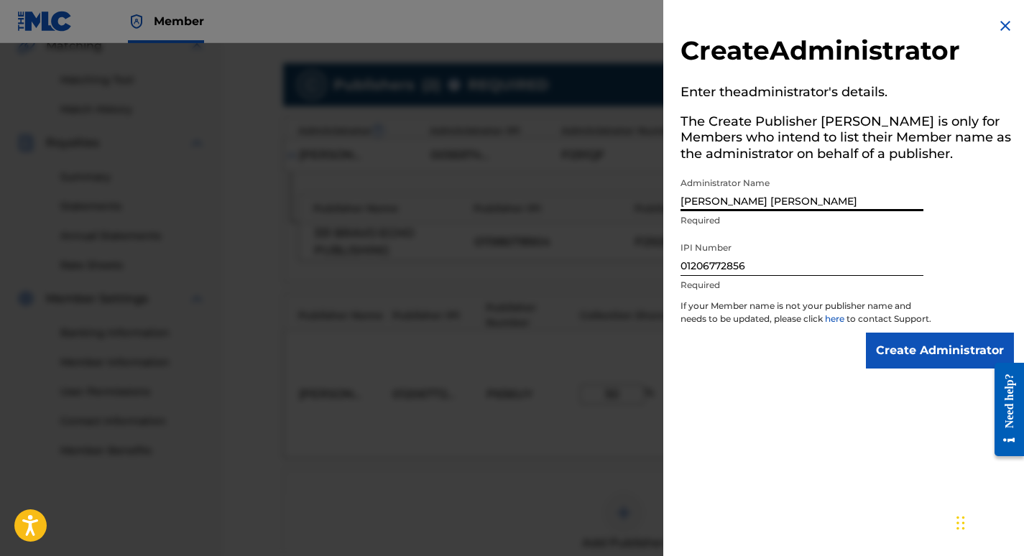
click at [907, 363] on input "Create Administrator" at bounding box center [940, 351] width 148 height 36
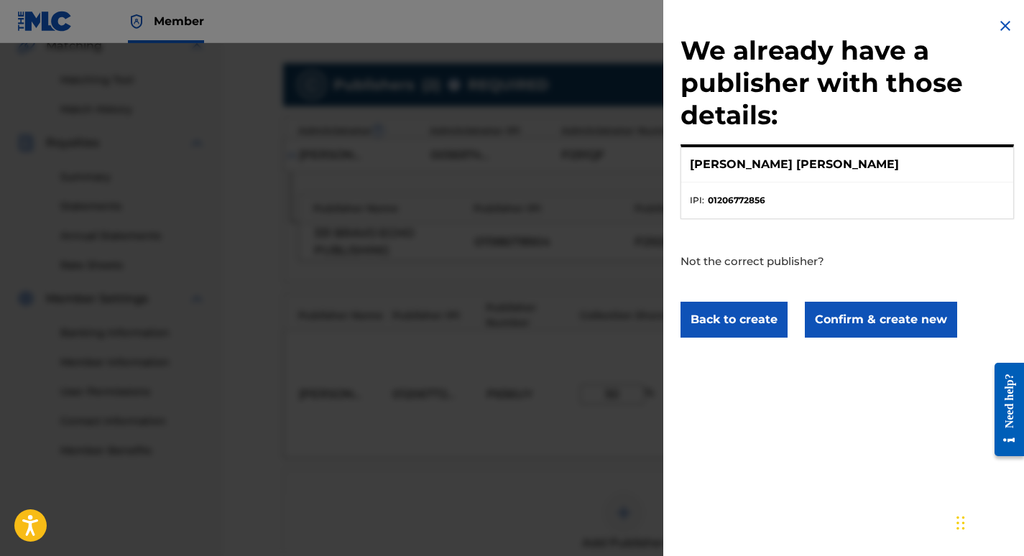
click at [889, 329] on button "Confirm & create new" at bounding box center [881, 320] width 152 height 36
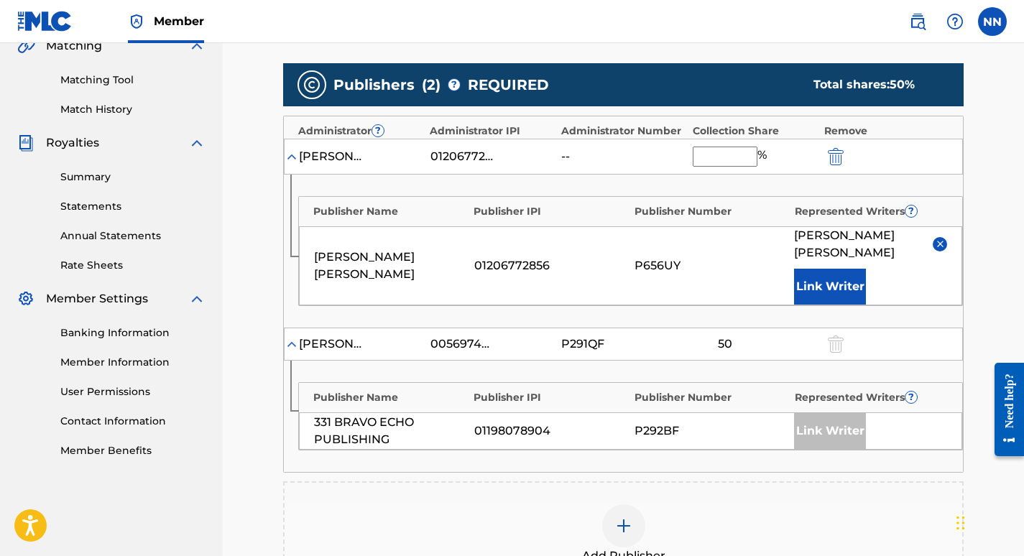
click at [715, 149] on input "text" at bounding box center [724, 157] width 65 height 20
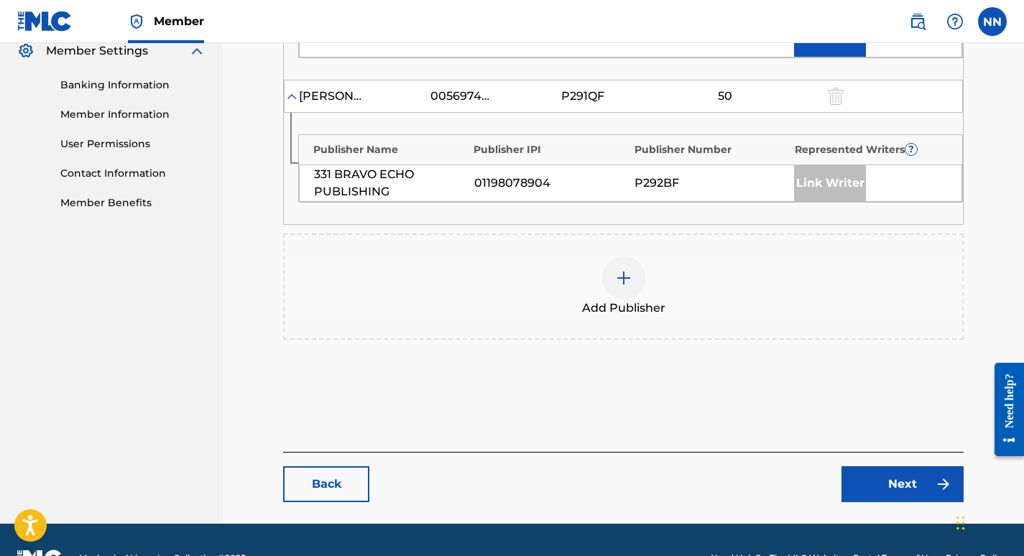
scroll to position [613, 0]
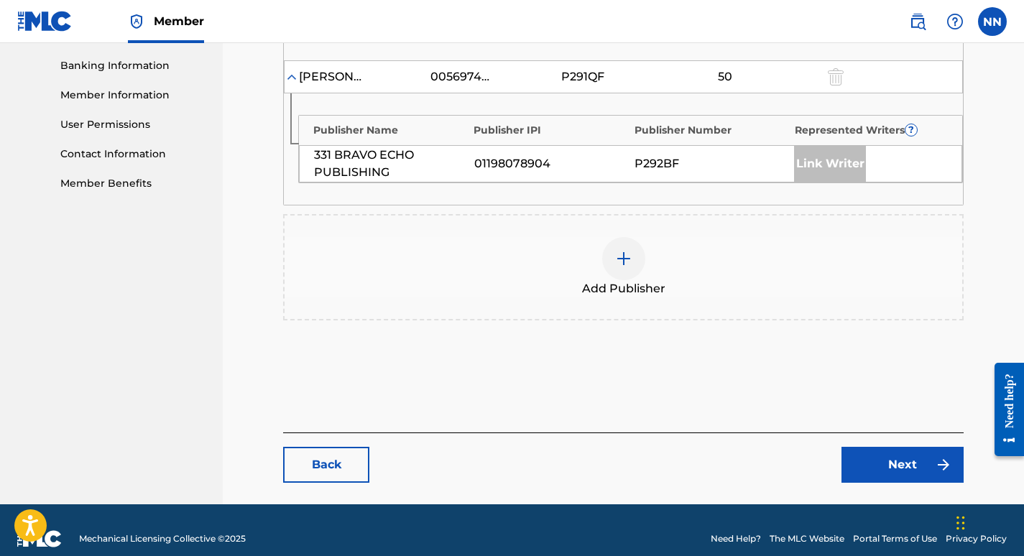
type input "50"
click at [899, 453] on link "Next" at bounding box center [902, 465] width 122 height 36
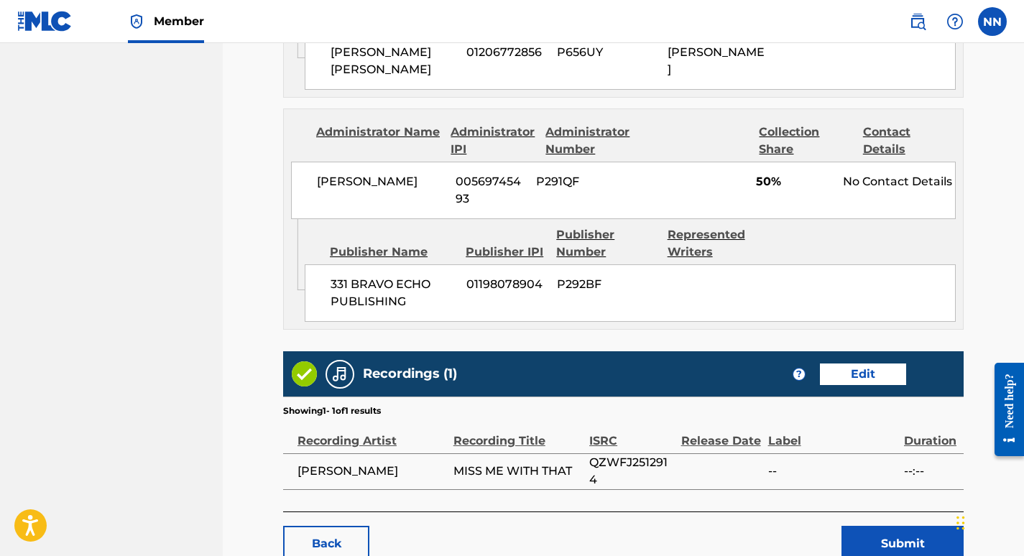
scroll to position [901, 0]
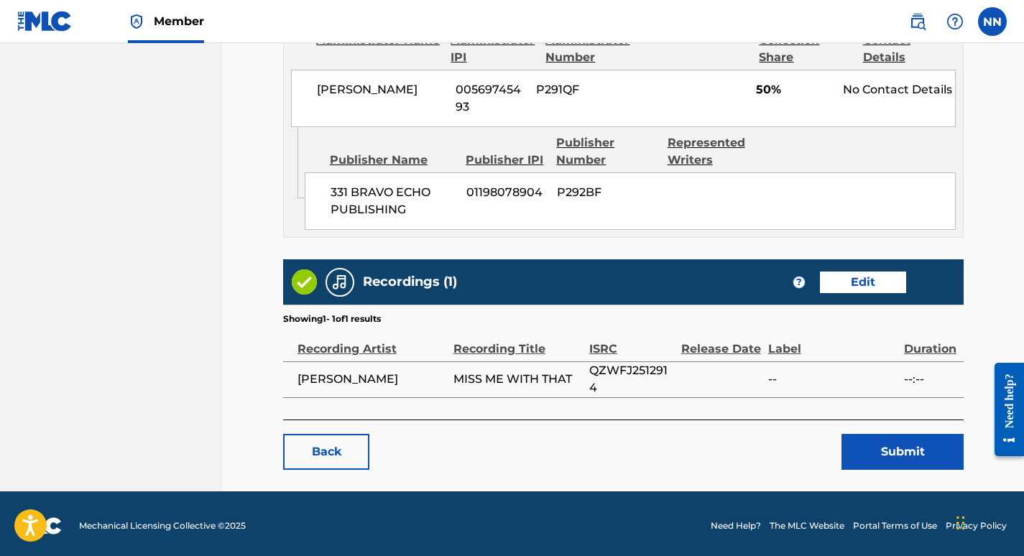
click at [900, 448] on button "Submit" at bounding box center [902, 452] width 122 height 36
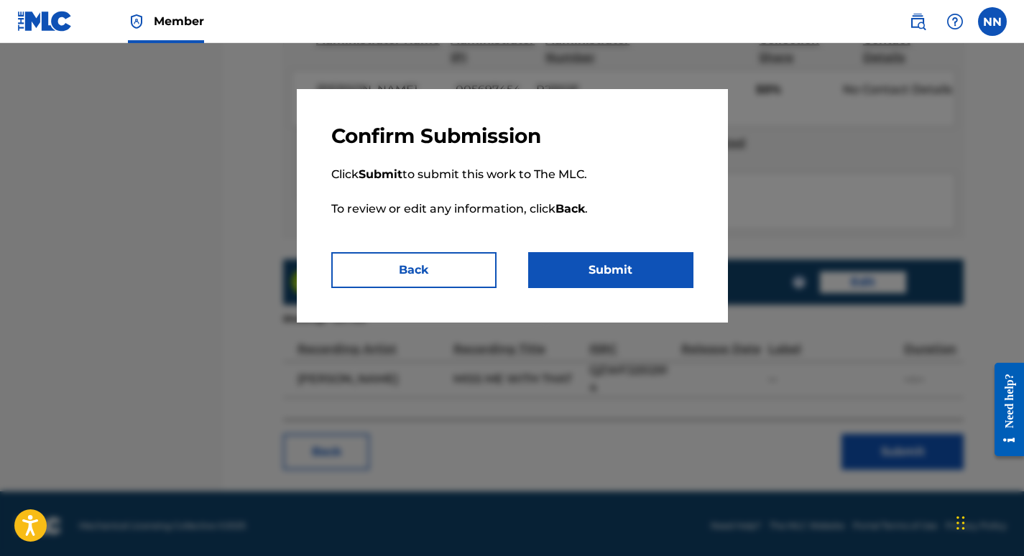
click at [593, 264] on button "Submit" at bounding box center [610, 270] width 165 height 36
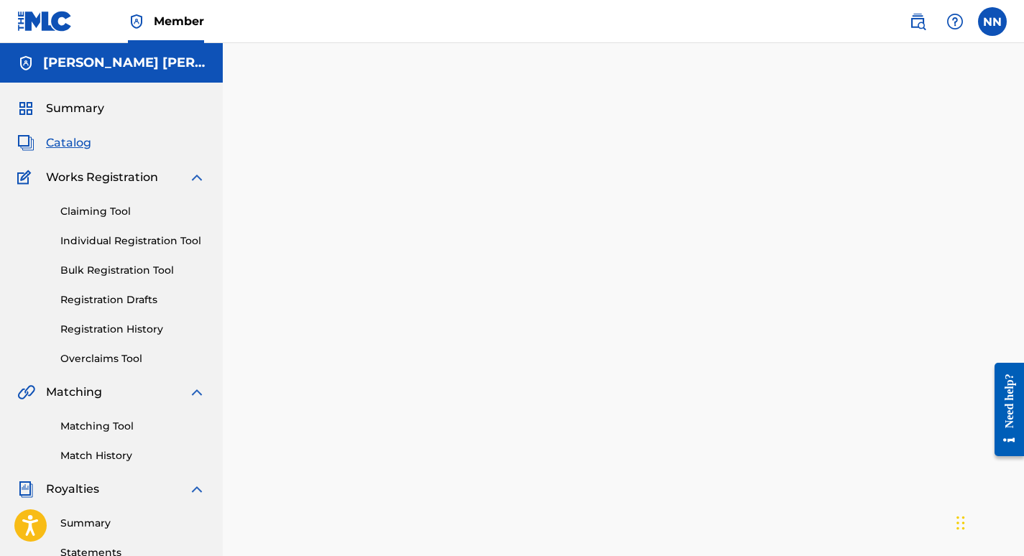
click at [69, 144] on span "Catalog" at bounding box center [68, 142] width 45 height 17
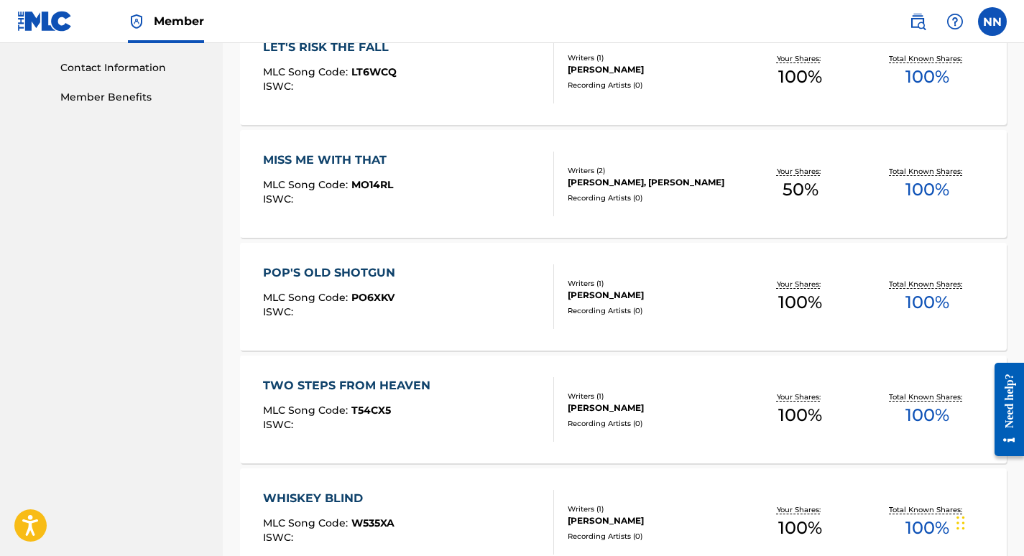
scroll to position [720, 0]
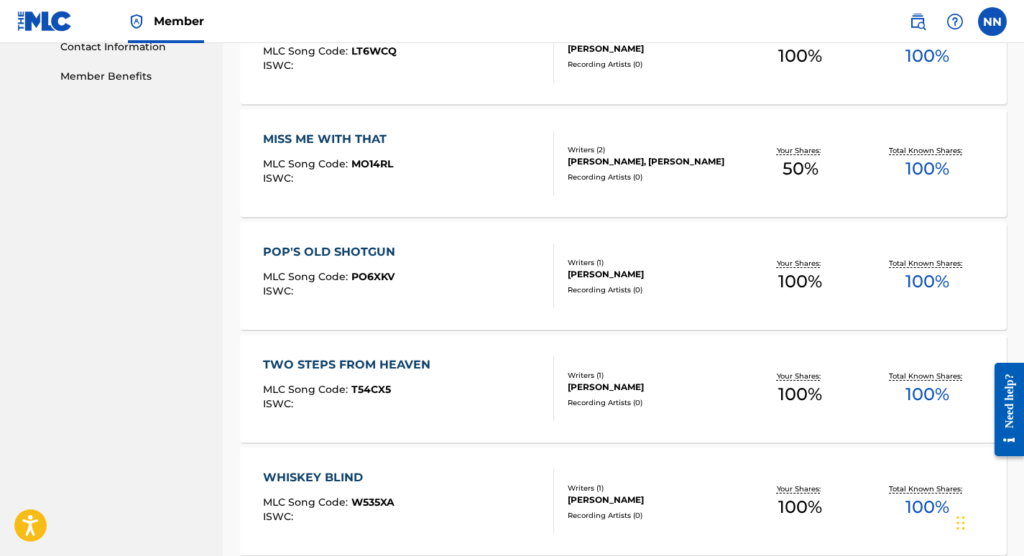
click at [366, 253] on div "POP'S OLD SHOTGUN" at bounding box center [332, 252] width 139 height 17
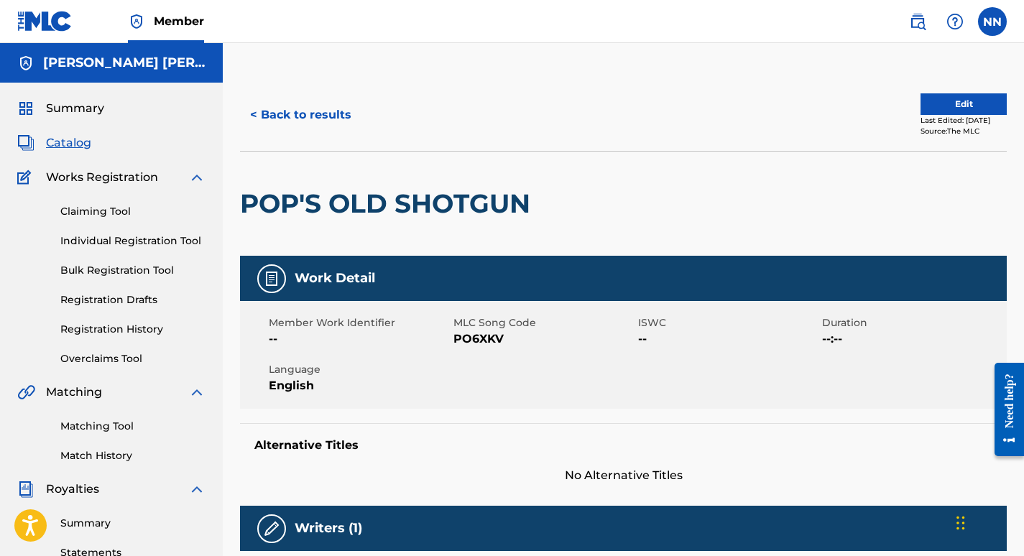
click at [952, 110] on button "Edit" at bounding box center [963, 104] width 86 height 22
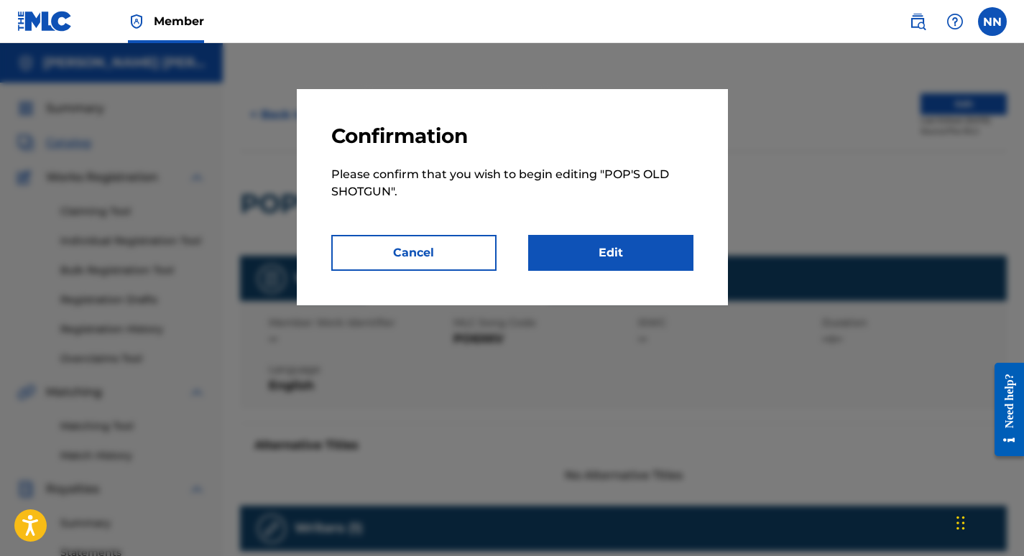
click at [636, 254] on link "Edit" at bounding box center [610, 253] width 165 height 36
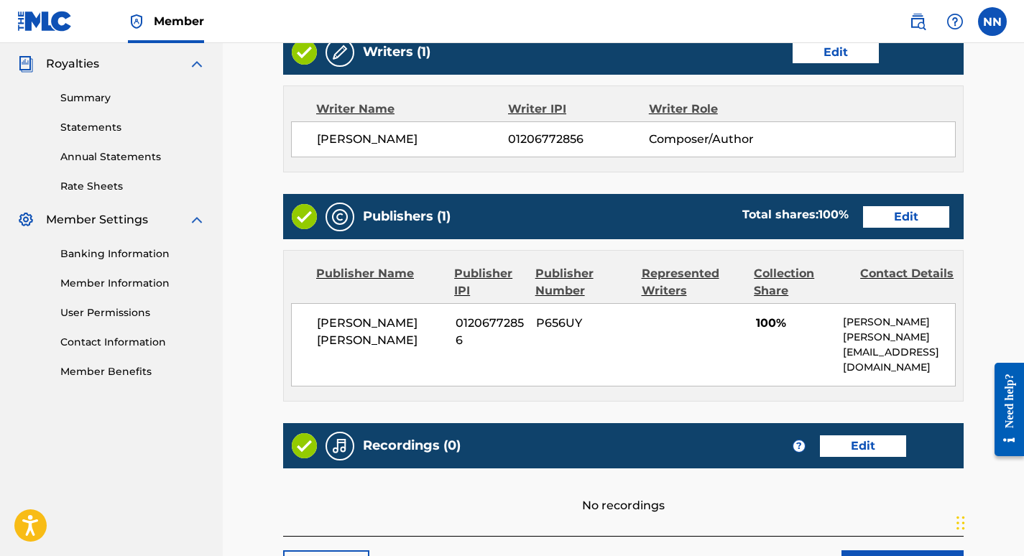
scroll to position [427, 0]
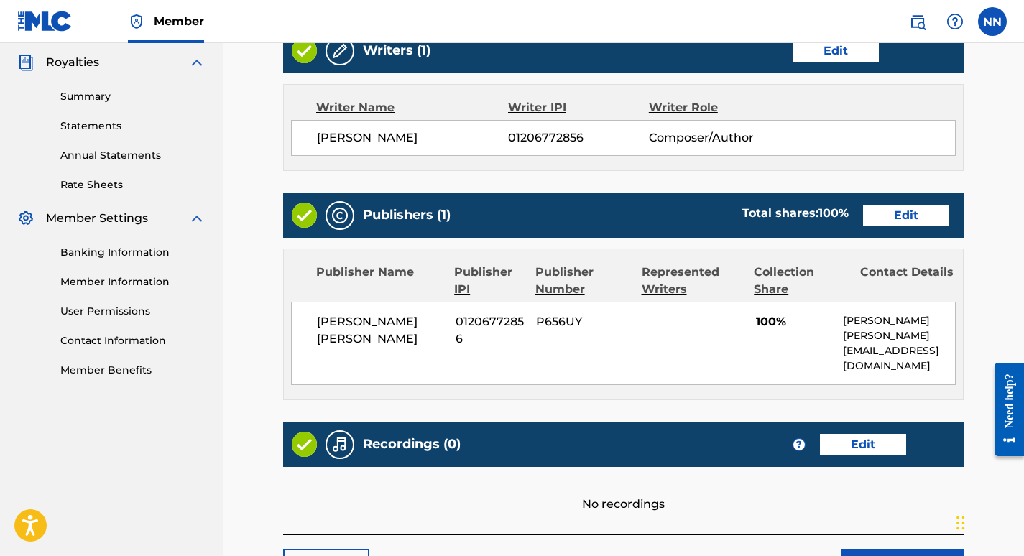
click at [888, 225] on link "Edit" at bounding box center [906, 216] width 86 height 22
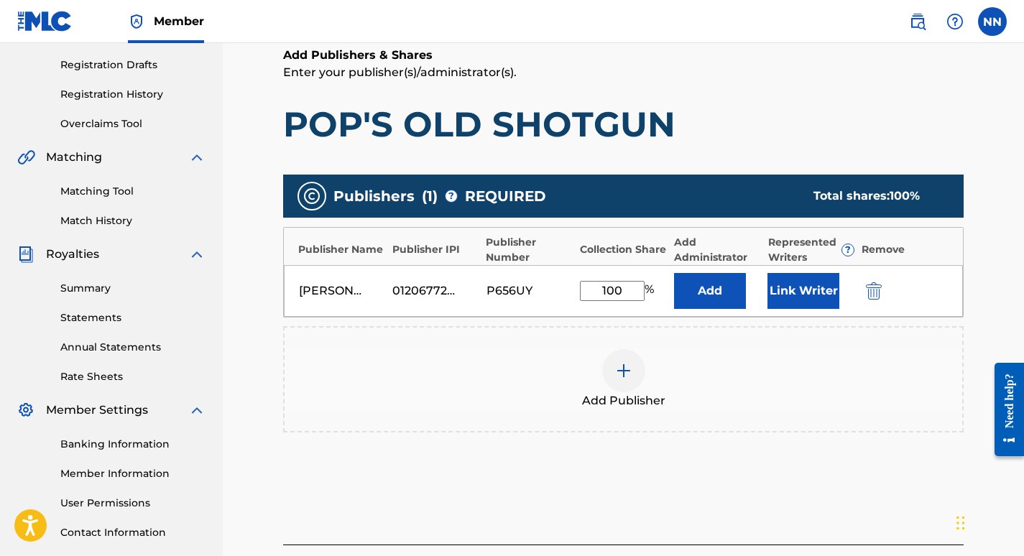
scroll to position [241, 0]
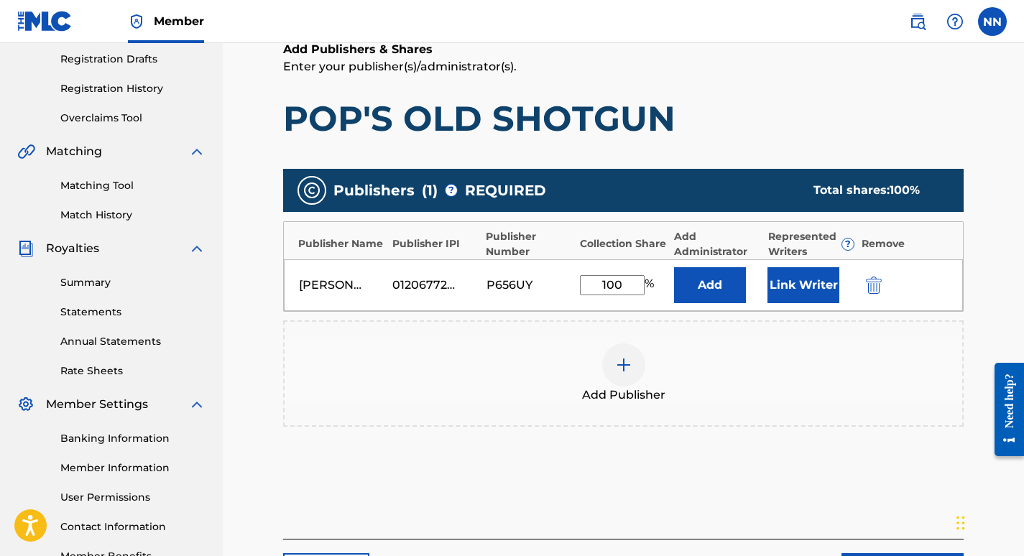
click at [812, 282] on button "Link Writer" at bounding box center [803, 285] width 72 height 36
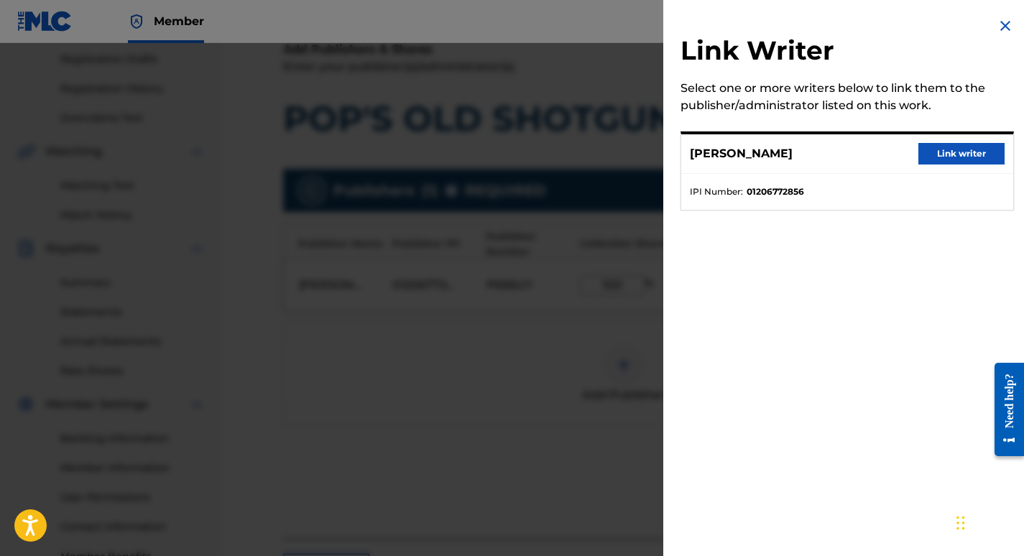
click at [968, 152] on button "Link writer" at bounding box center [961, 154] width 86 height 22
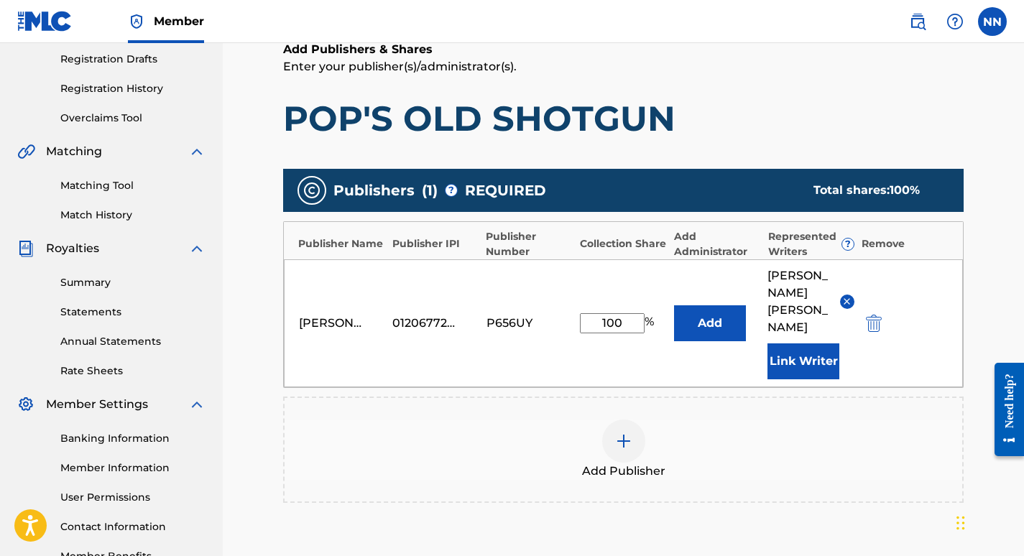
click at [725, 305] on button "Add" at bounding box center [710, 323] width 72 height 36
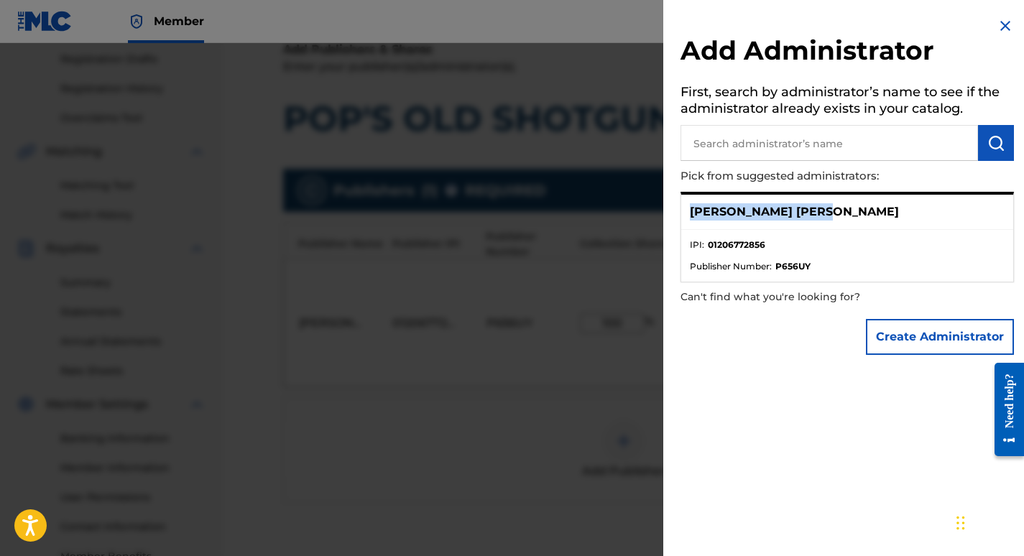
drag, startPoint x: 689, startPoint y: 209, endPoint x: 825, endPoint y: 212, distance: 135.8
click at [825, 212] on div "[PERSON_NAME] [PERSON_NAME]" at bounding box center [847, 212] width 332 height 35
click at [771, 143] on input "text" at bounding box center [828, 143] width 297 height 36
paste input "[PERSON_NAME] [PERSON_NAME]"
type input "[PERSON_NAME] [PERSON_NAME]"
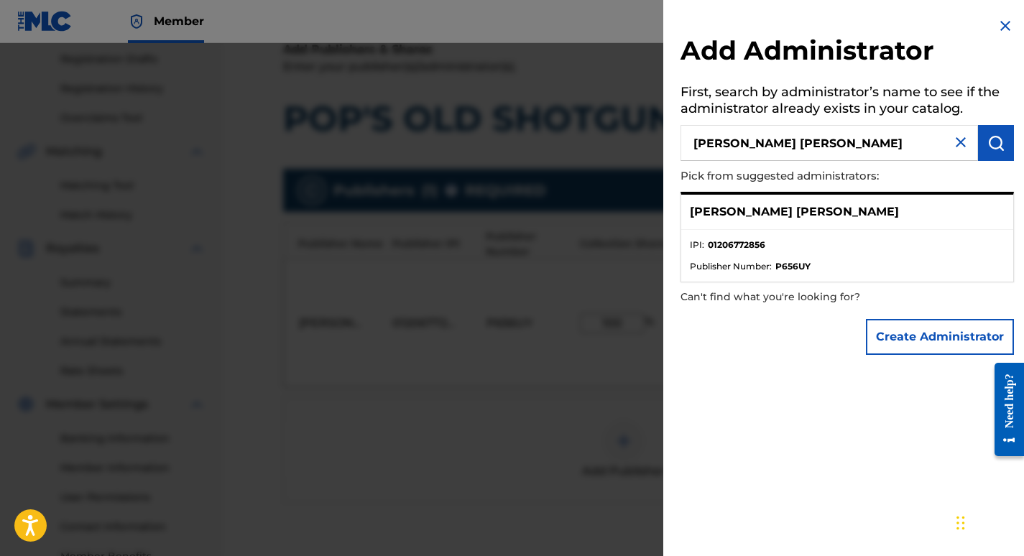
click at [980, 149] on button "submit" at bounding box center [996, 143] width 36 height 36
click at [991, 142] on img "submit" at bounding box center [995, 142] width 17 height 17
click at [946, 336] on button "Create Administrator" at bounding box center [940, 337] width 148 height 36
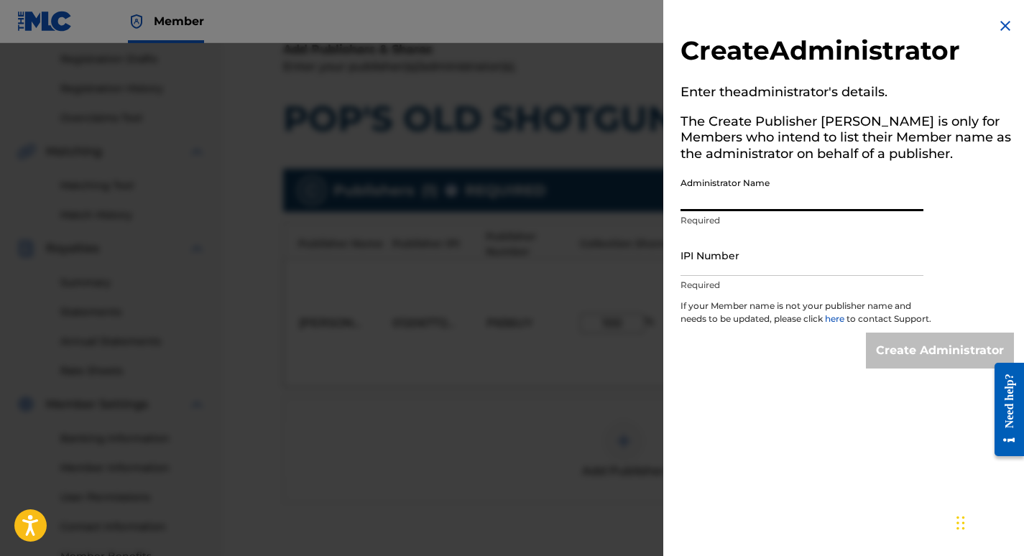
click at [810, 198] on input "Administrator Name" at bounding box center [801, 190] width 243 height 41
type input "[PERSON_NAME] [PERSON_NAME]"
type input "01206772856"
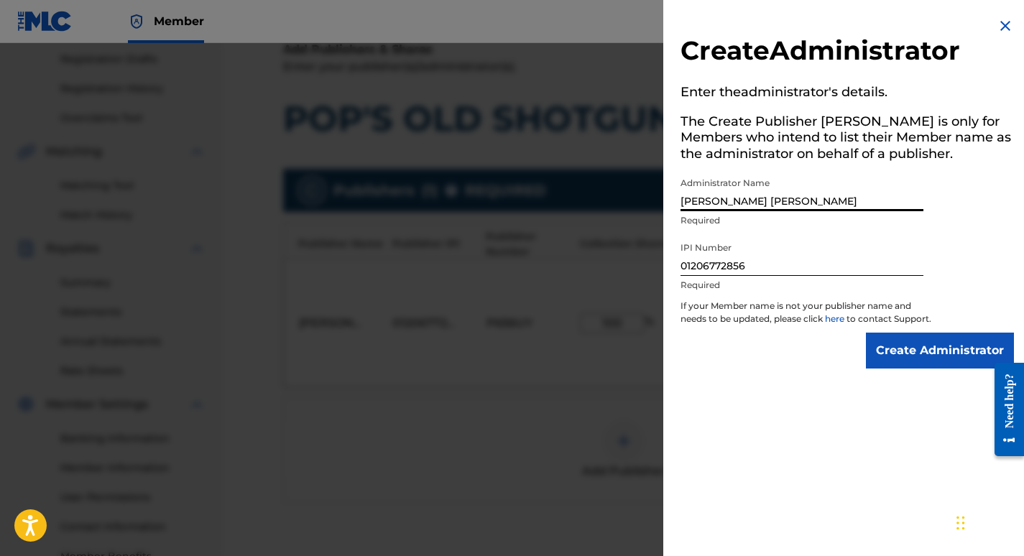
click at [905, 366] on input "Create Administrator" at bounding box center [940, 351] width 148 height 36
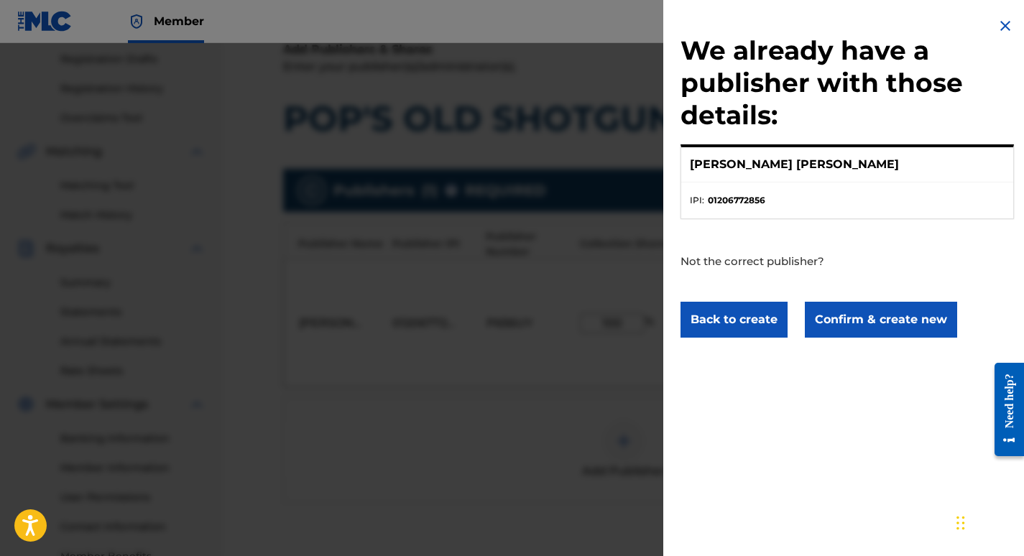
click at [876, 316] on button "Confirm & create new" at bounding box center [881, 320] width 152 height 36
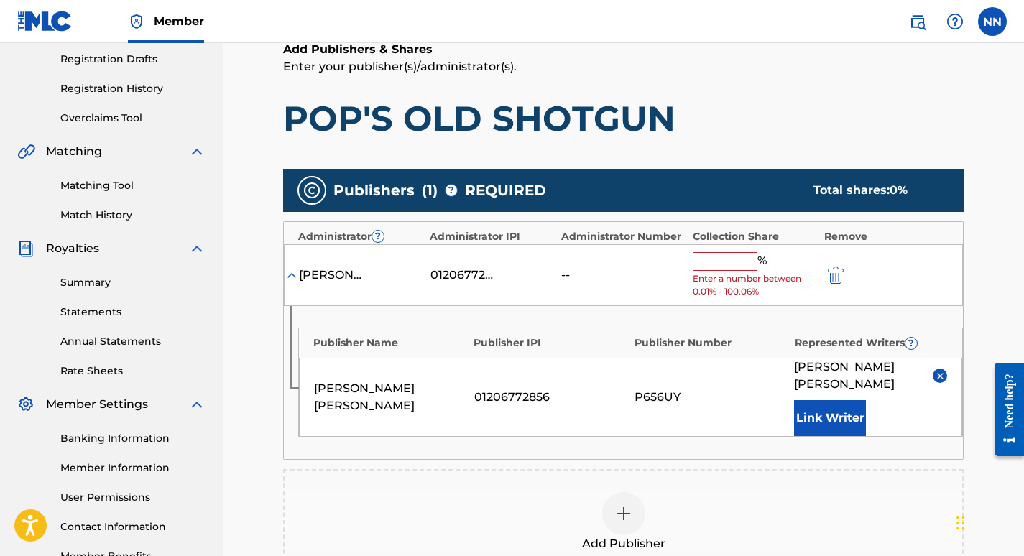
click at [739, 267] on input "text" at bounding box center [724, 261] width 65 height 19
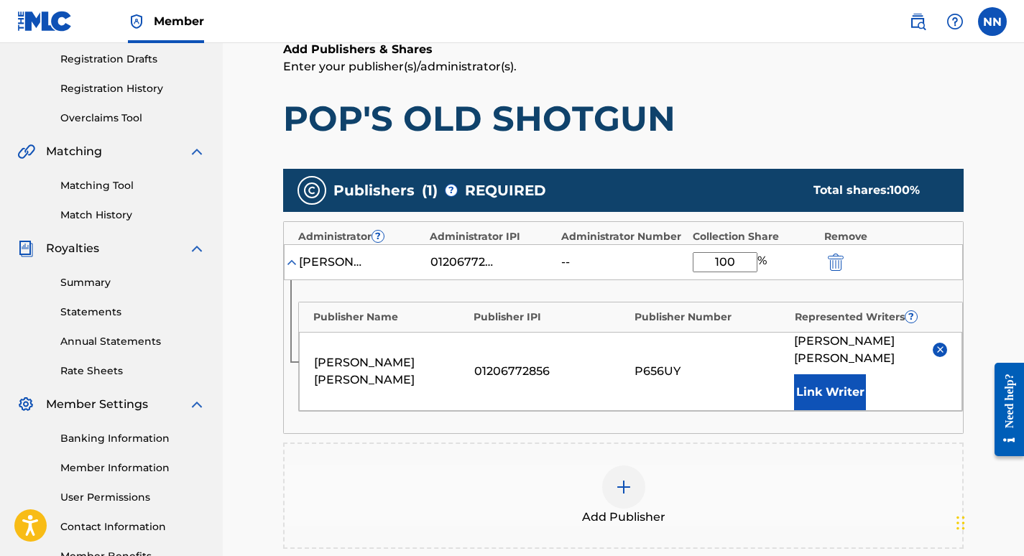
type input "100"
click at [993, 228] on main "Catalog Enter Work Details Add Writers Add Publishers & Shares Add Recording Re…" at bounding box center [623, 285] width 766 height 894
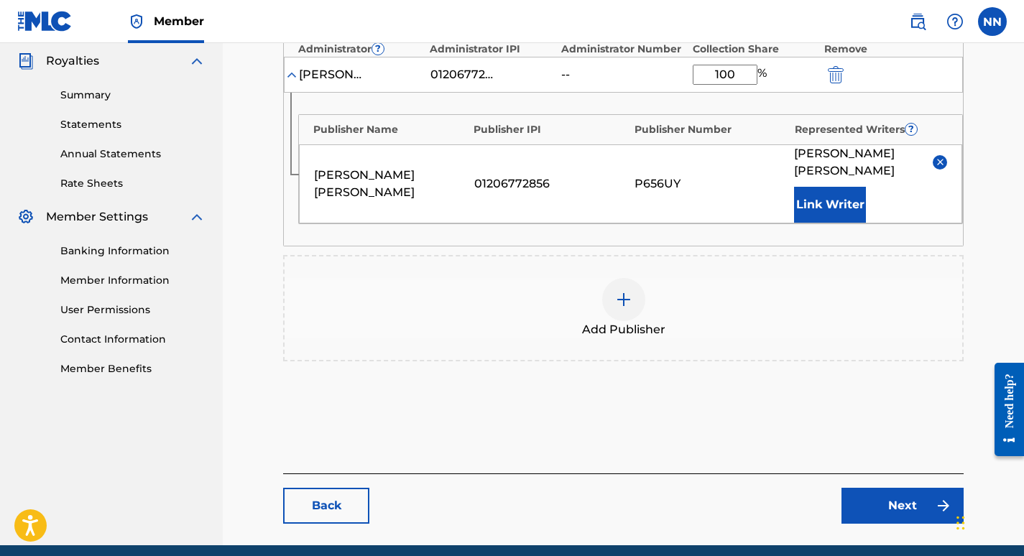
scroll to position [469, 0]
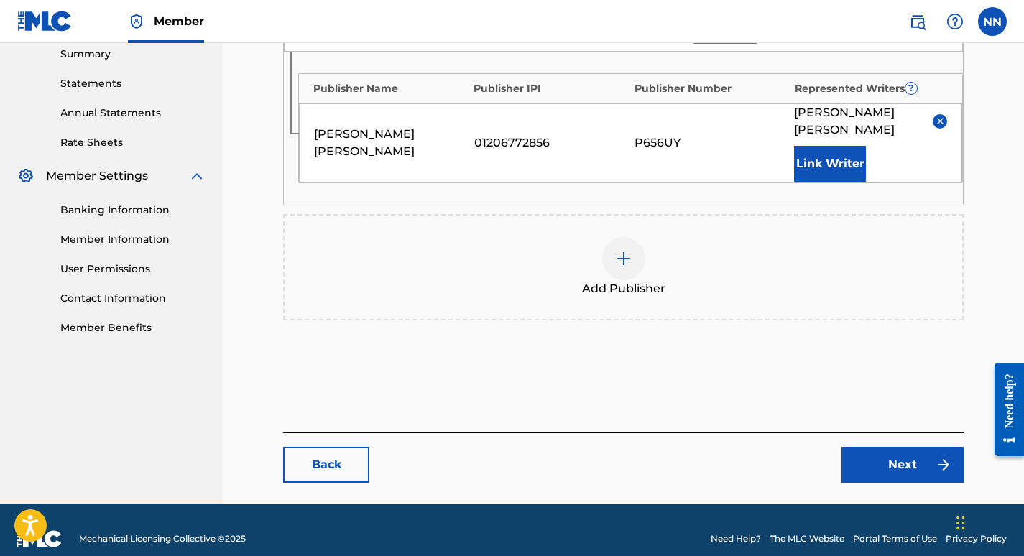
click at [915, 447] on link "Next" at bounding box center [902, 465] width 122 height 36
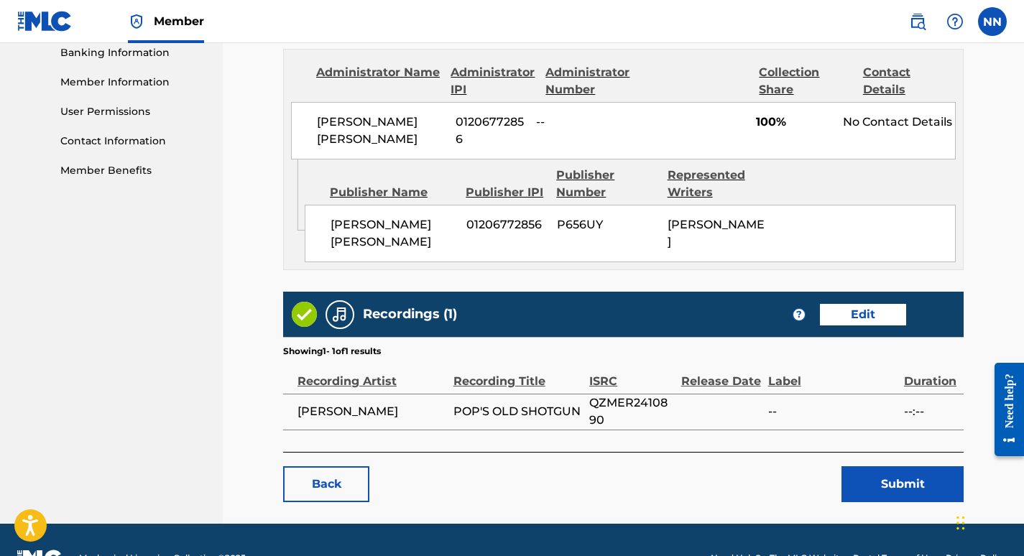
scroll to position [661, 0]
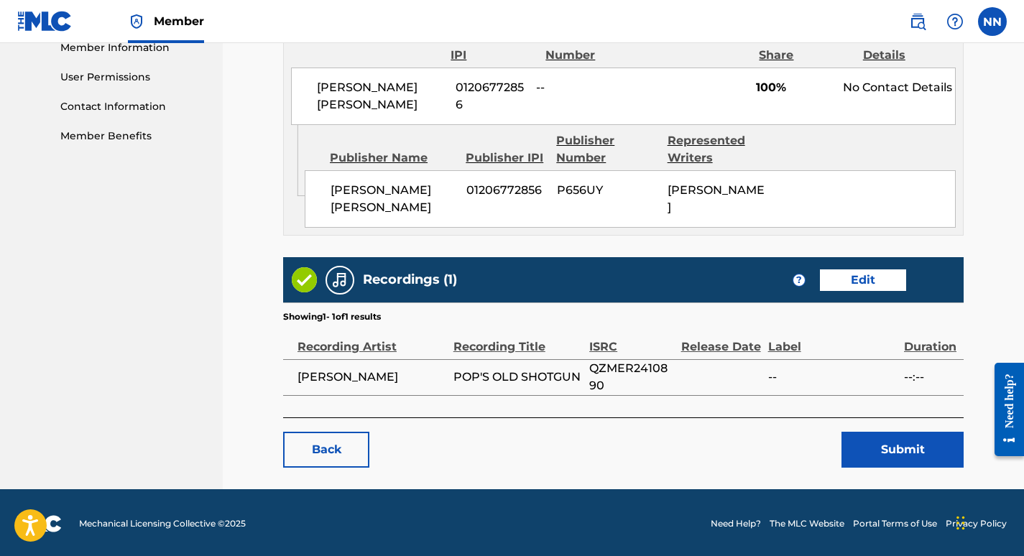
click at [898, 443] on button "Submit" at bounding box center [902, 450] width 122 height 36
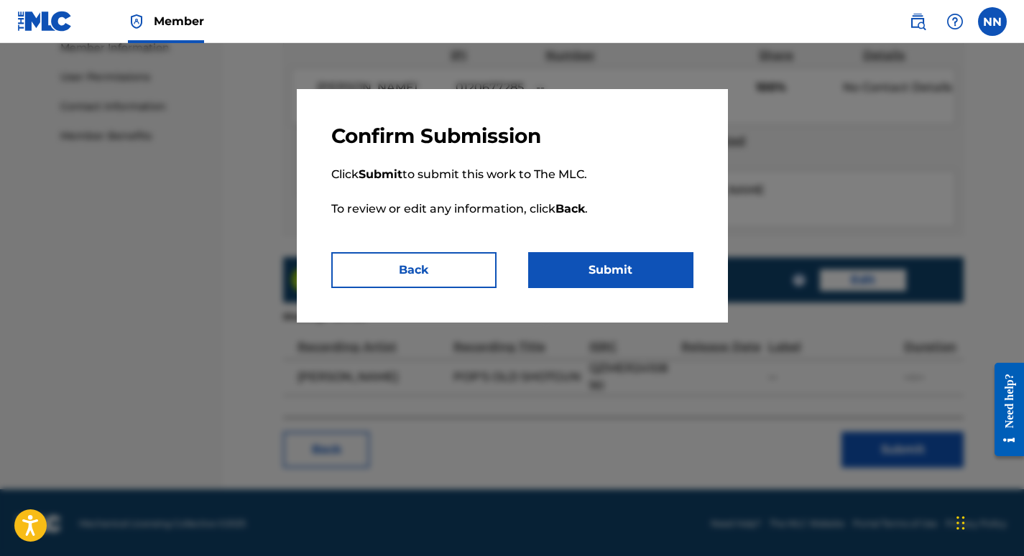
click at [601, 269] on button "Submit" at bounding box center [610, 270] width 165 height 36
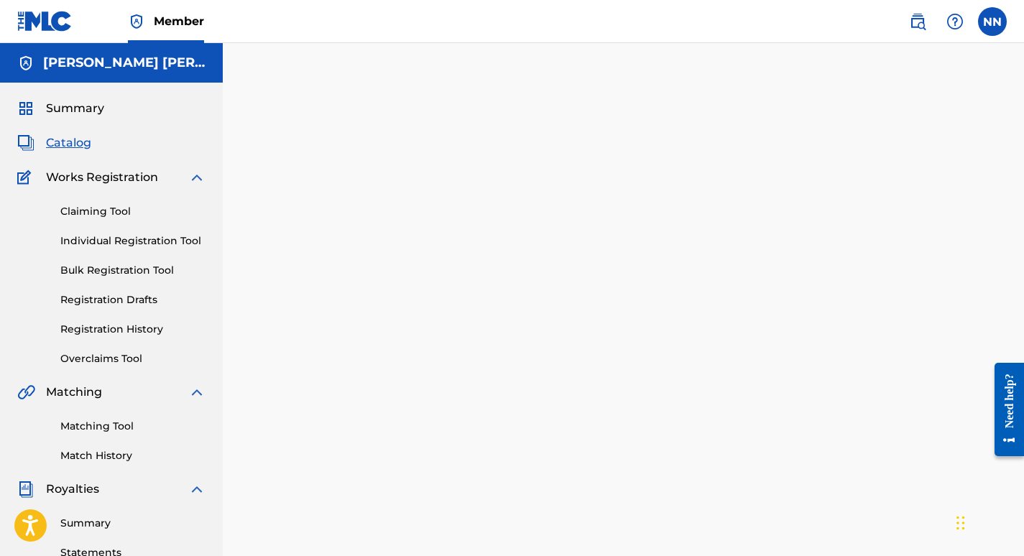
click at [75, 103] on span "Summary" at bounding box center [75, 108] width 58 height 17
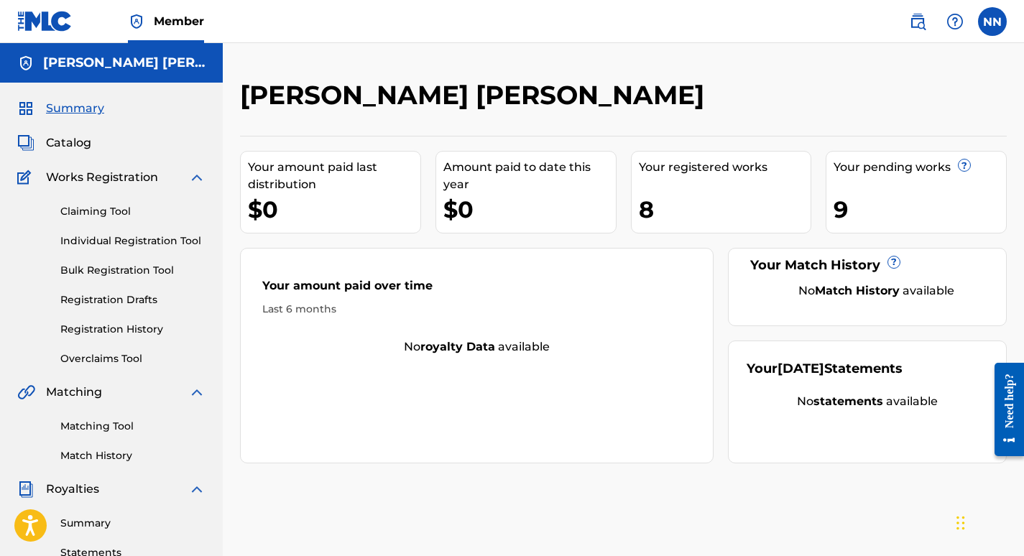
click at [63, 140] on span "Catalog" at bounding box center [68, 142] width 45 height 17
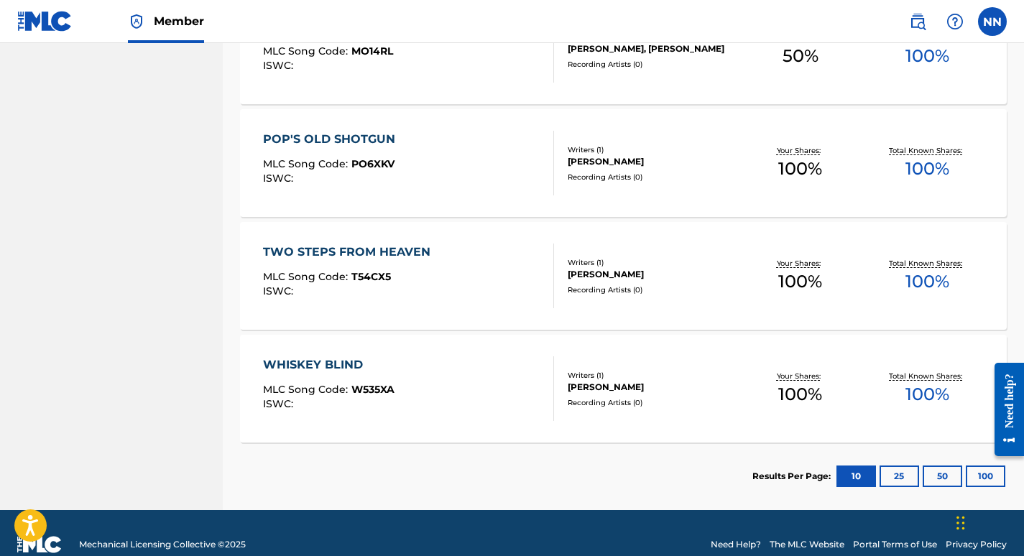
scroll to position [843, 0]
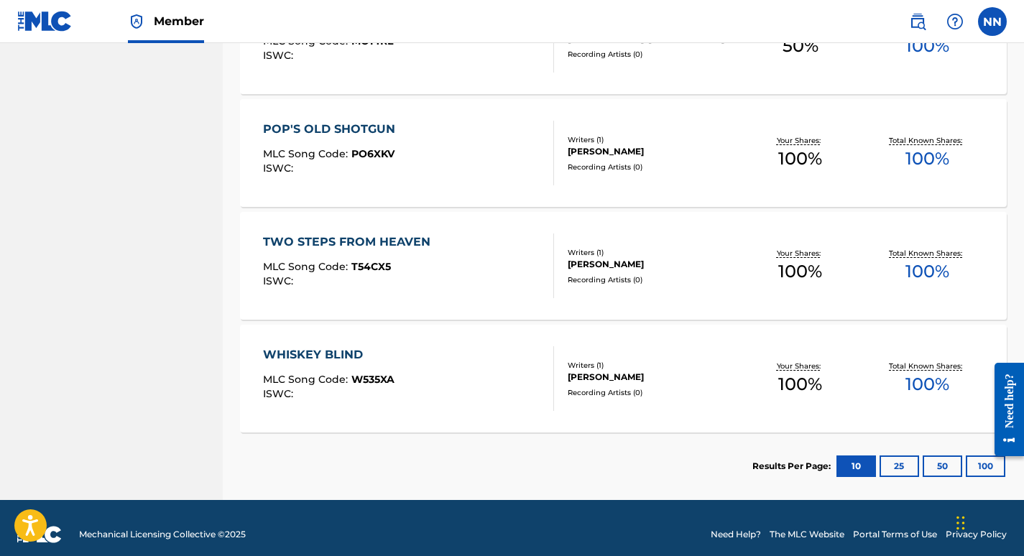
click at [407, 241] on div "TWO STEPS FROM HEAVEN" at bounding box center [350, 241] width 175 height 17
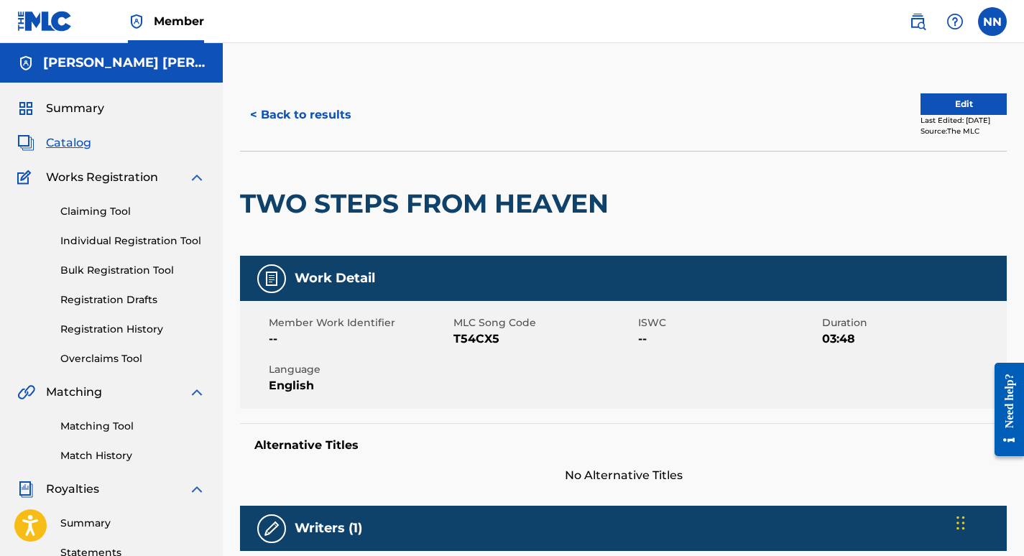
click at [948, 95] on button "Edit" at bounding box center [963, 104] width 86 height 22
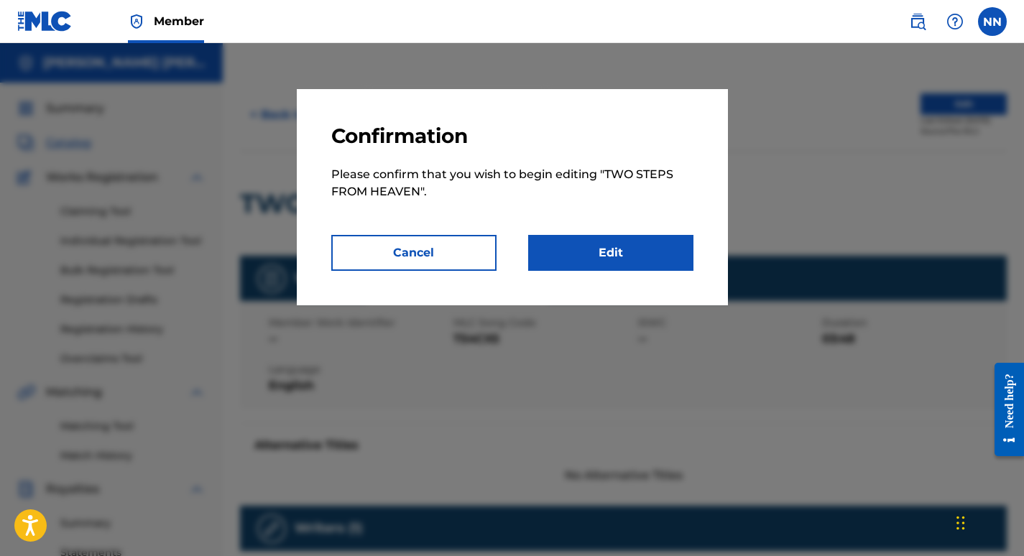
click at [642, 247] on link "Edit" at bounding box center [610, 253] width 165 height 36
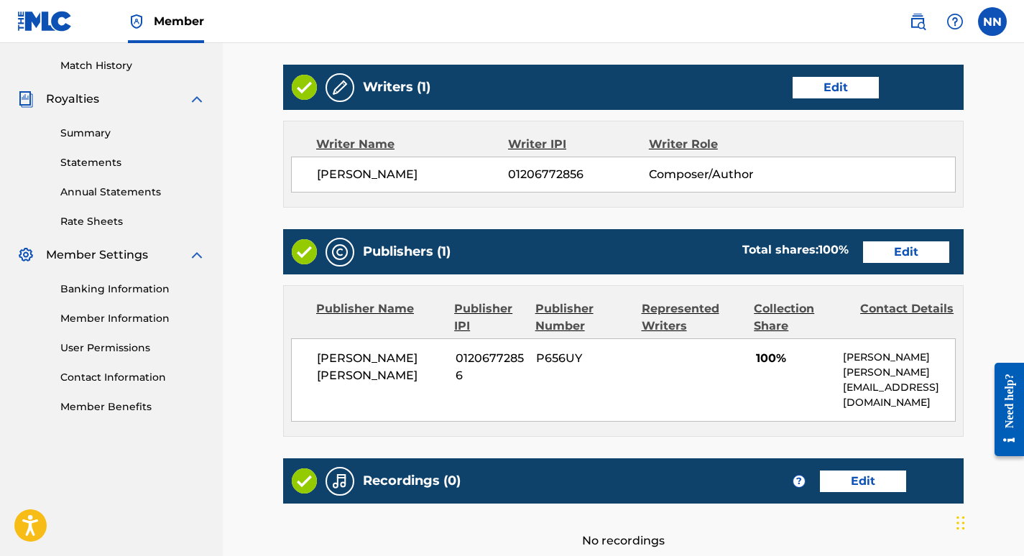
scroll to position [409, 0]
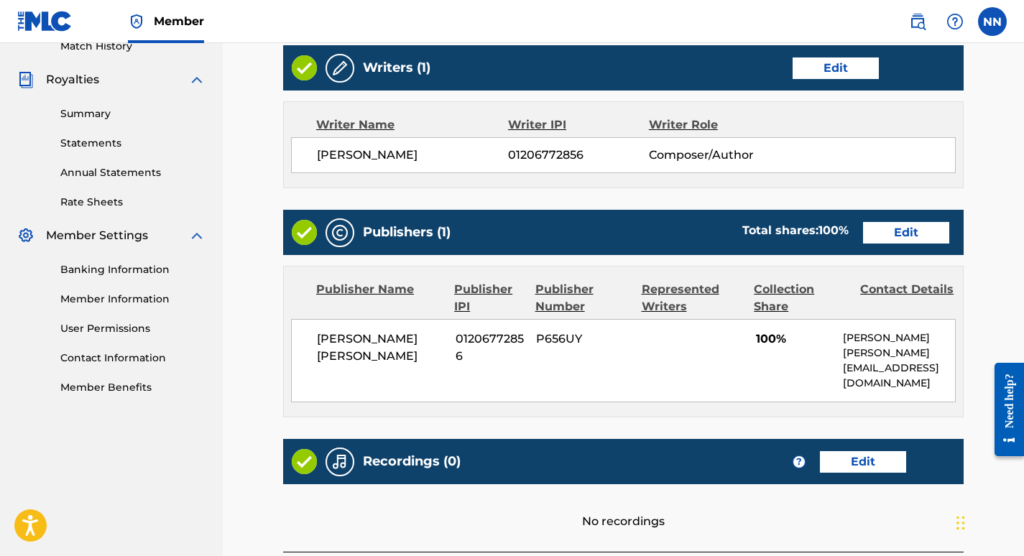
click at [906, 233] on link "Edit" at bounding box center [906, 233] width 86 height 22
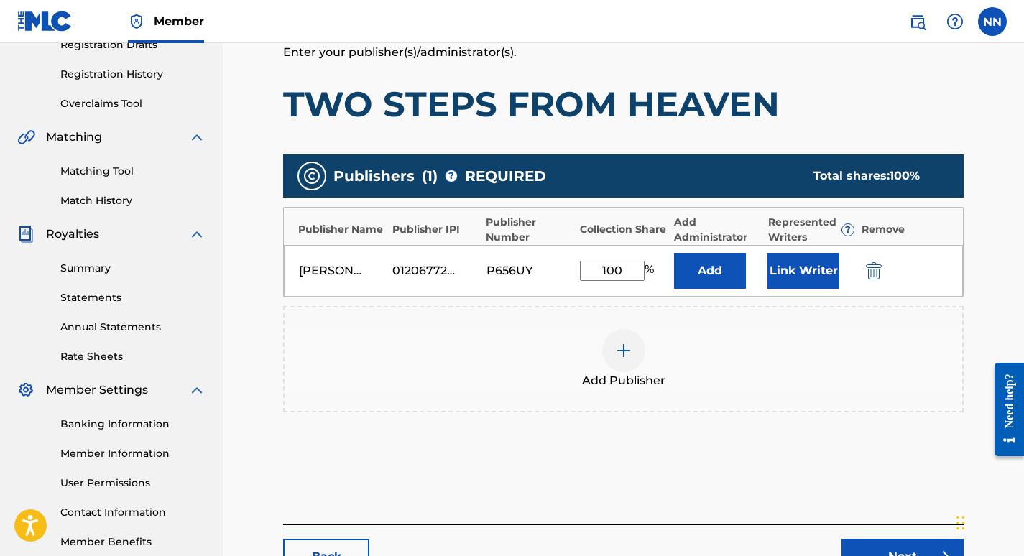
scroll to position [292, 0]
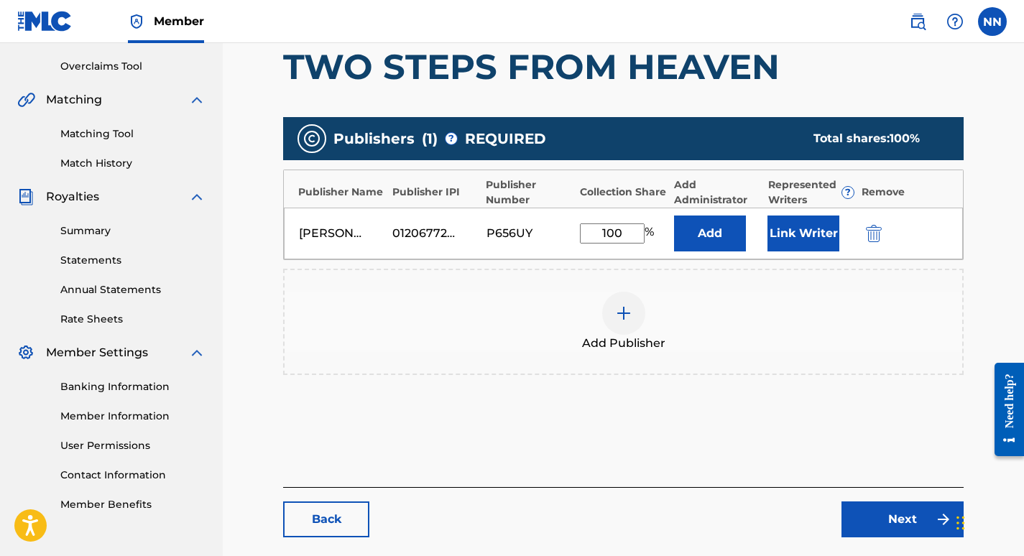
click at [796, 218] on button "Link Writer" at bounding box center [803, 233] width 72 height 36
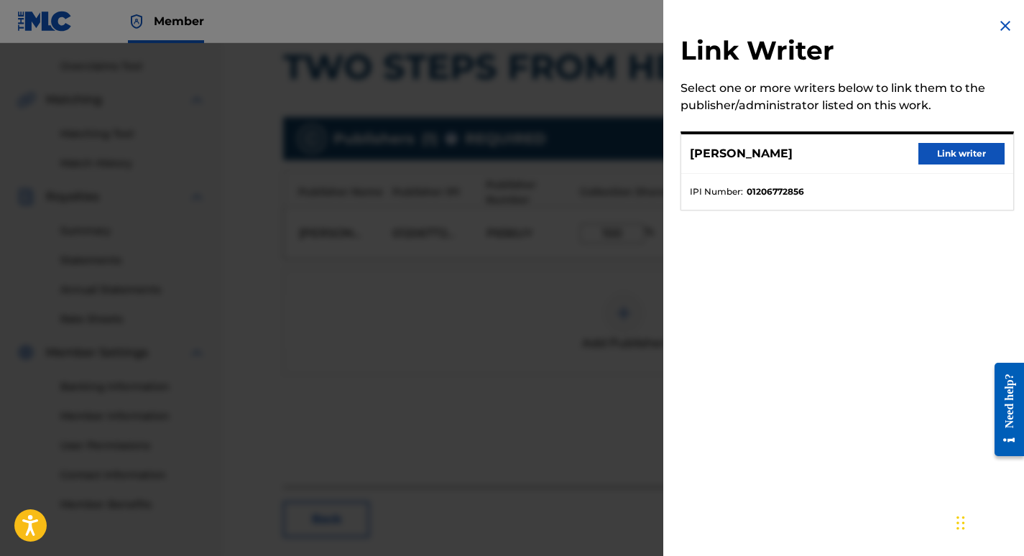
click at [952, 153] on button "Link writer" at bounding box center [961, 154] width 86 height 22
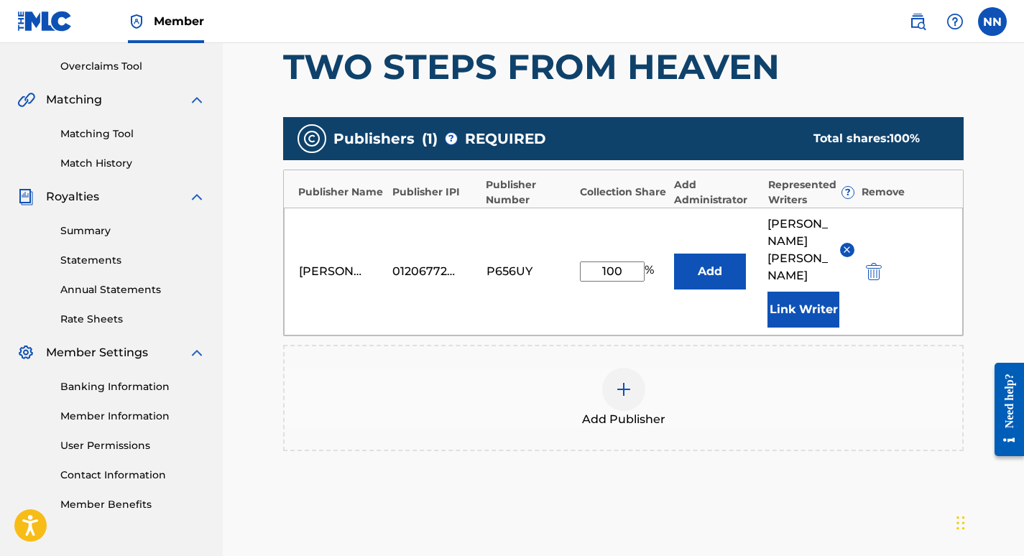
click at [732, 257] on button "Add" at bounding box center [710, 272] width 72 height 36
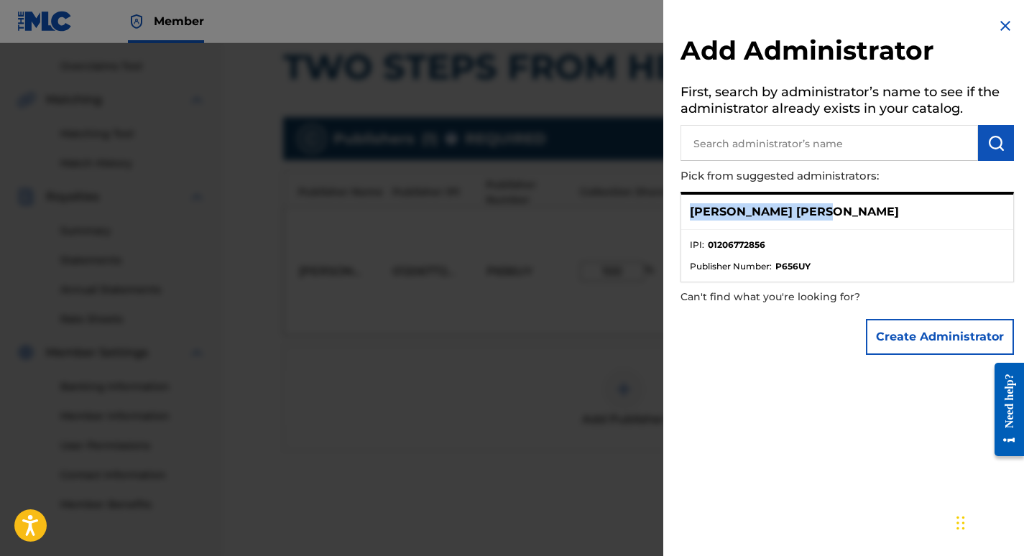
drag, startPoint x: 691, startPoint y: 214, endPoint x: 825, endPoint y: 209, distance: 133.7
click at [825, 209] on div "[PERSON_NAME] [PERSON_NAME]" at bounding box center [847, 212] width 332 height 35
click at [785, 141] on input "text" at bounding box center [828, 143] width 297 height 36
paste input "[PERSON_NAME] [PERSON_NAME]"
type input "[PERSON_NAME] [PERSON_NAME]"
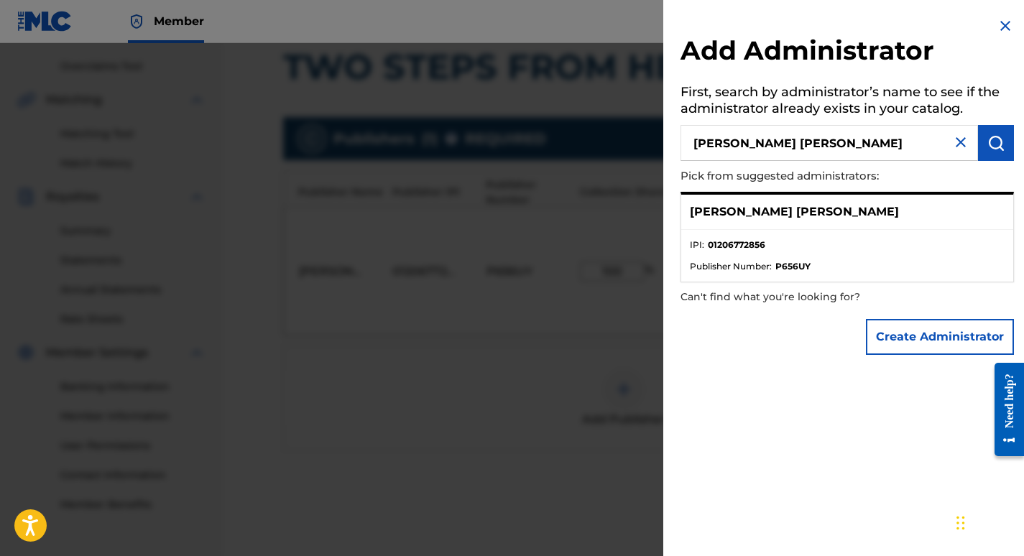
click at [988, 142] on img "submit" at bounding box center [995, 142] width 17 height 17
click at [954, 338] on button "Create Administrator" at bounding box center [940, 337] width 148 height 36
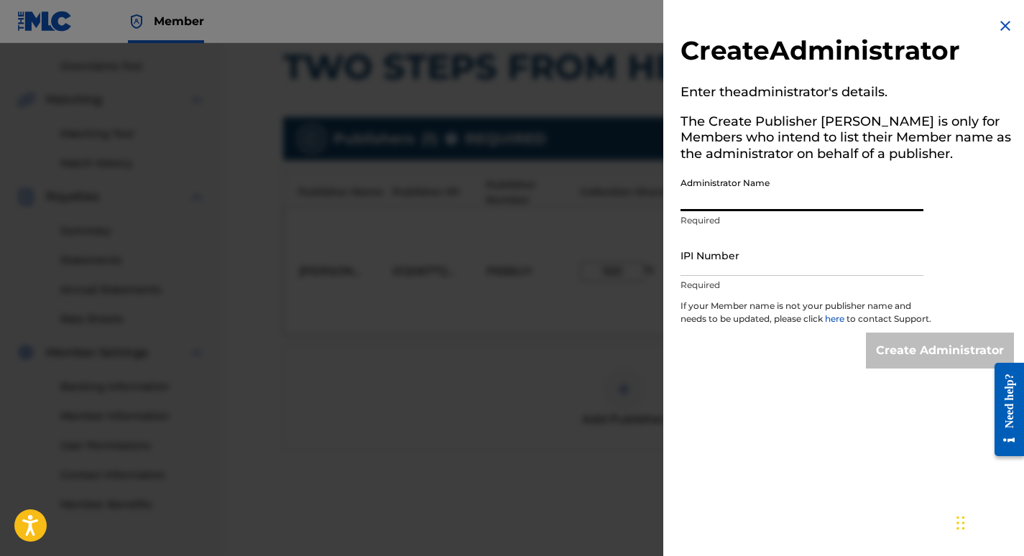
click at [792, 189] on input "Administrator Name" at bounding box center [801, 190] width 243 height 41
type input "[PERSON_NAME] [PERSON_NAME]"
type input "01206772856"
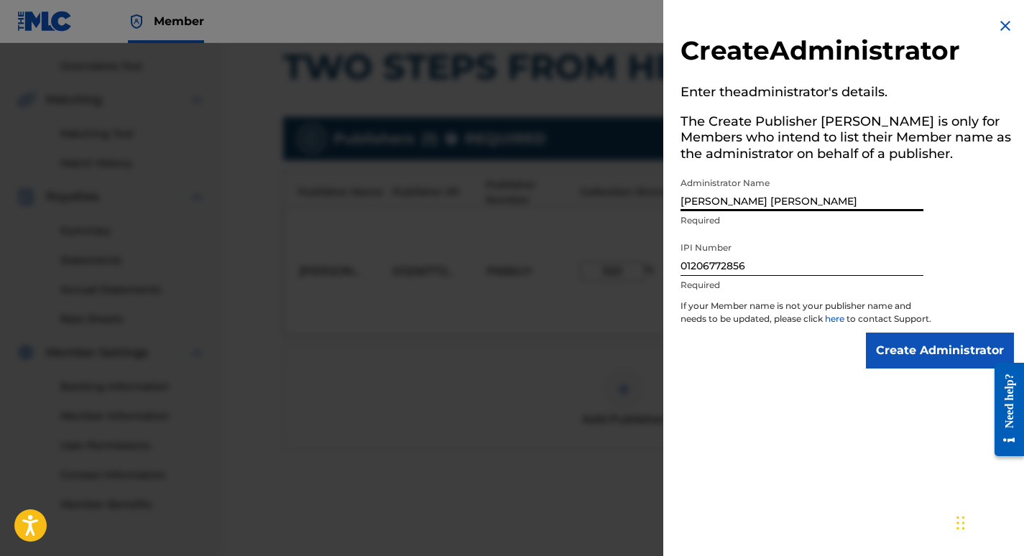
click at [918, 368] on input "Create Administrator" at bounding box center [940, 351] width 148 height 36
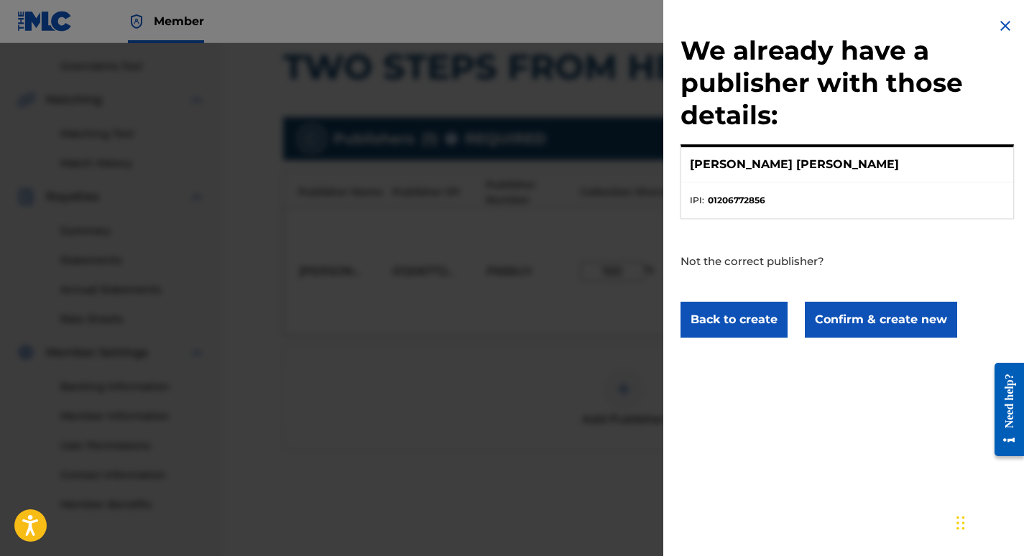
click at [887, 320] on button "Confirm & create new" at bounding box center [881, 320] width 152 height 36
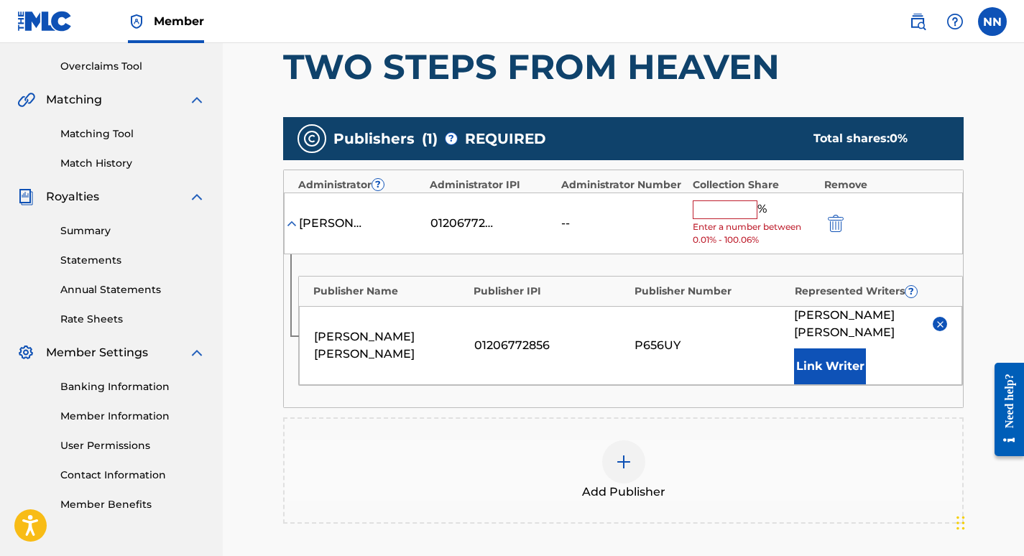
click at [728, 211] on input "text" at bounding box center [724, 209] width 65 height 19
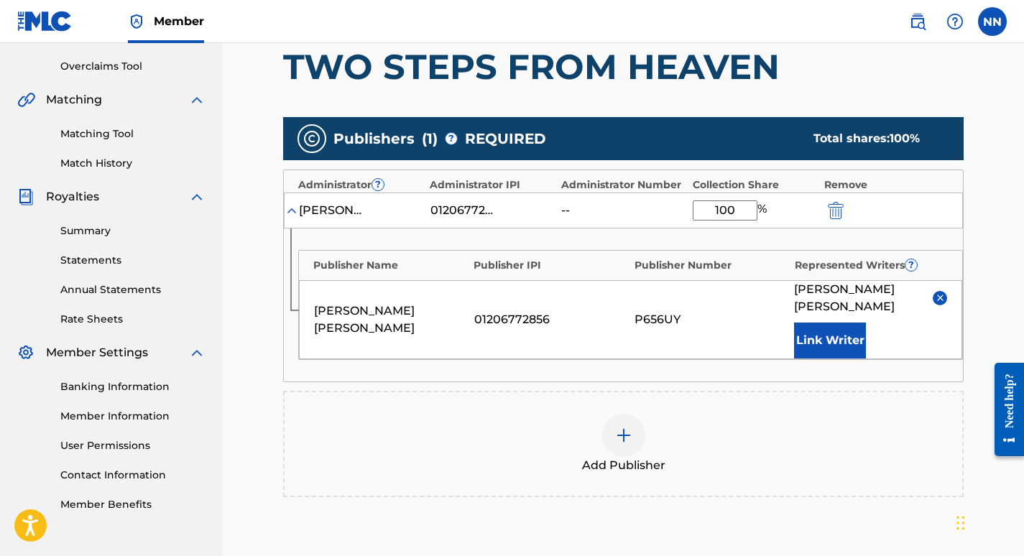
type input "100"
click at [785, 85] on h1 "TWO STEPS FROM HEAVEN" at bounding box center [623, 66] width 680 height 43
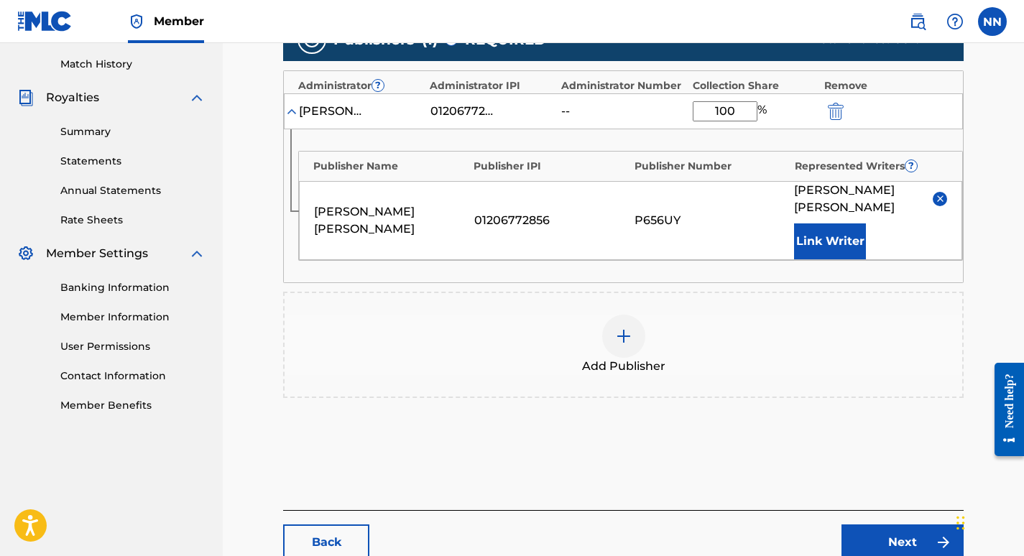
scroll to position [469, 0]
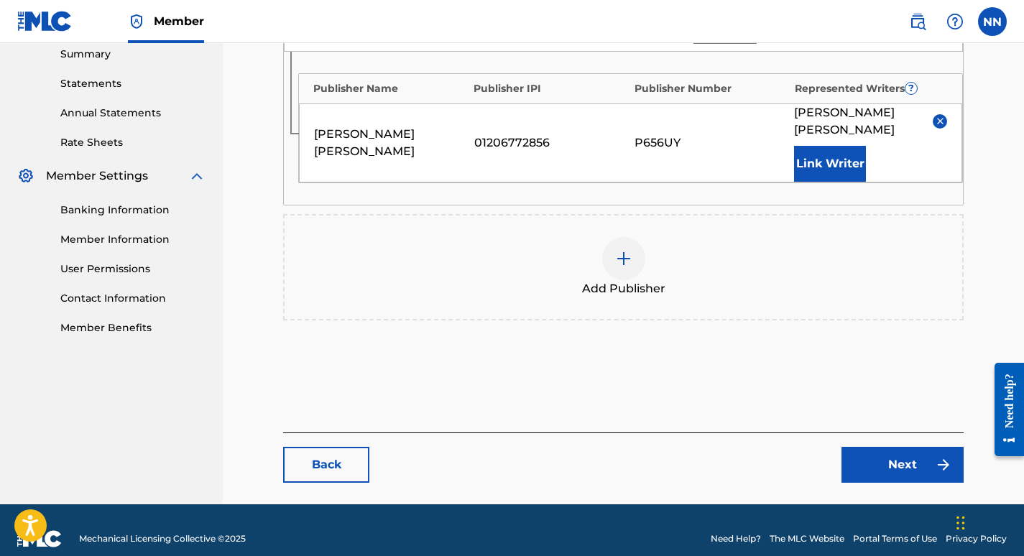
click at [916, 451] on link "Next" at bounding box center [902, 465] width 122 height 36
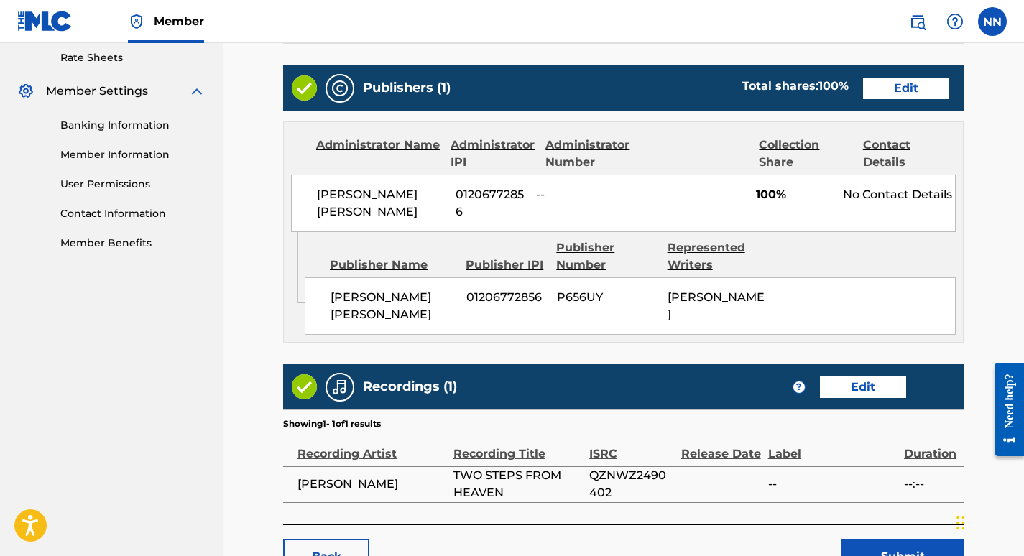
scroll to position [661, 0]
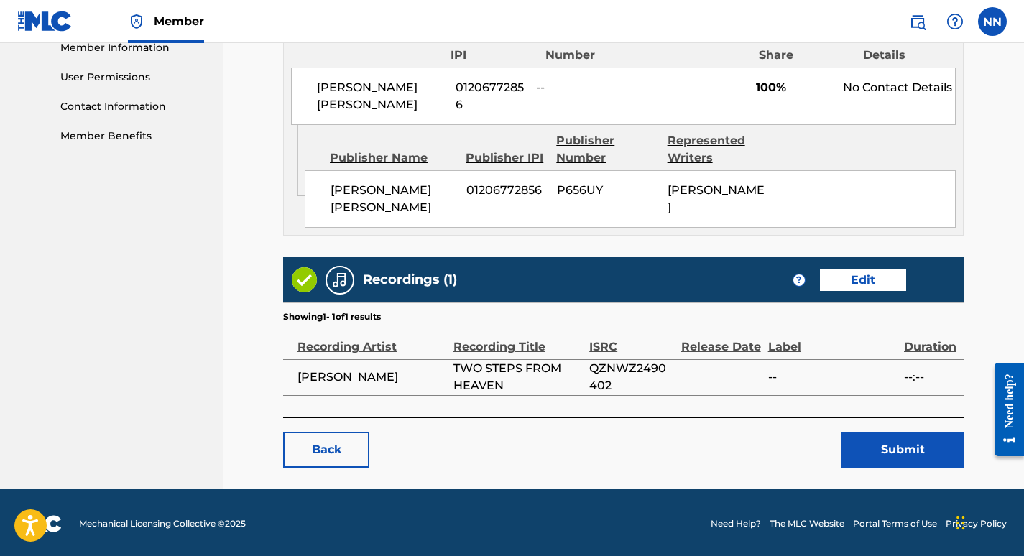
click at [894, 454] on button "Submit" at bounding box center [902, 450] width 122 height 36
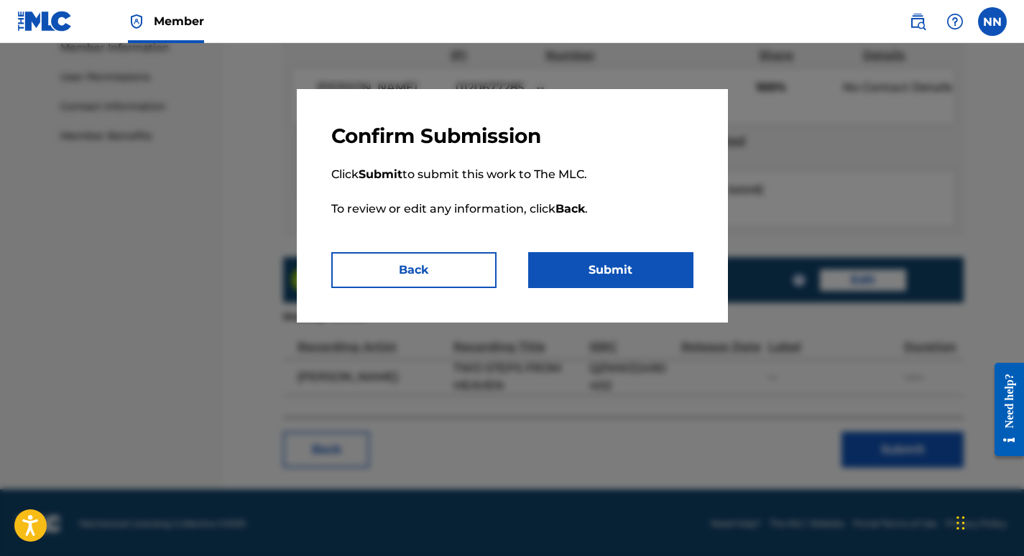
click at [614, 262] on button "Submit" at bounding box center [610, 270] width 165 height 36
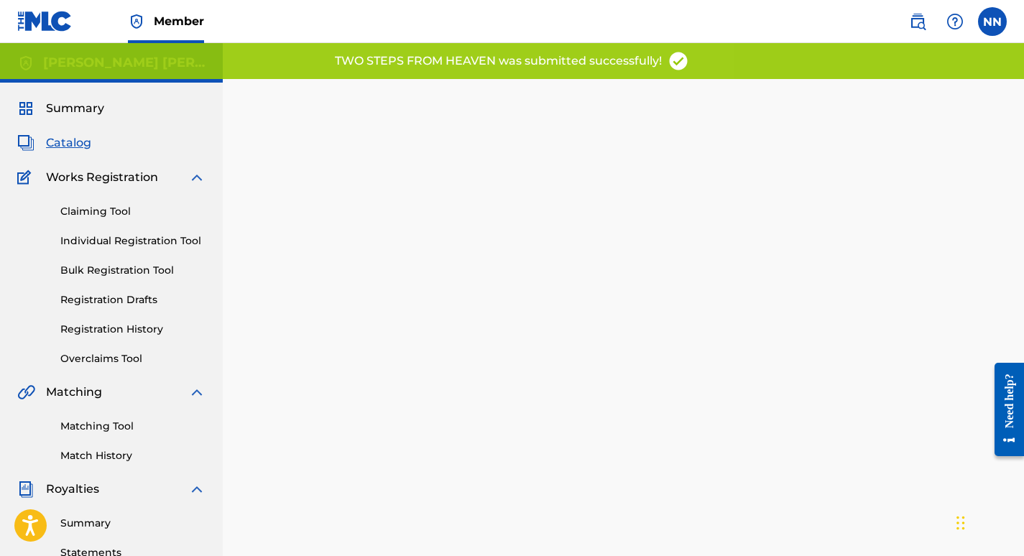
click at [68, 140] on span "Catalog" at bounding box center [68, 142] width 45 height 17
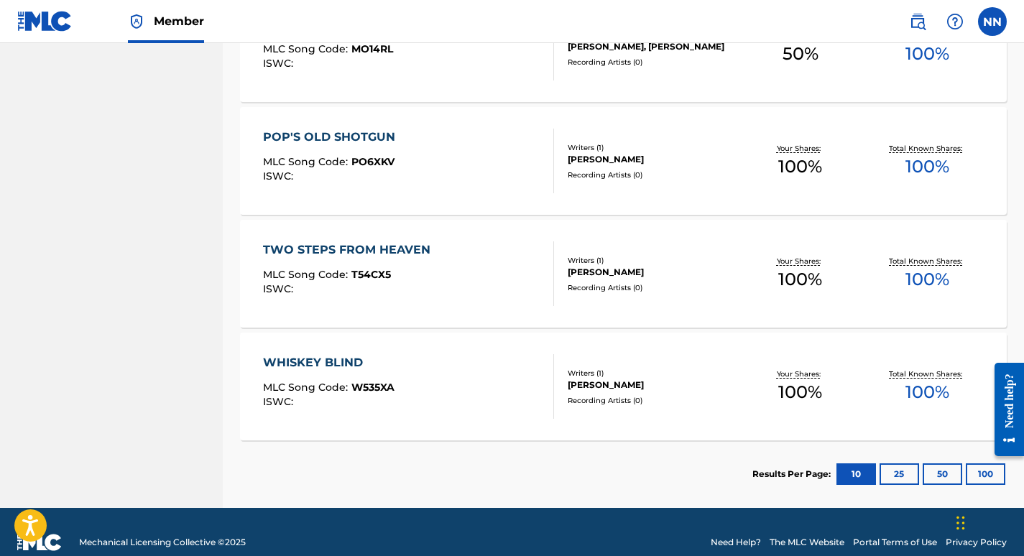
scroll to position [856, 0]
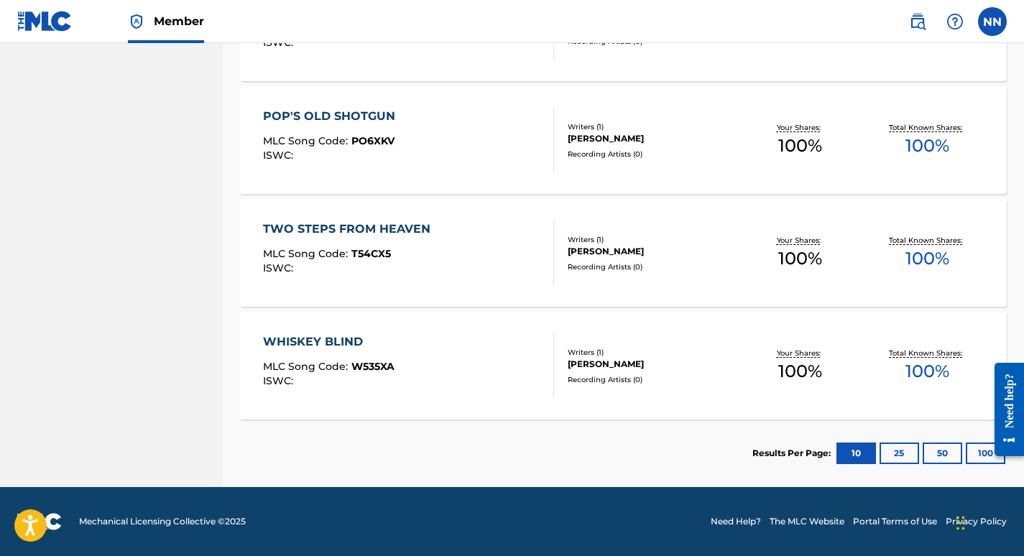
click at [340, 343] on div "WHISKEY BLIND" at bounding box center [328, 341] width 131 height 17
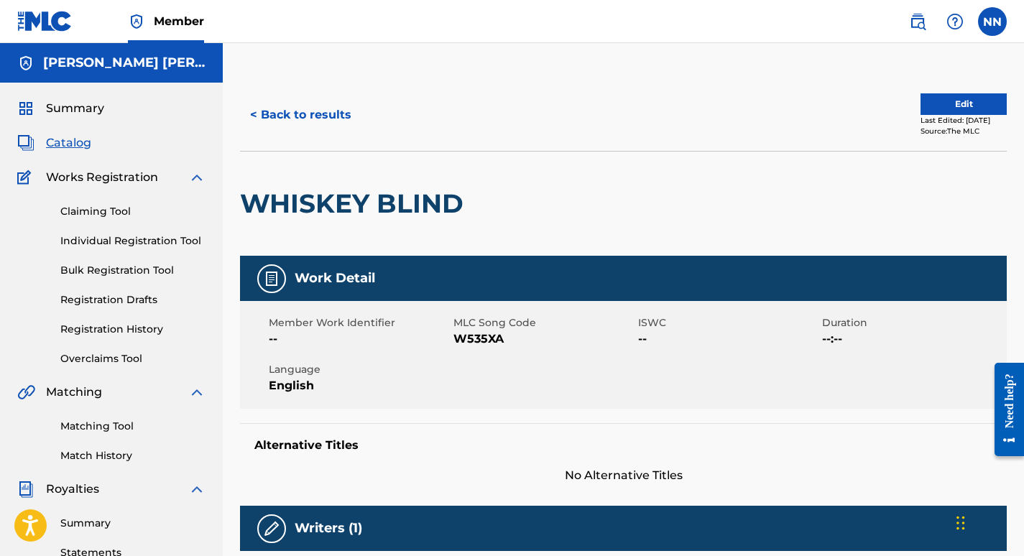
click at [933, 108] on button "Edit" at bounding box center [963, 104] width 86 height 22
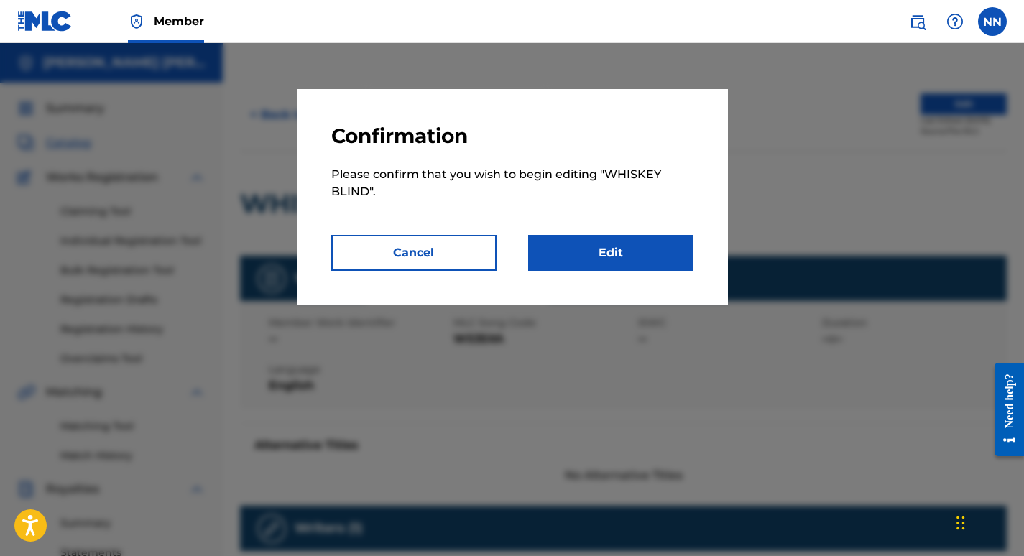
click at [662, 251] on link "Edit" at bounding box center [610, 253] width 165 height 36
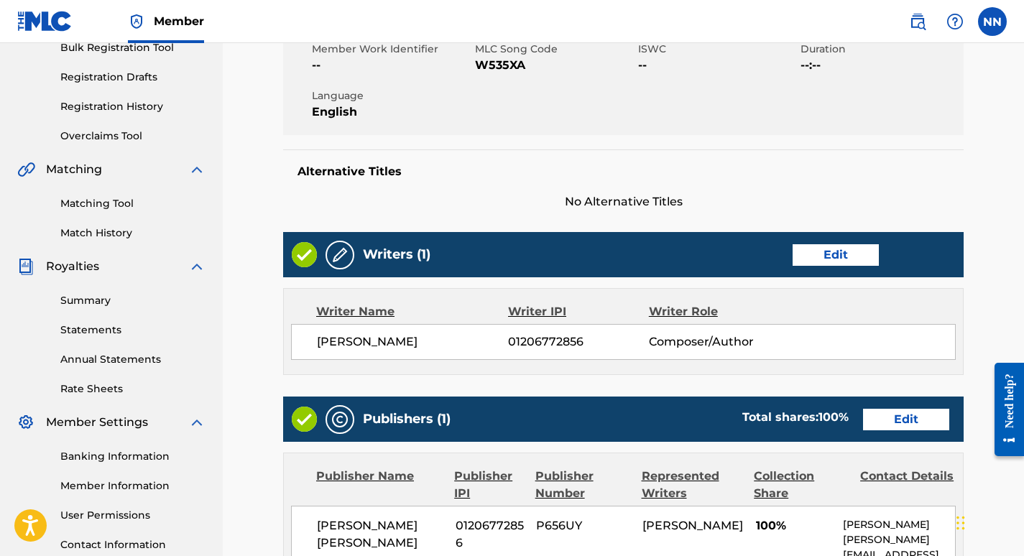
scroll to position [223, 0]
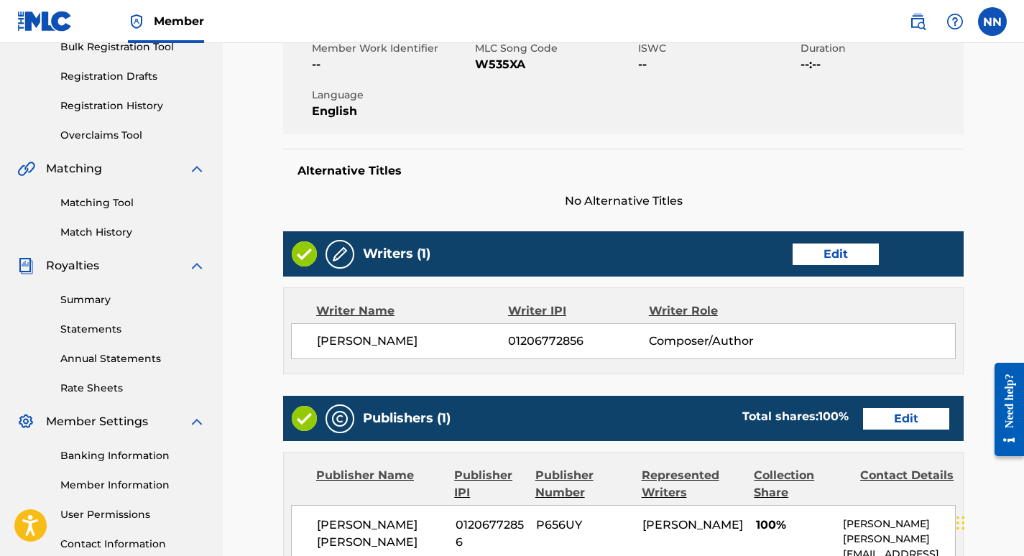
click at [909, 425] on link "Edit" at bounding box center [906, 419] width 86 height 22
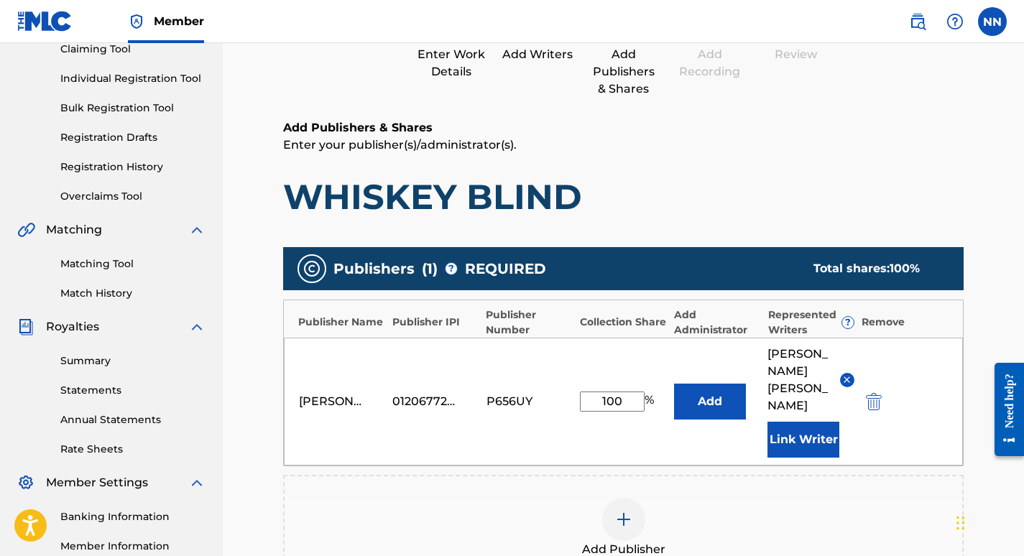
scroll to position [243, 0]
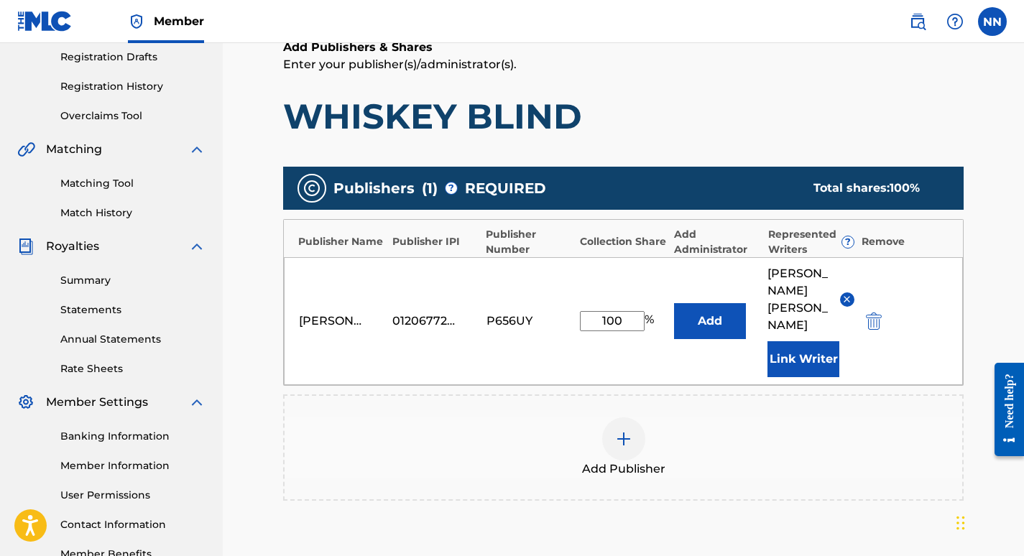
click at [710, 307] on button "Add" at bounding box center [710, 321] width 72 height 36
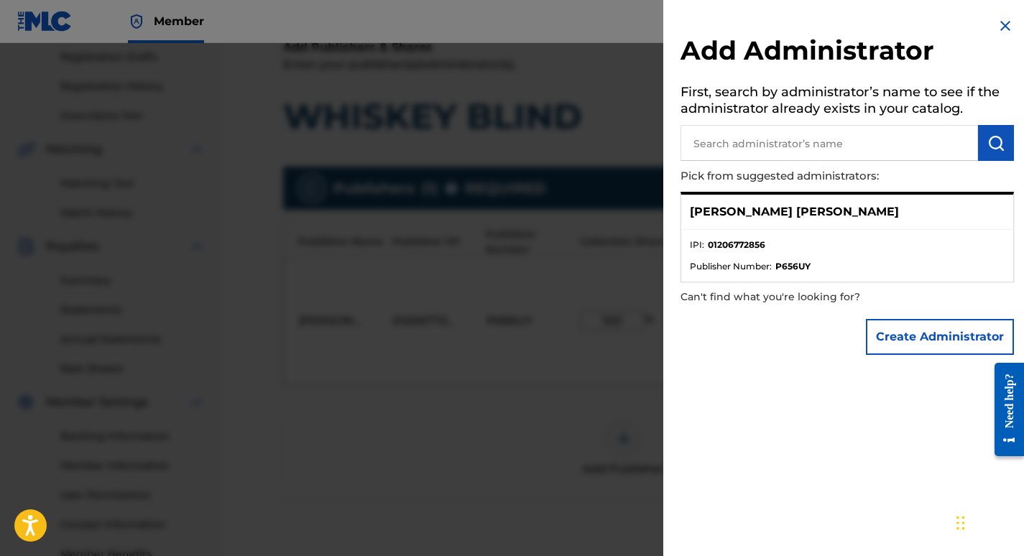
click at [748, 252] on li "IPI : 01206772856" at bounding box center [847, 249] width 315 height 22
click at [919, 340] on button "Create Administrator" at bounding box center [940, 337] width 148 height 36
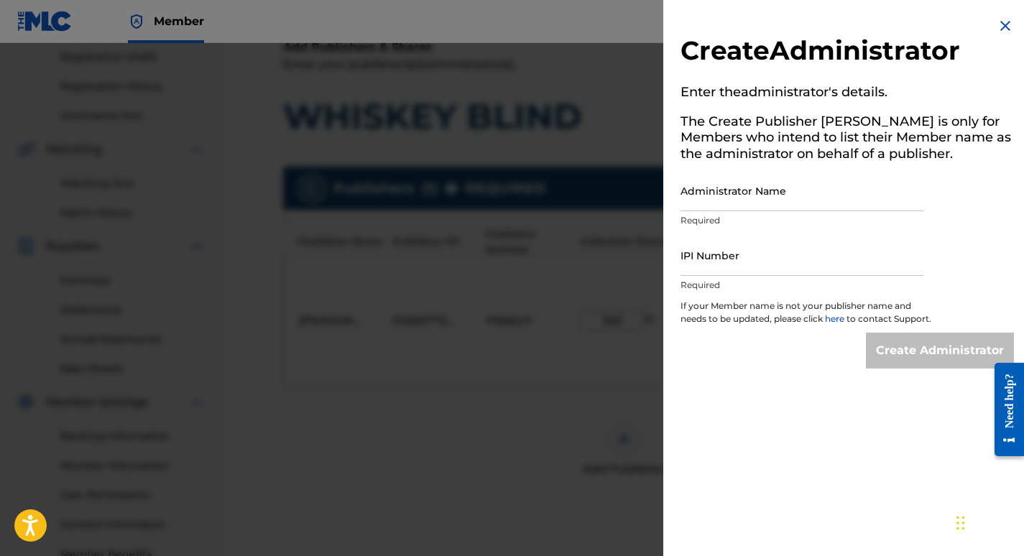
click at [785, 184] on input "Administrator Name" at bounding box center [801, 190] width 243 height 41
type input "[PERSON_NAME] [PERSON_NAME]"
type input "01206772856"
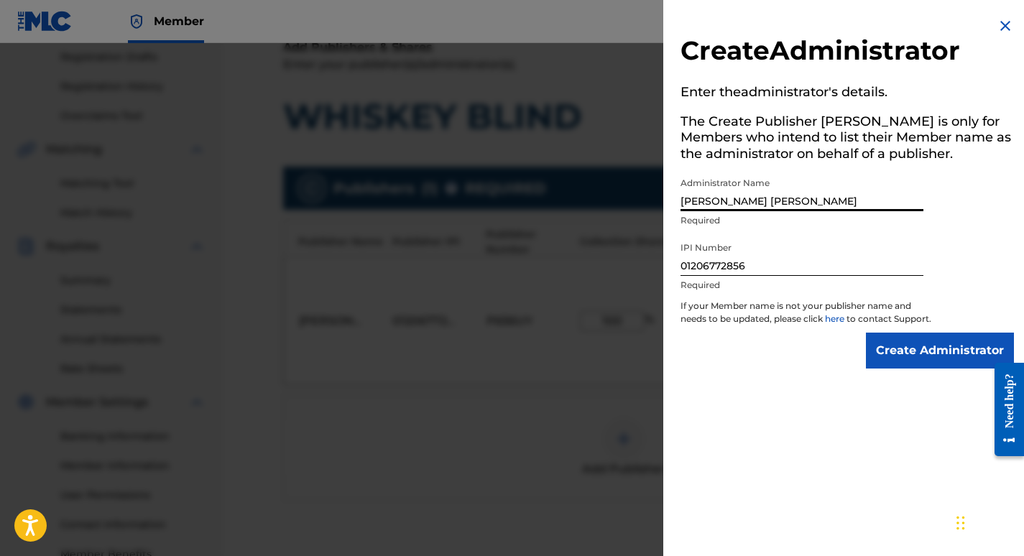
click at [917, 366] on input "Create Administrator" at bounding box center [940, 351] width 148 height 36
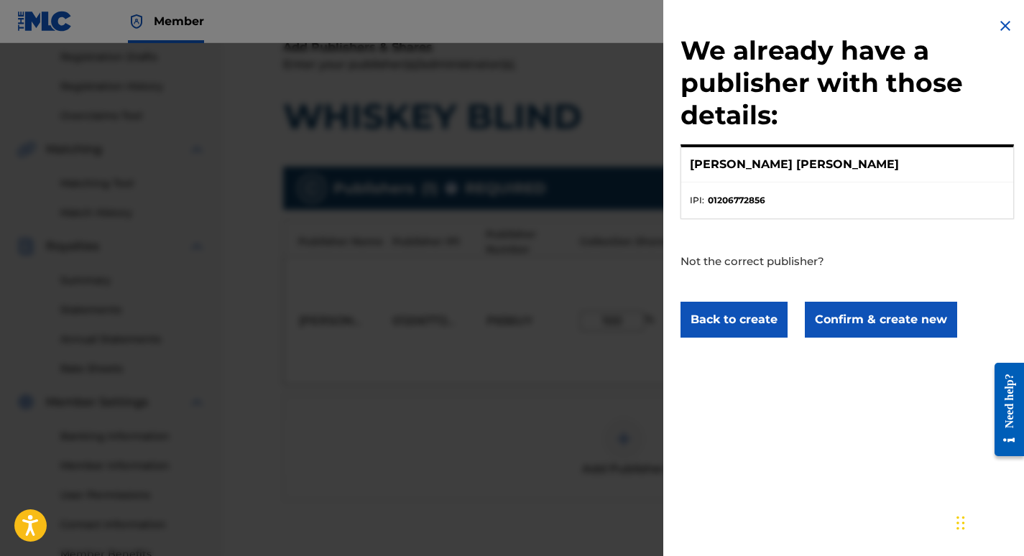
click at [883, 319] on button "Confirm & create new" at bounding box center [881, 320] width 152 height 36
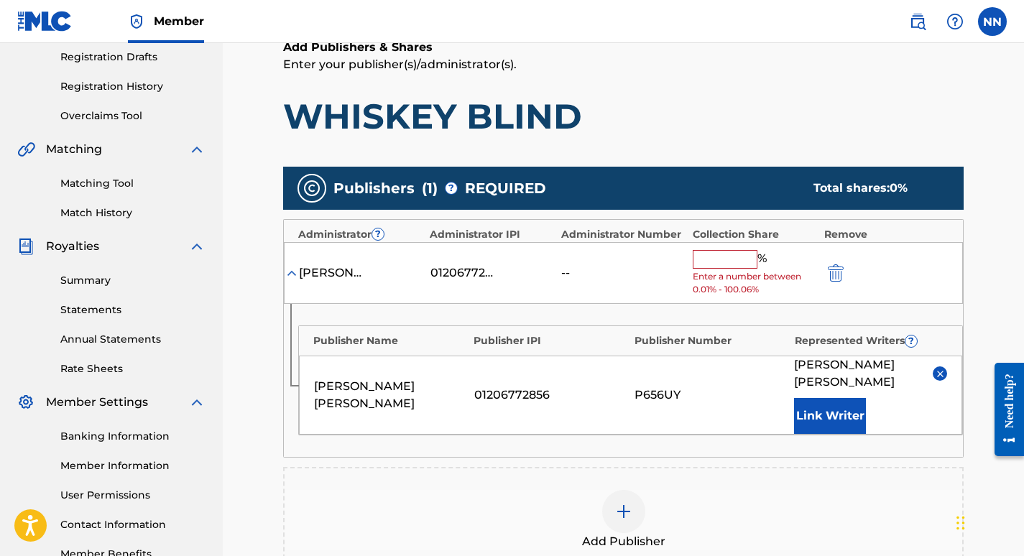
click at [741, 261] on input "text" at bounding box center [724, 259] width 65 height 19
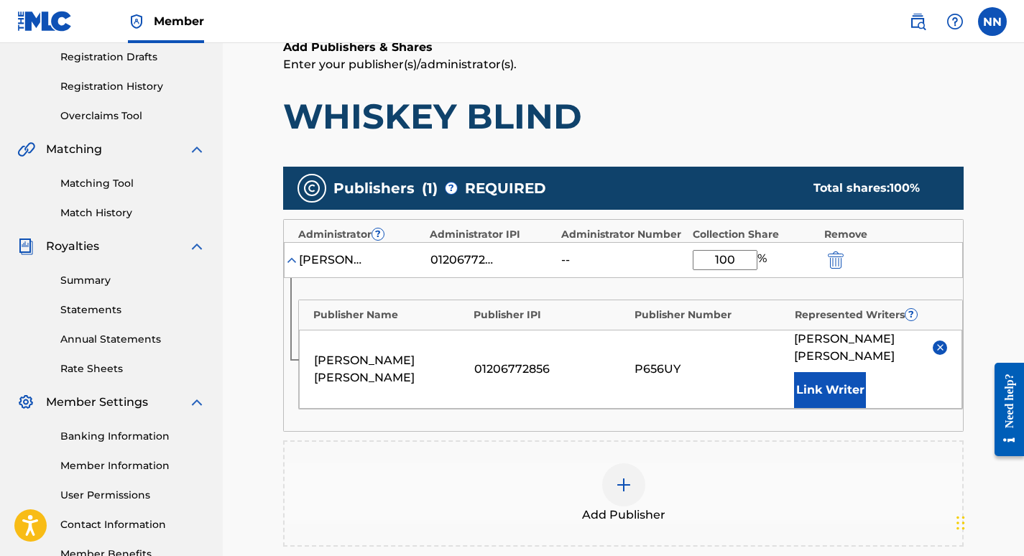
type input "100"
click at [989, 194] on main "Catalog Enter Work Details Add Writers Add Publishers & Shares Add Recording Re…" at bounding box center [623, 283] width 766 height 894
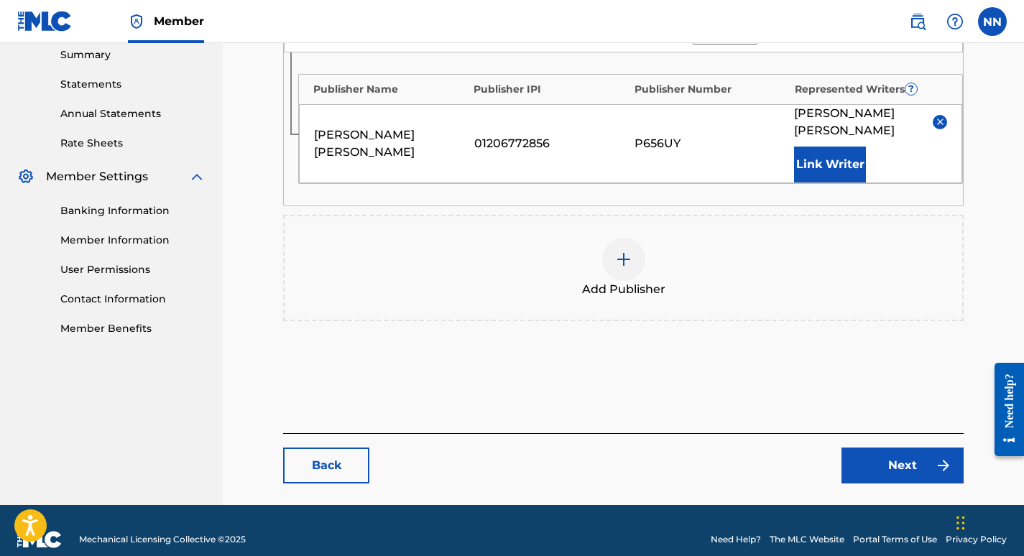
scroll to position [469, 0]
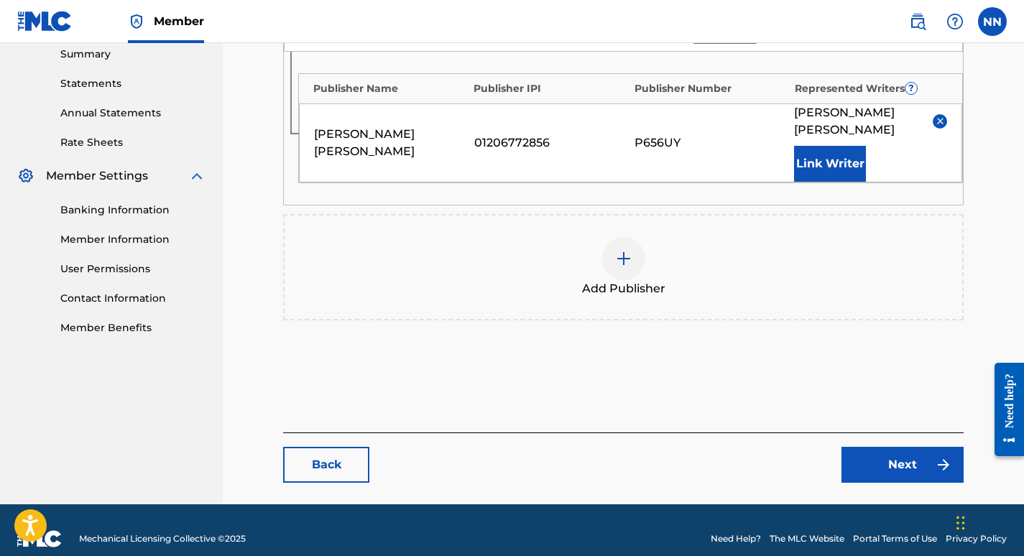
click at [914, 447] on link "Next" at bounding box center [902, 465] width 122 height 36
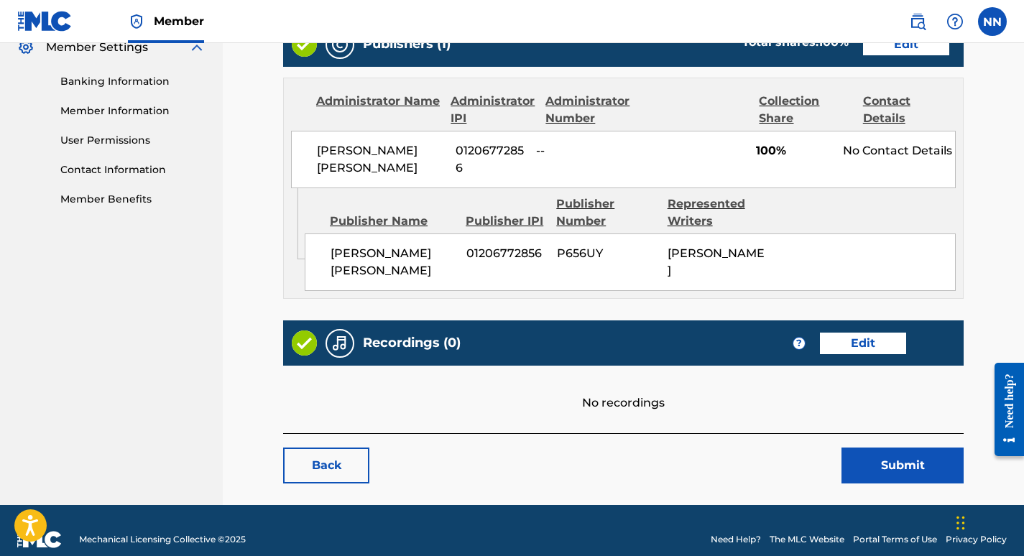
scroll to position [614, 0]
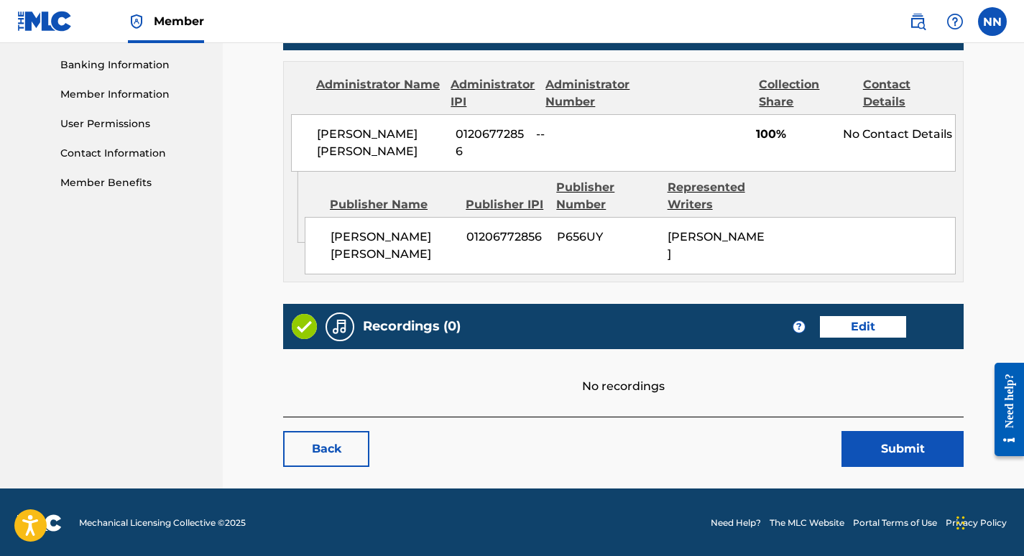
click at [904, 445] on button "Submit" at bounding box center [902, 449] width 122 height 36
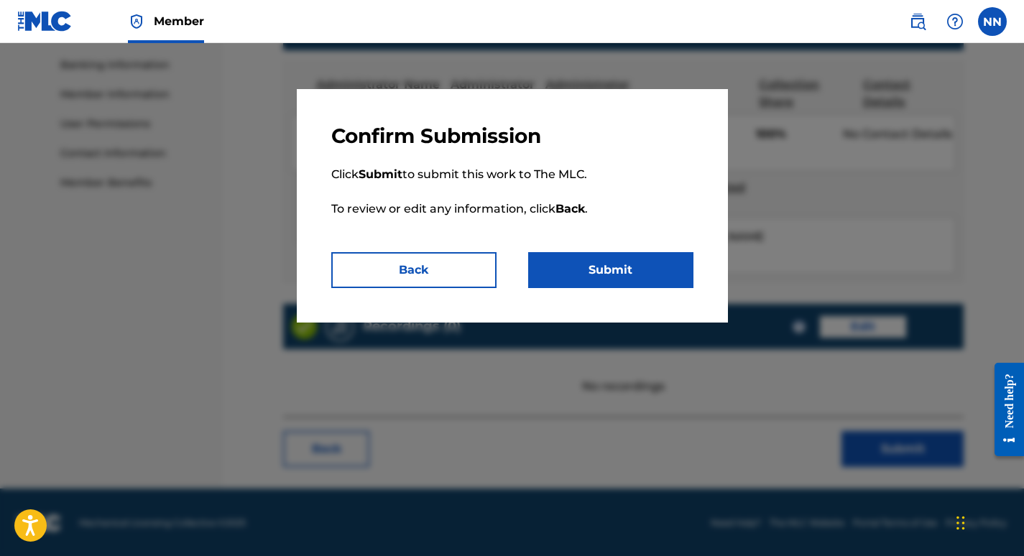
click at [597, 269] on button "Submit" at bounding box center [610, 270] width 165 height 36
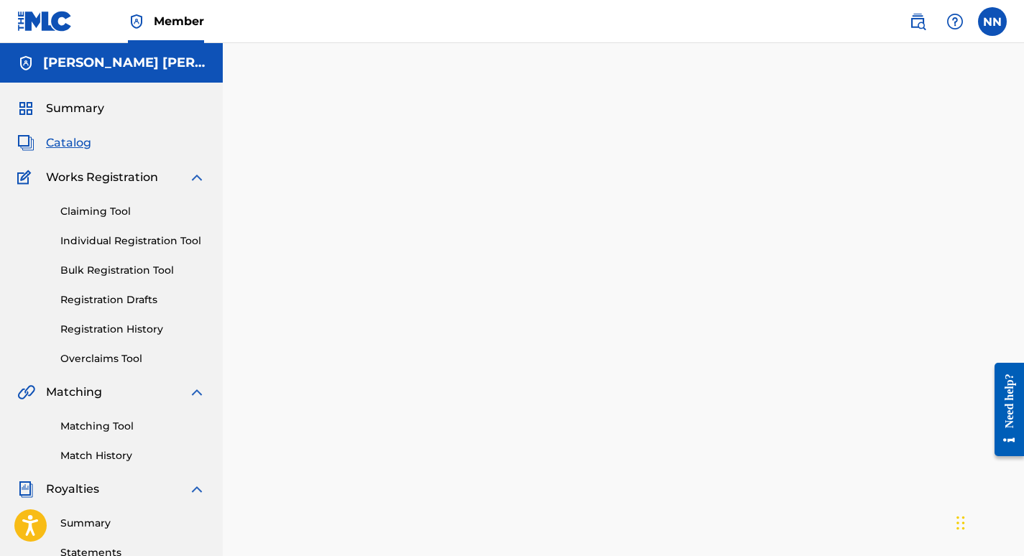
click at [64, 146] on span "Catalog" at bounding box center [68, 142] width 45 height 17
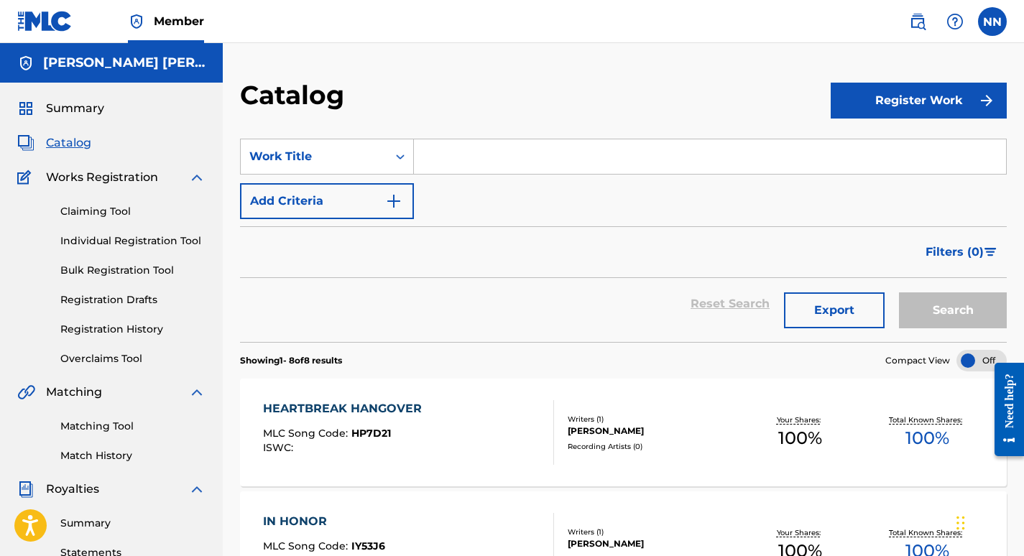
click at [108, 213] on link "Claiming Tool" at bounding box center [132, 211] width 145 height 15
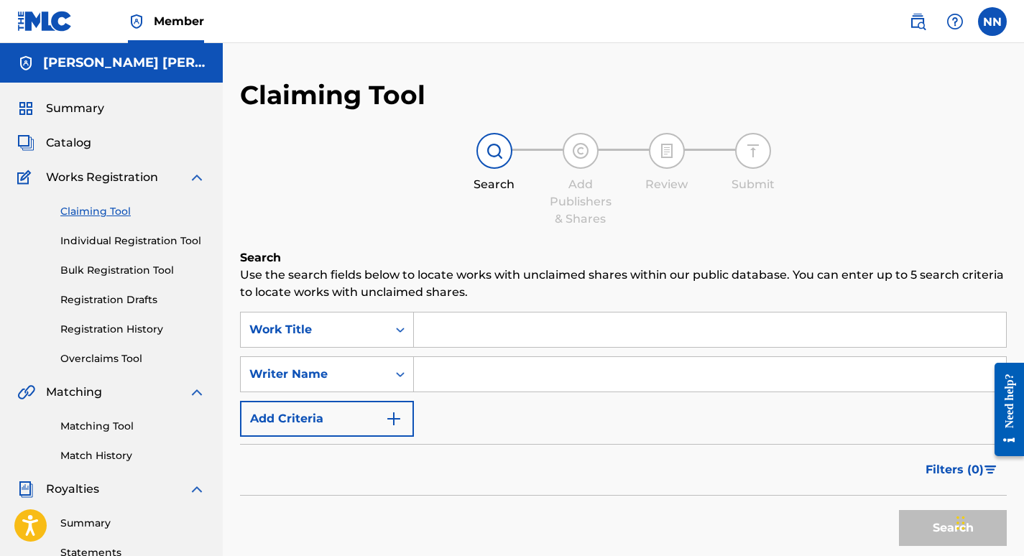
click at [124, 245] on link "Individual Registration Tool" at bounding box center [132, 240] width 145 height 15
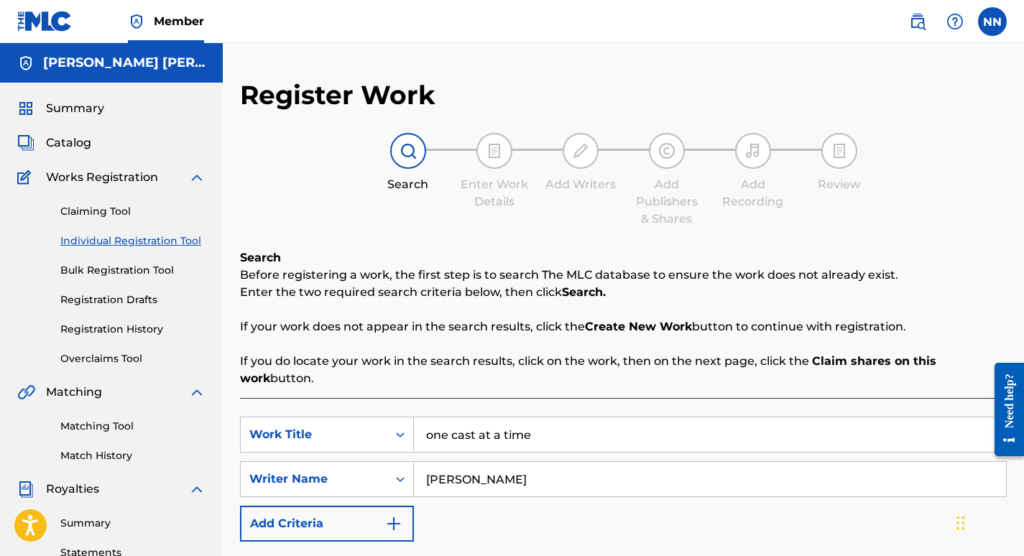
click at [154, 243] on link "Individual Registration Tool" at bounding box center [132, 240] width 145 height 15
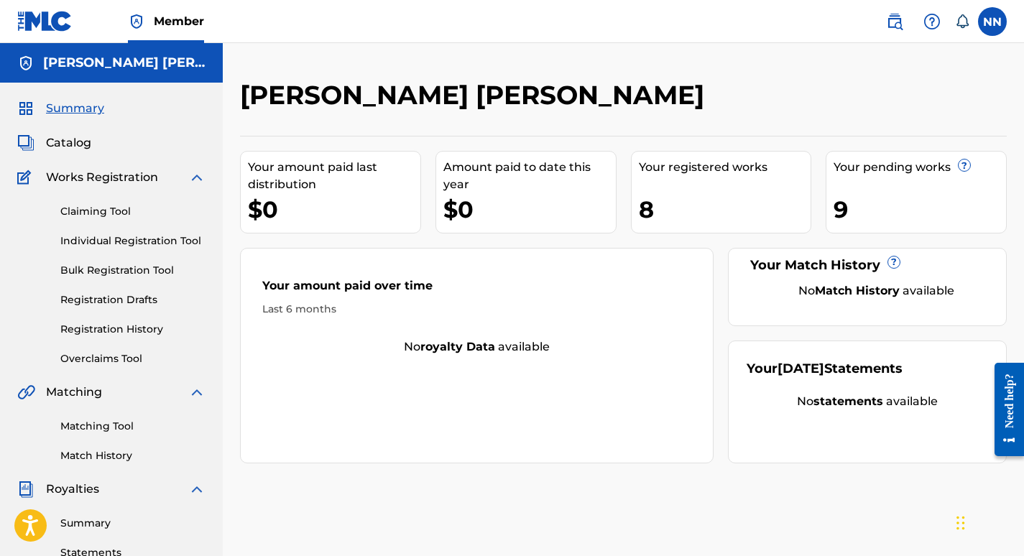
click at [102, 217] on link "Claiming Tool" at bounding box center [132, 211] width 145 height 15
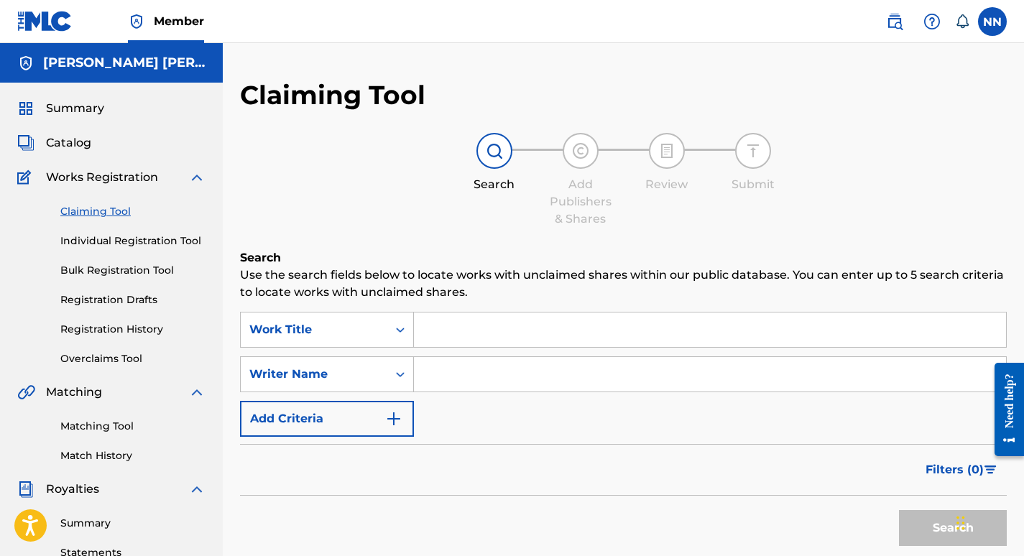
click at [74, 107] on span "Summary" at bounding box center [75, 108] width 58 height 17
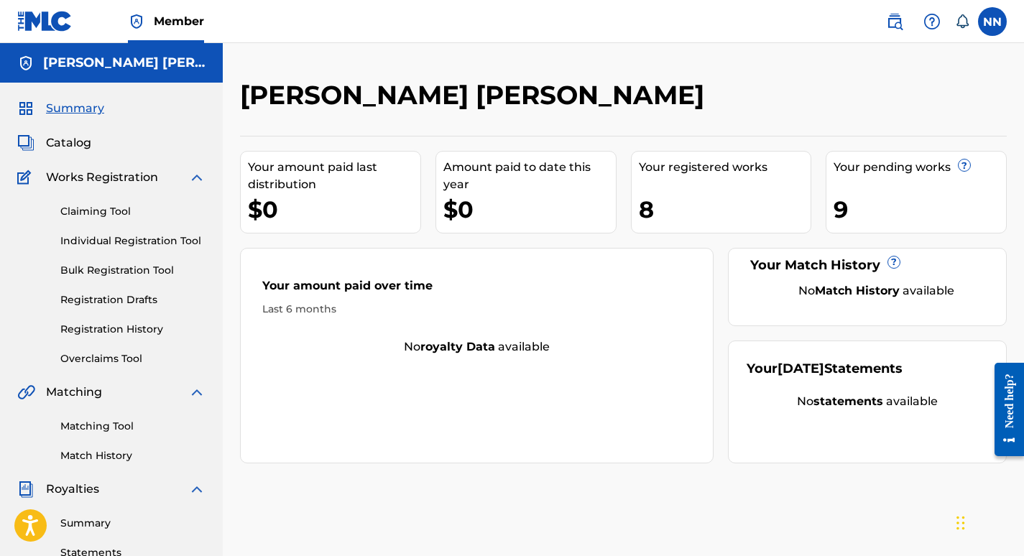
click at [121, 327] on link "Registration History" at bounding box center [132, 329] width 145 height 15
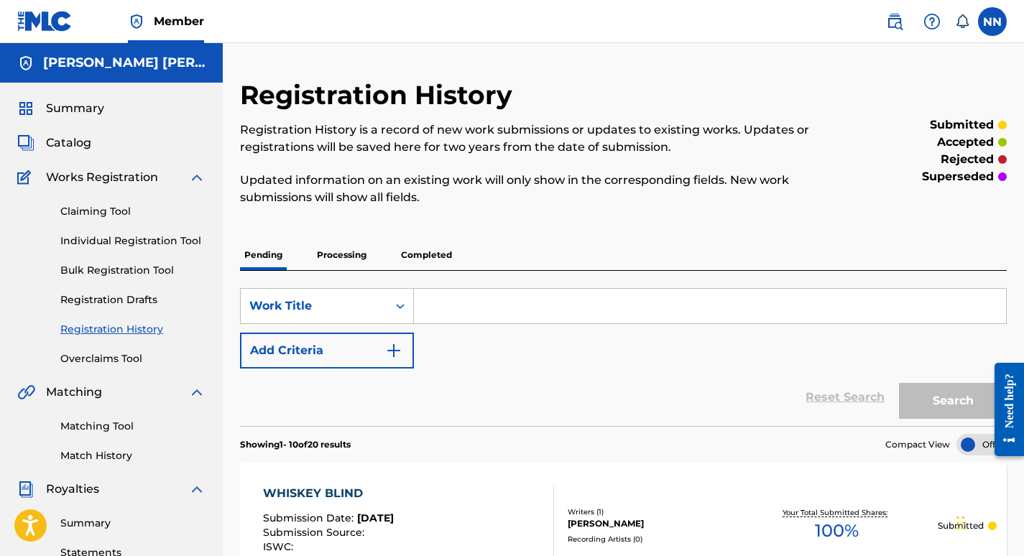
click at [121, 296] on link "Registration Drafts" at bounding box center [132, 299] width 145 height 15
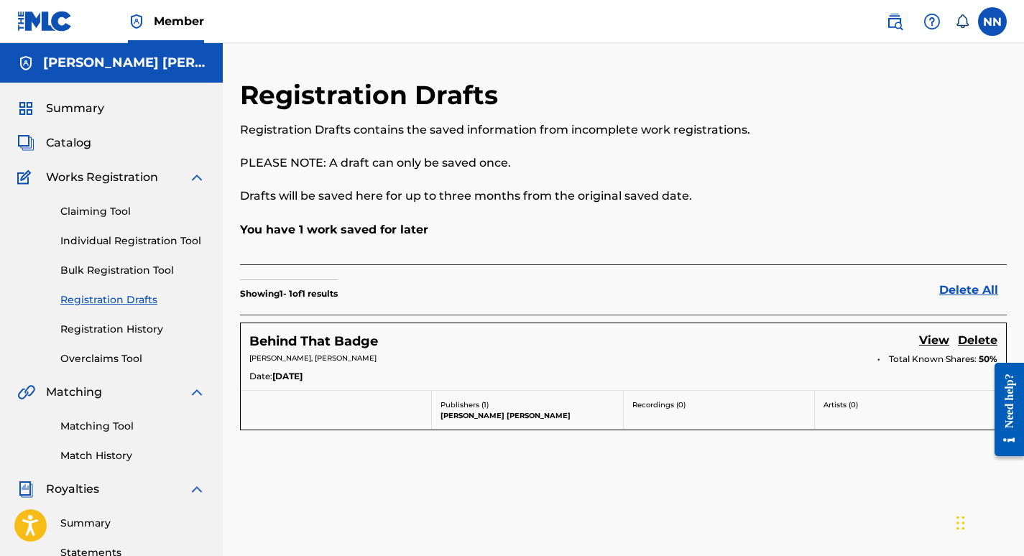
click at [442, 352] on div "Behind That Badge View Delete [PERSON_NAME], [PERSON_NAME] Total Known Shares: …" at bounding box center [623, 356] width 765 height 67
click at [931, 340] on link "View" at bounding box center [934, 341] width 30 height 19
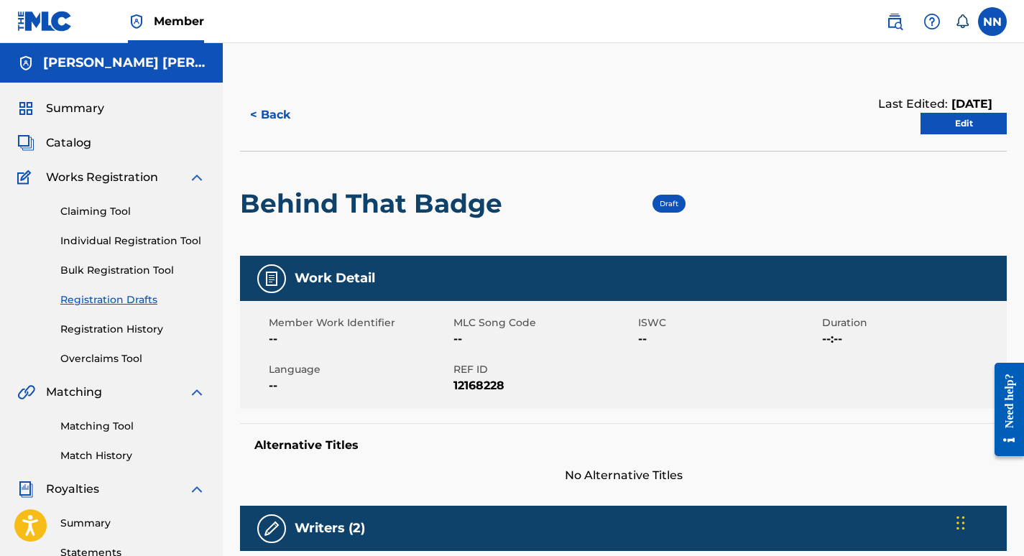
click at [964, 121] on link "Edit" at bounding box center [963, 124] width 86 height 22
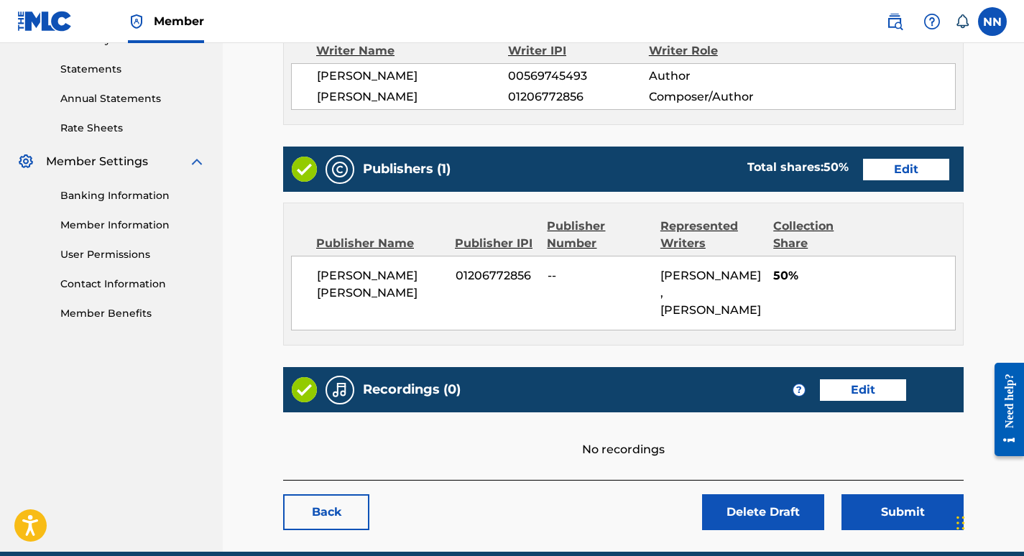
scroll to position [504, 0]
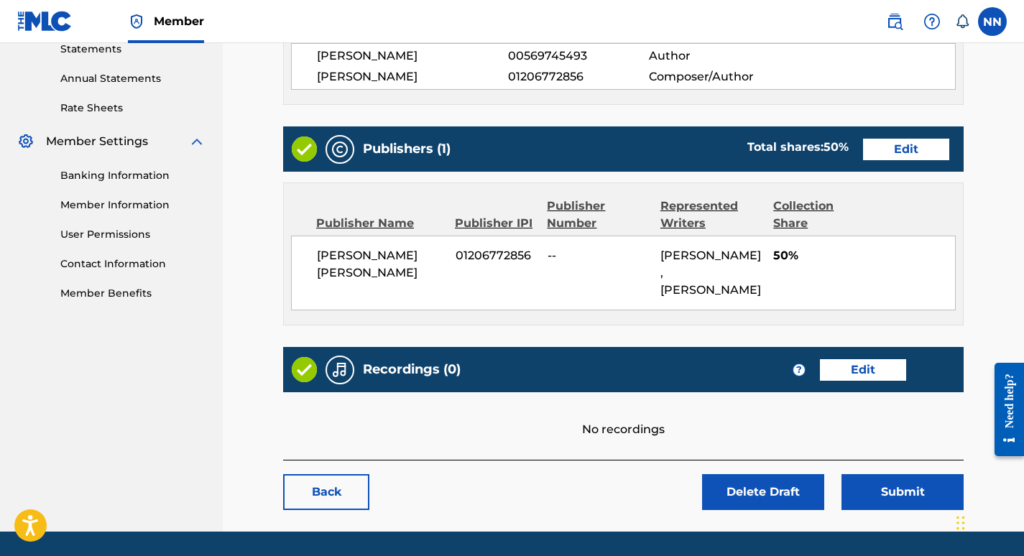
click at [910, 153] on link "Edit" at bounding box center [906, 150] width 86 height 22
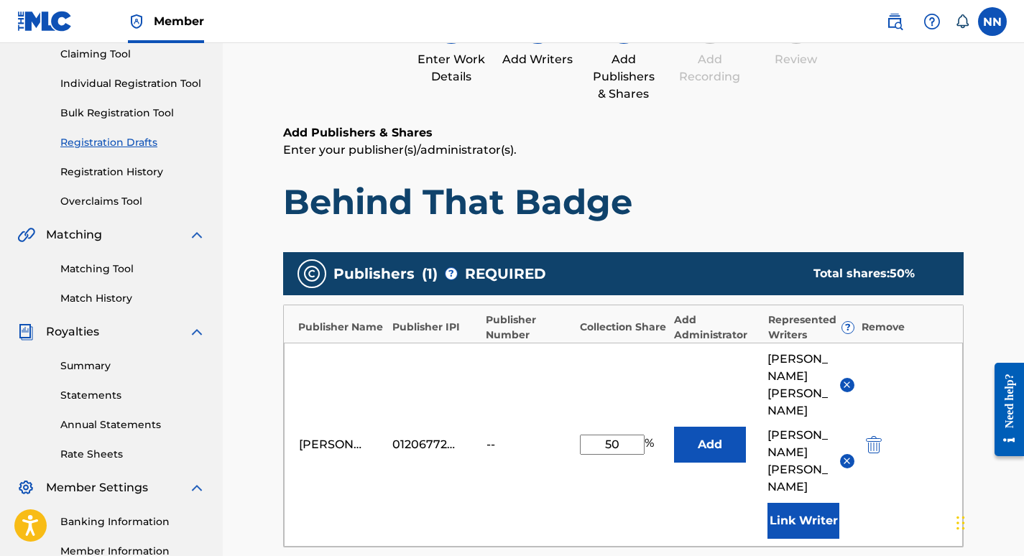
scroll to position [207, 0]
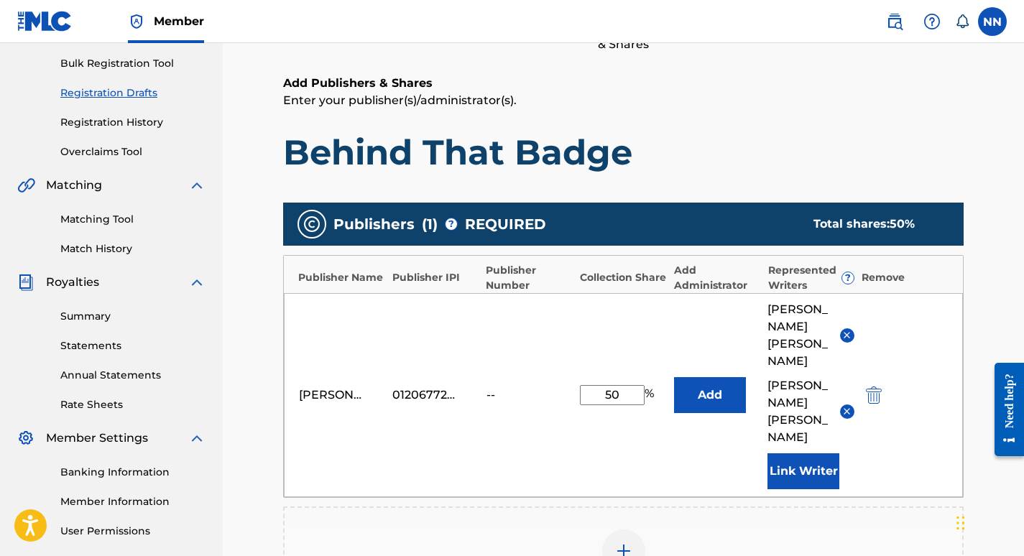
click at [719, 377] on button "Add" at bounding box center [710, 395] width 72 height 36
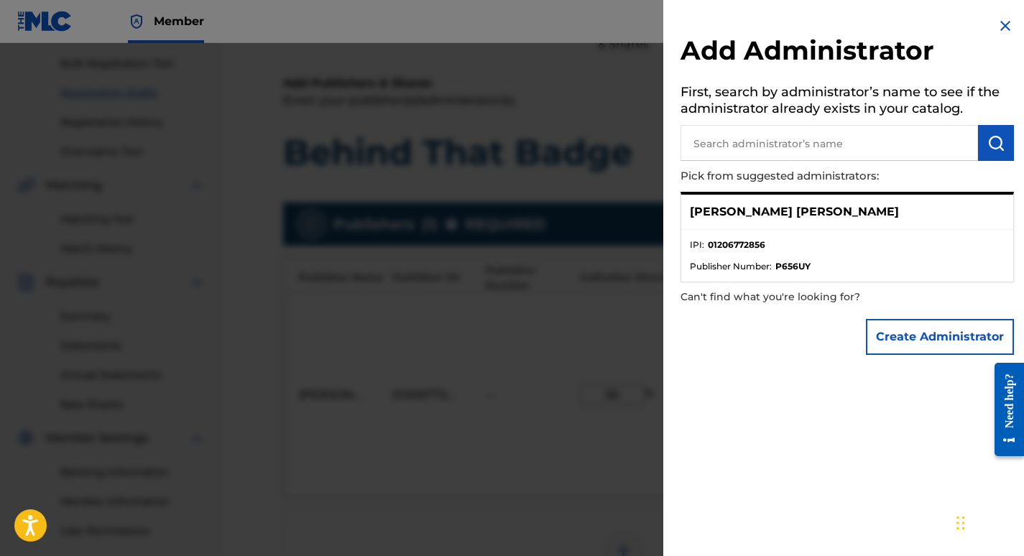
click at [904, 346] on button "Create Administrator" at bounding box center [940, 337] width 148 height 36
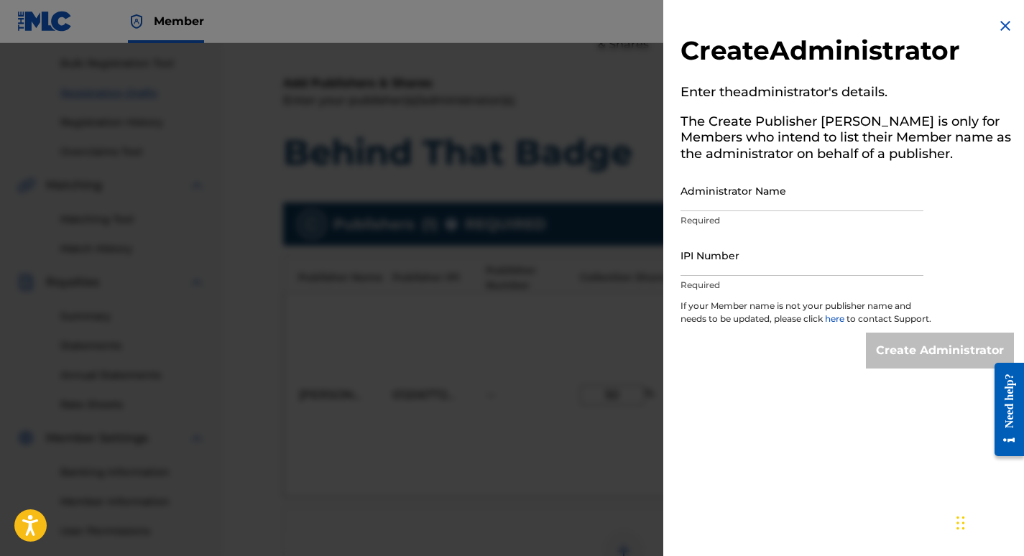
click at [768, 199] on input "Administrator Name" at bounding box center [801, 190] width 243 height 41
type input "[PERSON_NAME] [PERSON_NAME]"
type input "01206772856"
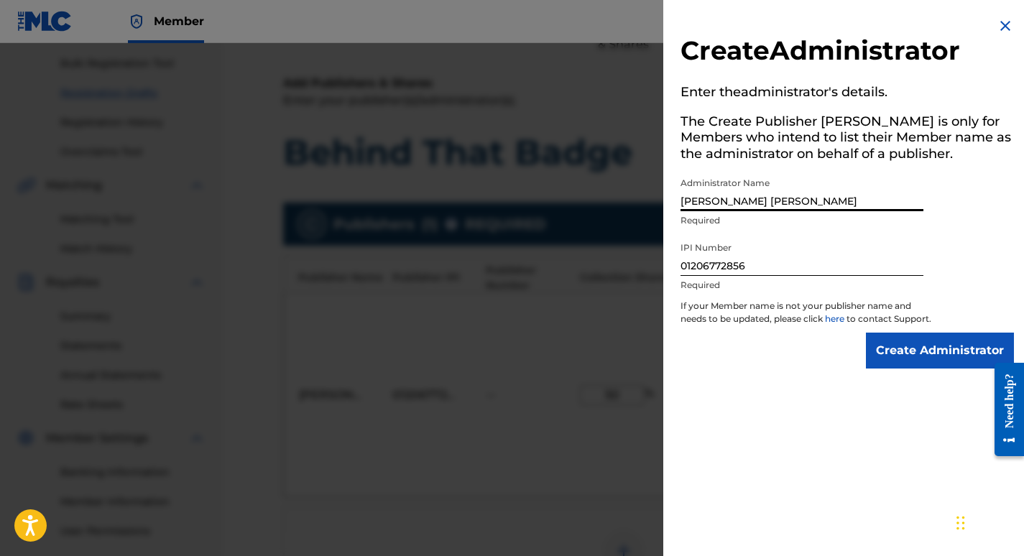
click at [933, 363] on input "Create Administrator" at bounding box center [940, 351] width 148 height 36
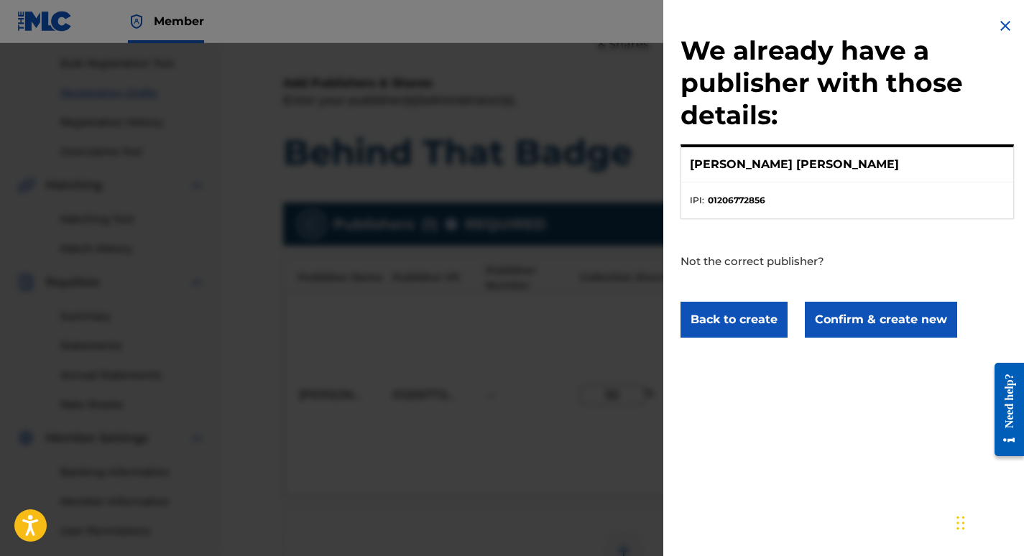
click at [893, 320] on button "Confirm & create new" at bounding box center [881, 320] width 152 height 36
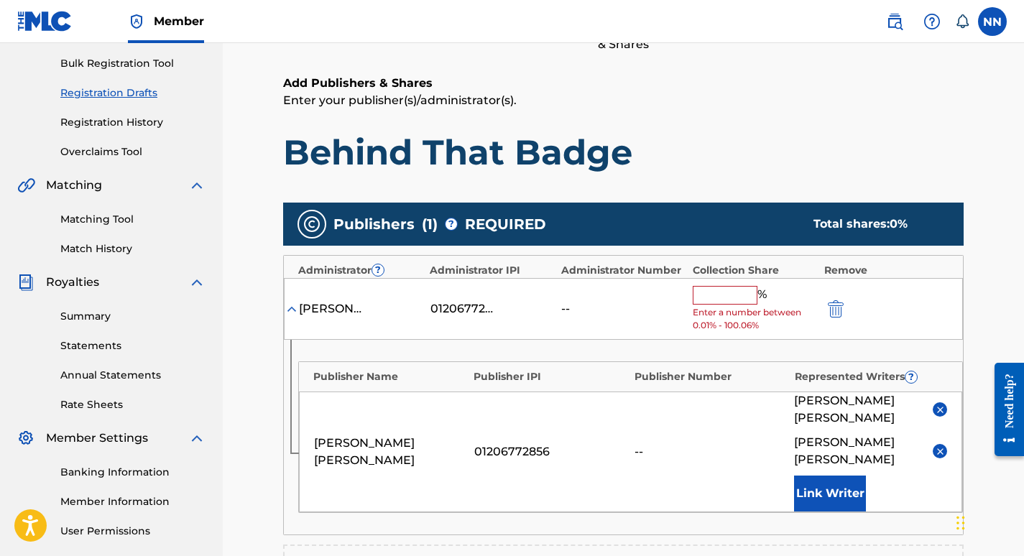
click at [734, 292] on input "text" at bounding box center [724, 295] width 65 height 19
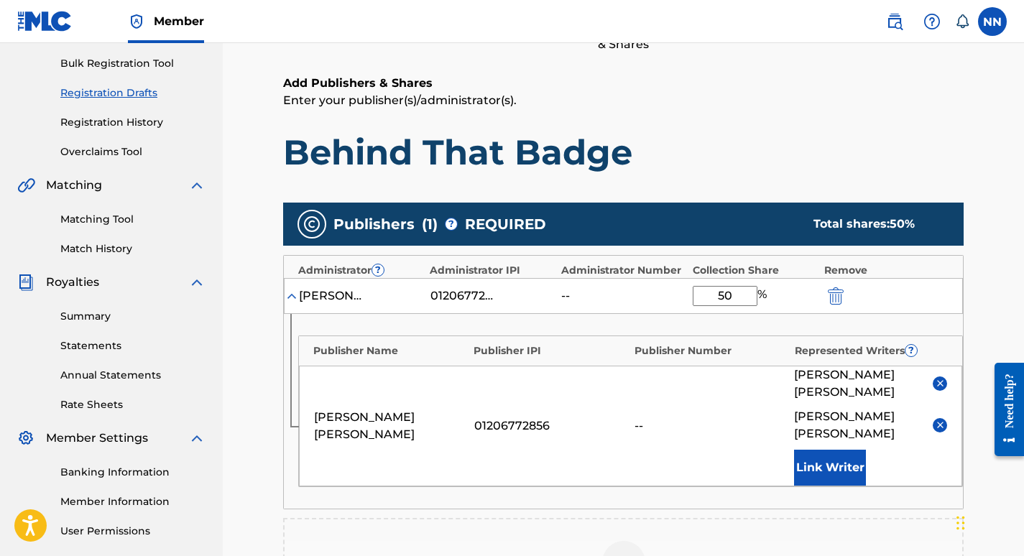
type input "50"
click at [983, 240] on main "Catalog Enter Work Details Add Writers Add Publishers & Shares Add Recording Re…" at bounding box center [623, 340] width 766 height 936
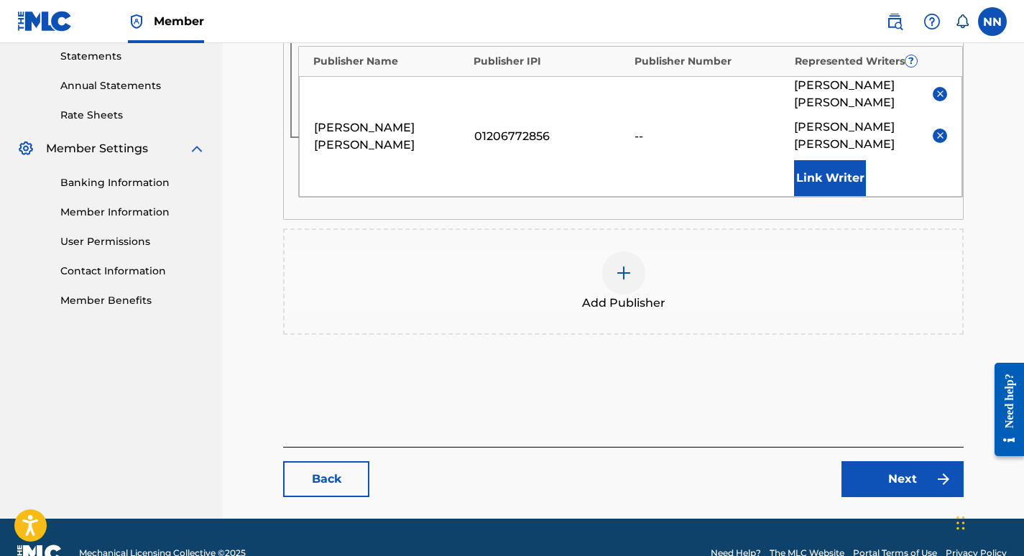
scroll to position [511, 0]
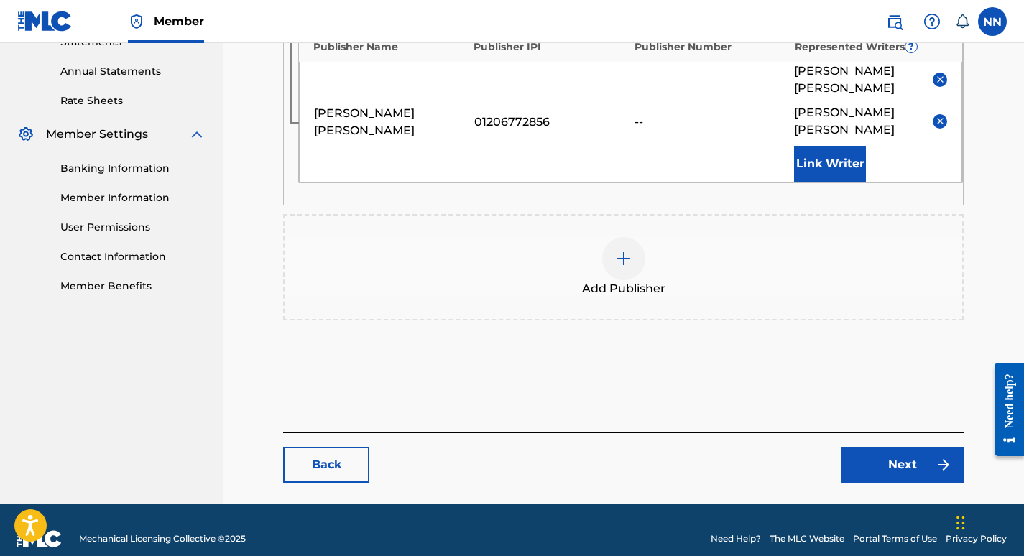
click at [909, 448] on link "Next" at bounding box center [902, 465] width 122 height 36
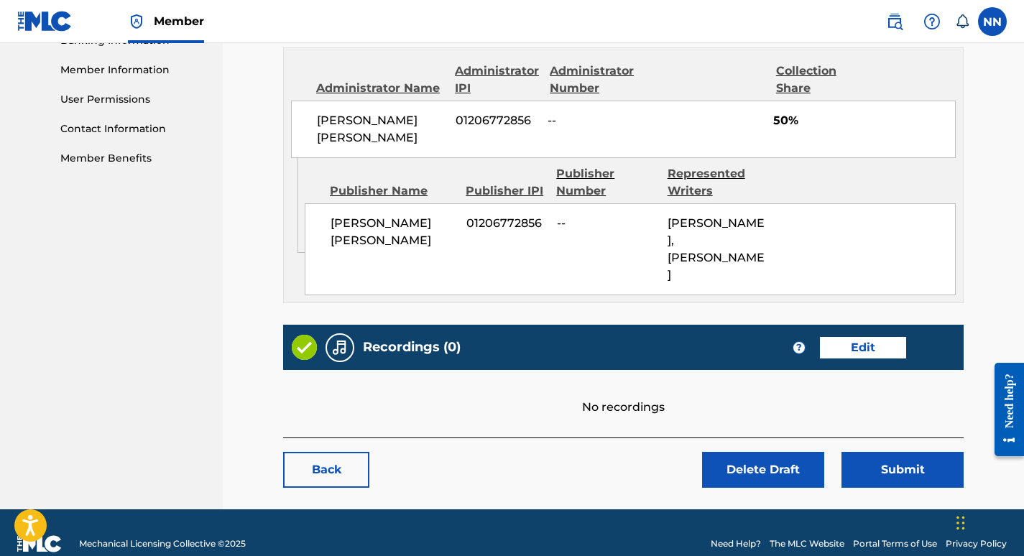
scroll to position [641, 0]
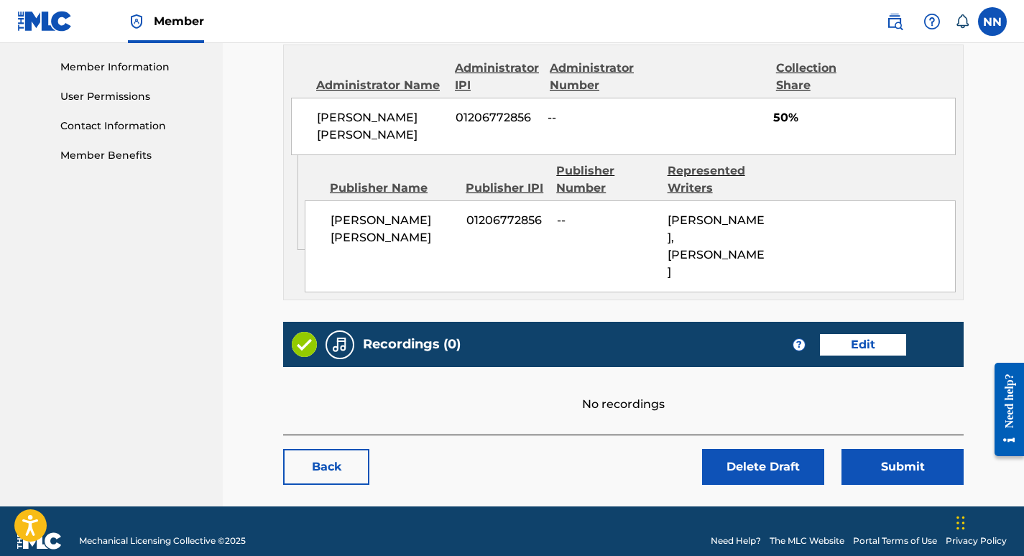
click at [904, 449] on button "Submit" at bounding box center [902, 467] width 122 height 36
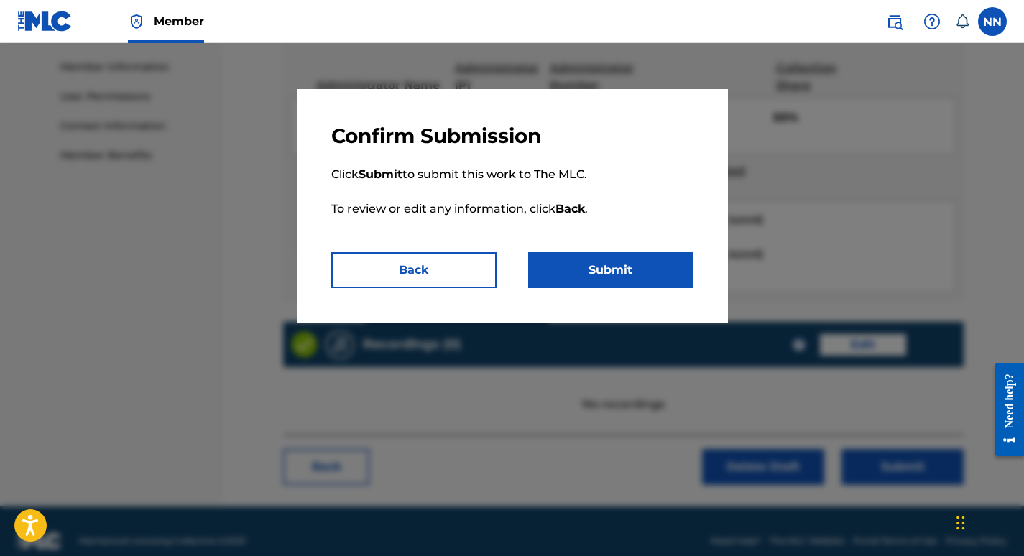
click at [598, 270] on button "Submit" at bounding box center [610, 270] width 165 height 36
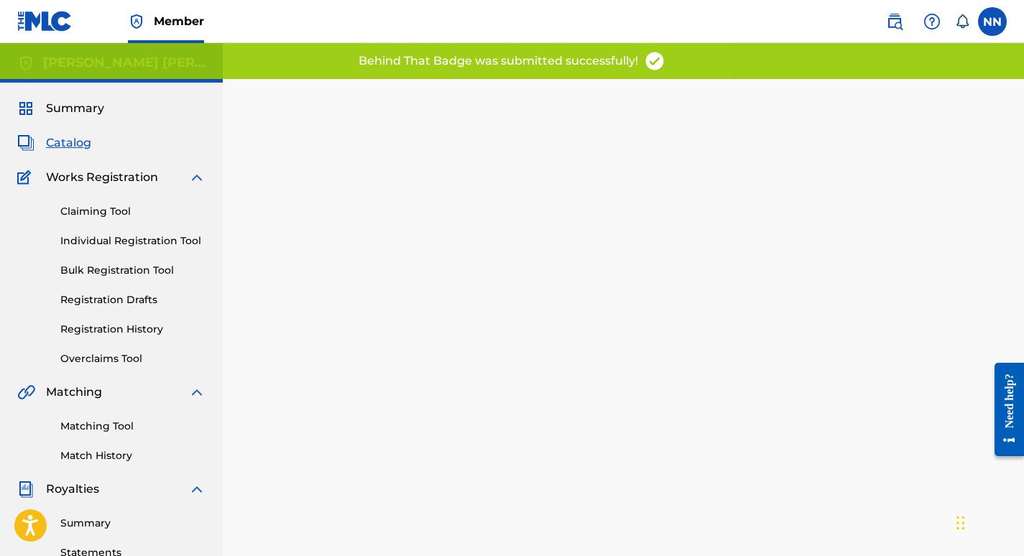
click at [73, 145] on span "Catalog" at bounding box center [68, 142] width 45 height 17
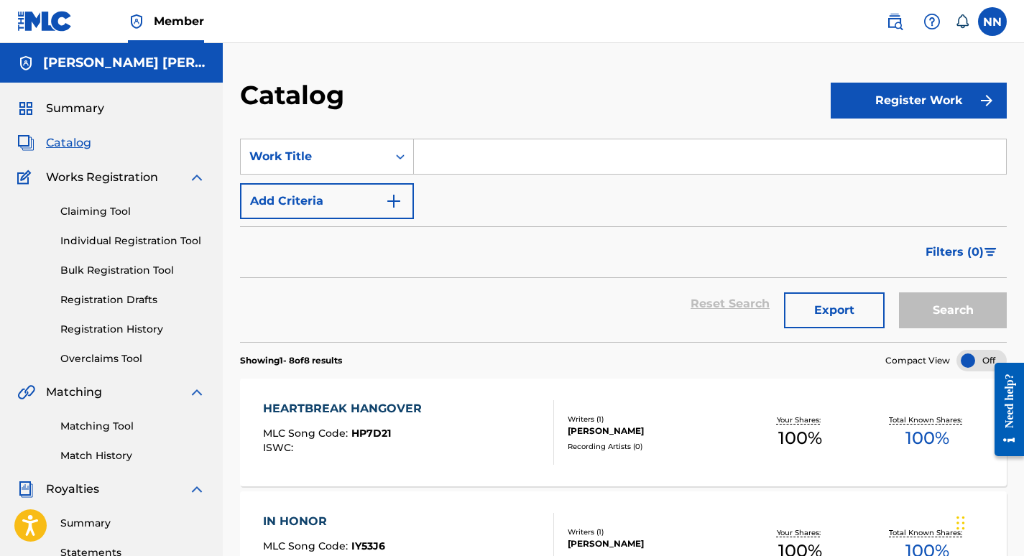
click at [75, 108] on span "Summary" at bounding box center [75, 108] width 58 height 17
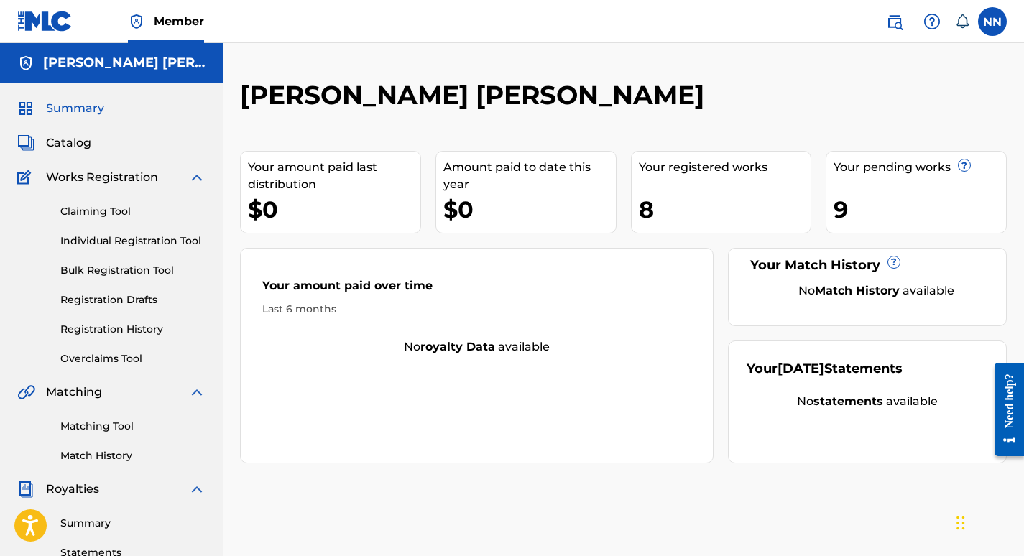
click at [138, 333] on link "Registration History" at bounding box center [132, 329] width 145 height 15
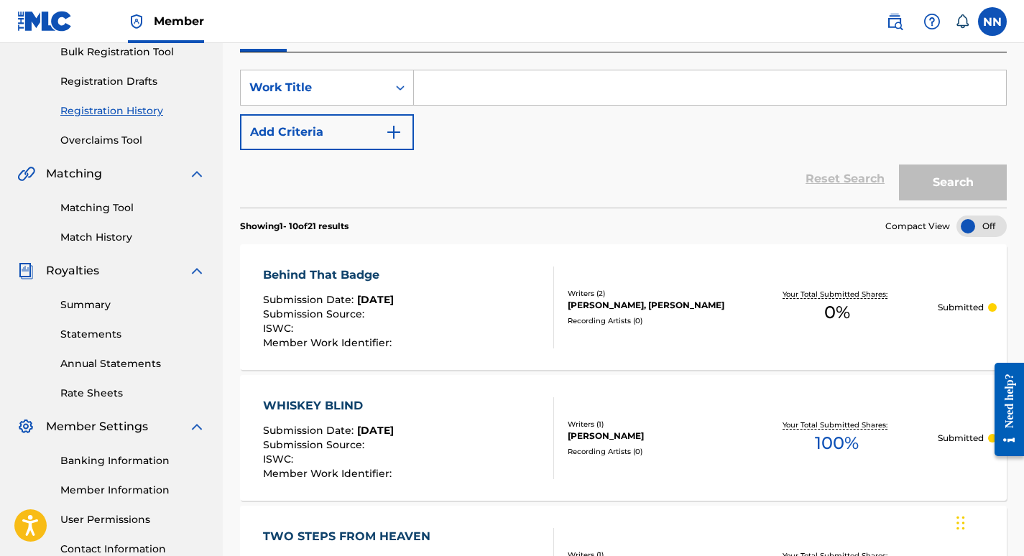
scroll to position [196, 0]
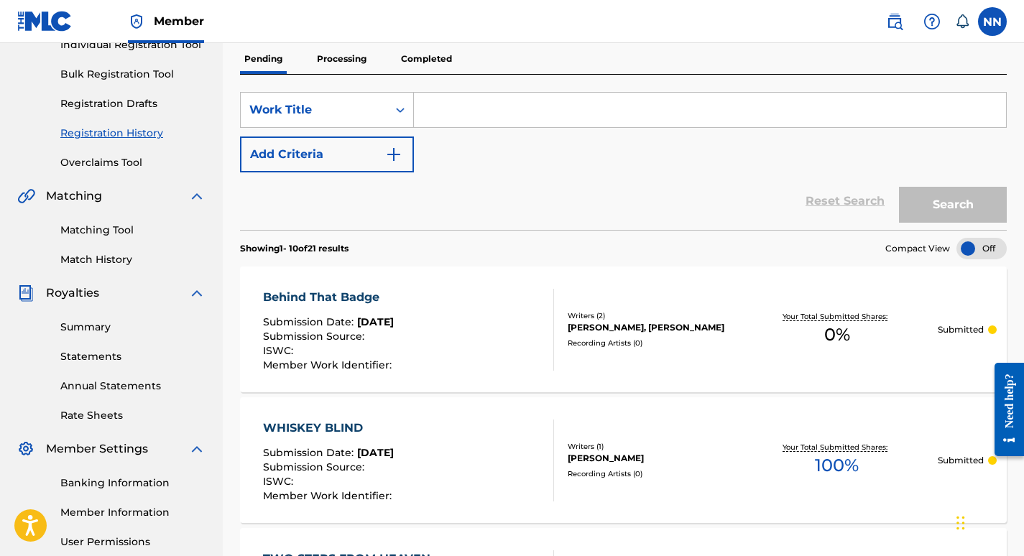
click at [358, 293] on div "Behind That Badge" at bounding box center [329, 297] width 132 height 17
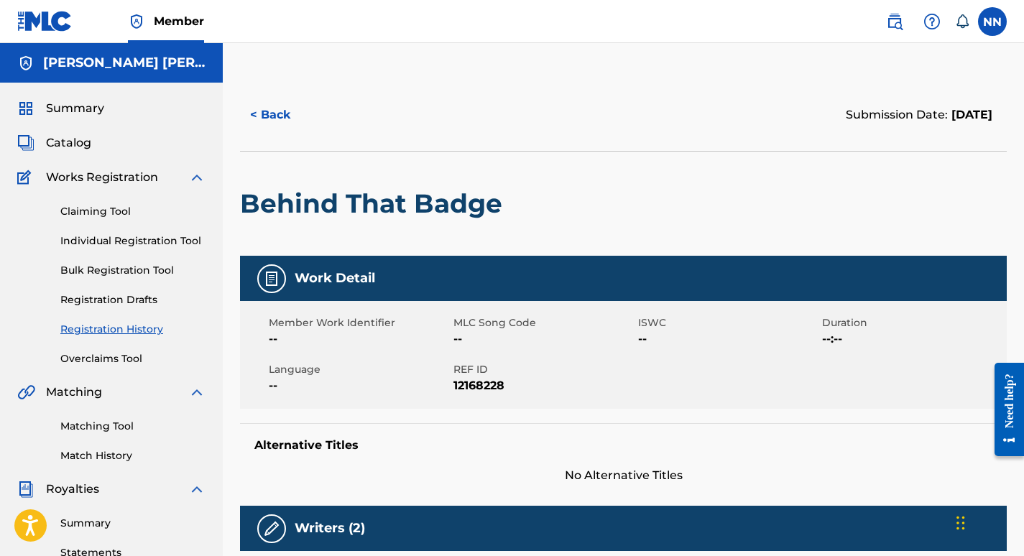
click at [62, 110] on span "Summary" at bounding box center [75, 108] width 58 height 17
